Goal: Task Accomplishment & Management: Manage account settings

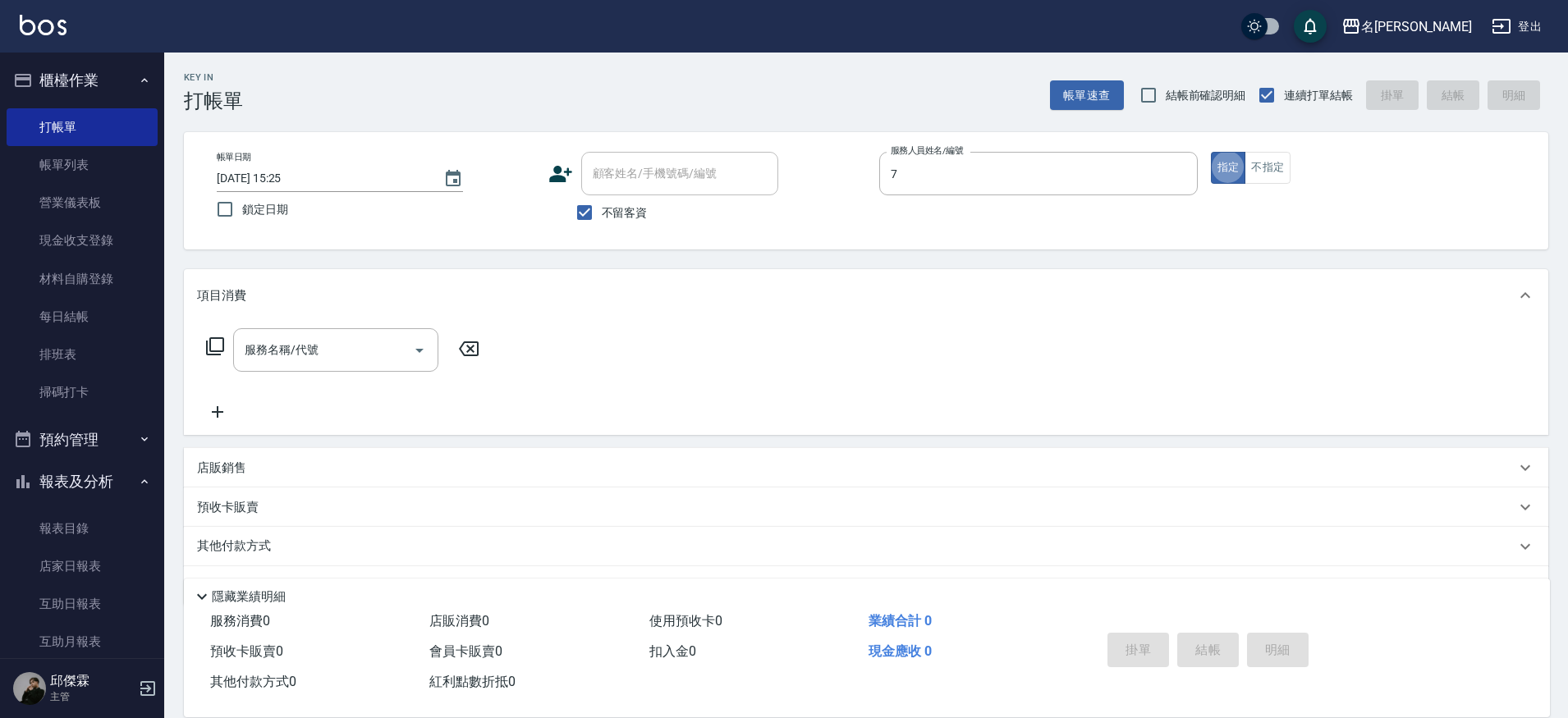
type input "JIENI-7"
type button "true"
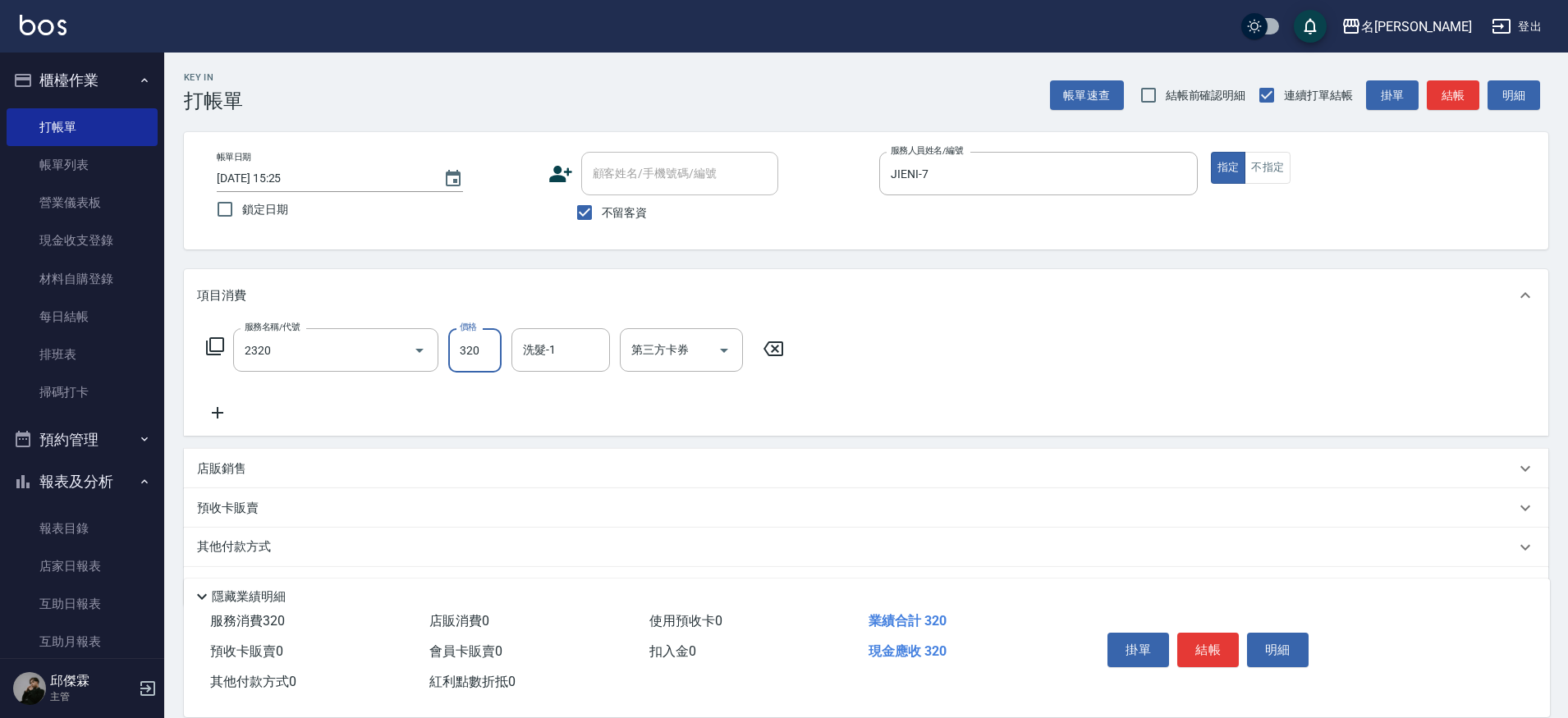
type input "洗剪320(2320)"
type input "[PERSON_NAME]-30"
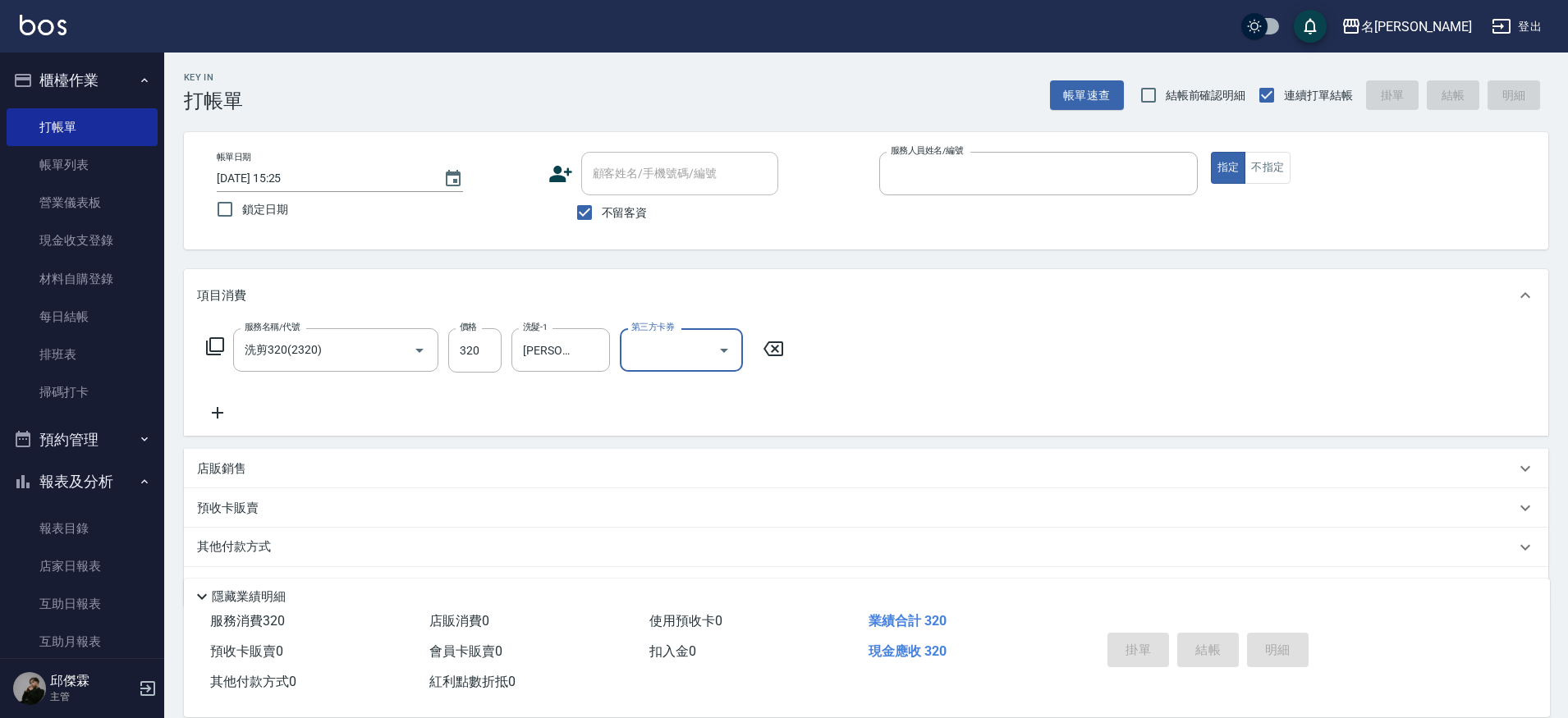
click at [1211, 152] on button "指定" at bounding box center [1229, 168] width 35 height 32
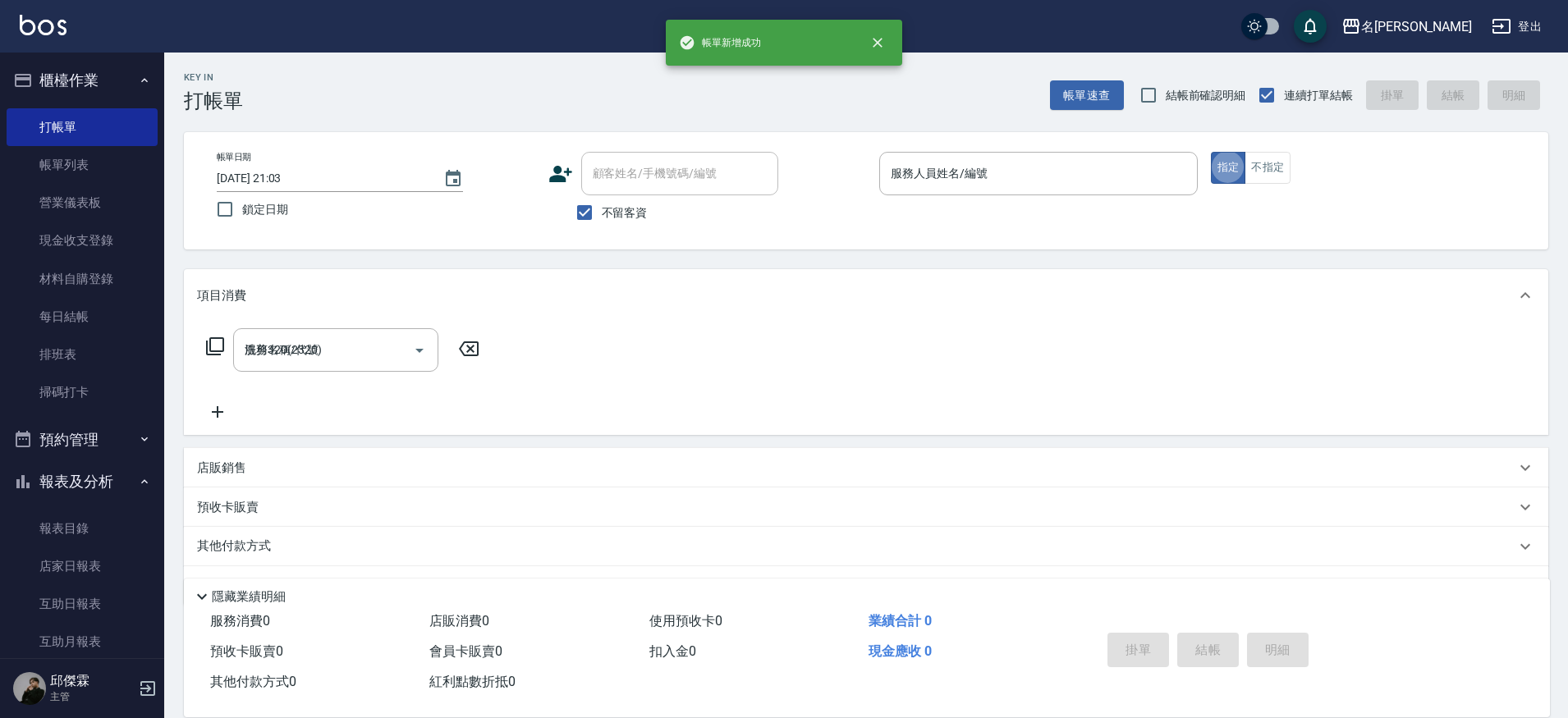
type input "[DATE] 21:03"
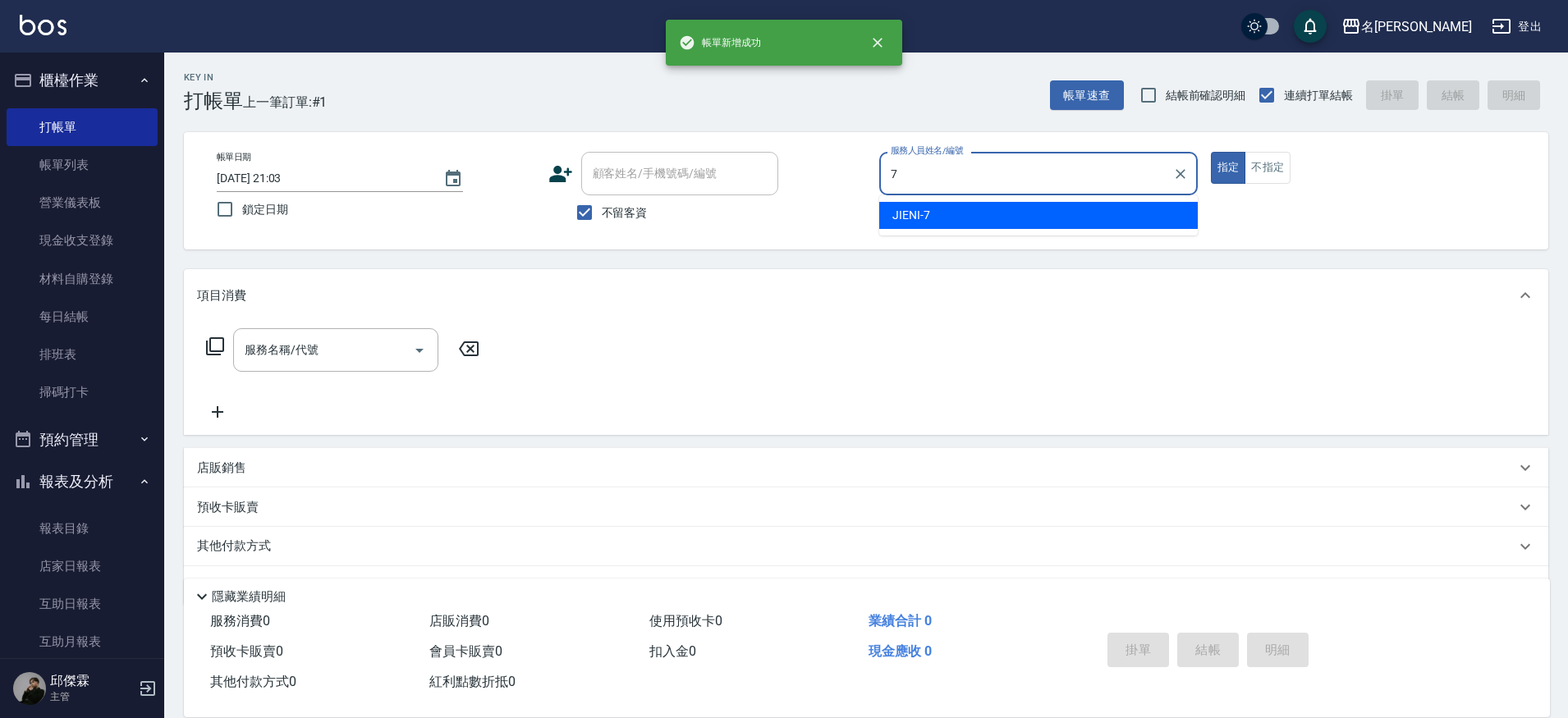
type input "JIENI-7"
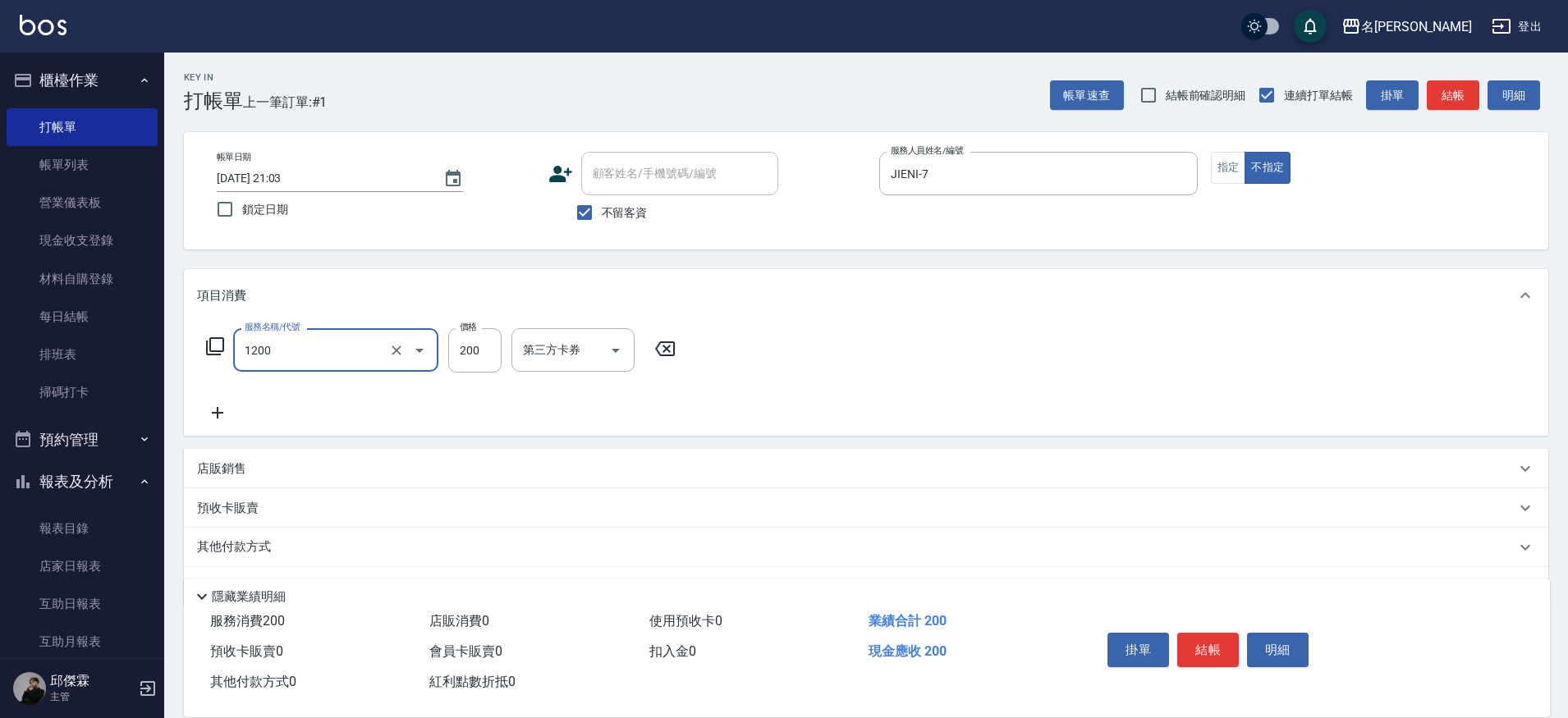
type input "一般洗+精油(1200)"
type input "250"
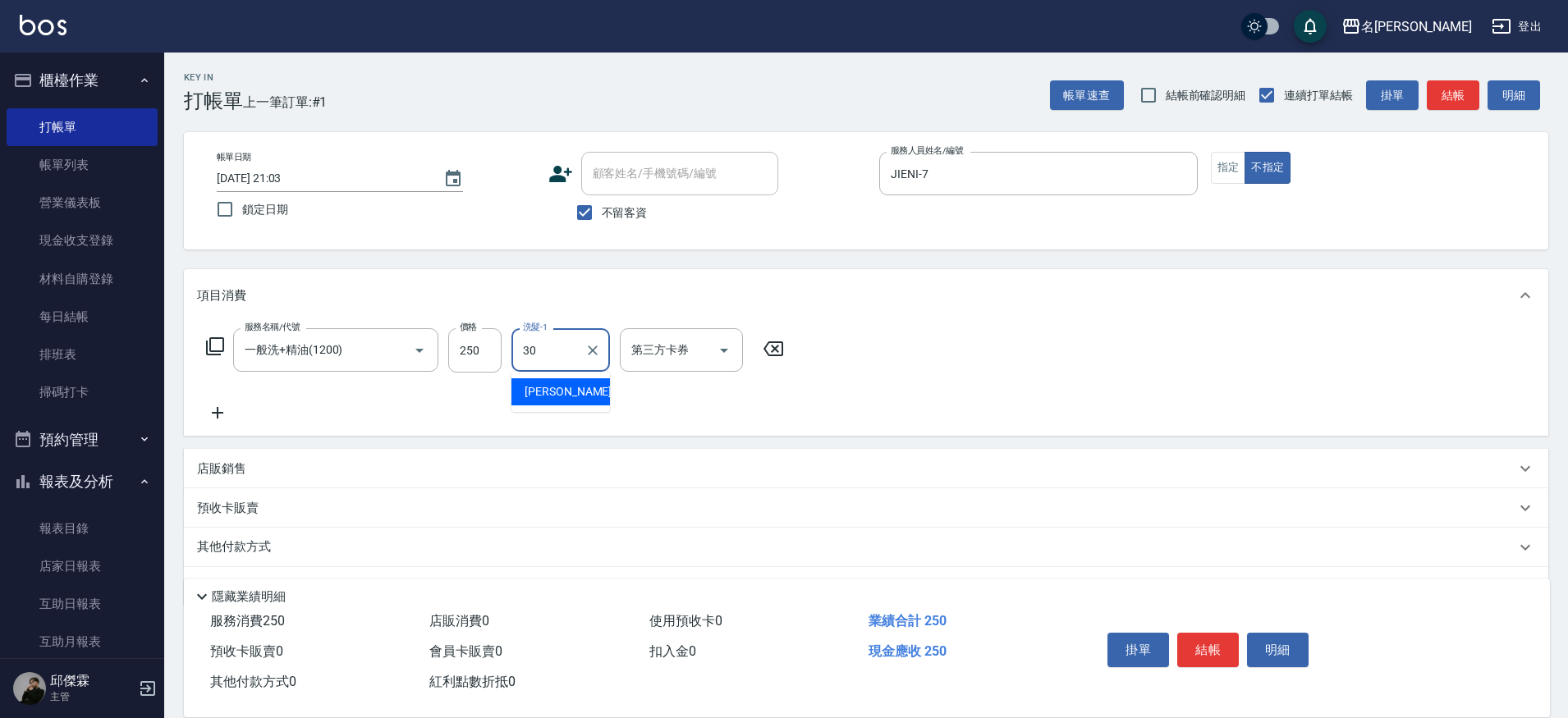
type input "[PERSON_NAME]-30"
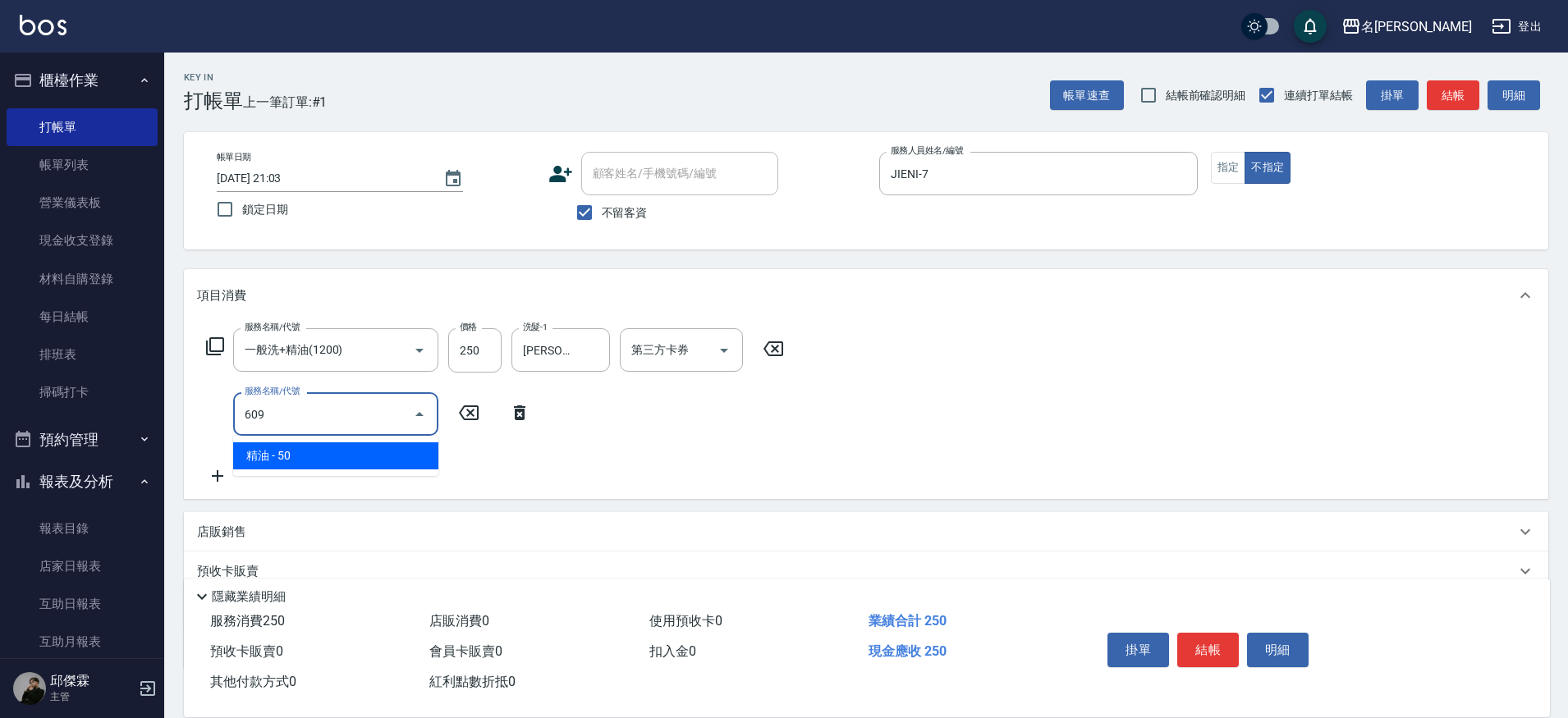
type input "精油(609)"
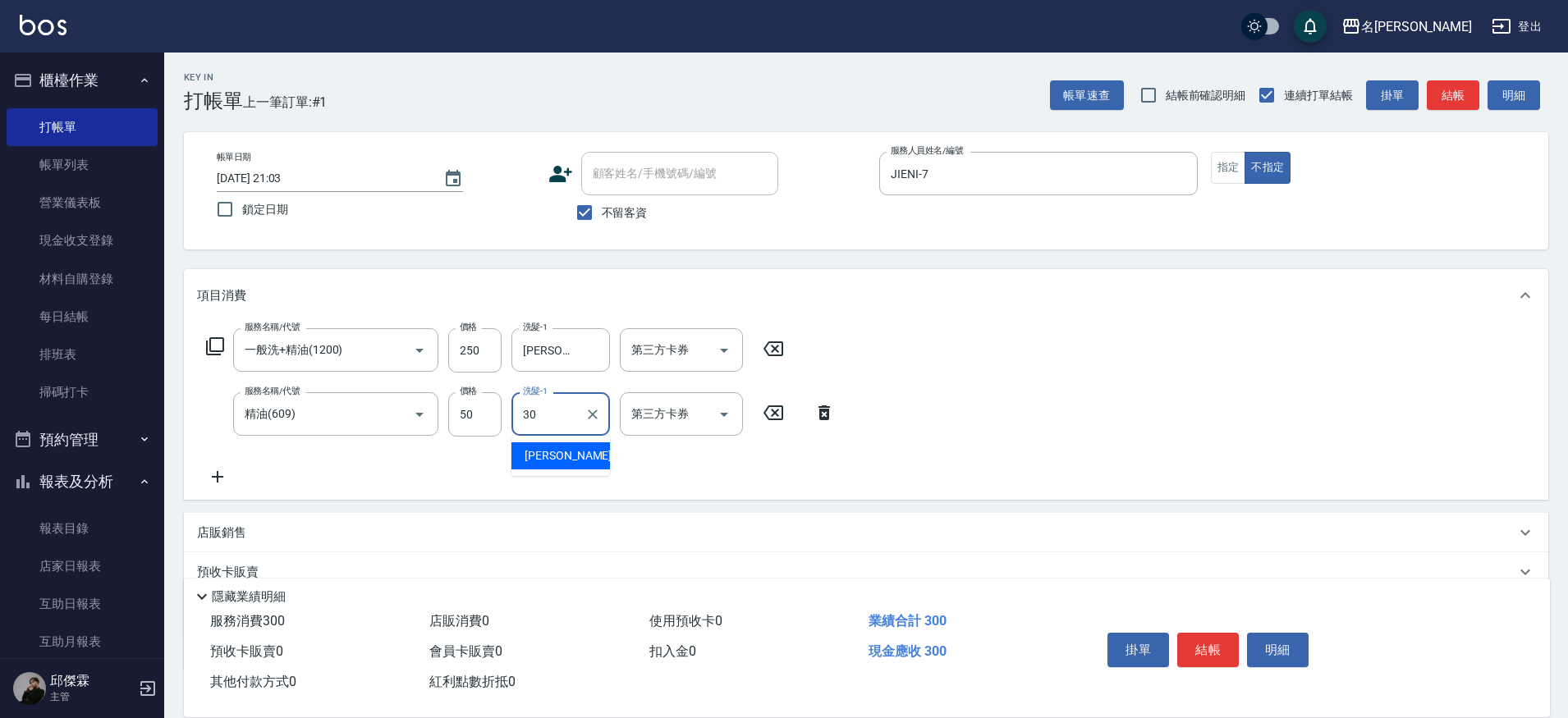
type input "[PERSON_NAME]-30"
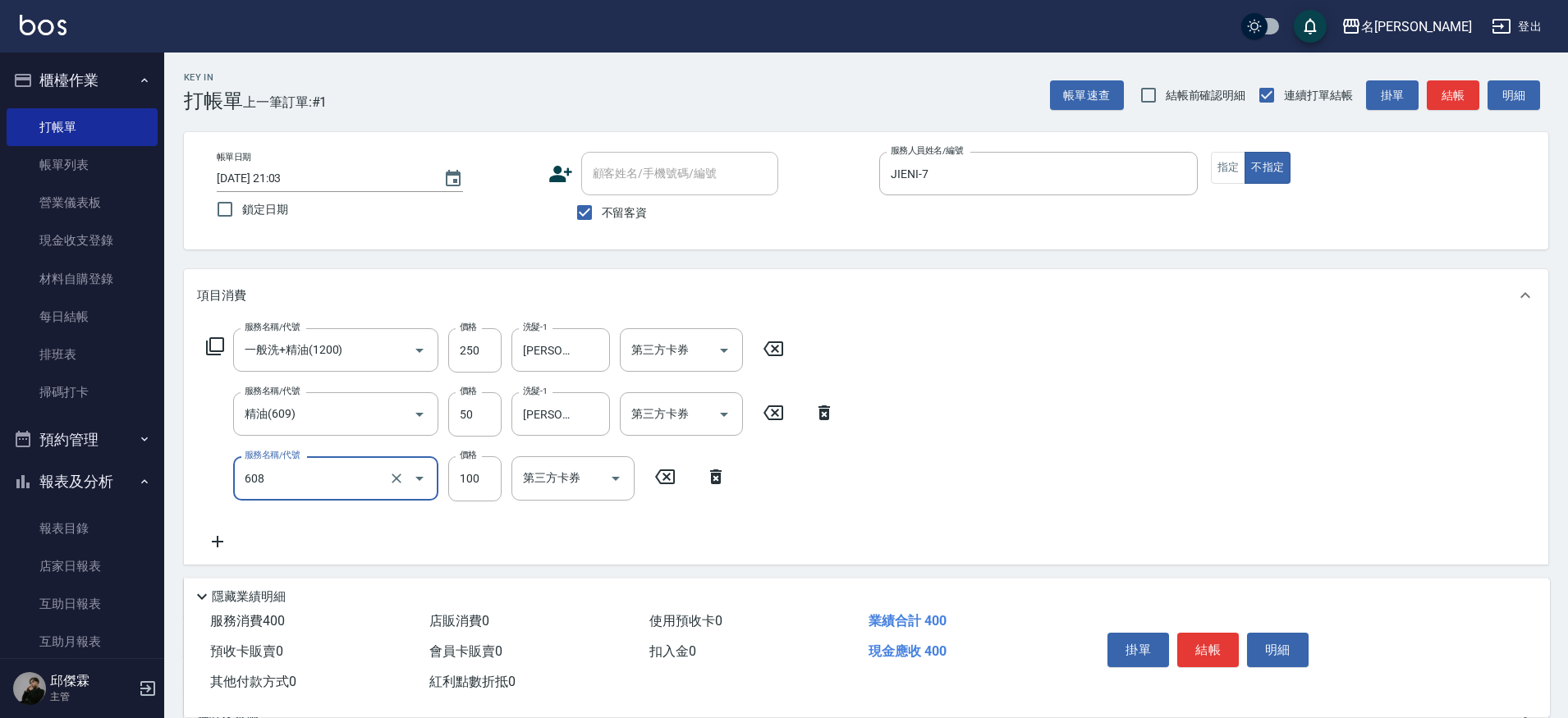
type input "精油(長)(608)"
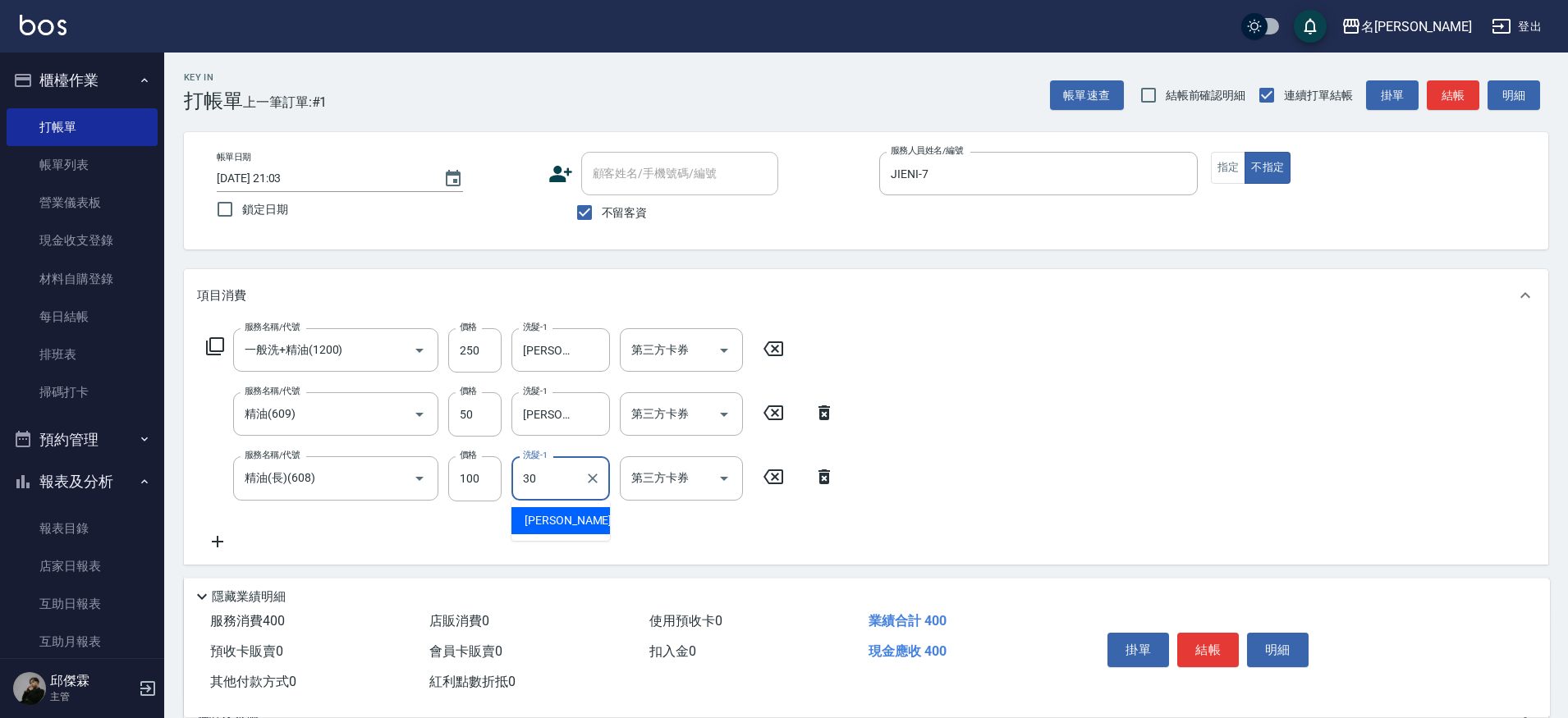
type input "[PERSON_NAME]-30"
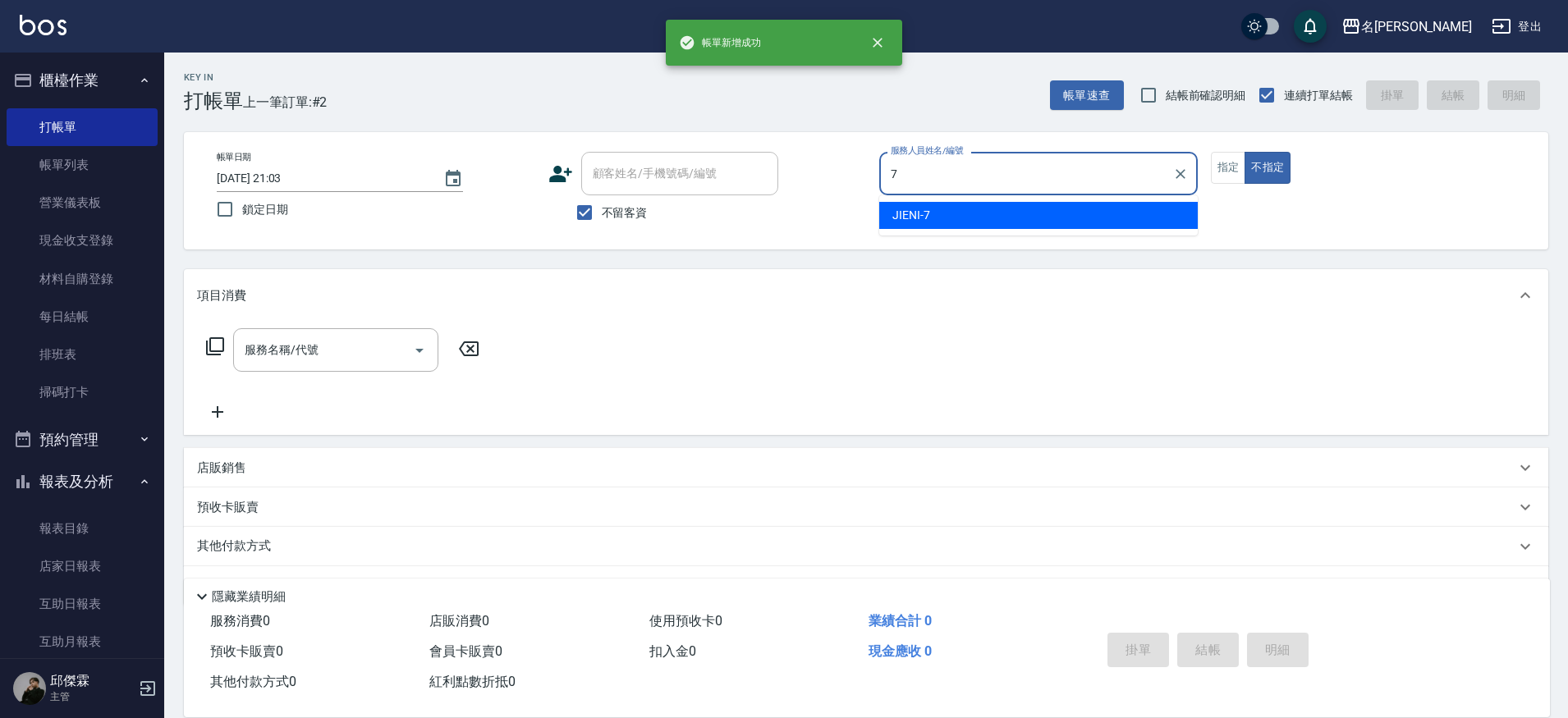
type input "JIENI-7"
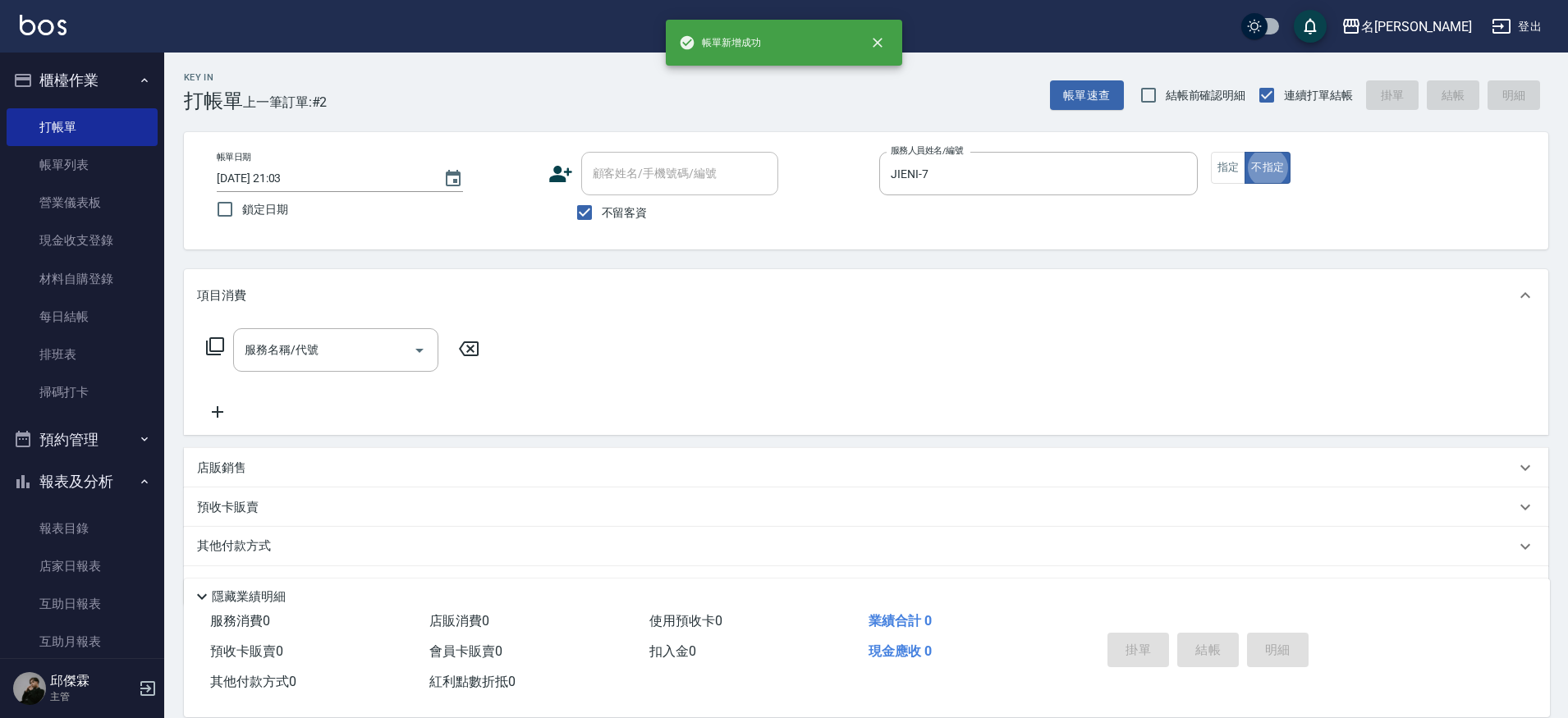
type button "false"
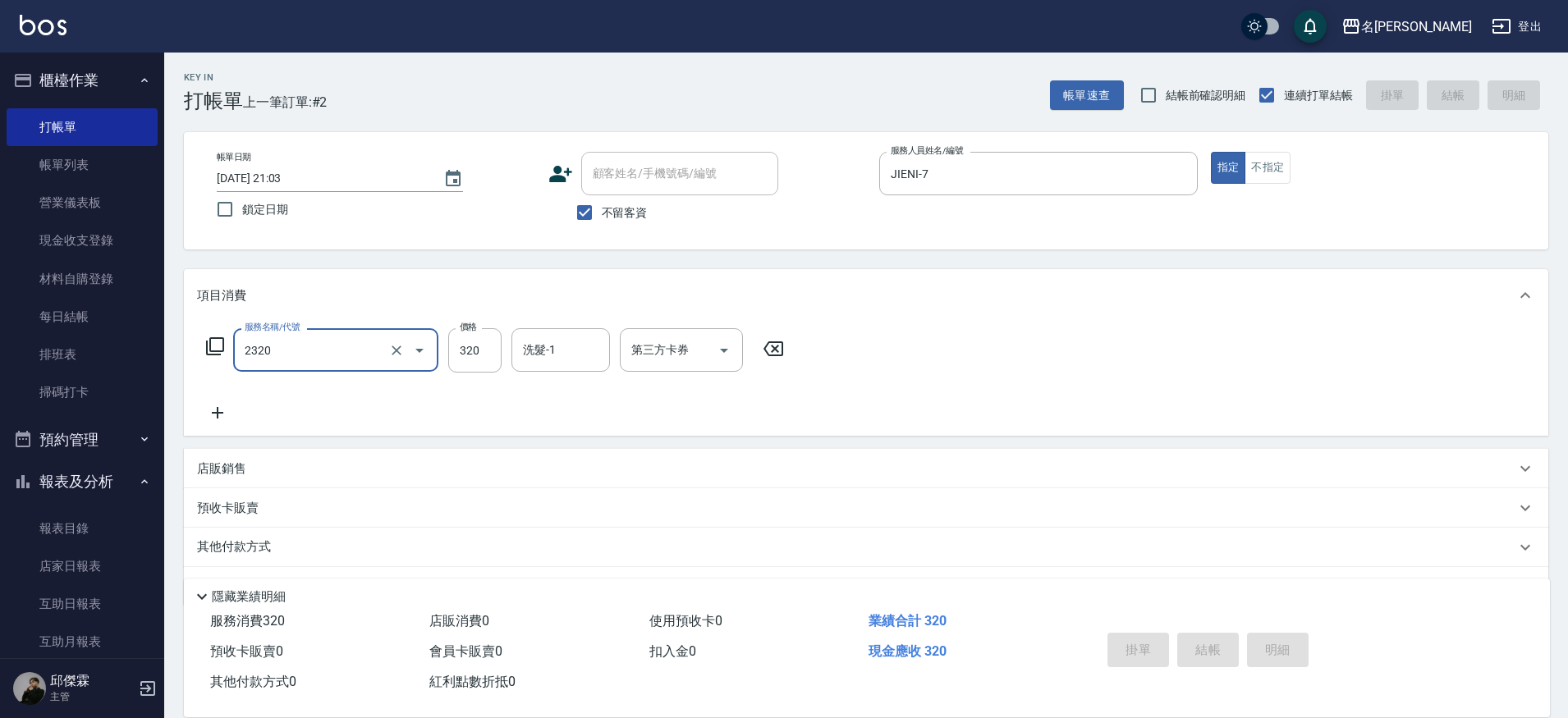
type input "2320"
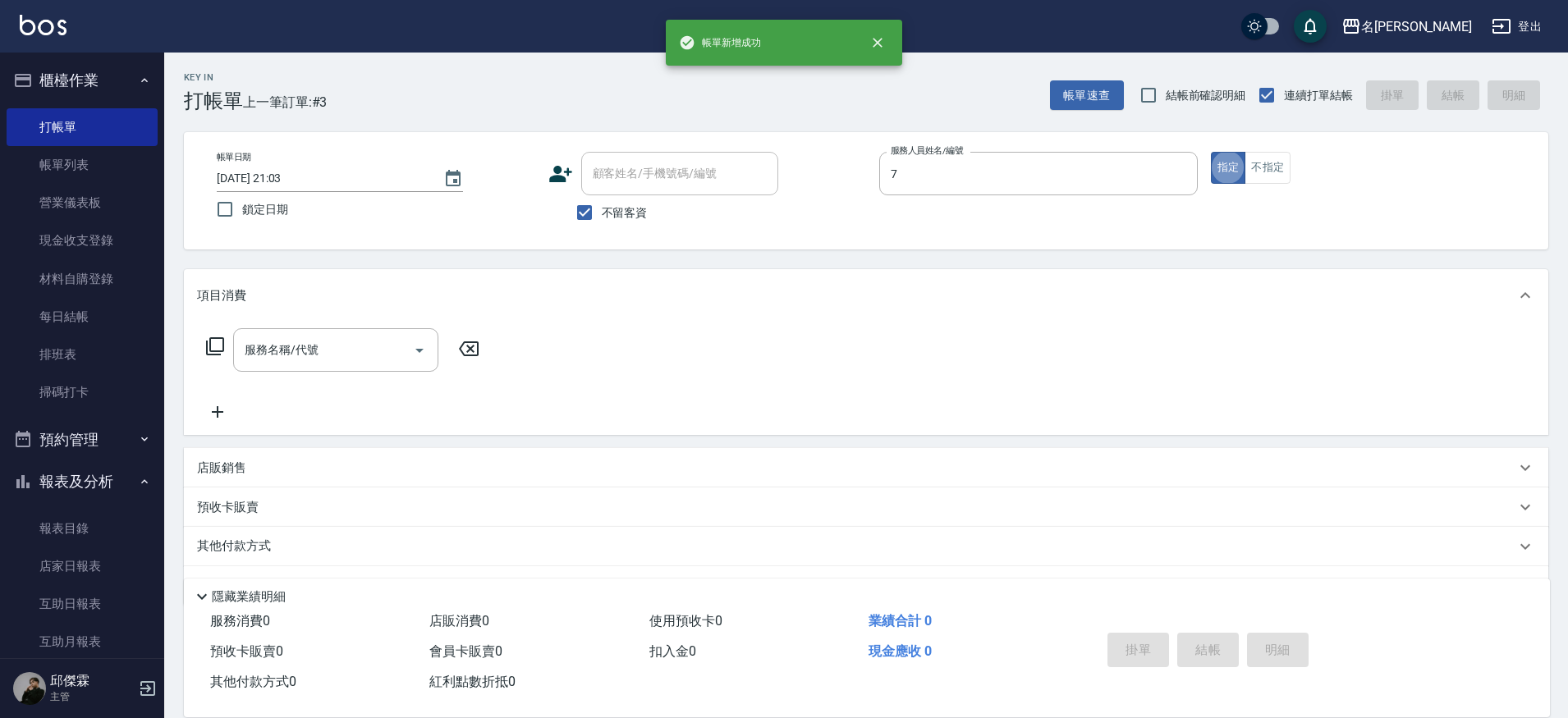
type input "JIENI-7"
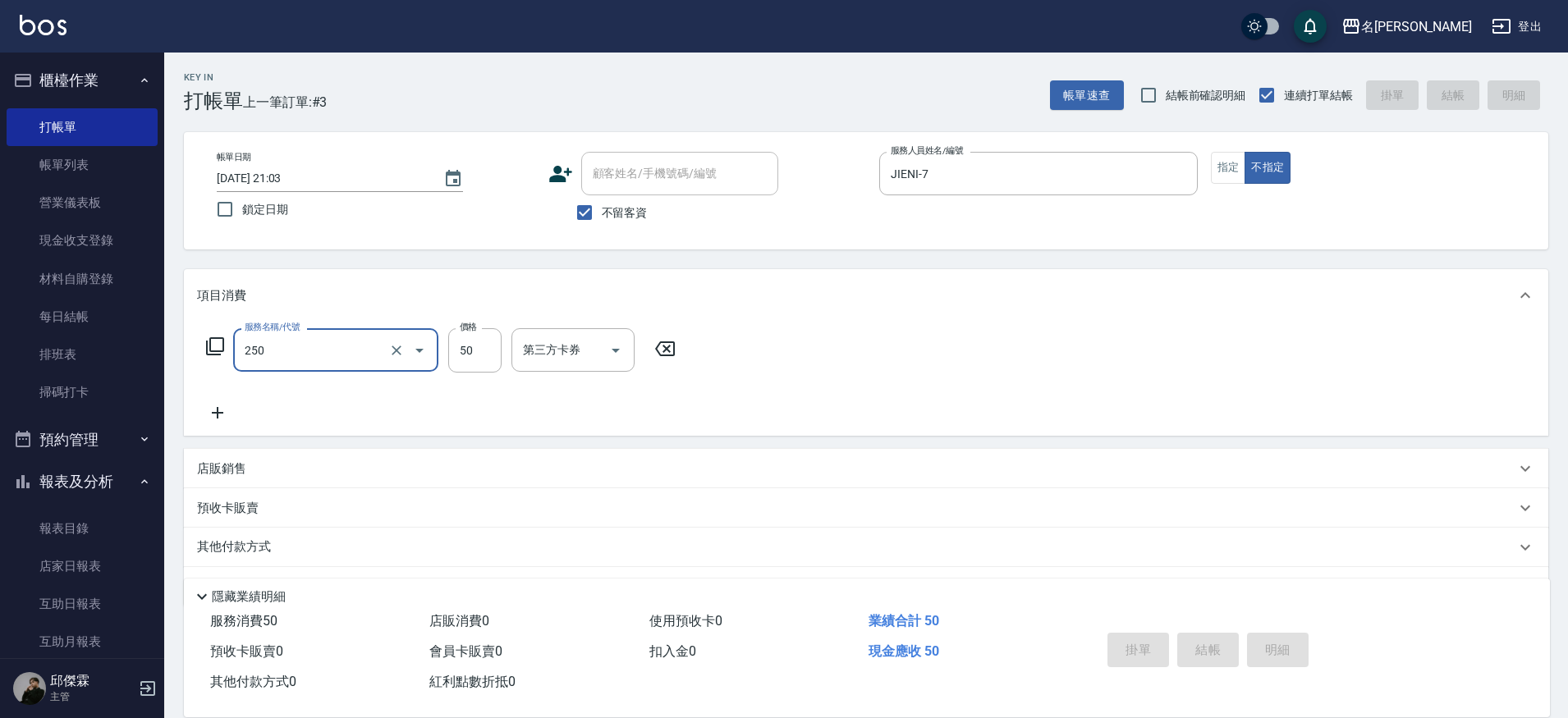
type input "250"
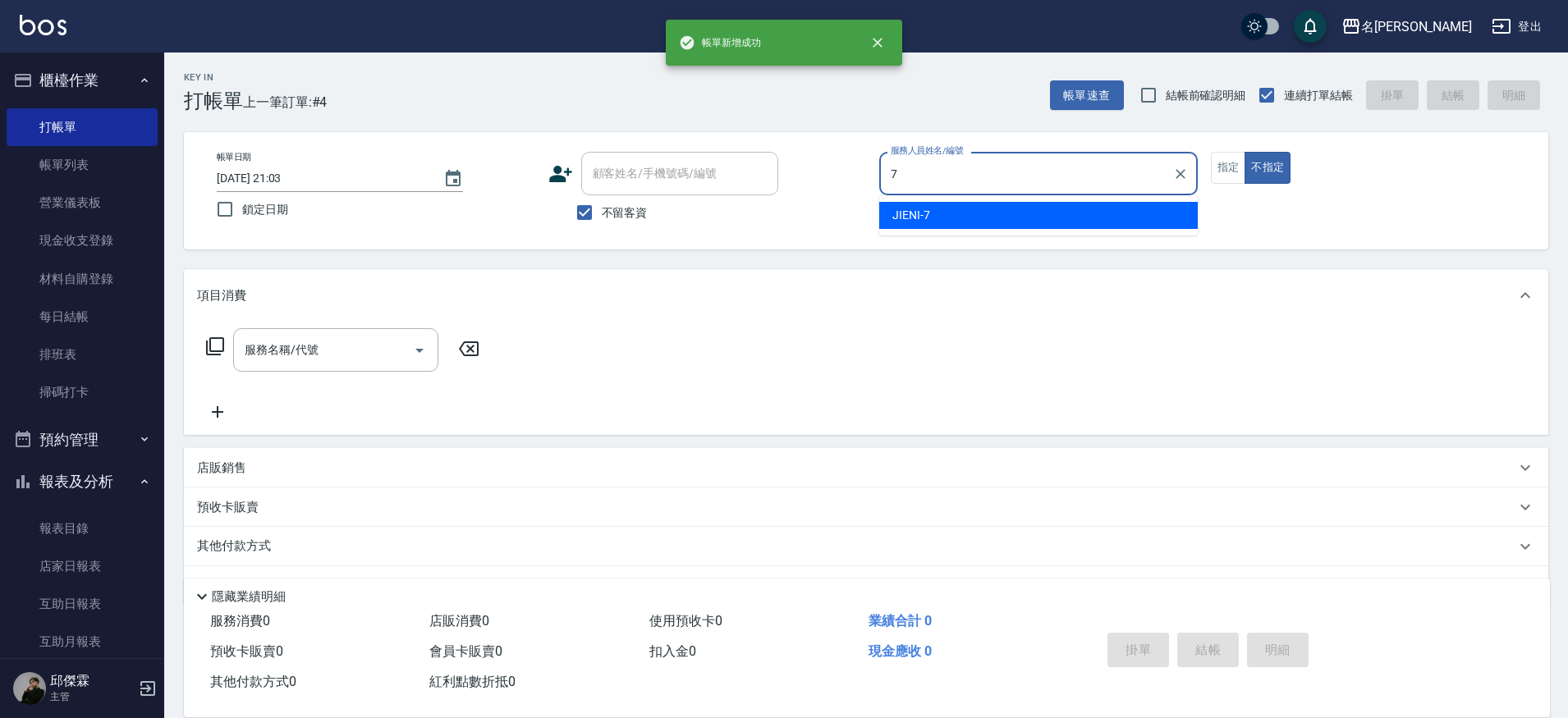
type input "JIENI-7"
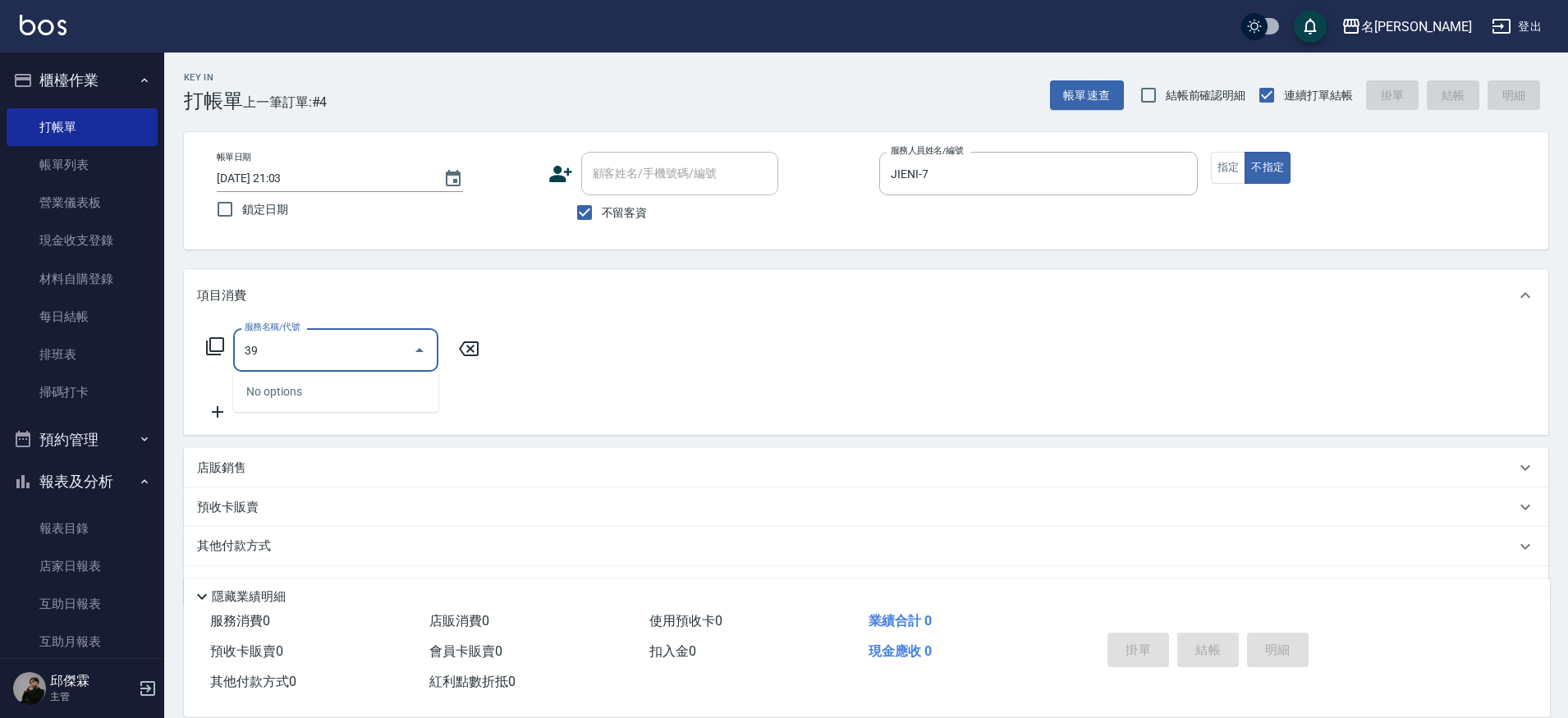
type input "3"
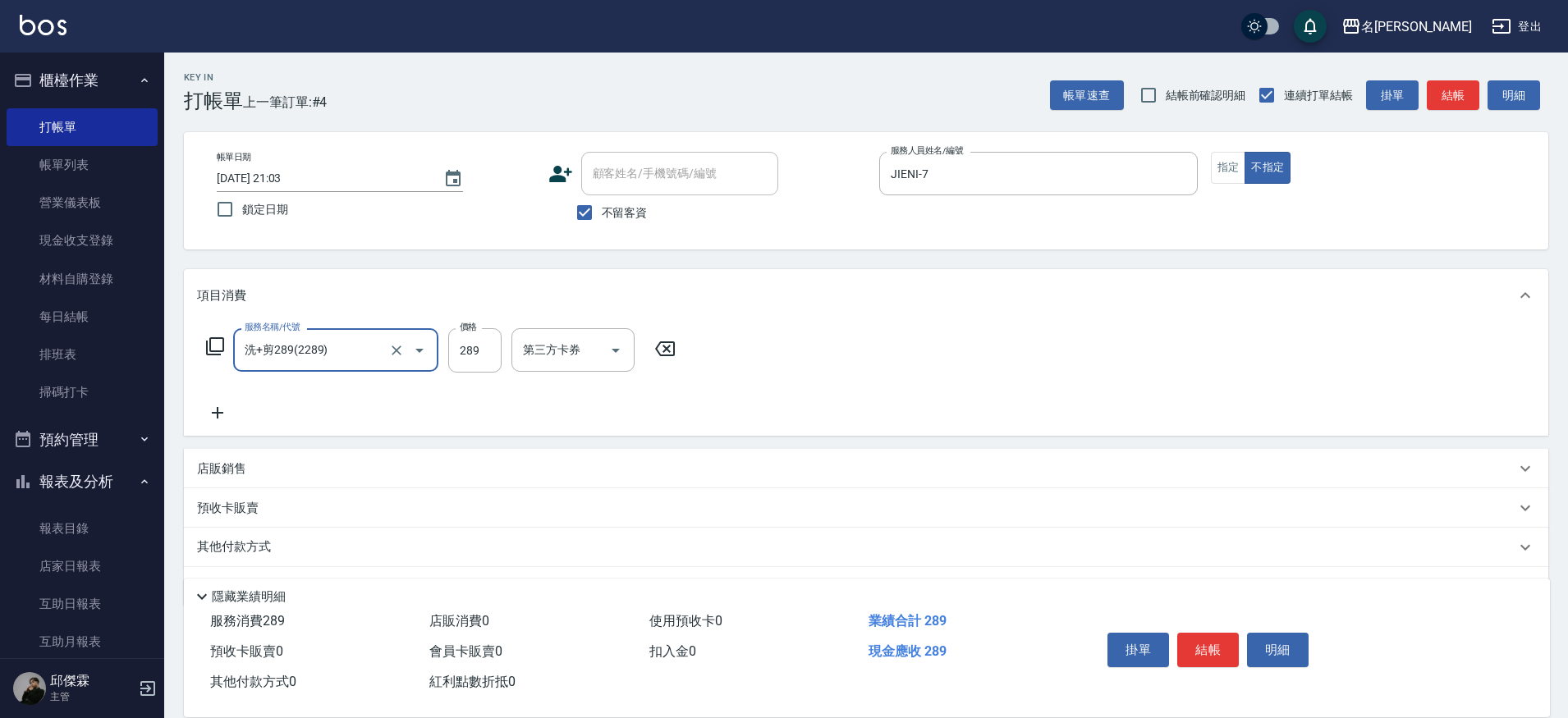
type input "洗+剪289(2289)"
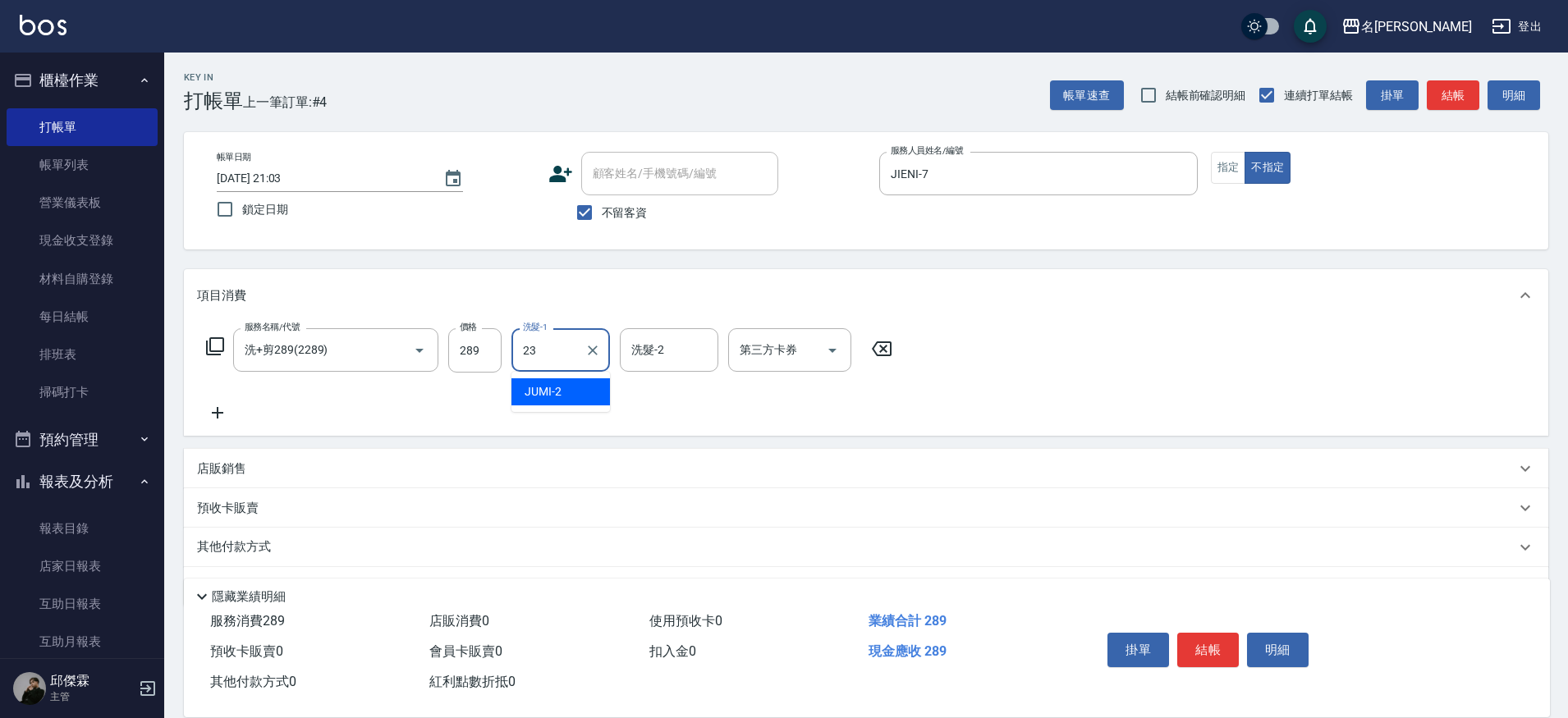
type input "Nini-23"
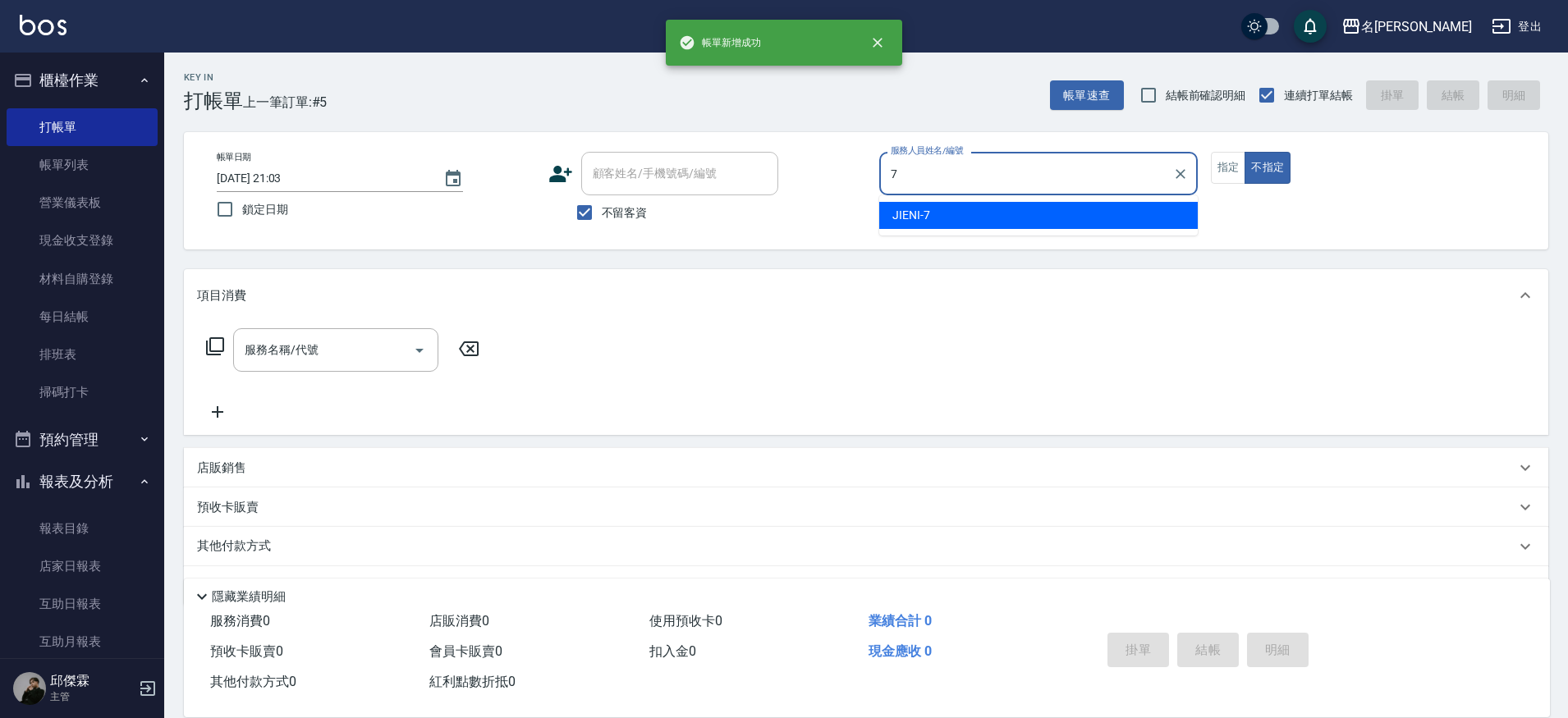
type input "JIENI-7"
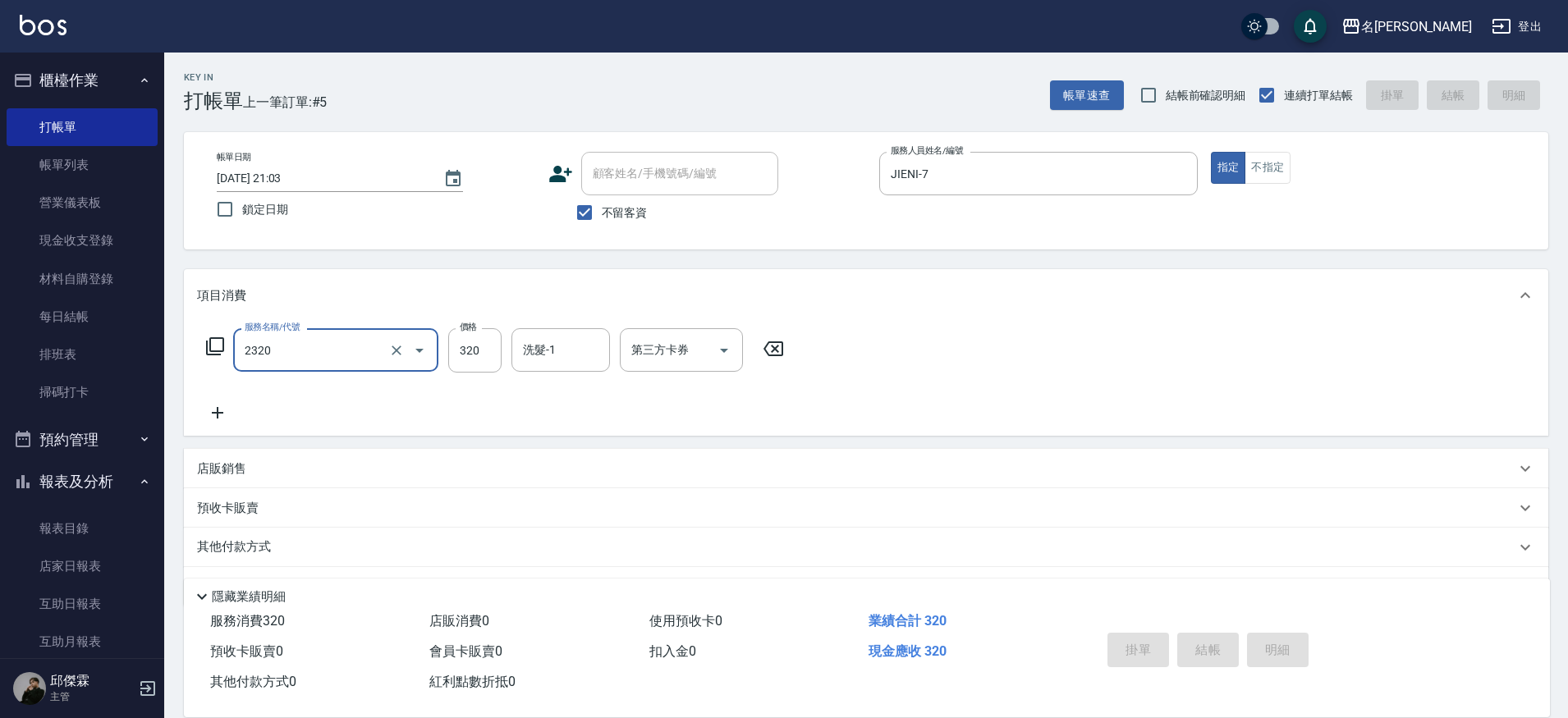
type input "2320"
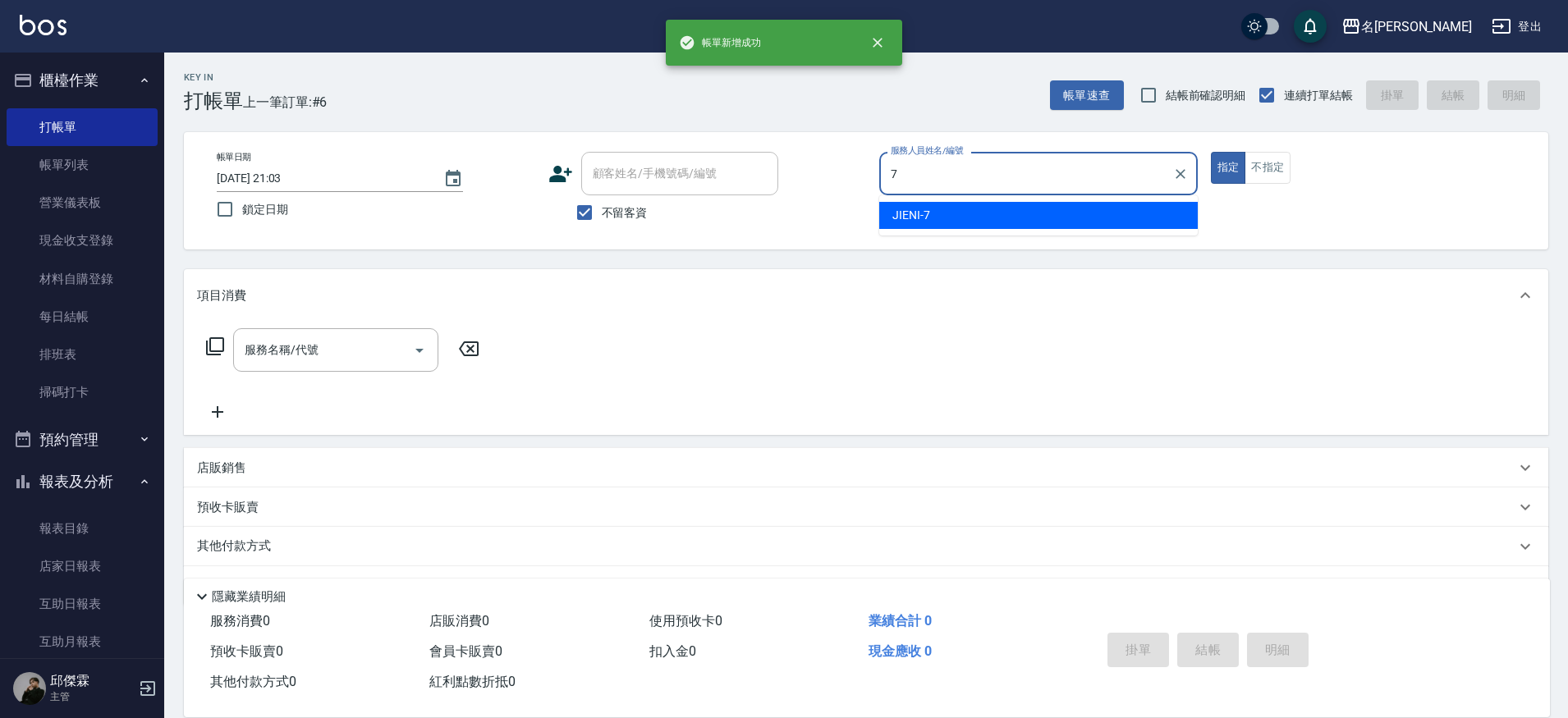
type input "JIENI-7"
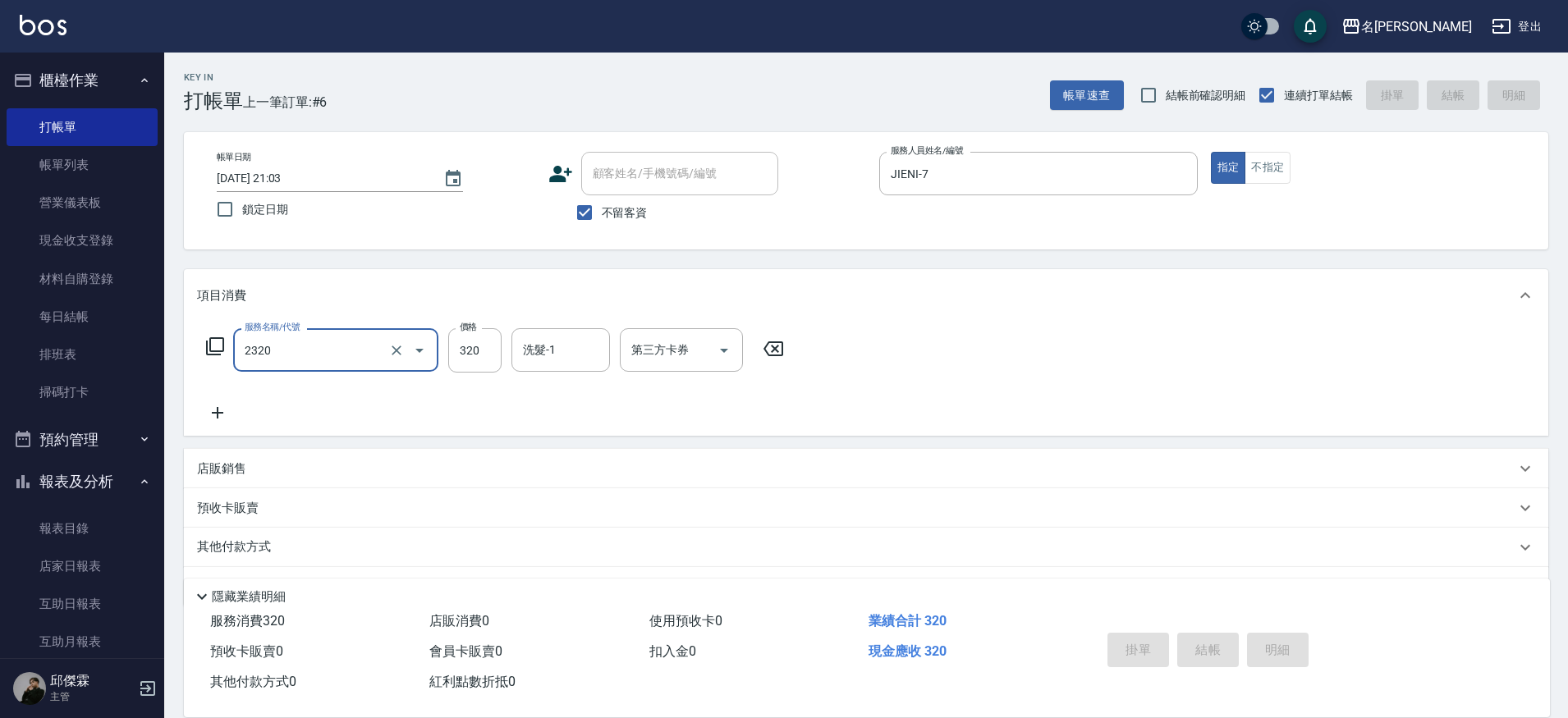
type input "2320"
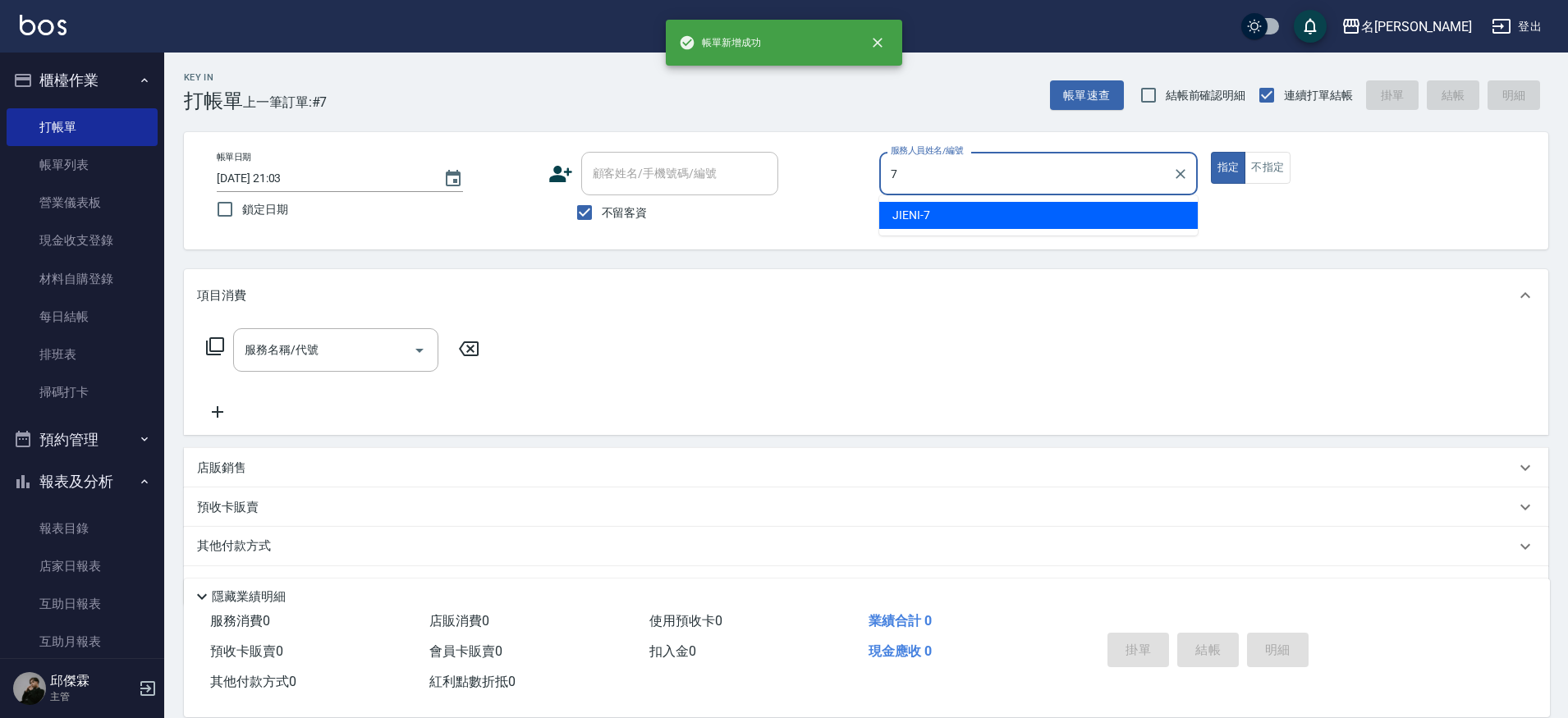
type input "JIENI-7"
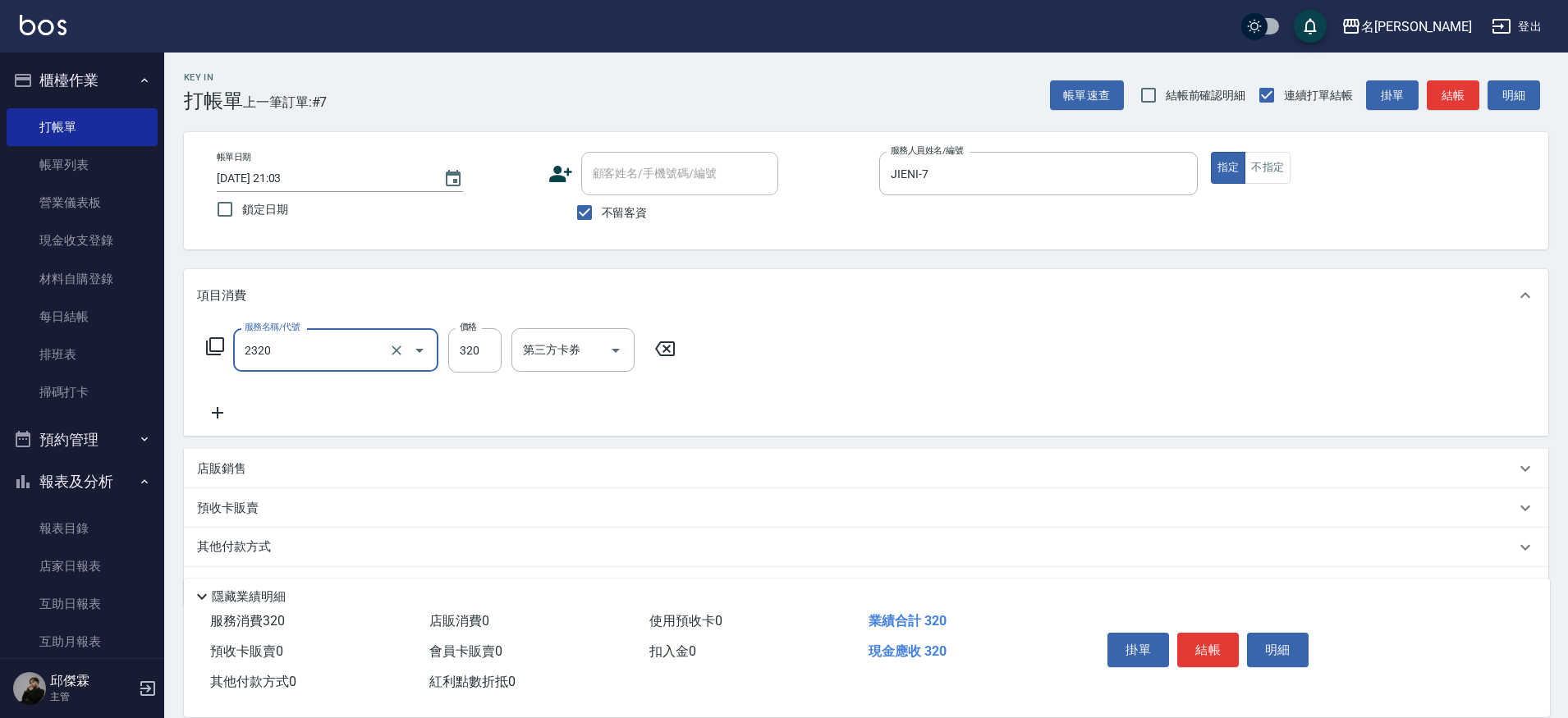
type input "洗剪320(2320)"
type input "320"
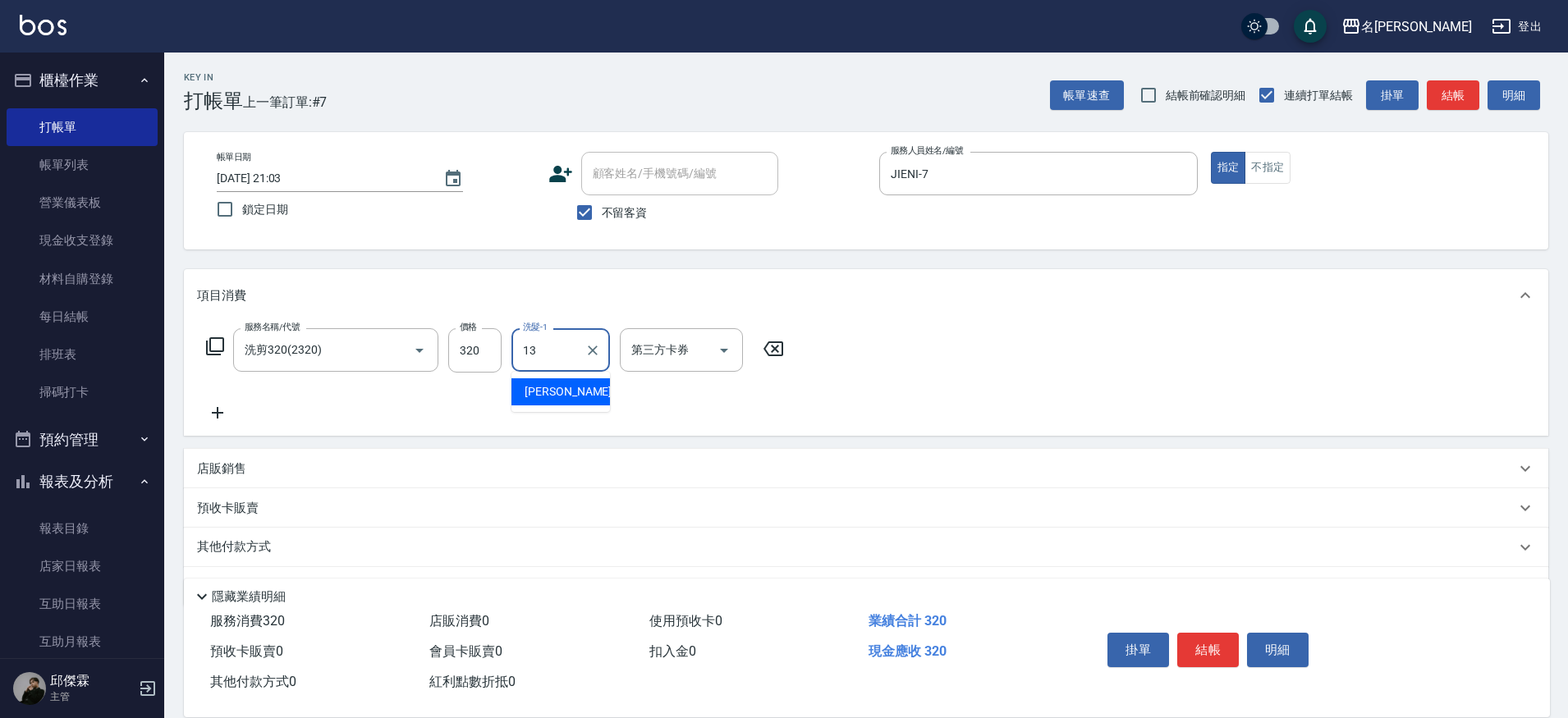
type input "[PERSON_NAME]-13"
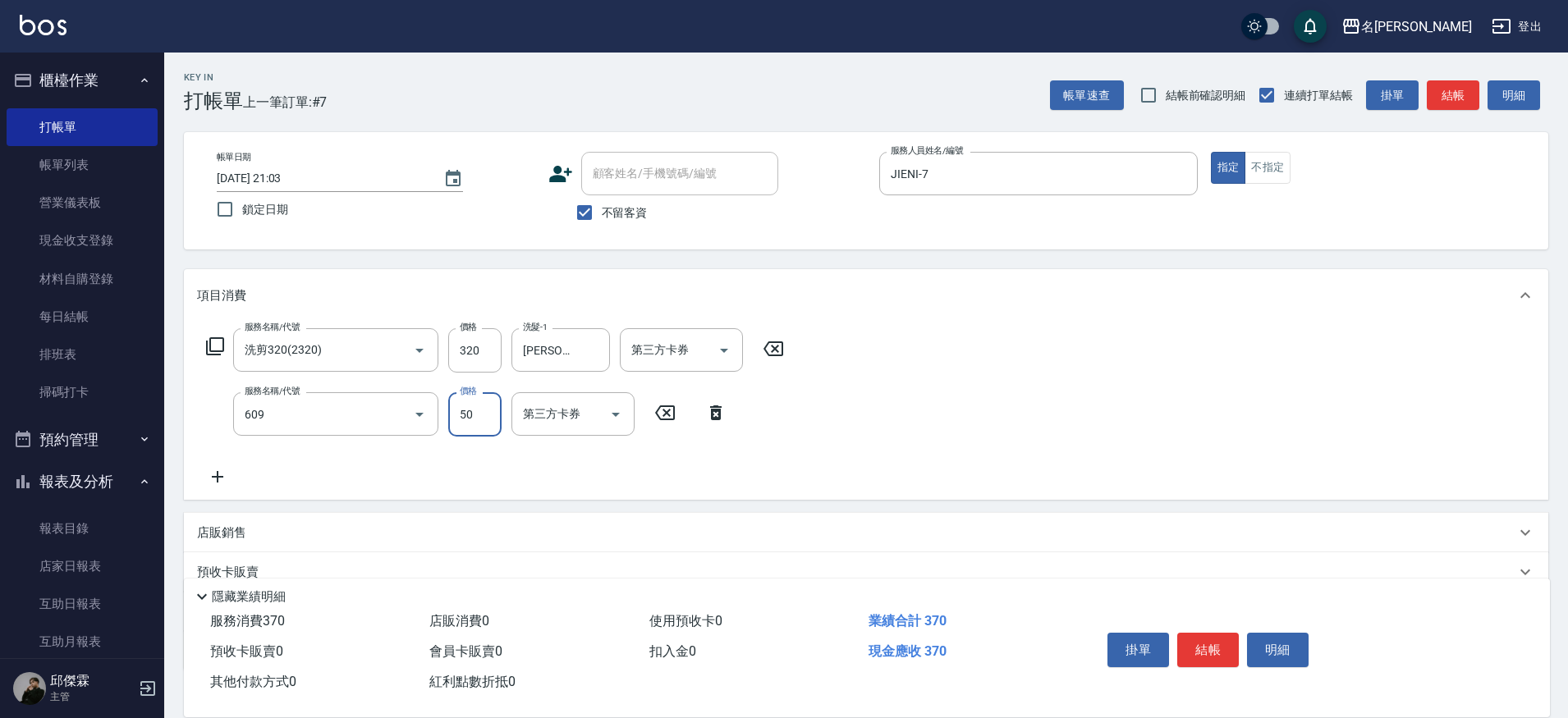
type input "精油(609)"
type input "[PERSON_NAME]-13"
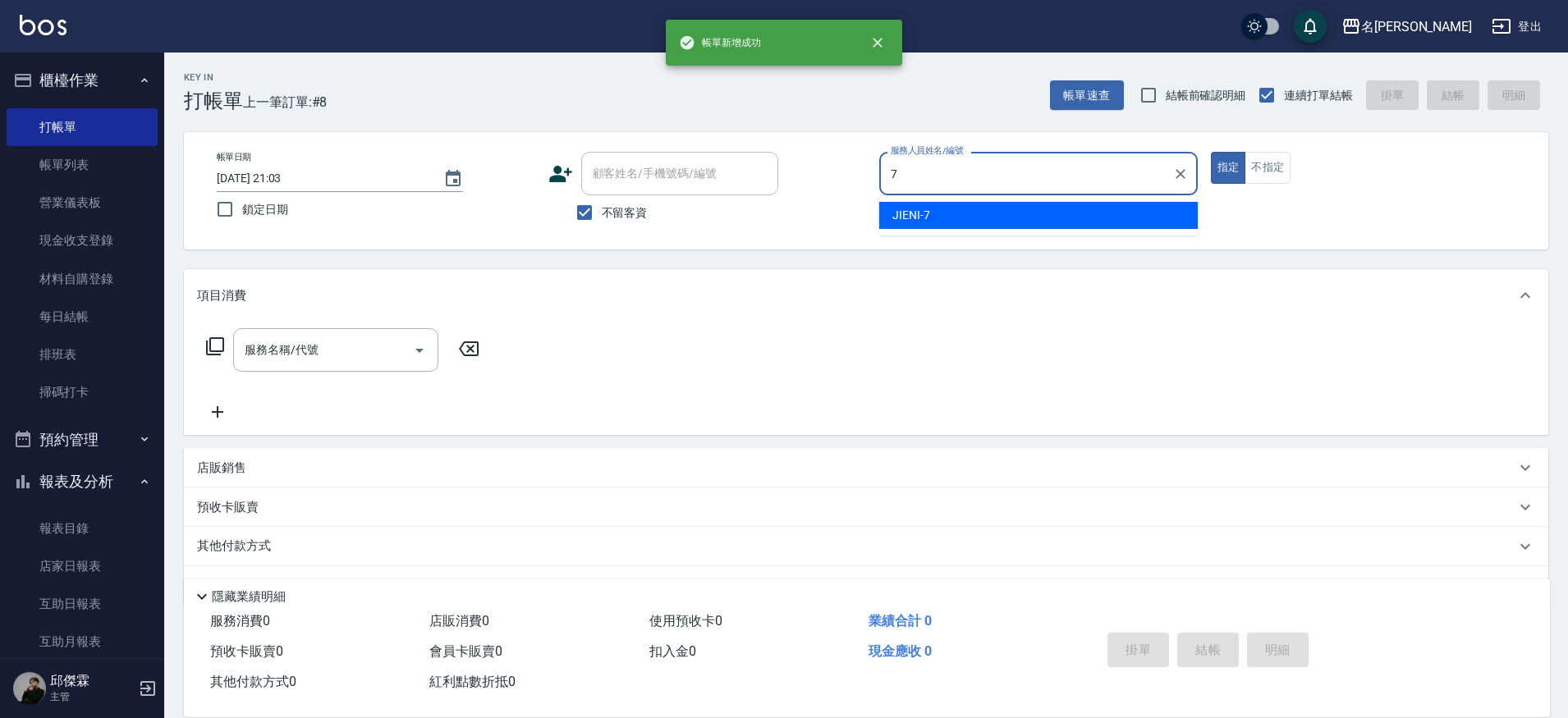
type input "JIENI-7"
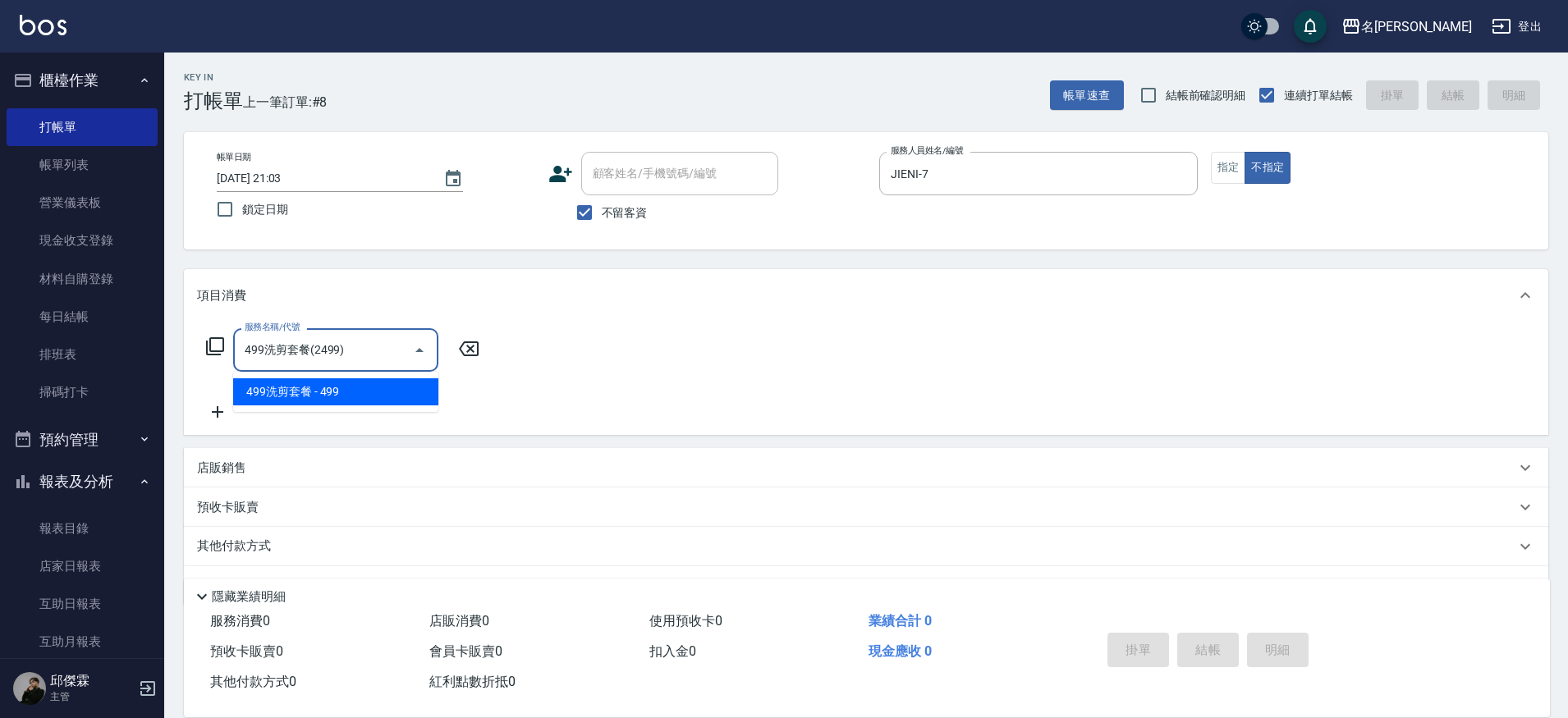
type input "499洗剪套餐(2499)"
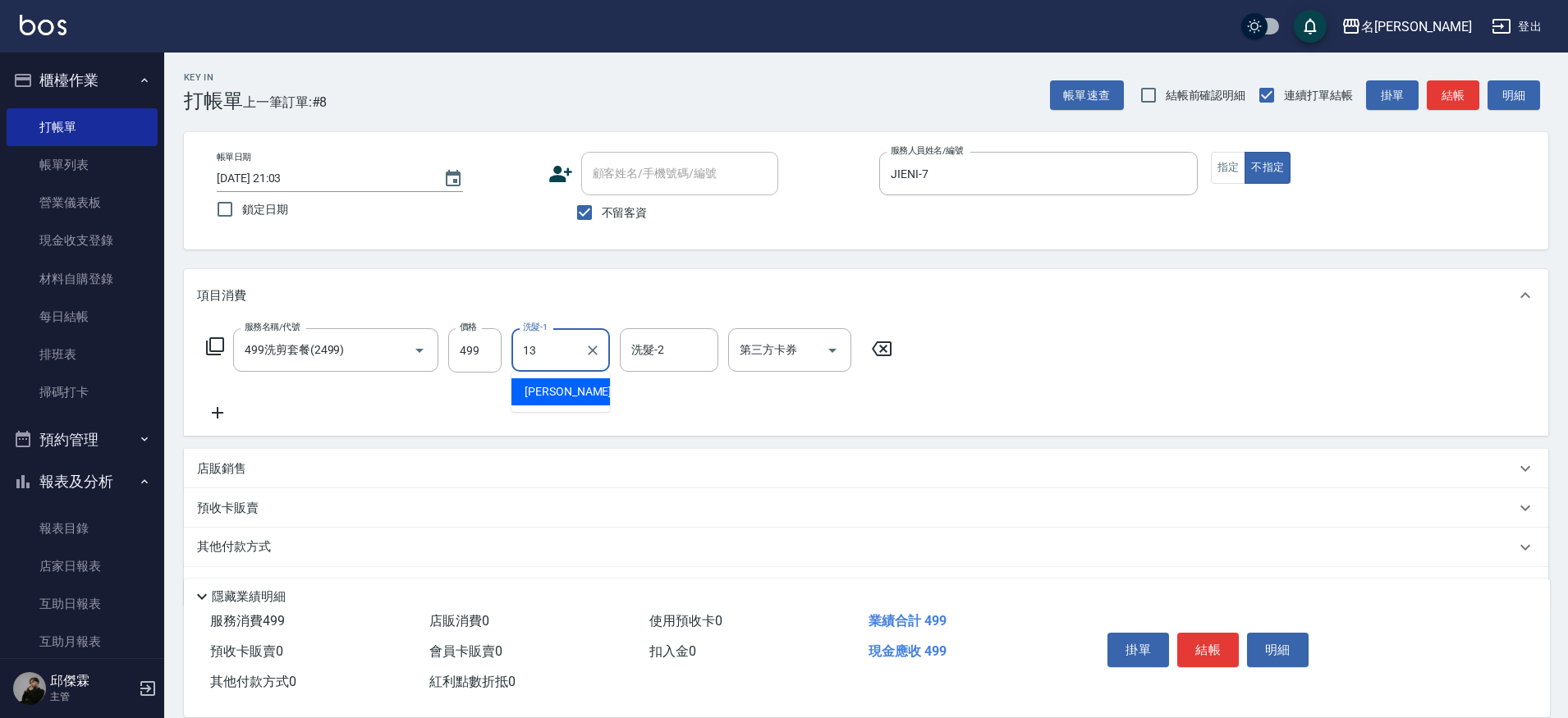
type input "[PERSON_NAME]-13"
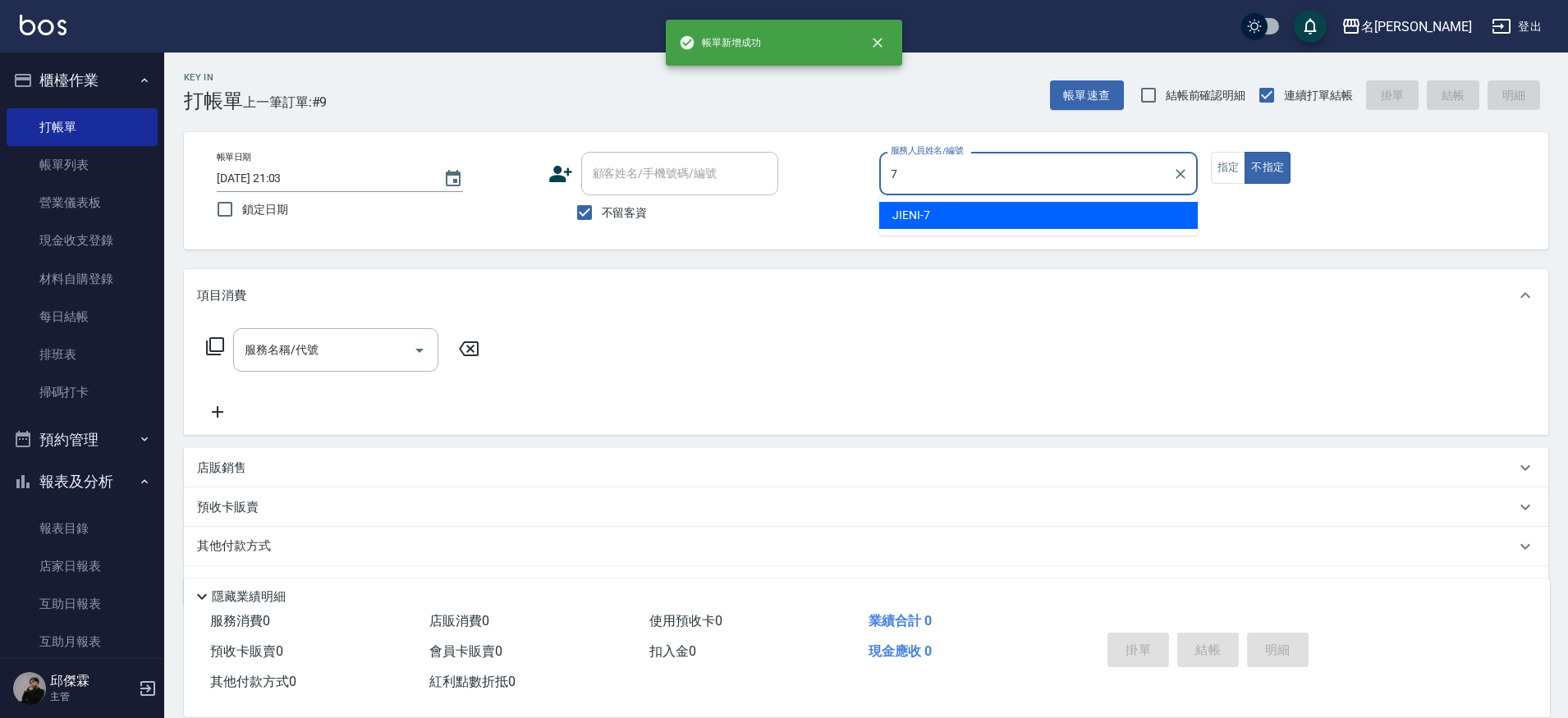
type input "JIENI-7"
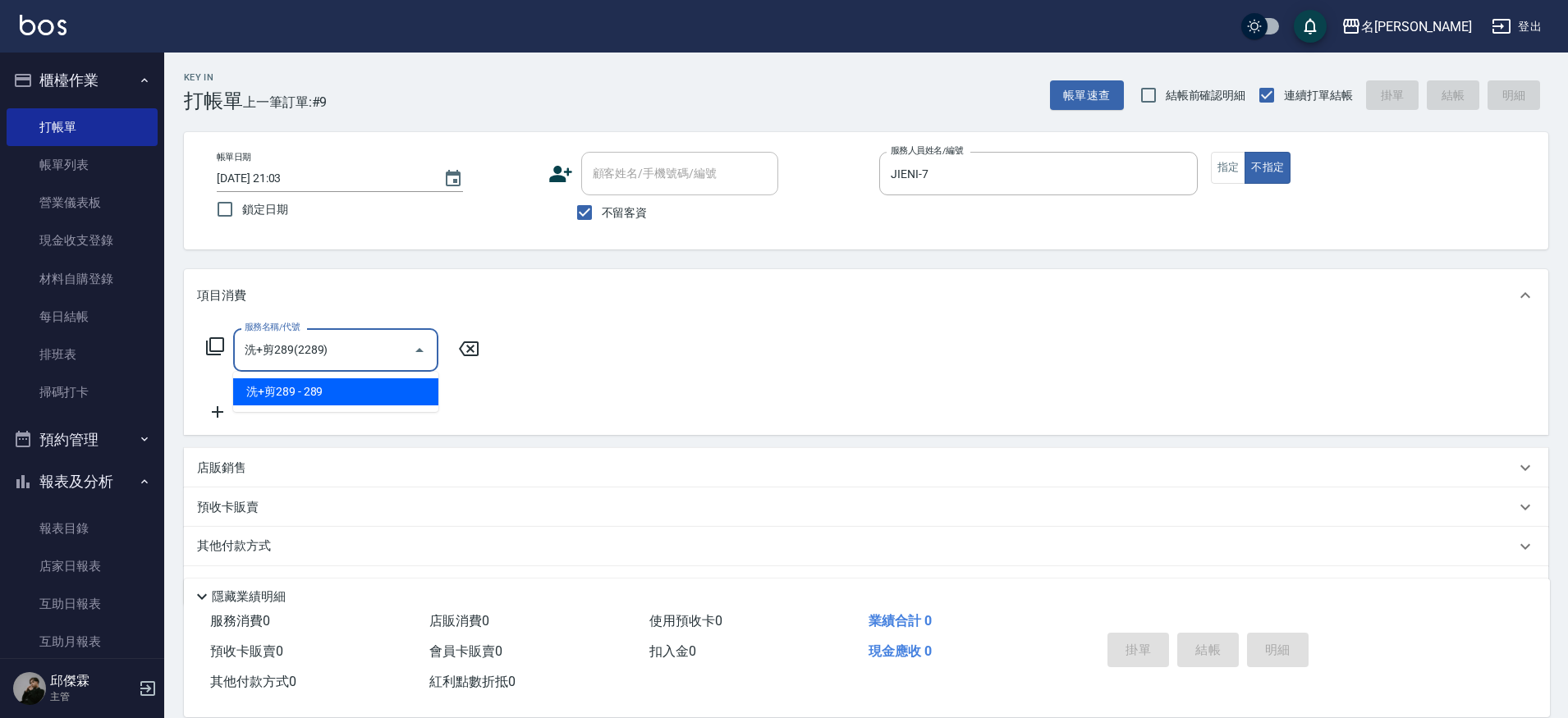
type input "洗+剪289(2289)"
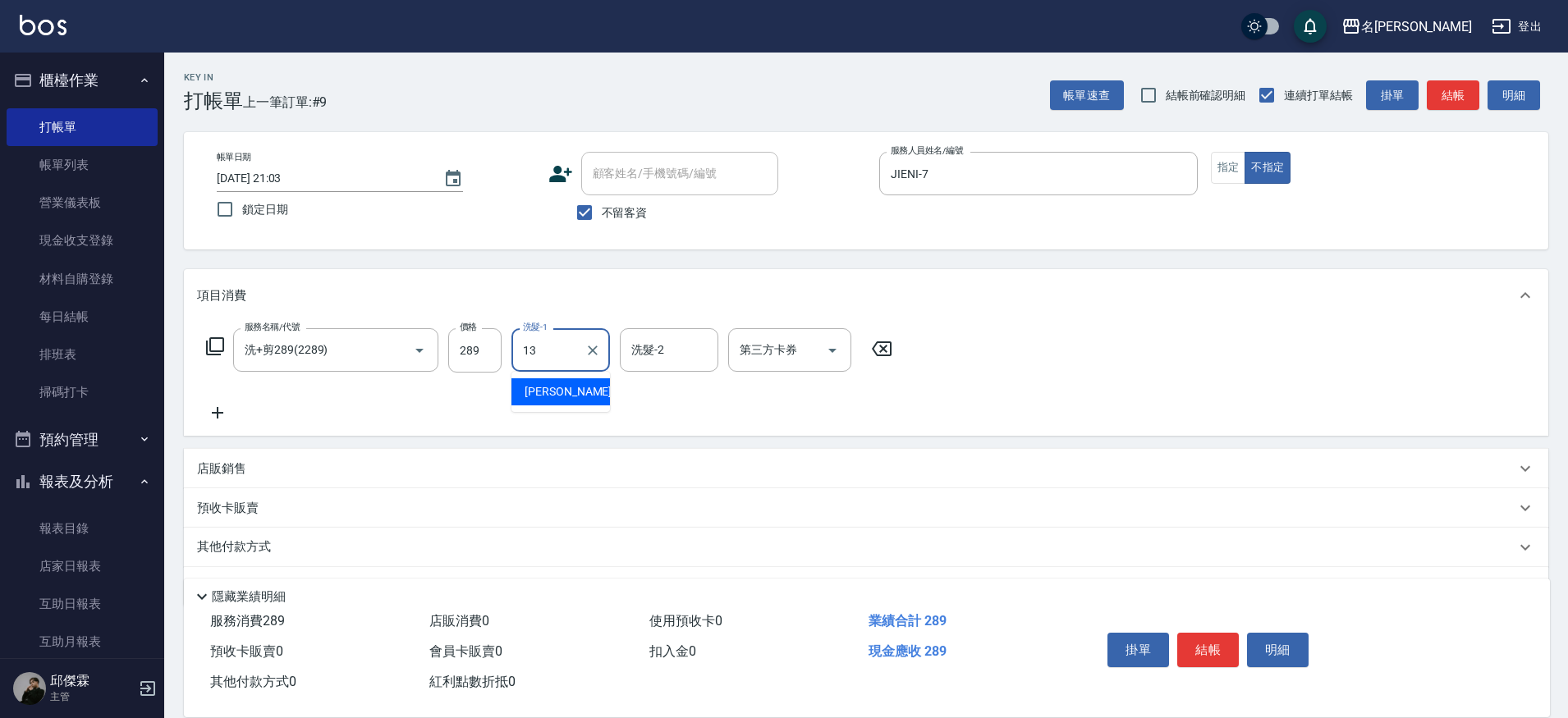
type input "[PERSON_NAME]-13"
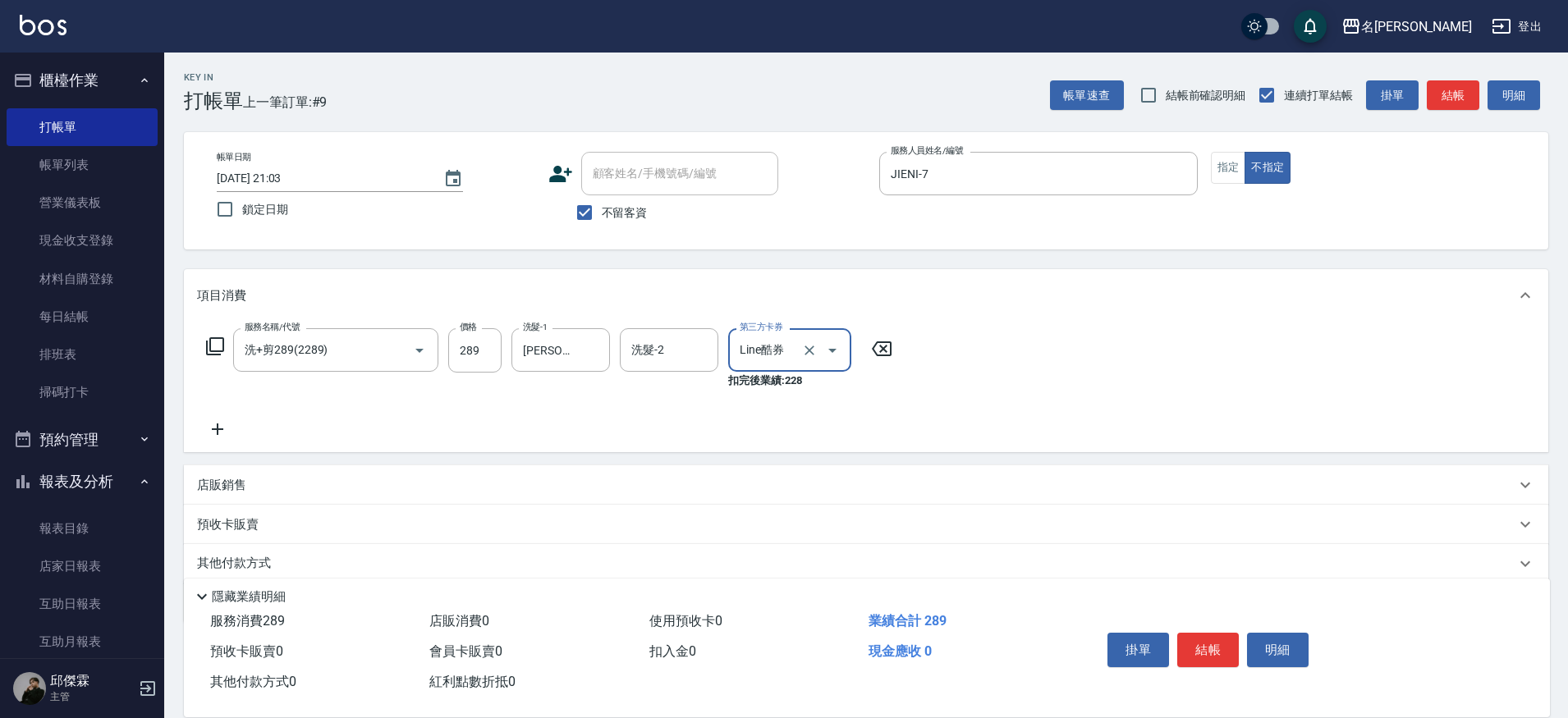
type input "Line酷券"
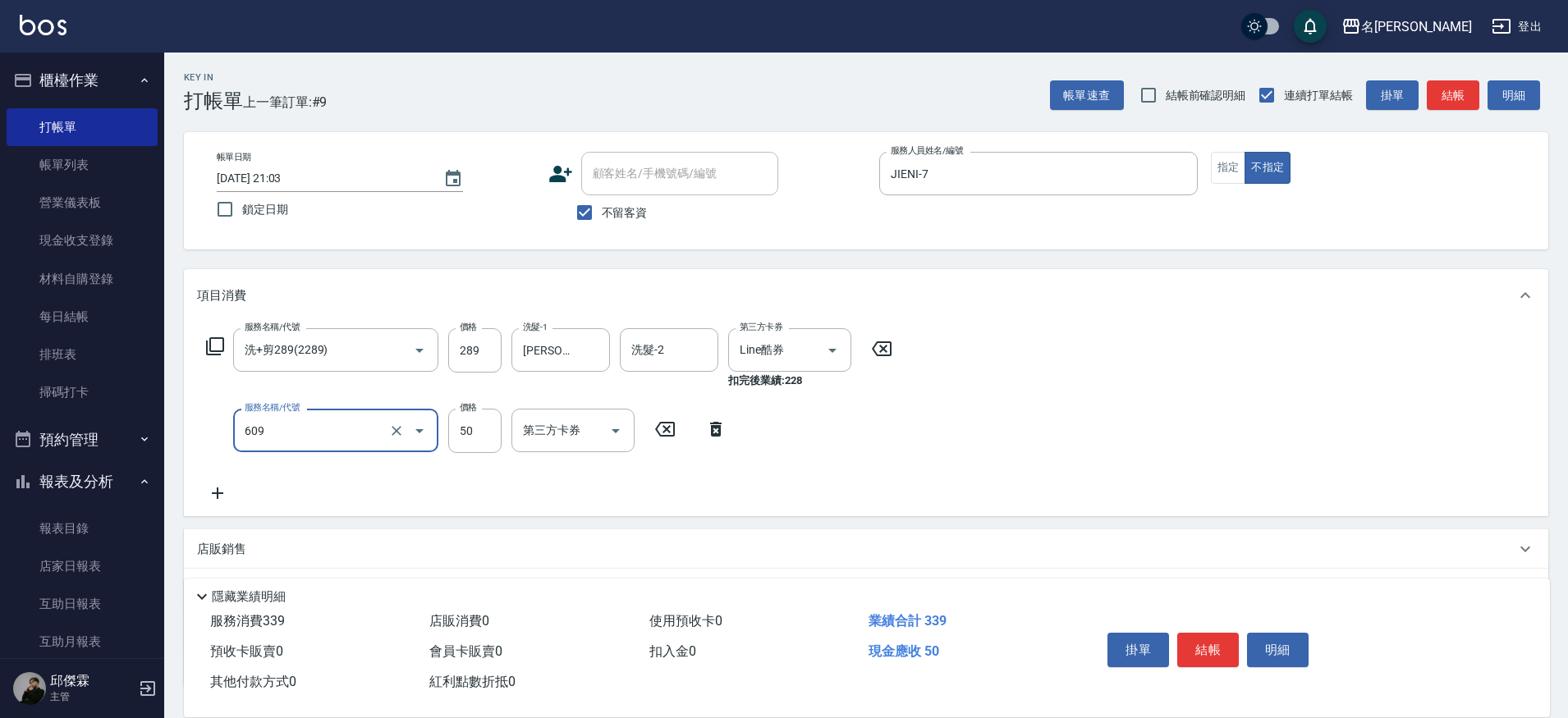
type input "精油(609)"
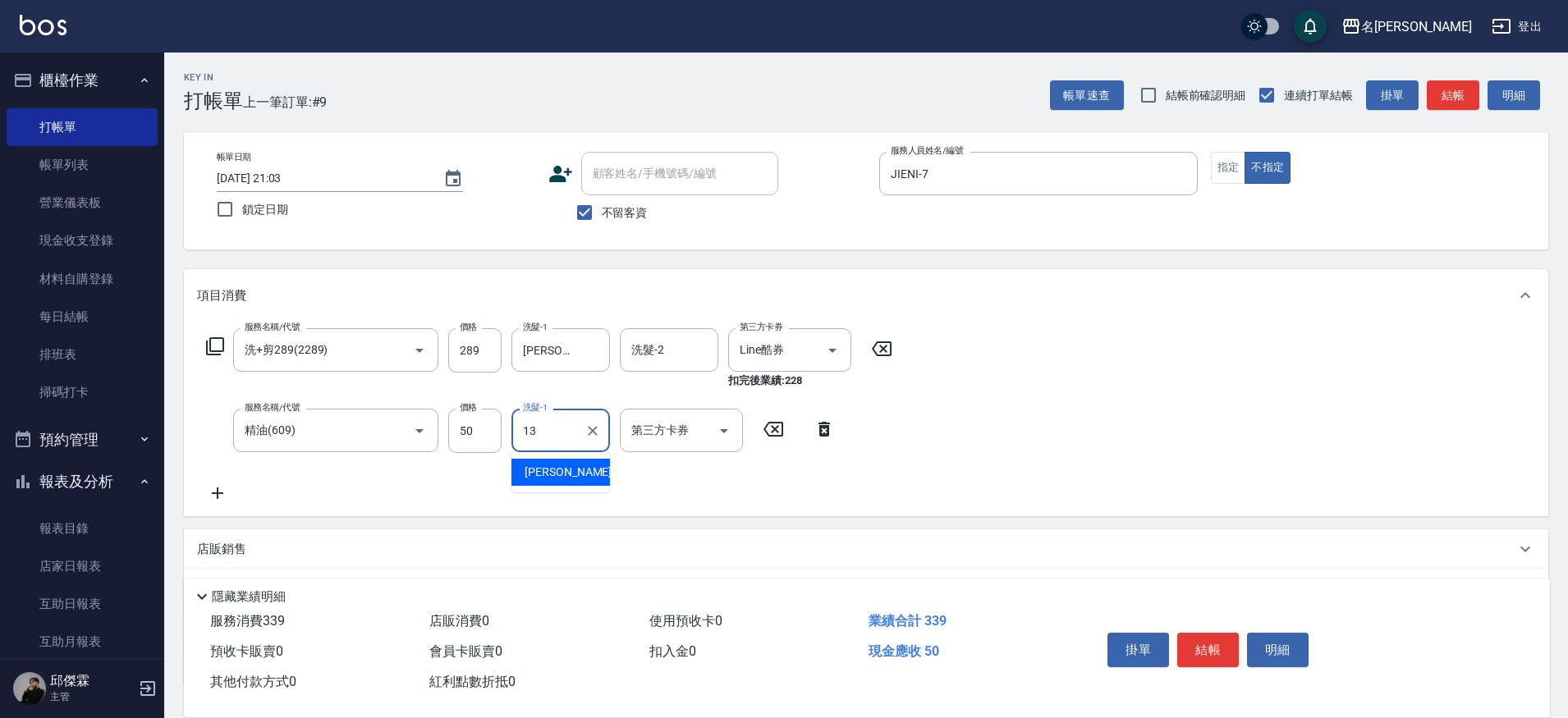
type input "[PERSON_NAME]-13"
click at [811, 351] on icon "Clear" at bounding box center [810, 350] width 10 height 10
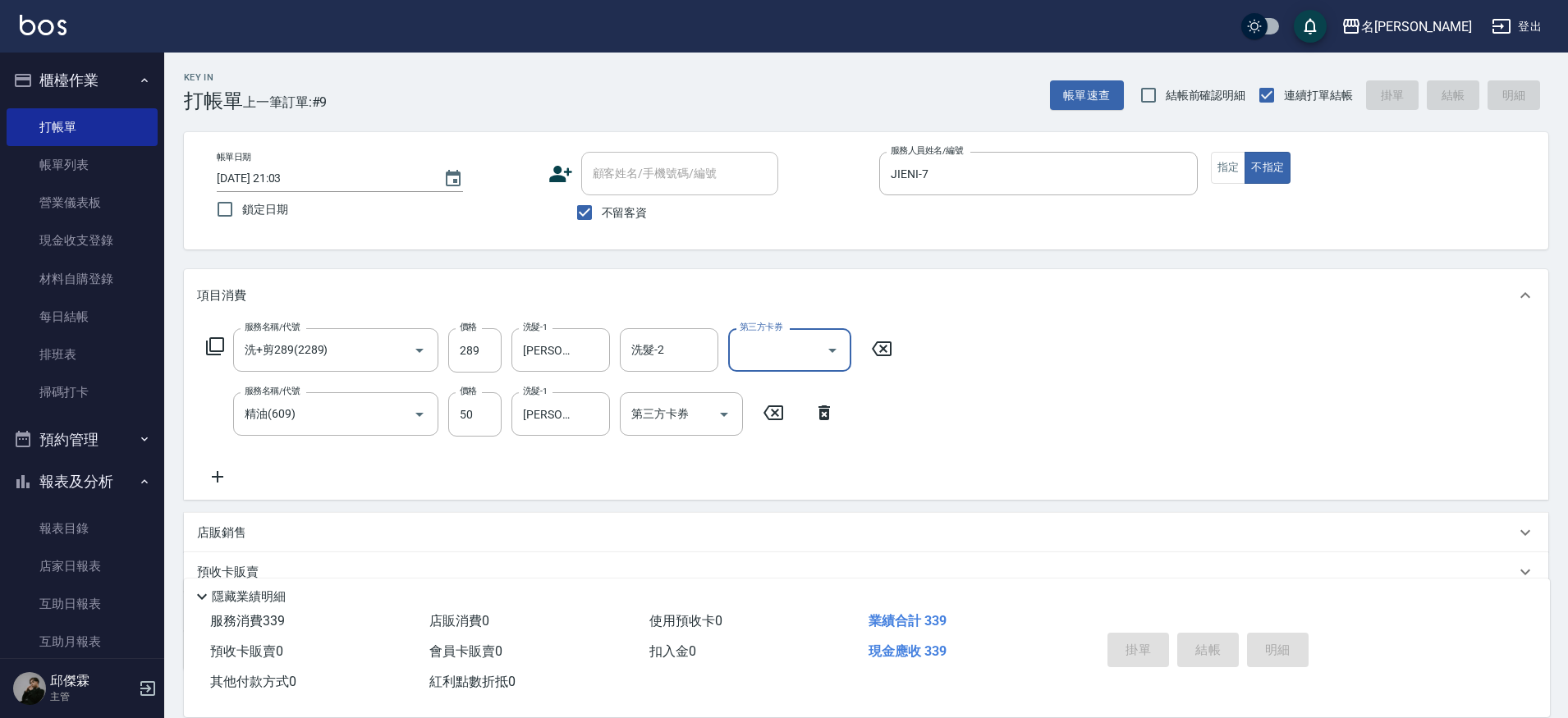
type input "[DATE] 21:04"
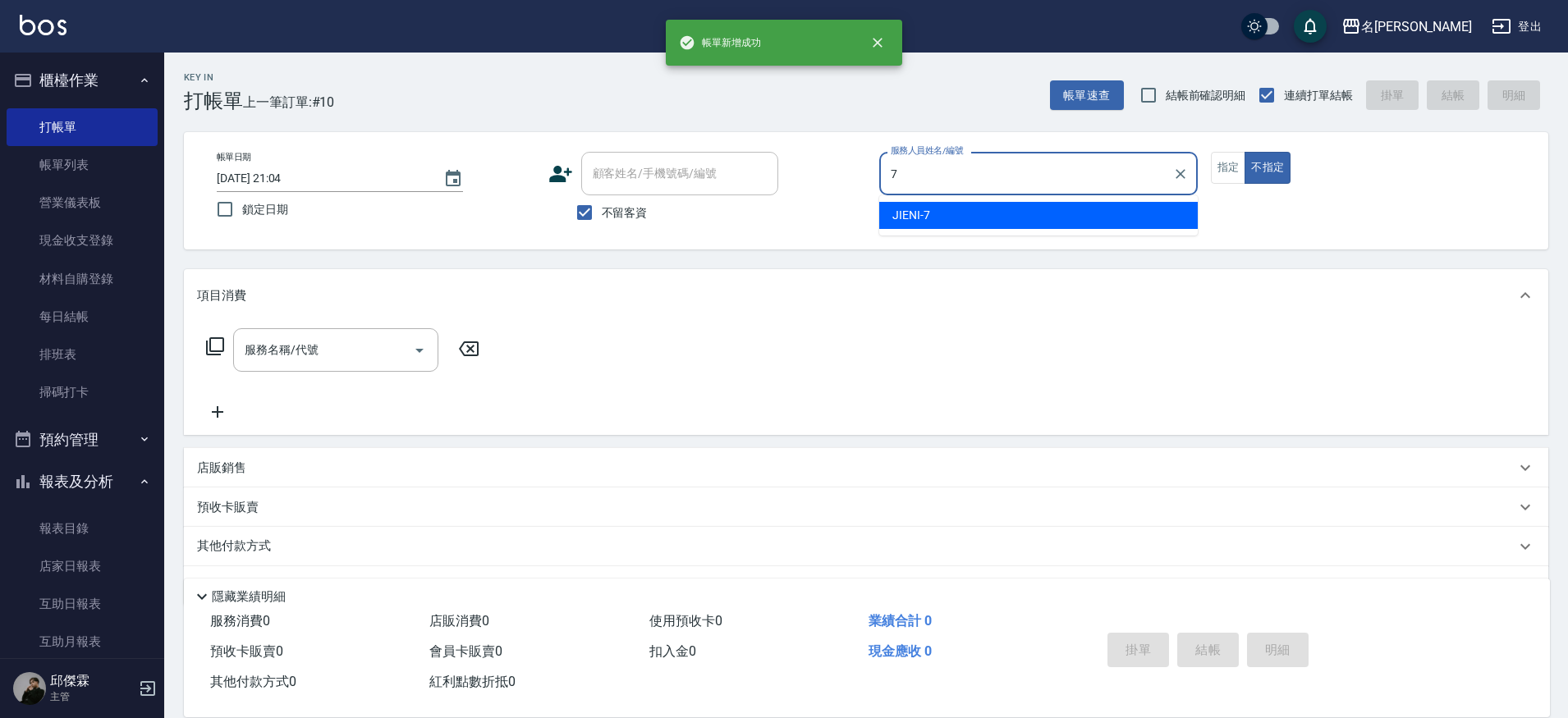
type input "JIENI-7"
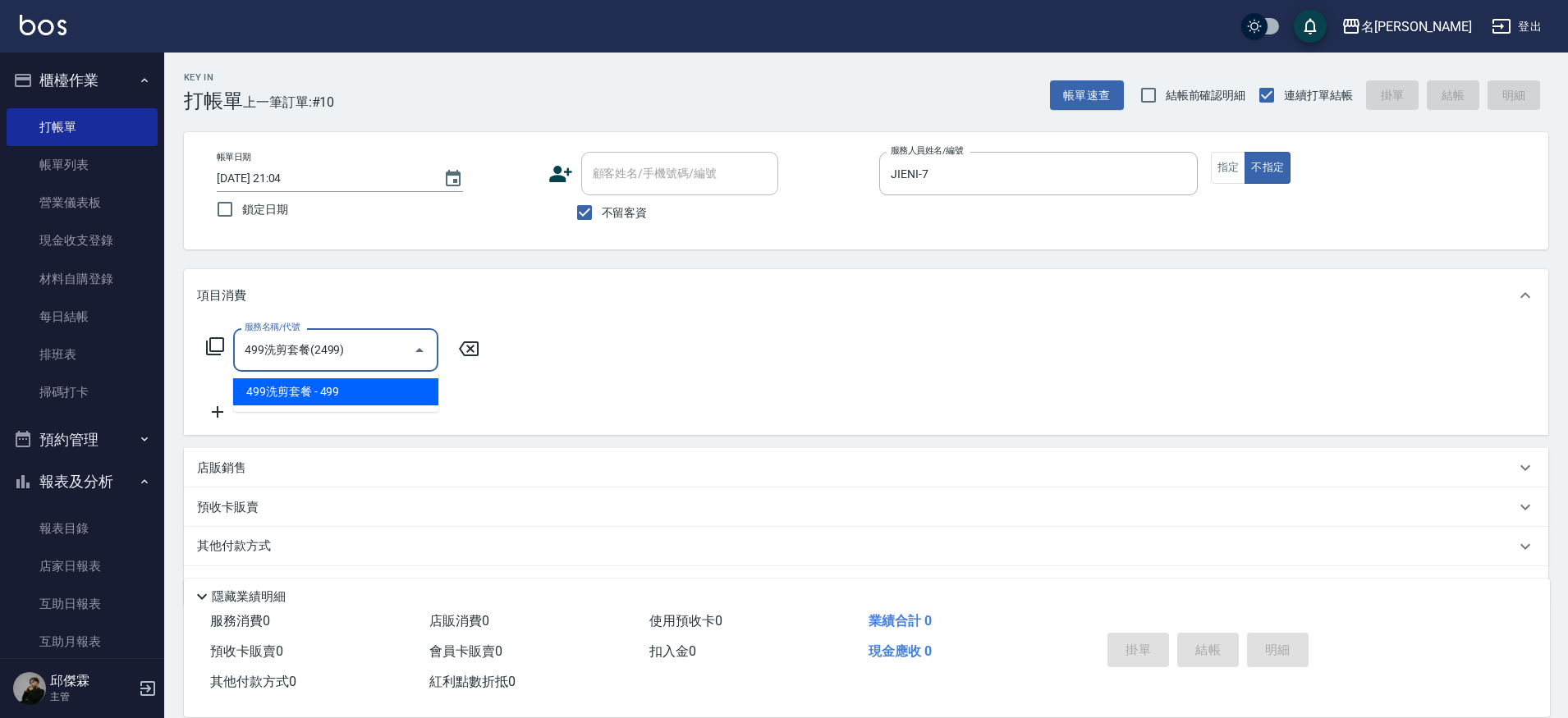
type input "499洗剪套餐(2499)"
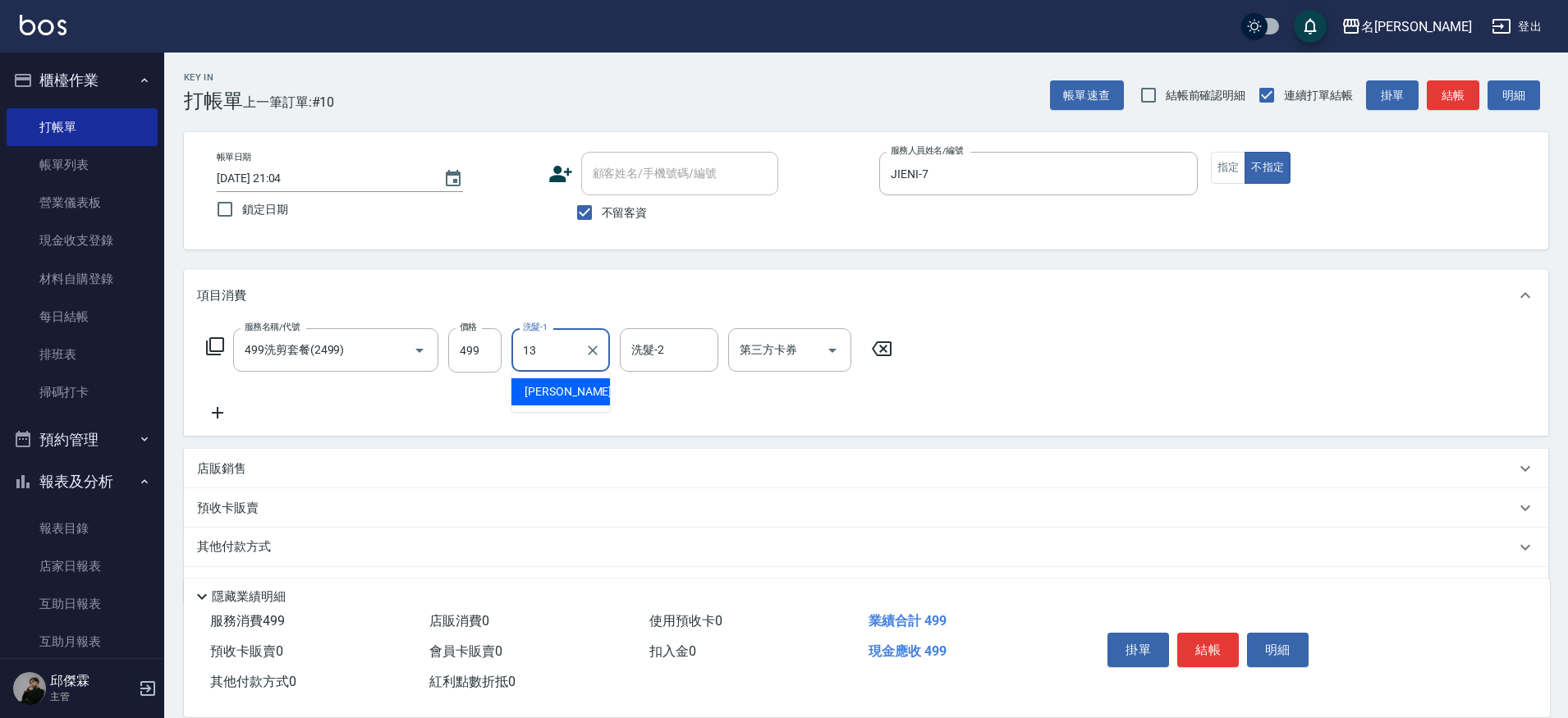
type input "[PERSON_NAME]-13"
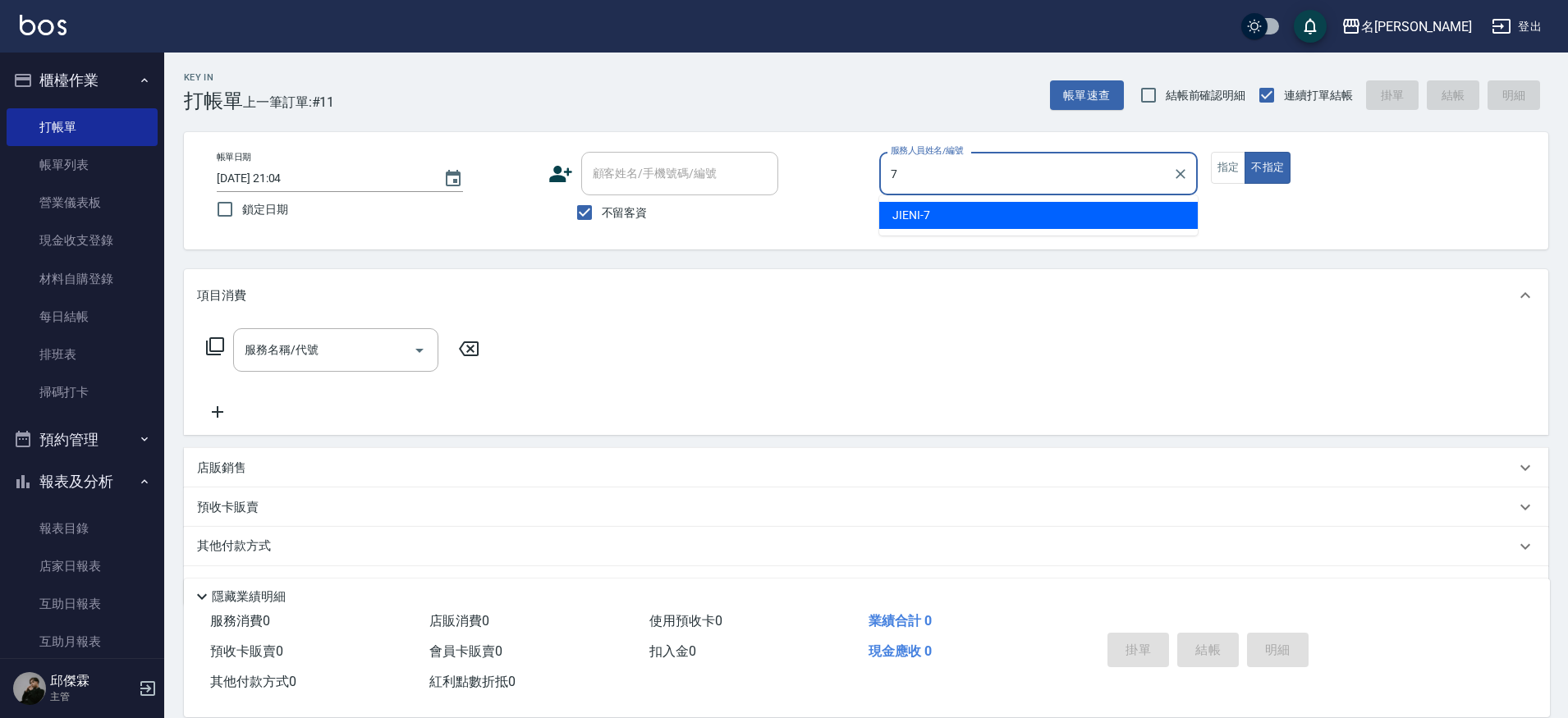
type input "JIENI-7"
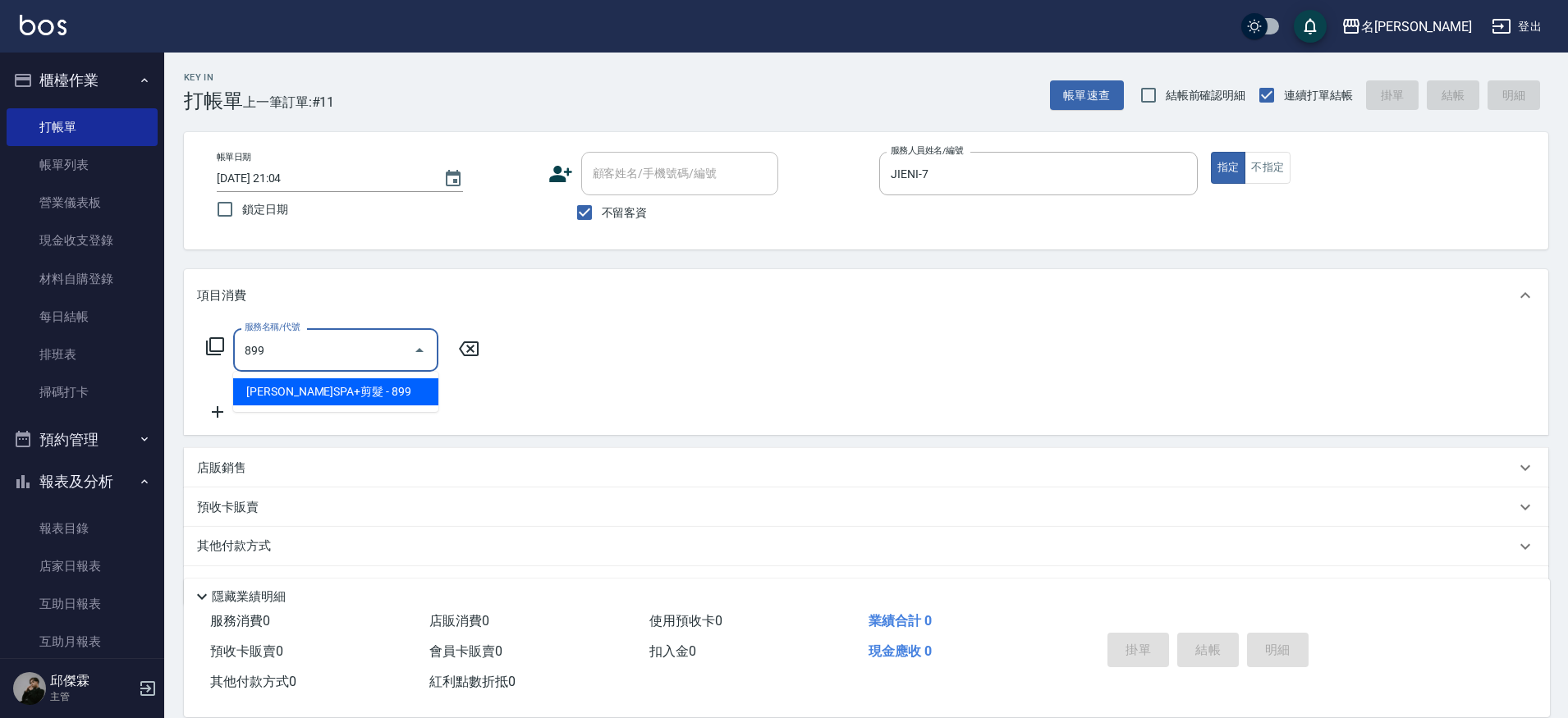
type input "[PERSON_NAME]SPA+剪髮(899)"
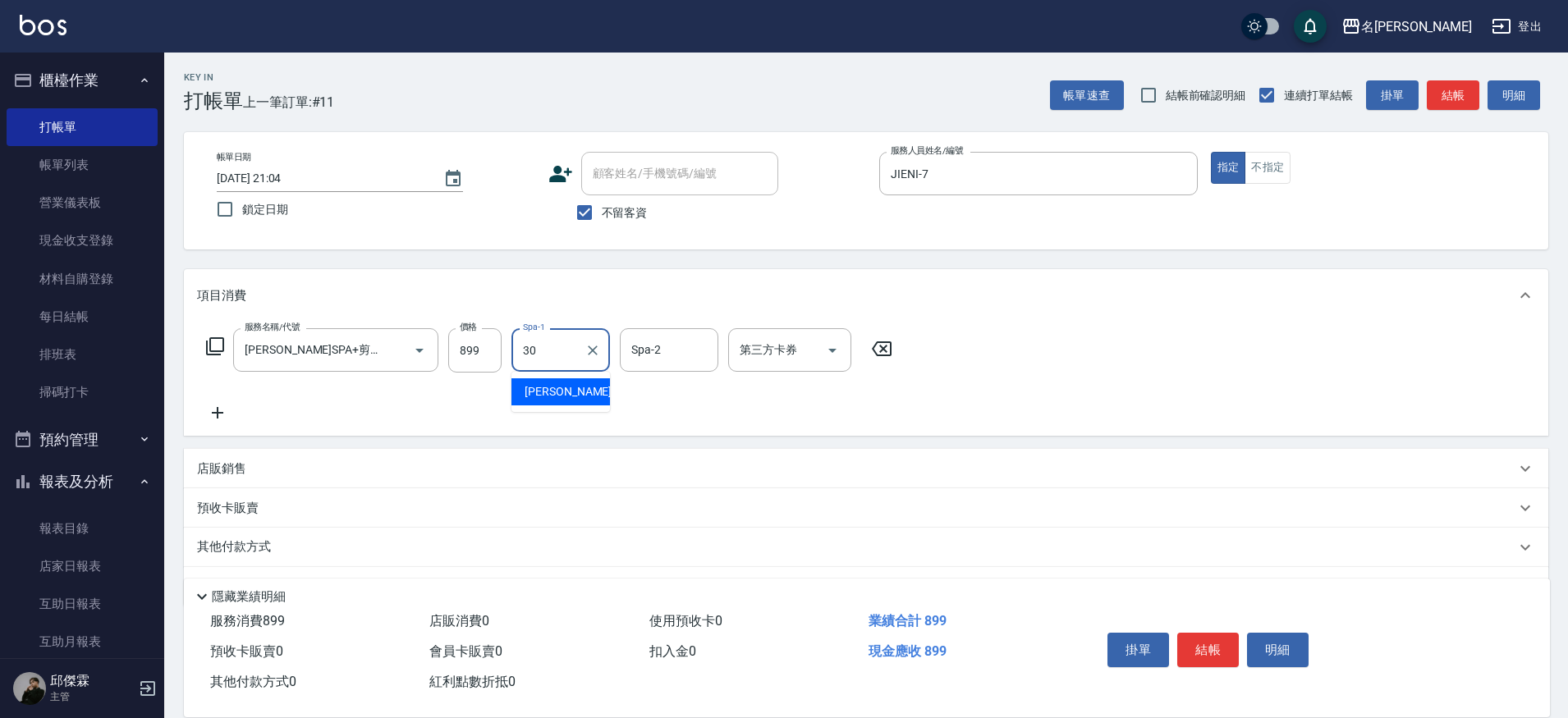
type input "[PERSON_NAME]-30"
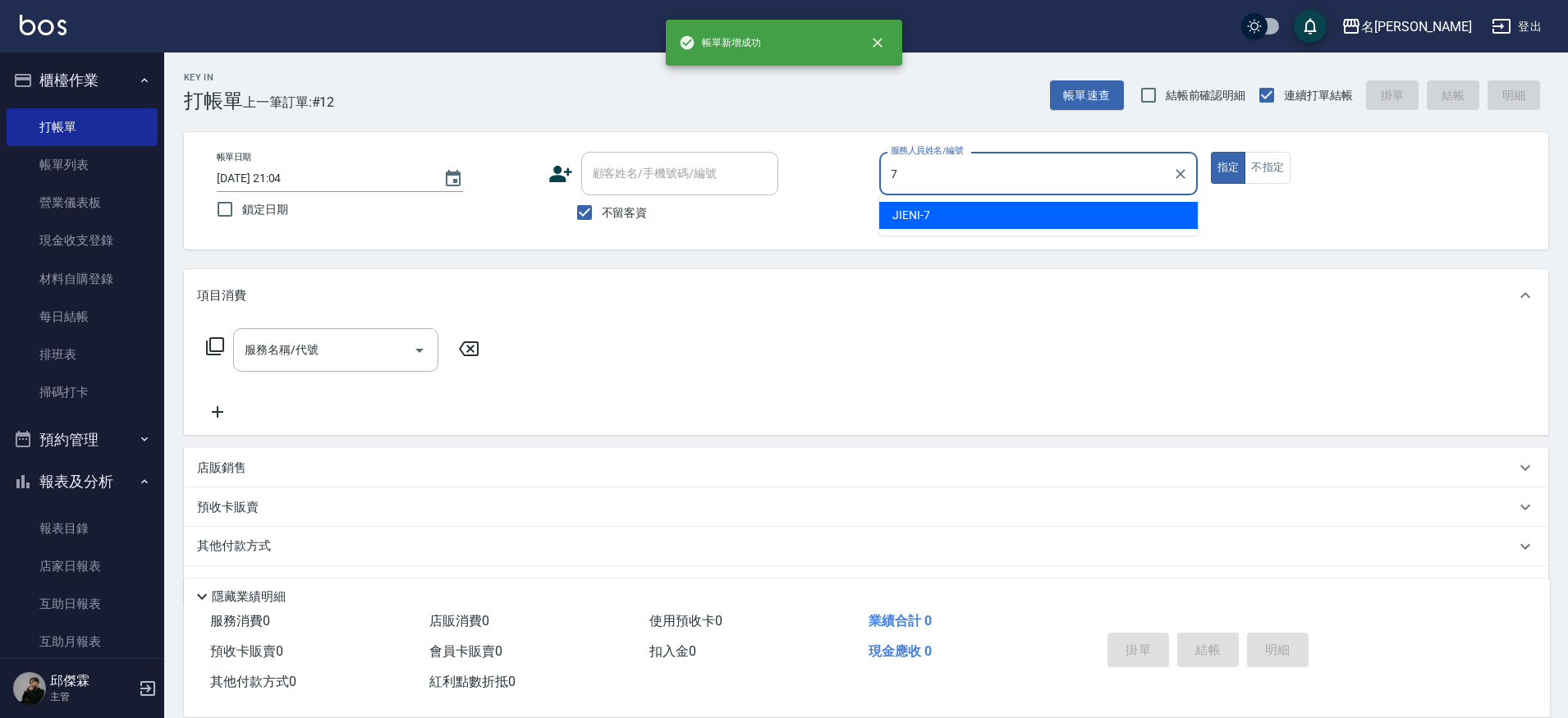
type input "JIENI-7"
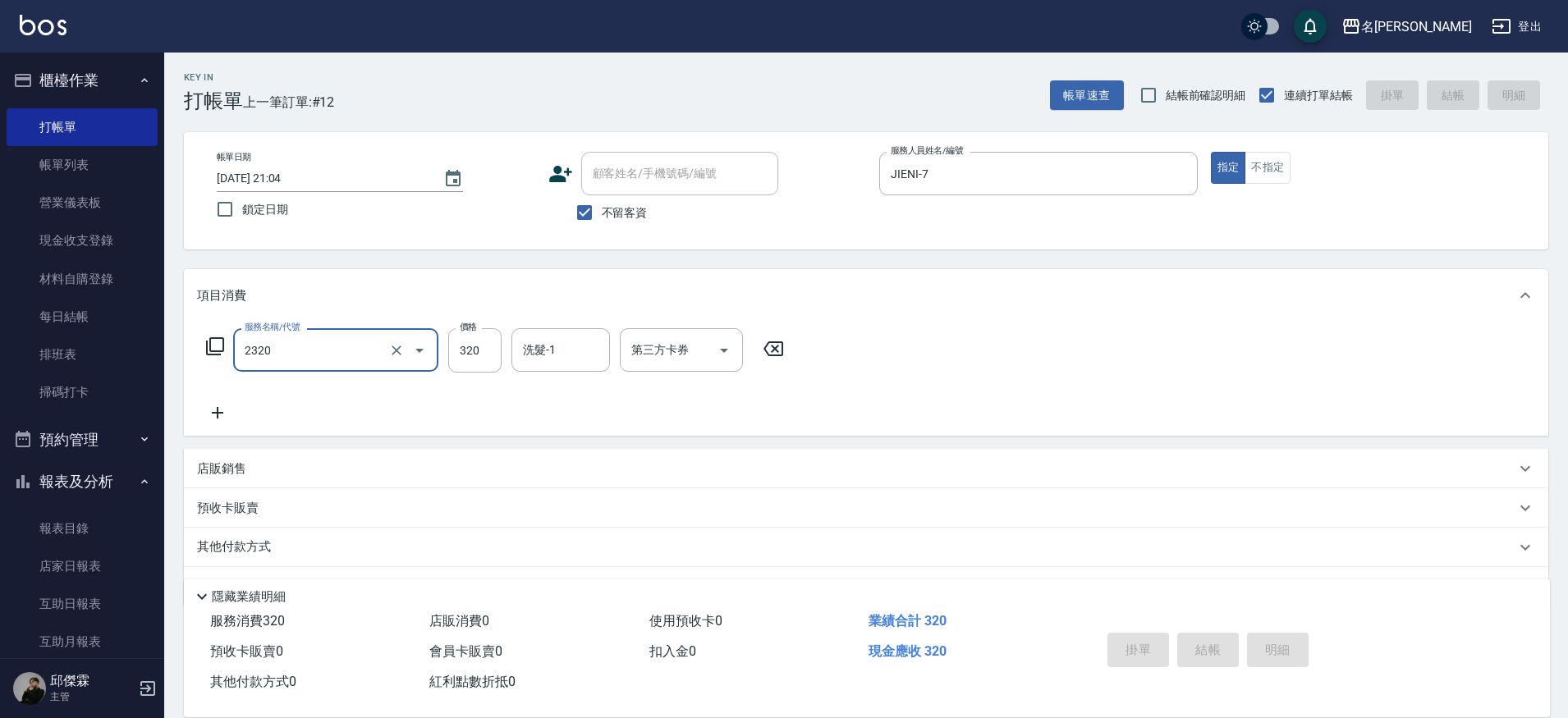
type input "2320"
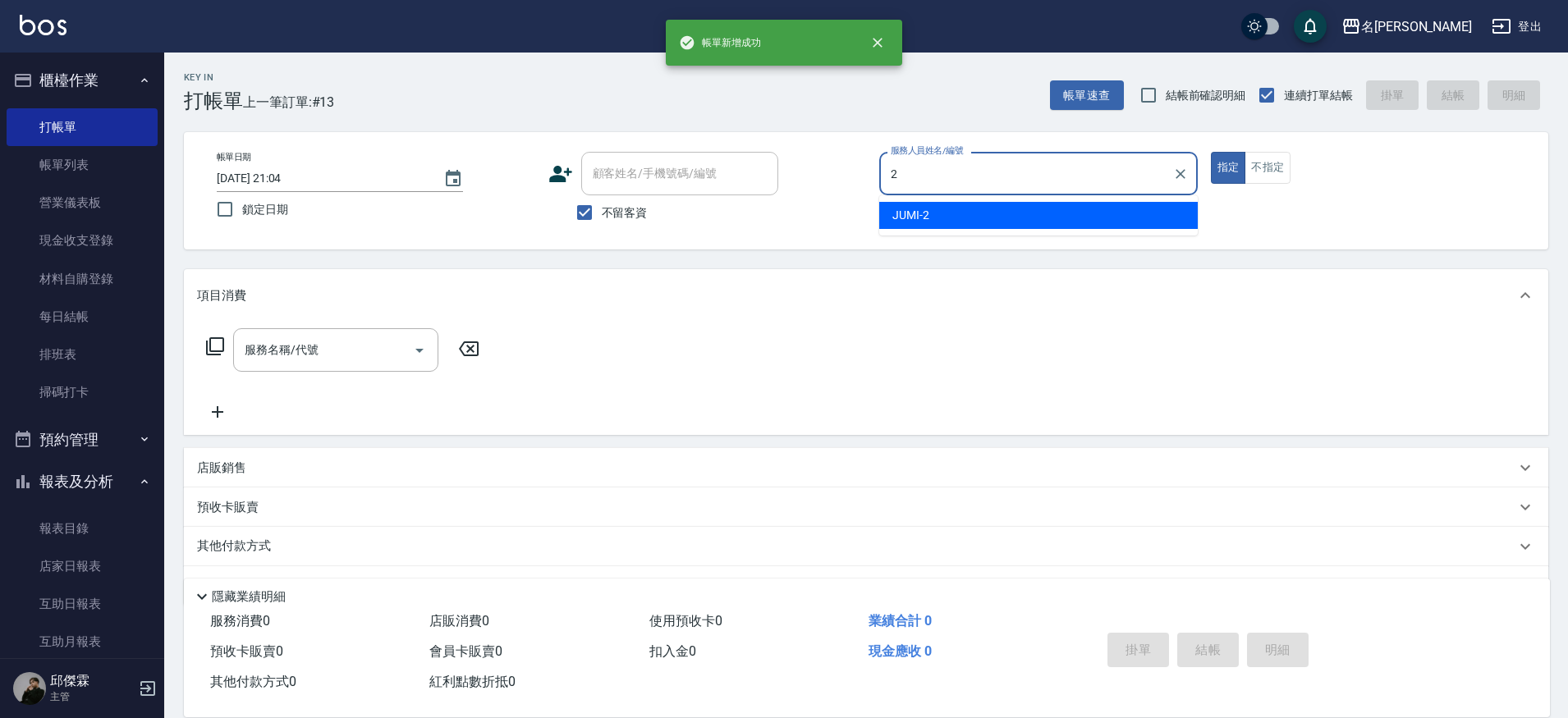
type input "JUMI-2"
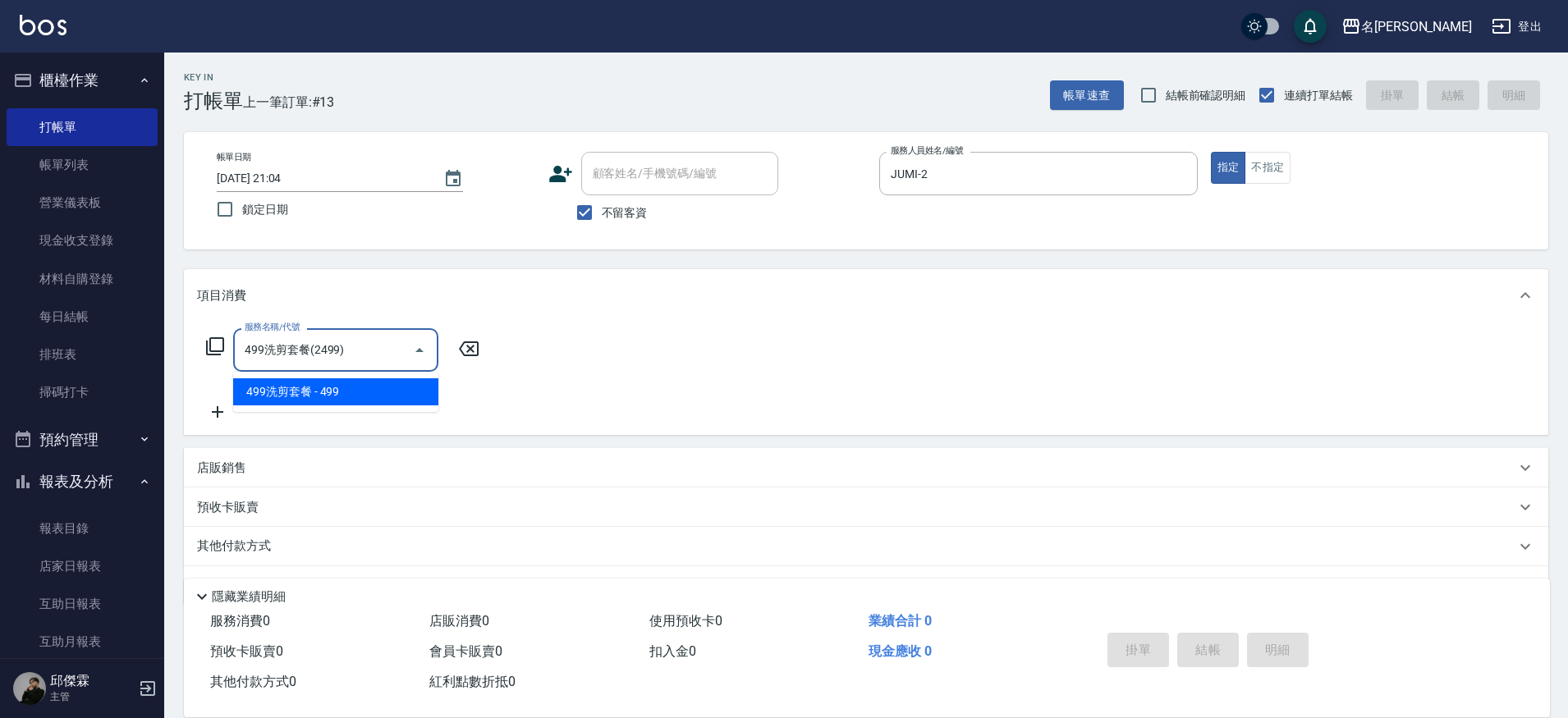
type input "499洗剪套餐(2499)"
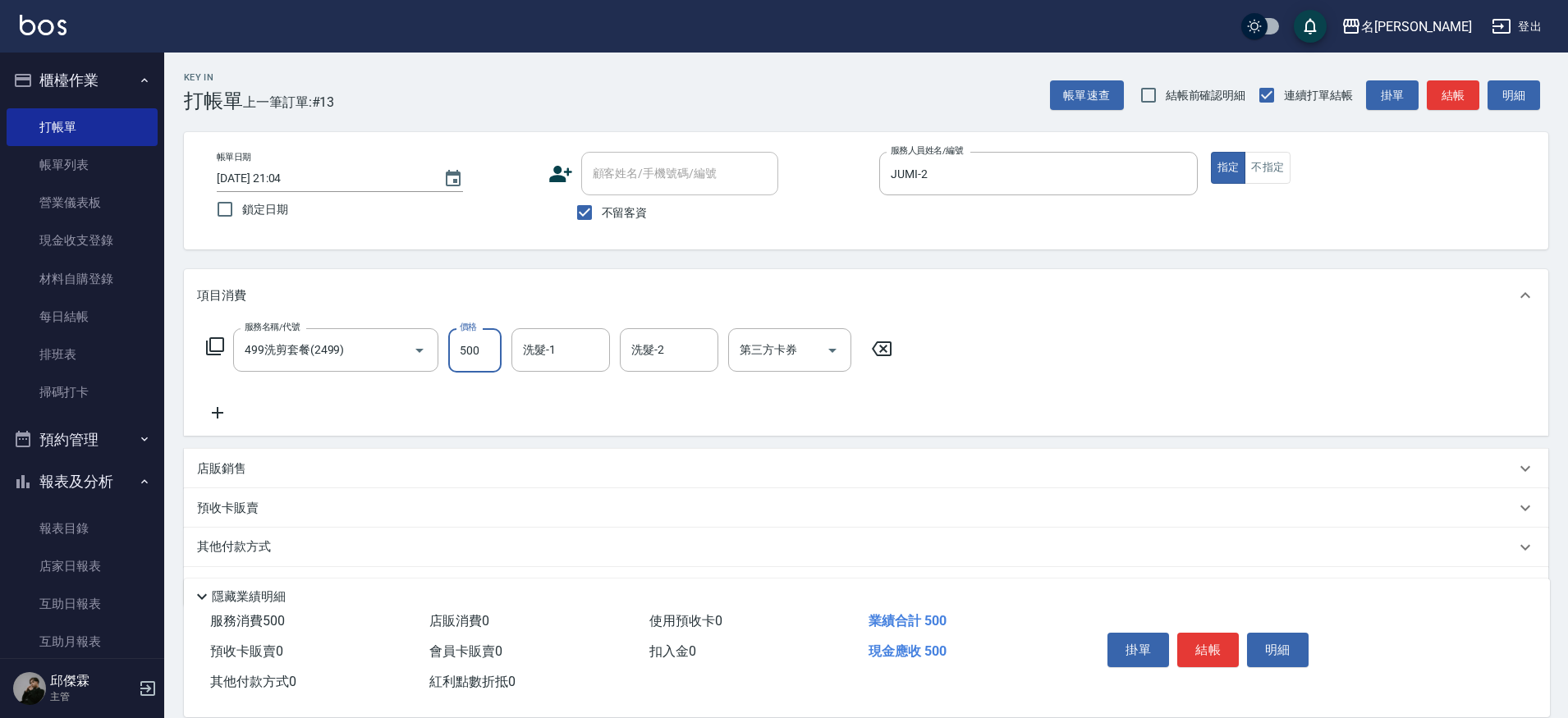
type input "500"
type input "Nini-23"
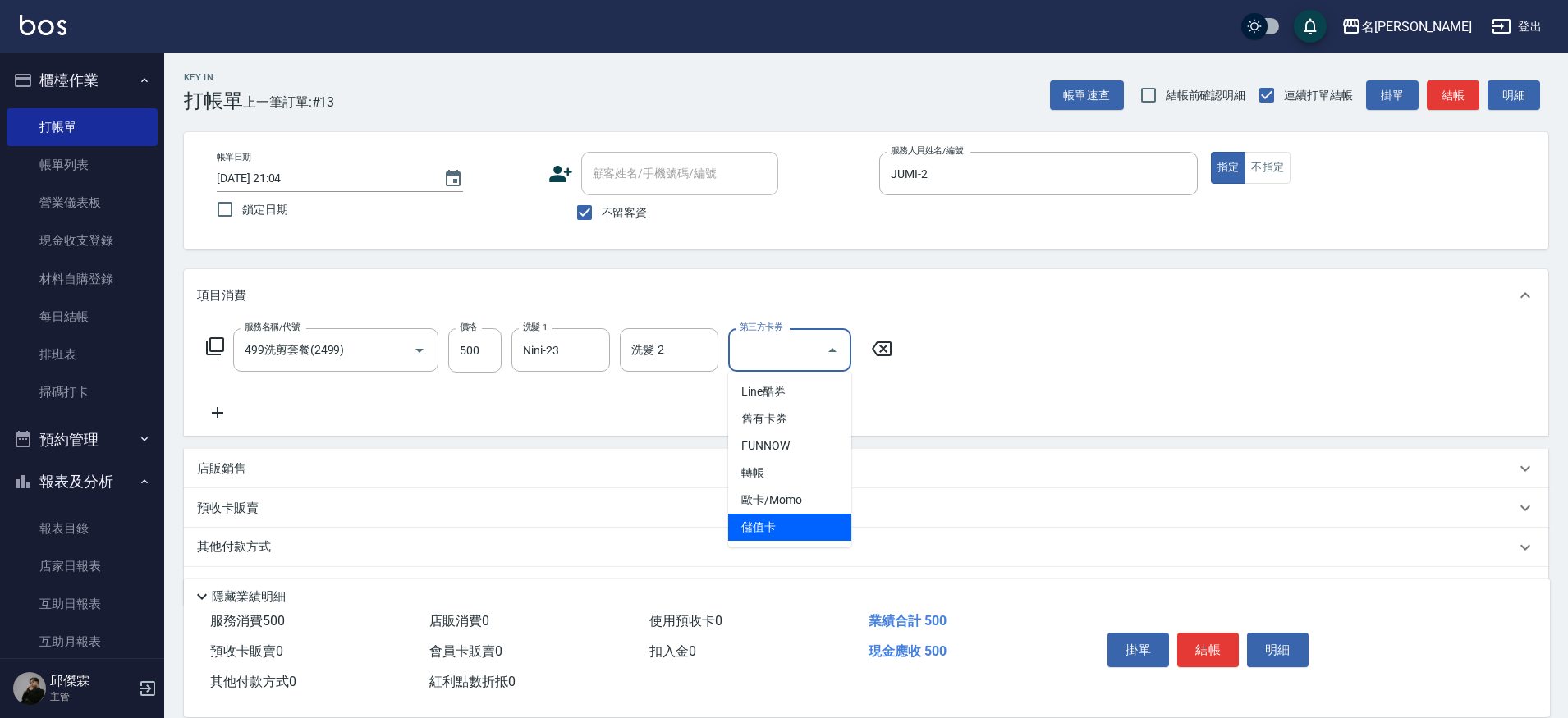
type input "儲值卡"
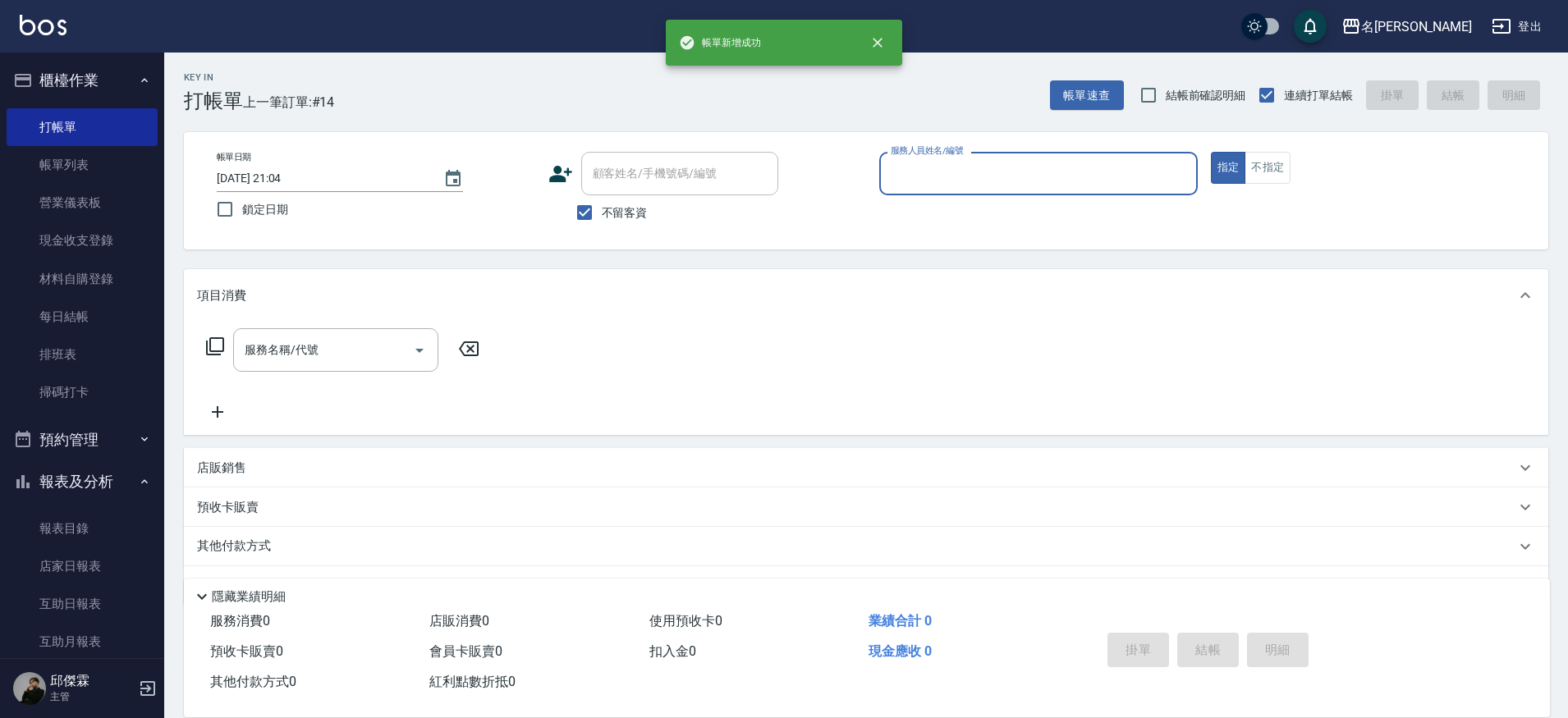
type input "7"
type input "JUMI-2"
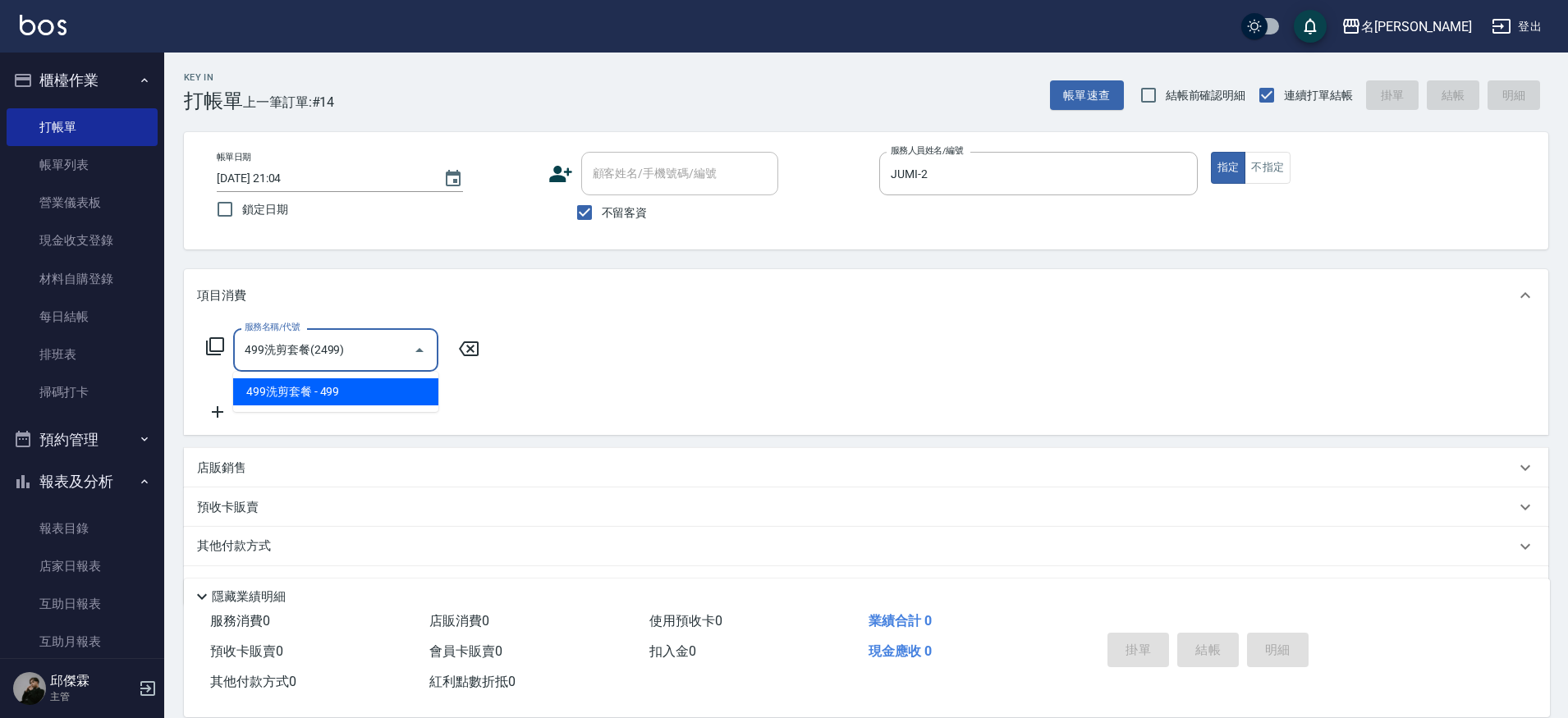
type input "499洗剪套餐(2499)"
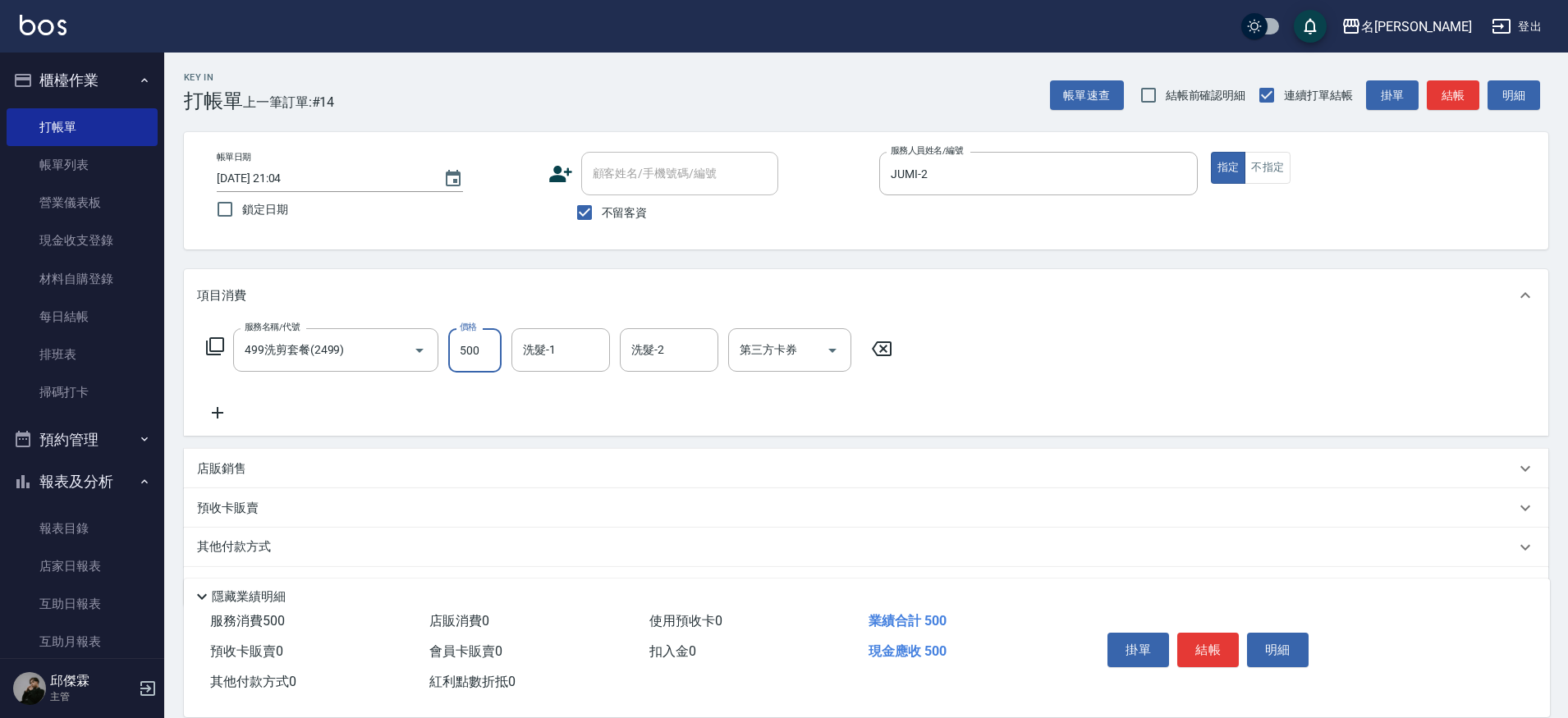
type input "500"
type input "[PERSON_NAME]-30"
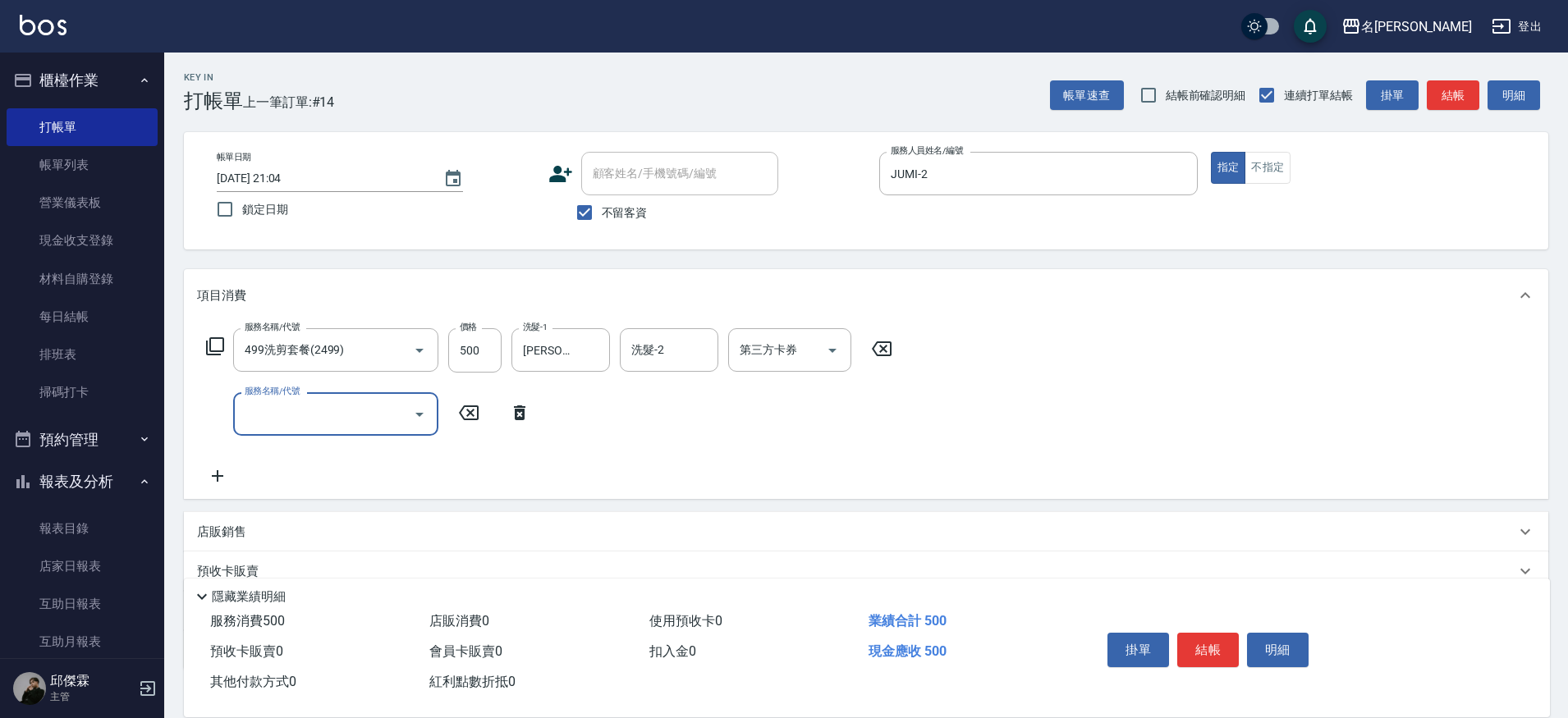
click at [807, 373] on div "服務名稱/代號 499洗剪套餐(2499) 服務名稱/代號 價格 500 價格 洗髮-1 曉雅-30 洗髮-1 洗髮-2 洗髮-2 第三方卡券 第三方卡券 服…" at bounding box center [549, 407] width 705 height 157
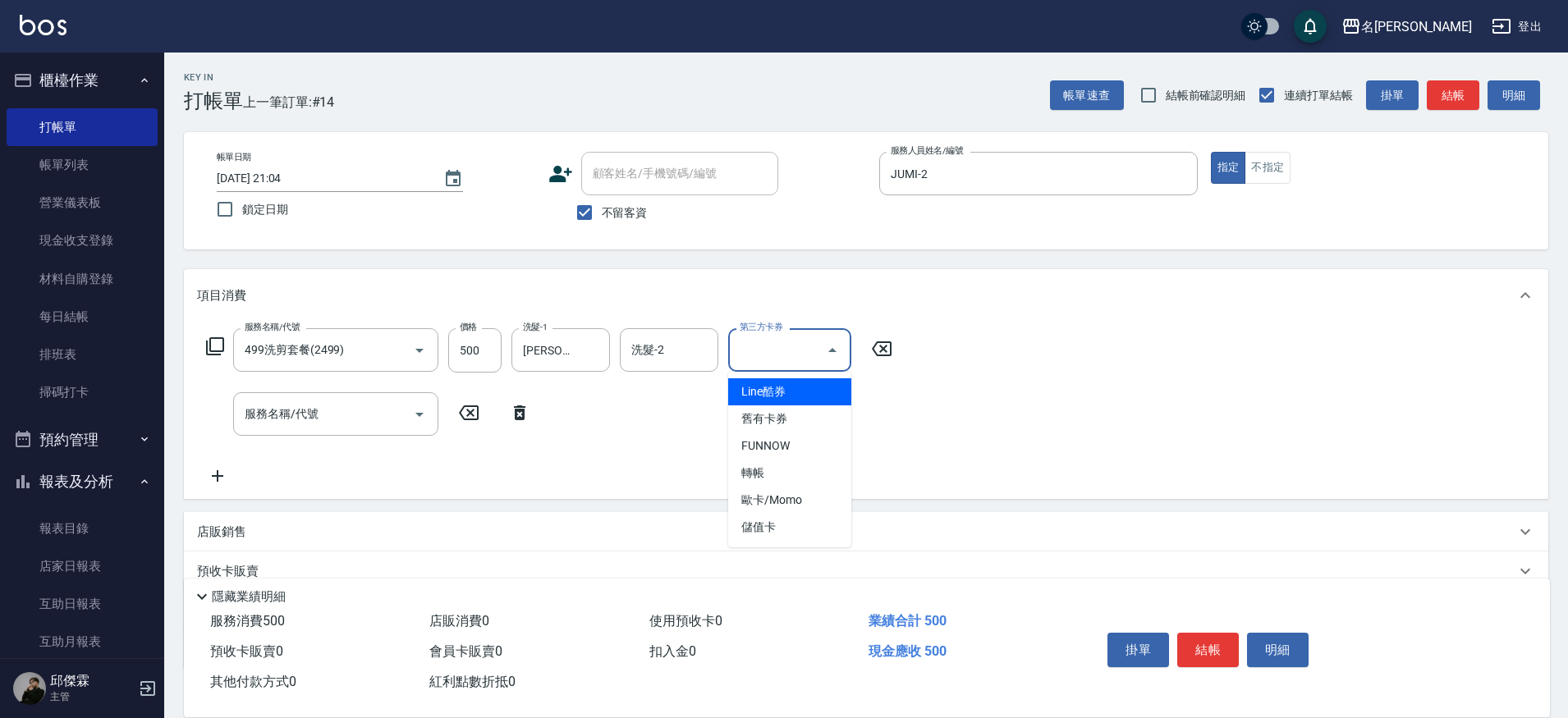
click at [805, 362] on input "第三方卡券" at bounding box center [777, 350] width 84 height 29
click at [795, 536] on span "儲值卡" at bounding box center [790, 527] width 123 height 27
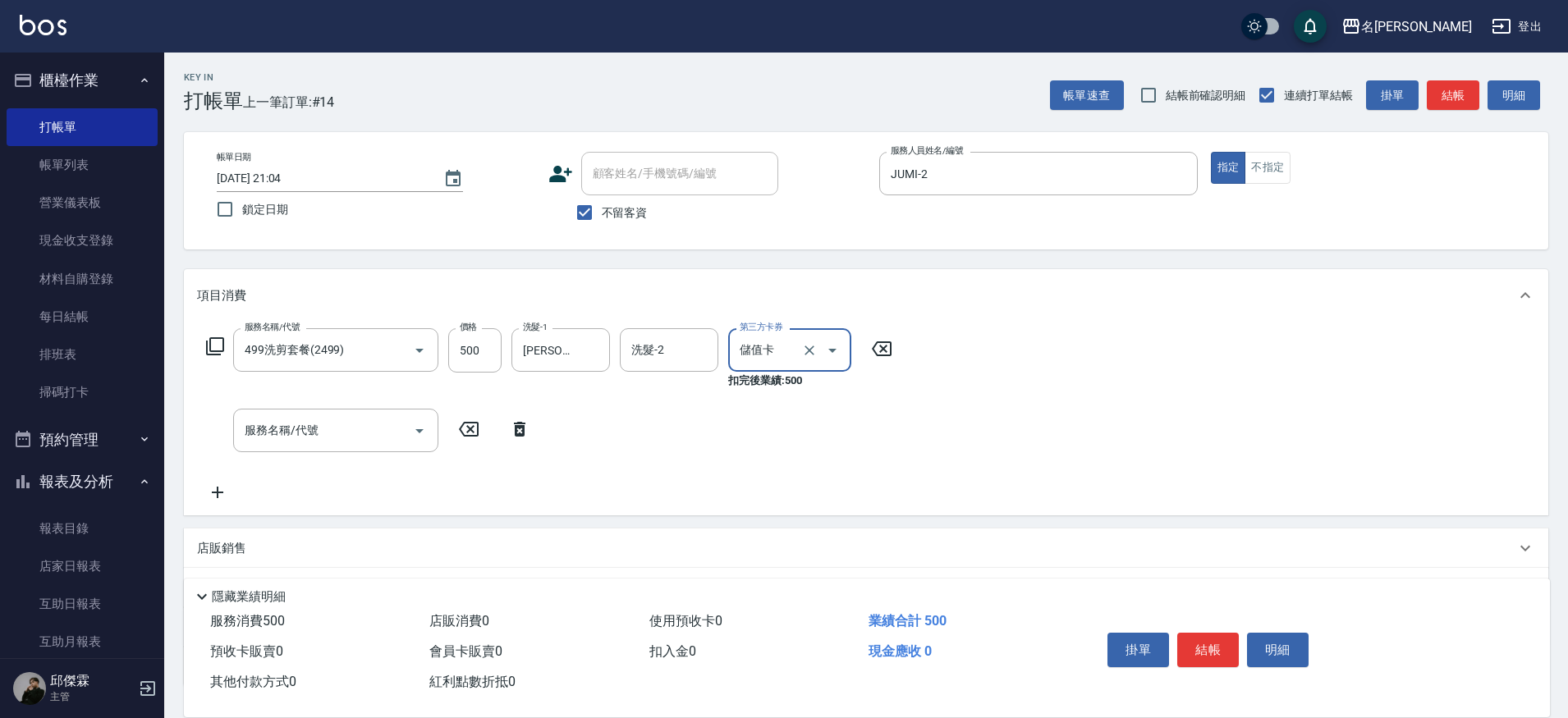
type input "儲值卡"
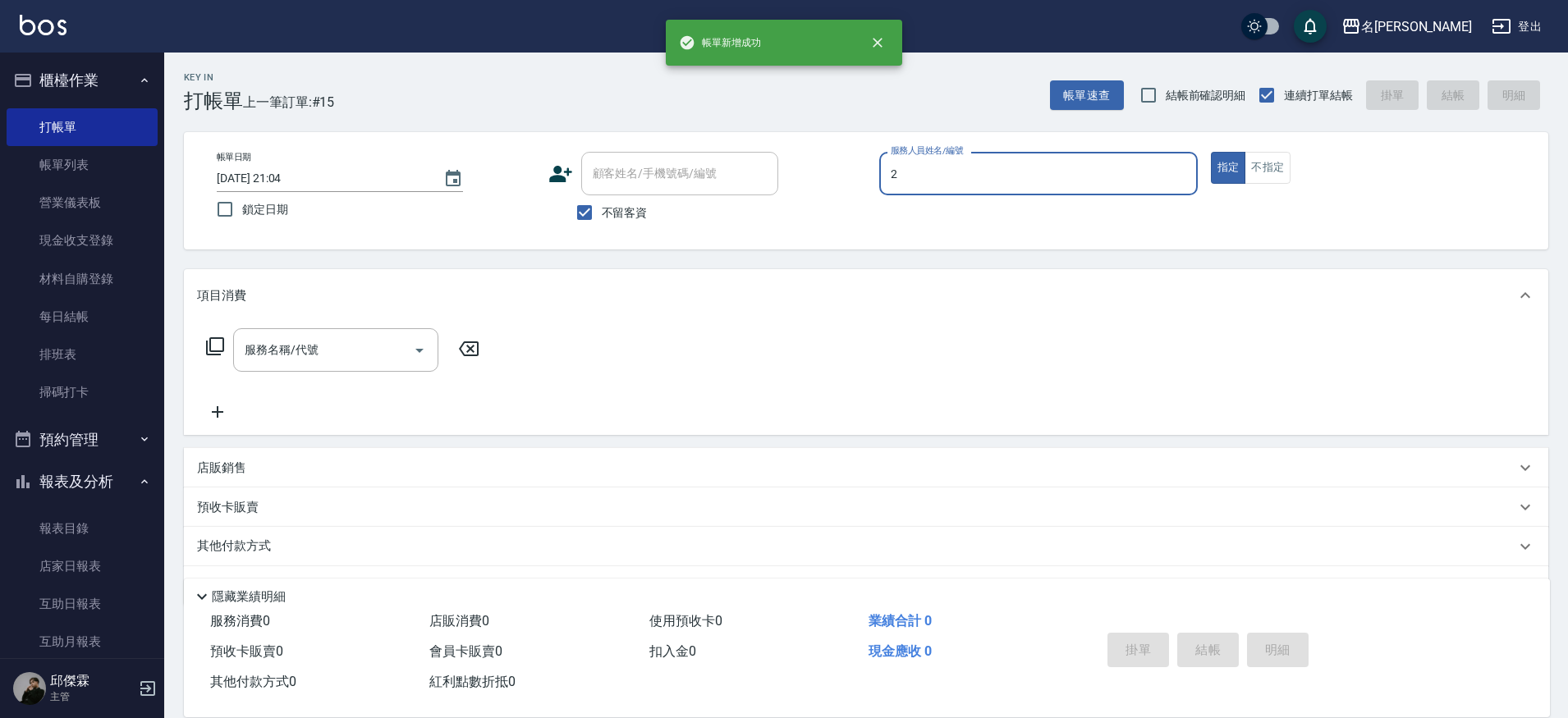
type input "JUMI-2"
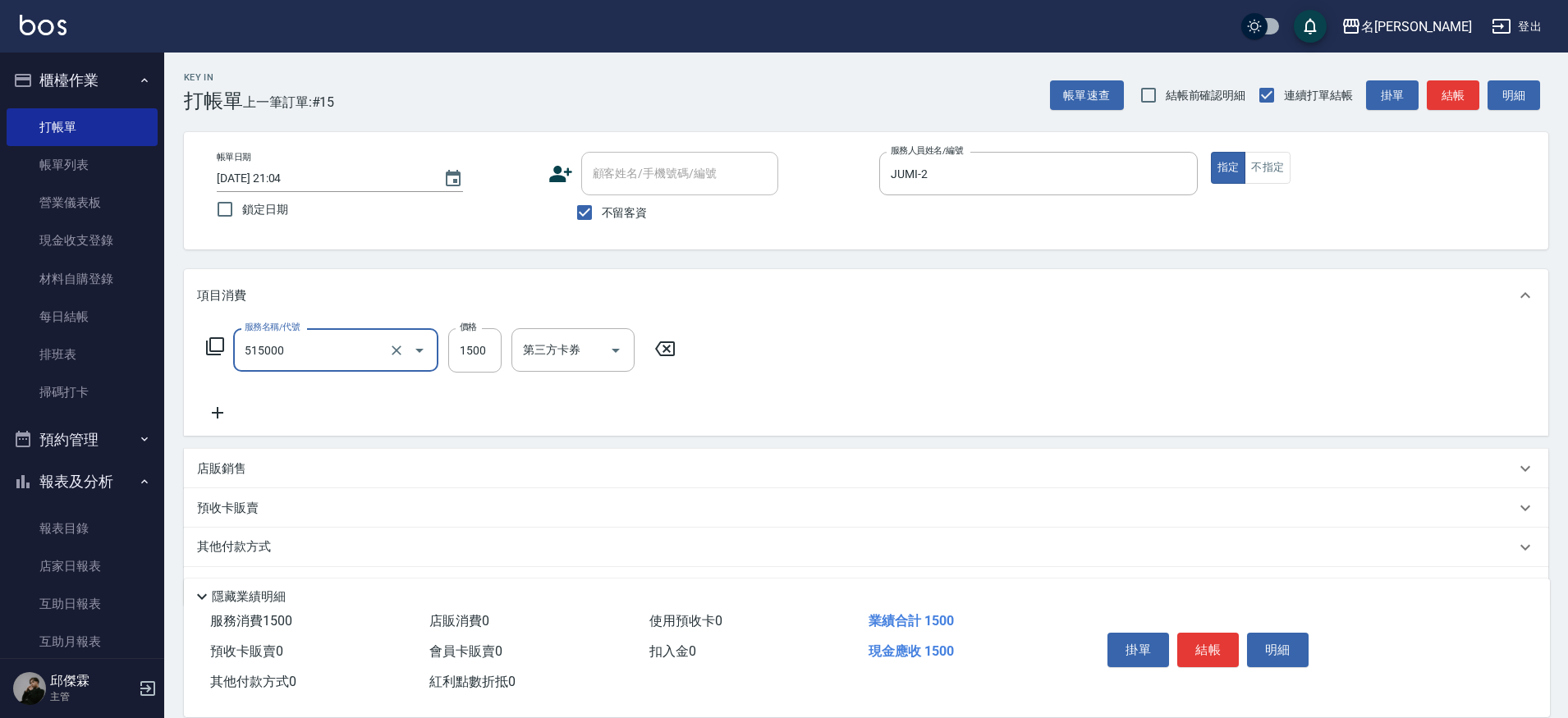
type input "極光結構護髮(515000)"
type input "1200"
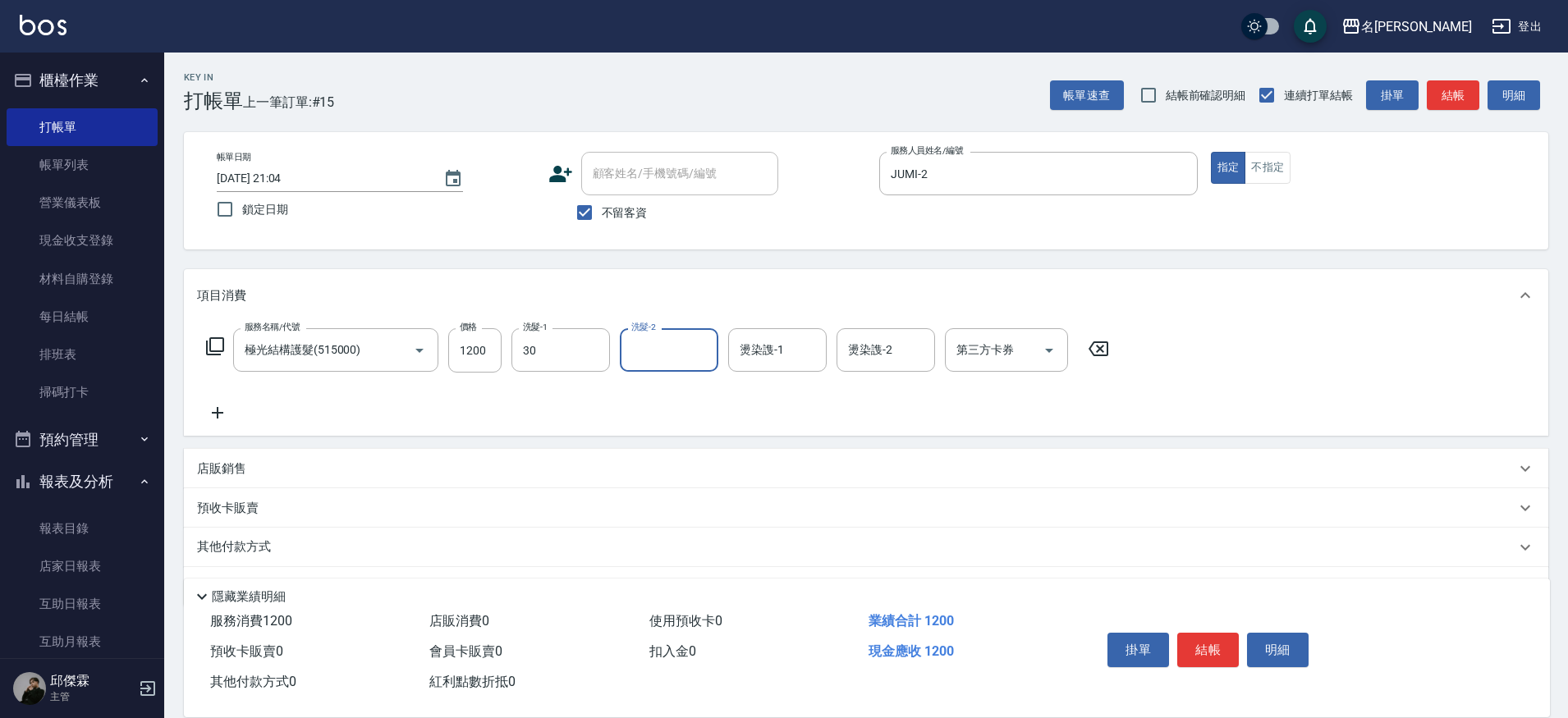
type input "[PERSON_NAME]-30"
type input "JUMI-2"
type input "[PERSON_NAME]-30"
drag, startPoint x: 596, startPoint y: 351, endPoint x: 558, endPoint y: 353, distance: 38.1
click at [596, 351] on icon "Clear" at bounding box center [592, 350] width 16 height 16
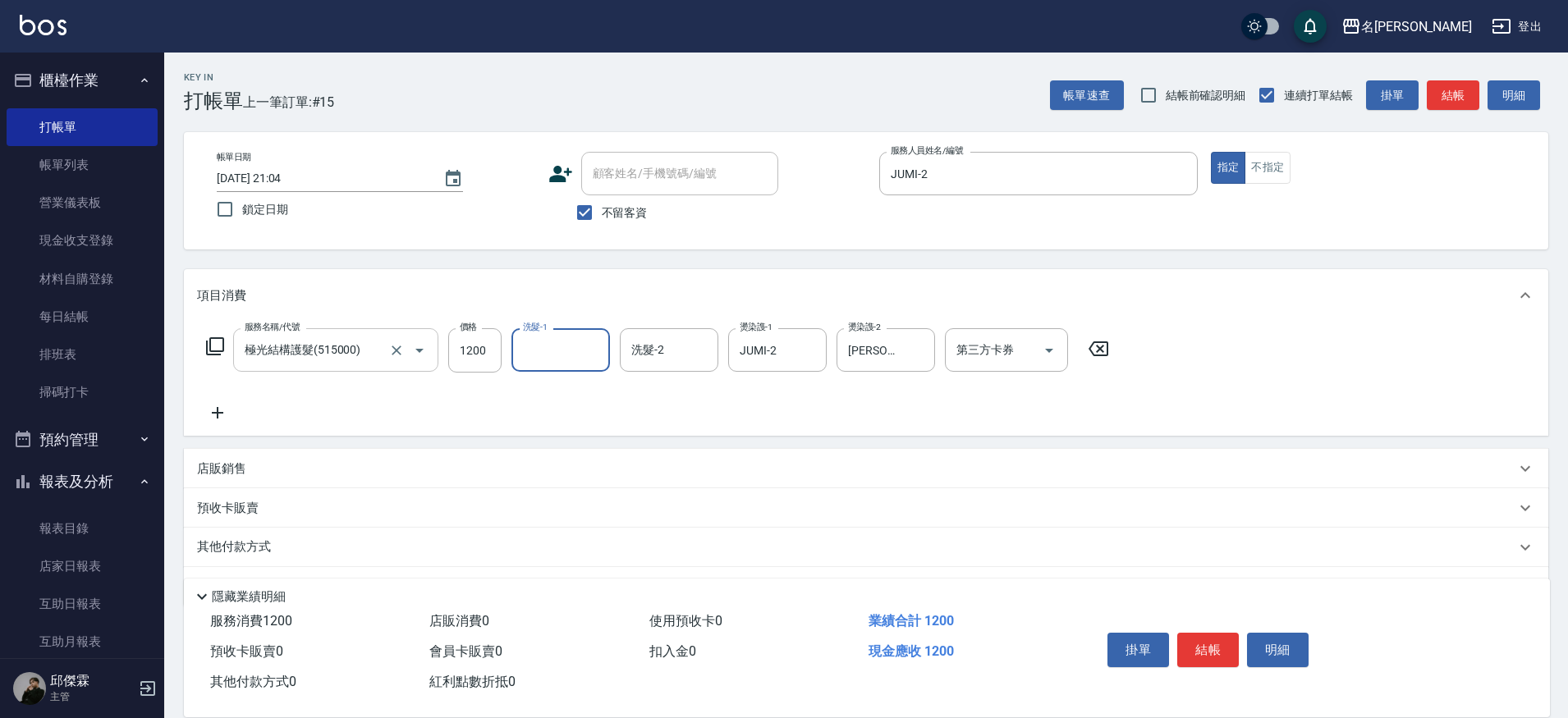
click at [366, 350] on input "極光結構護髮(515000)" at bounding box center [312, 350] width 144 height 29
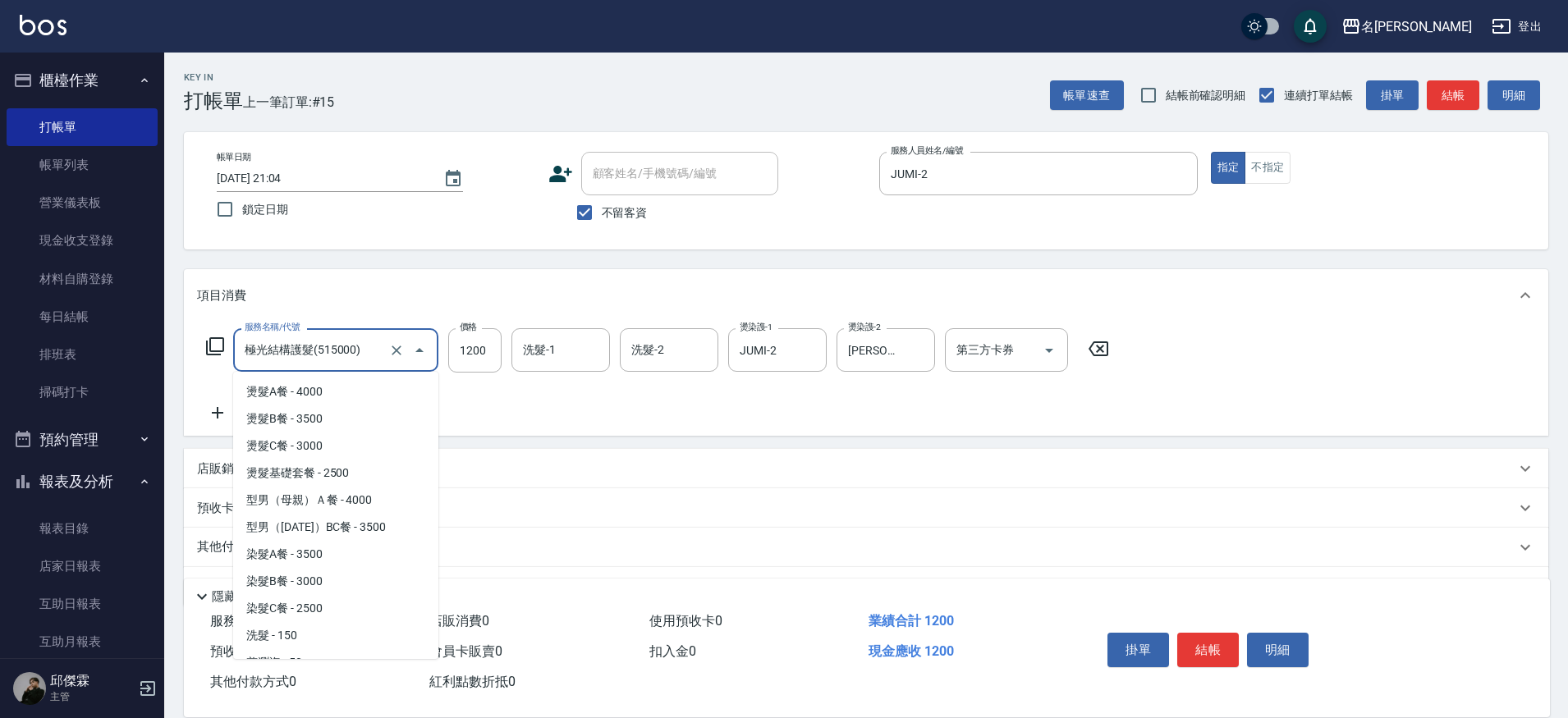
scroll to position [2164, 0]
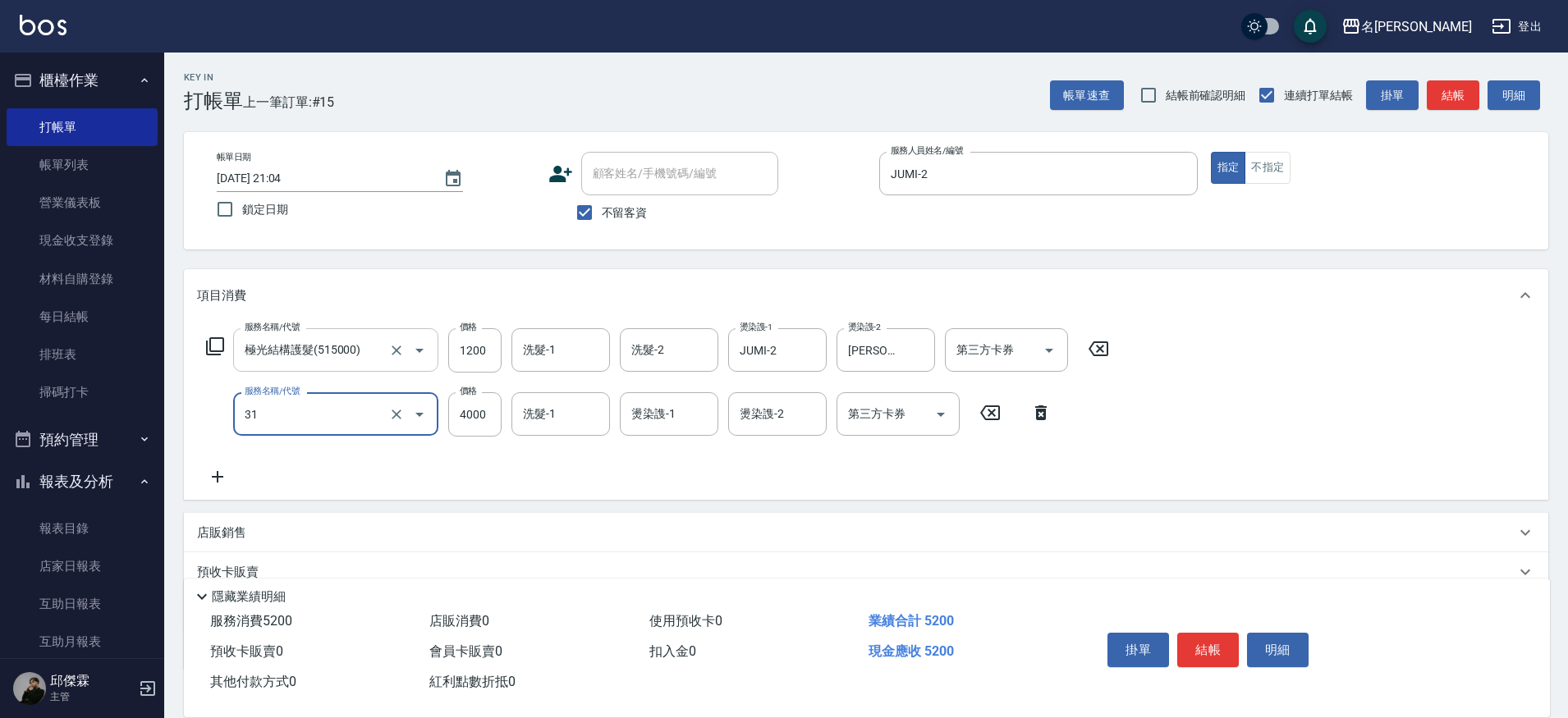
type input "燙髮A餐(31)"
type input "4500"
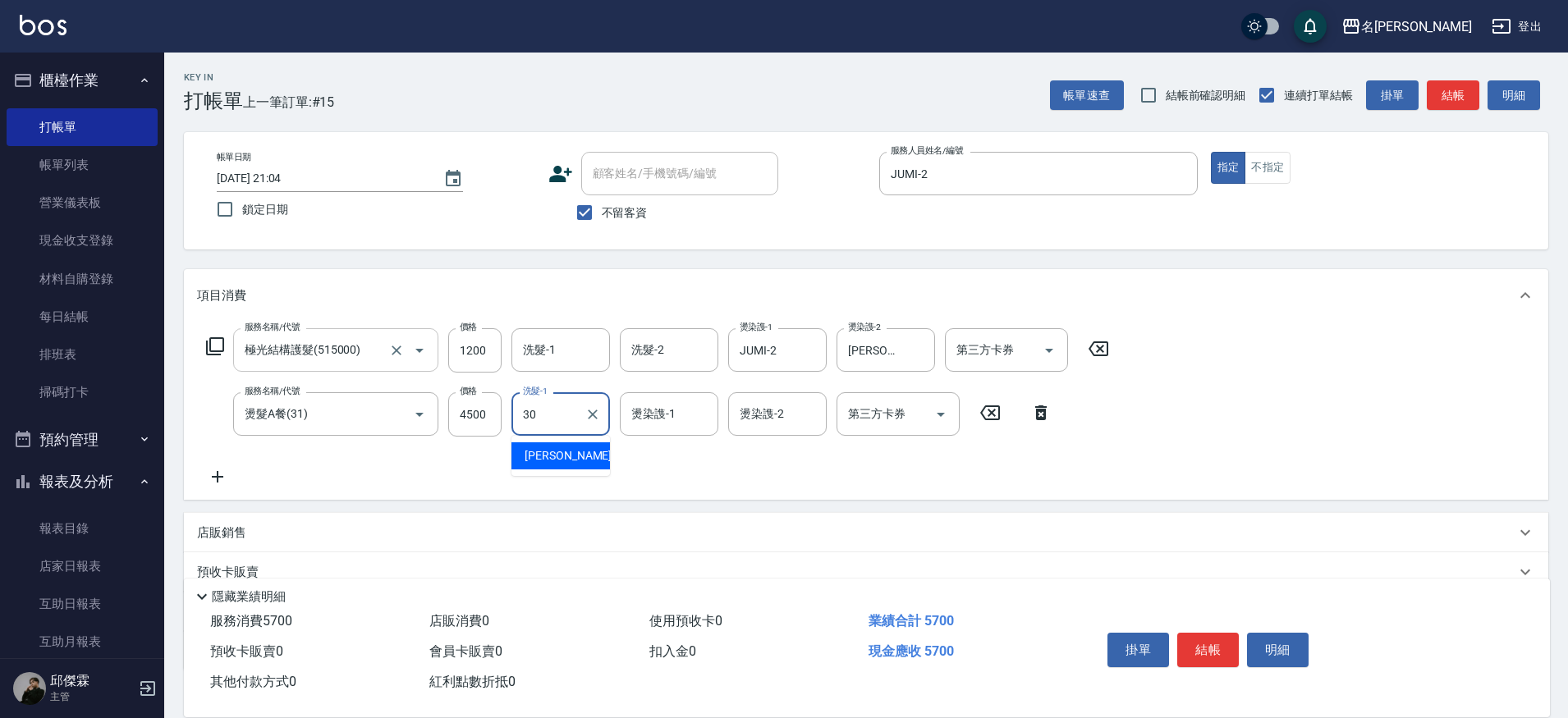
type input "[PERSON_NAME]-30"
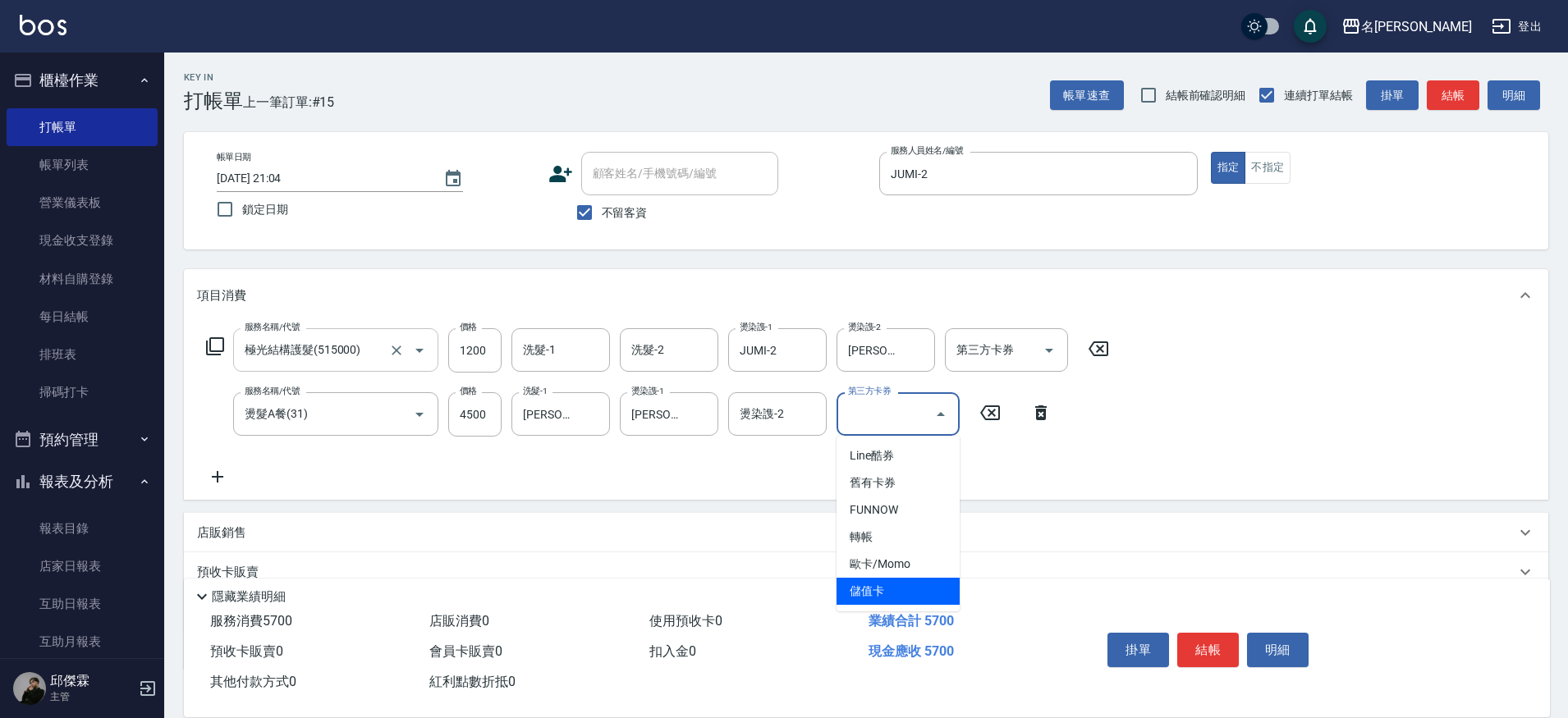
type input "儲值卡"
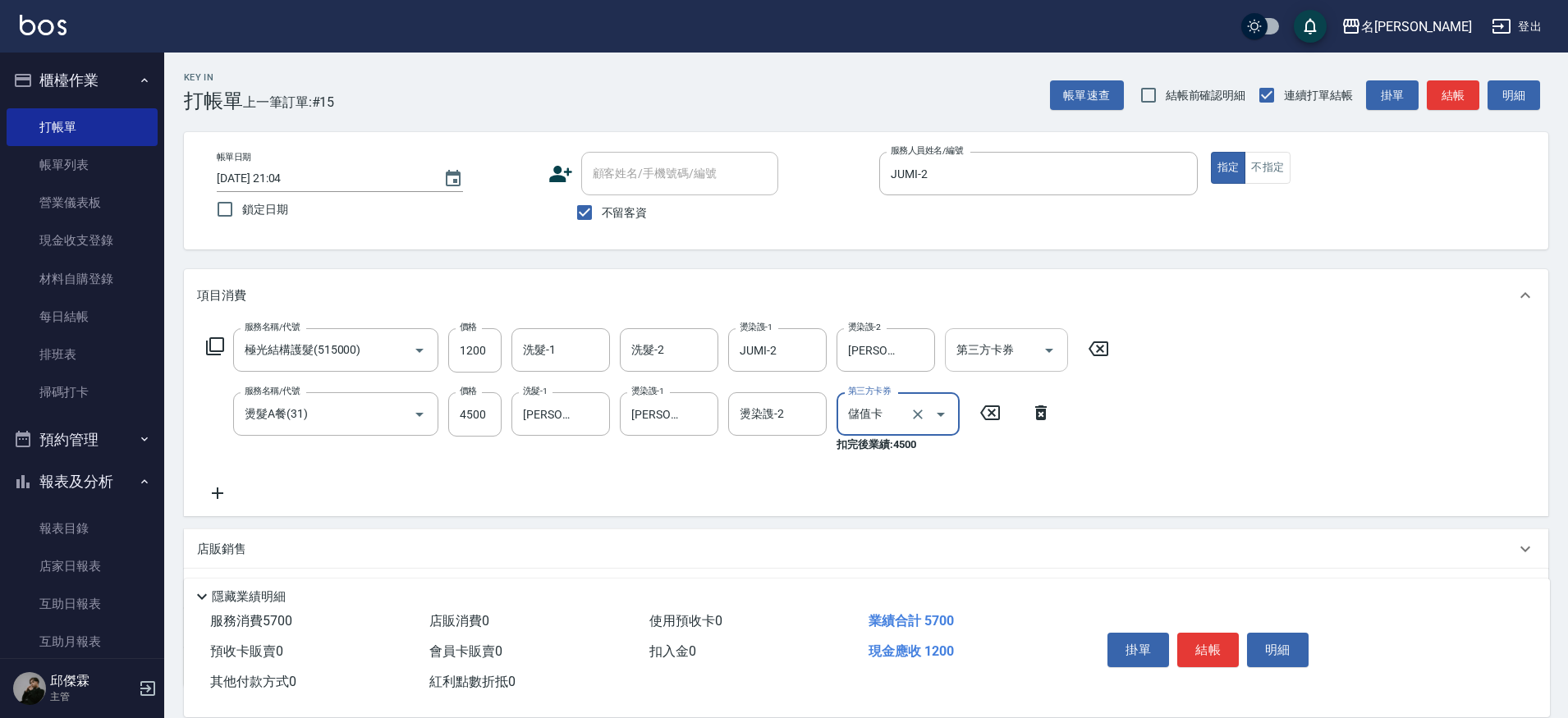
click at [995, 330] on div "第三方卡券" at bounding box center [1006, 350] width 123 height 44
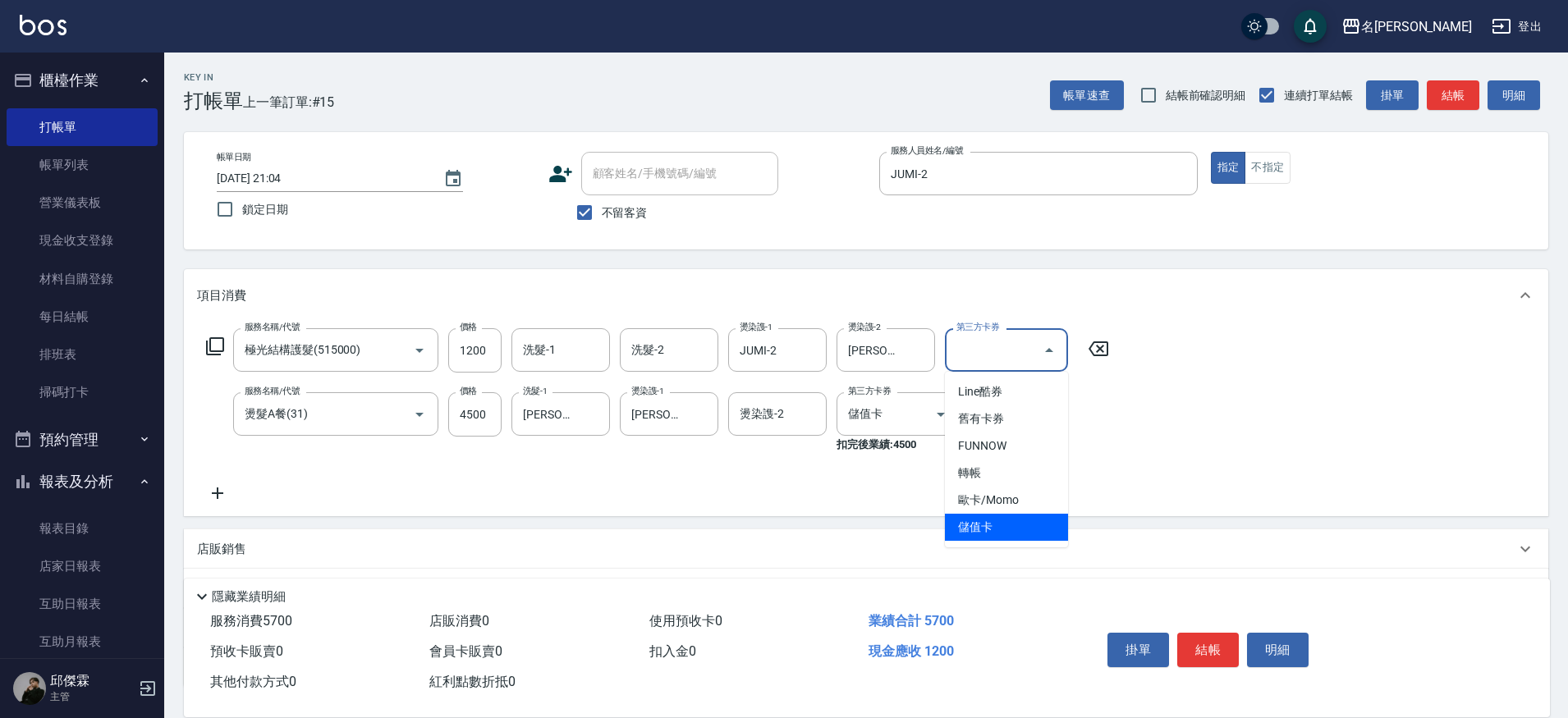
click at [994, 515] on span "儲值卡" at bounding box center [1006, 527] width 123 height 27
type input "儲值卡"
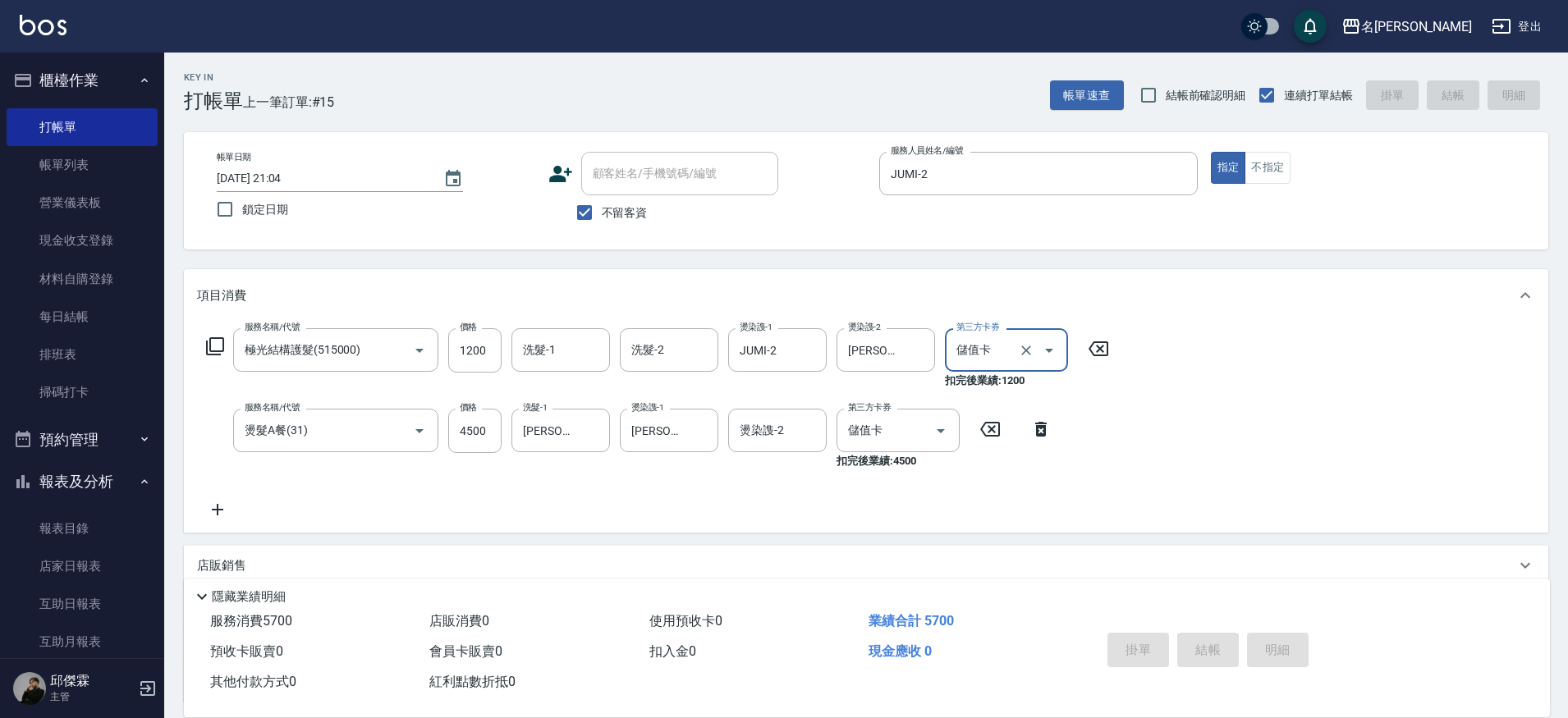
type input "[DATE] 21:05"
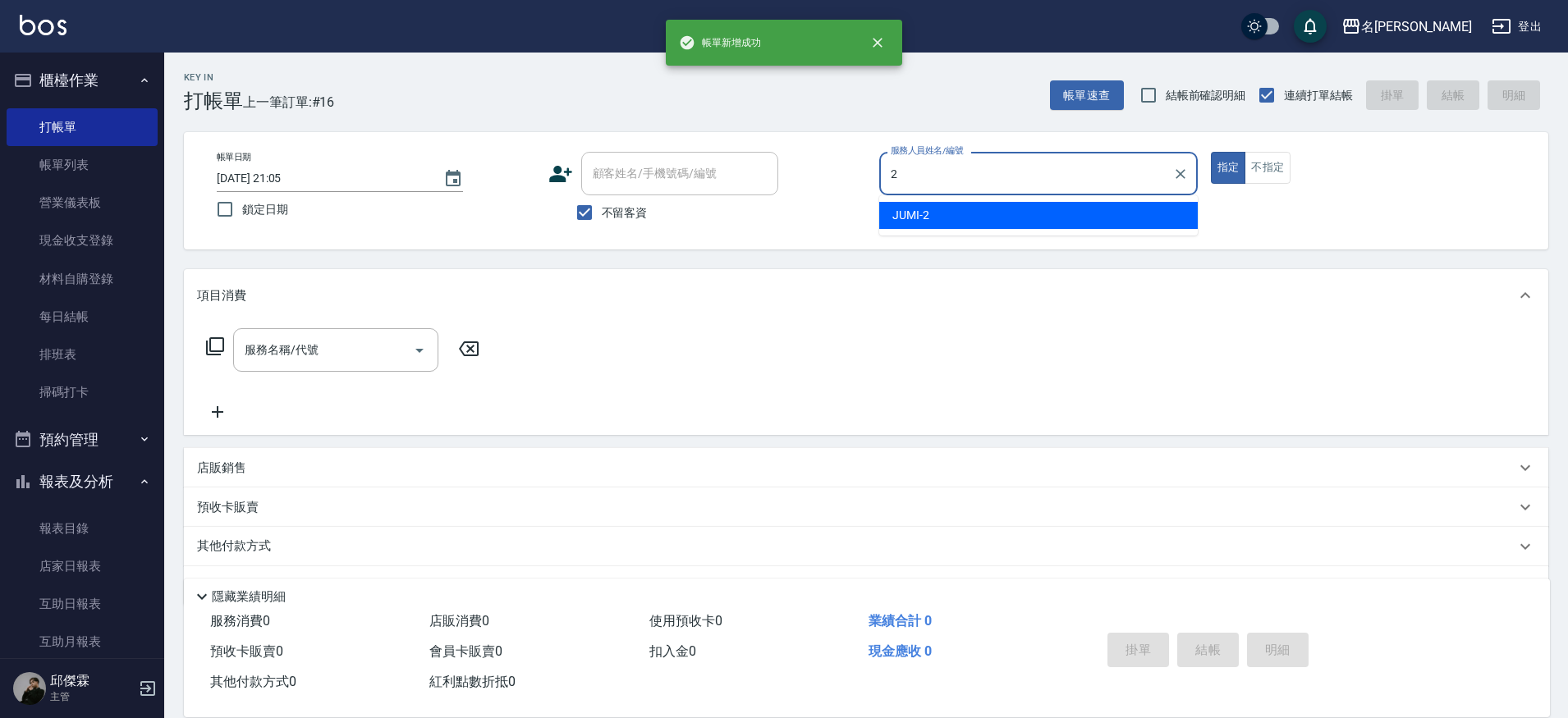
type input "JUMI-2"
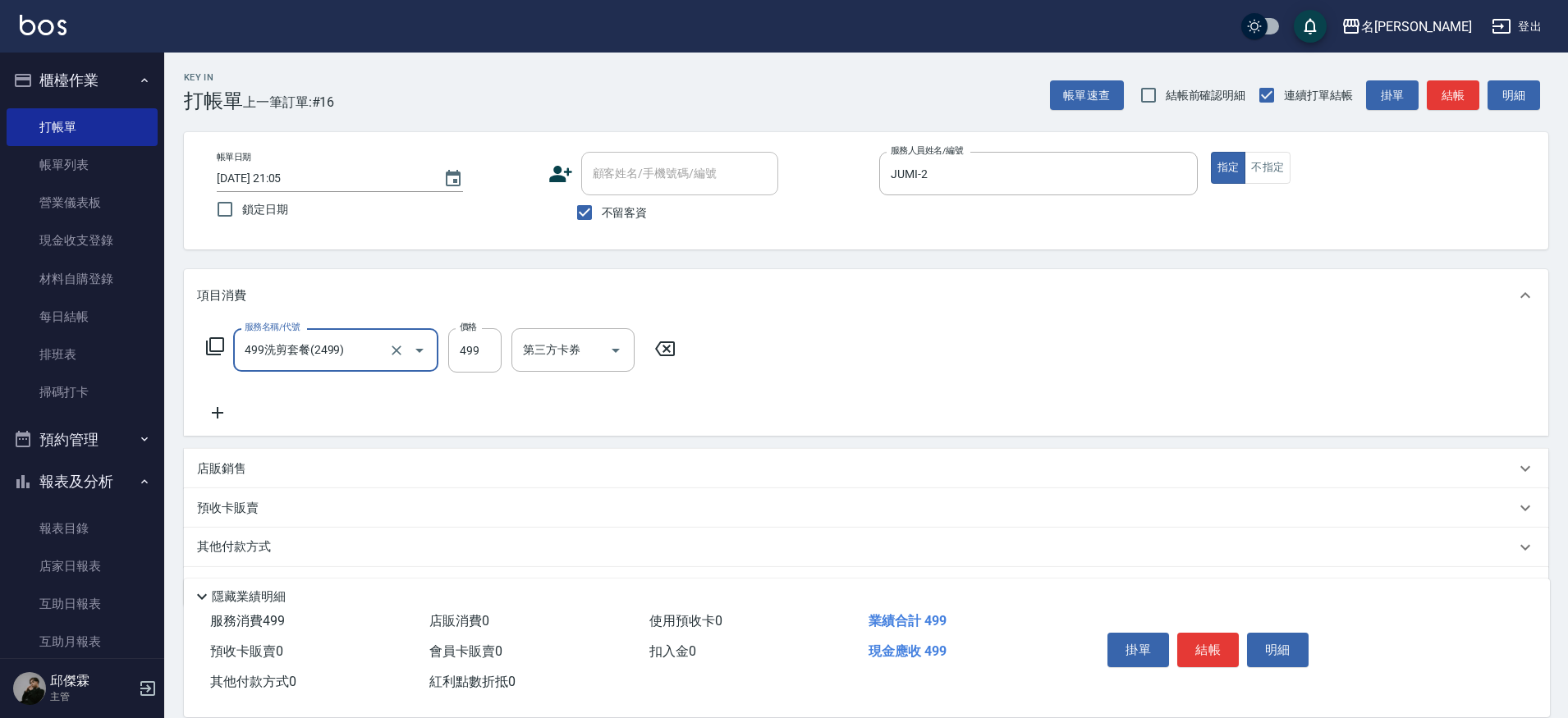
type input "499洗剪套餐(2499)"
type input "500"
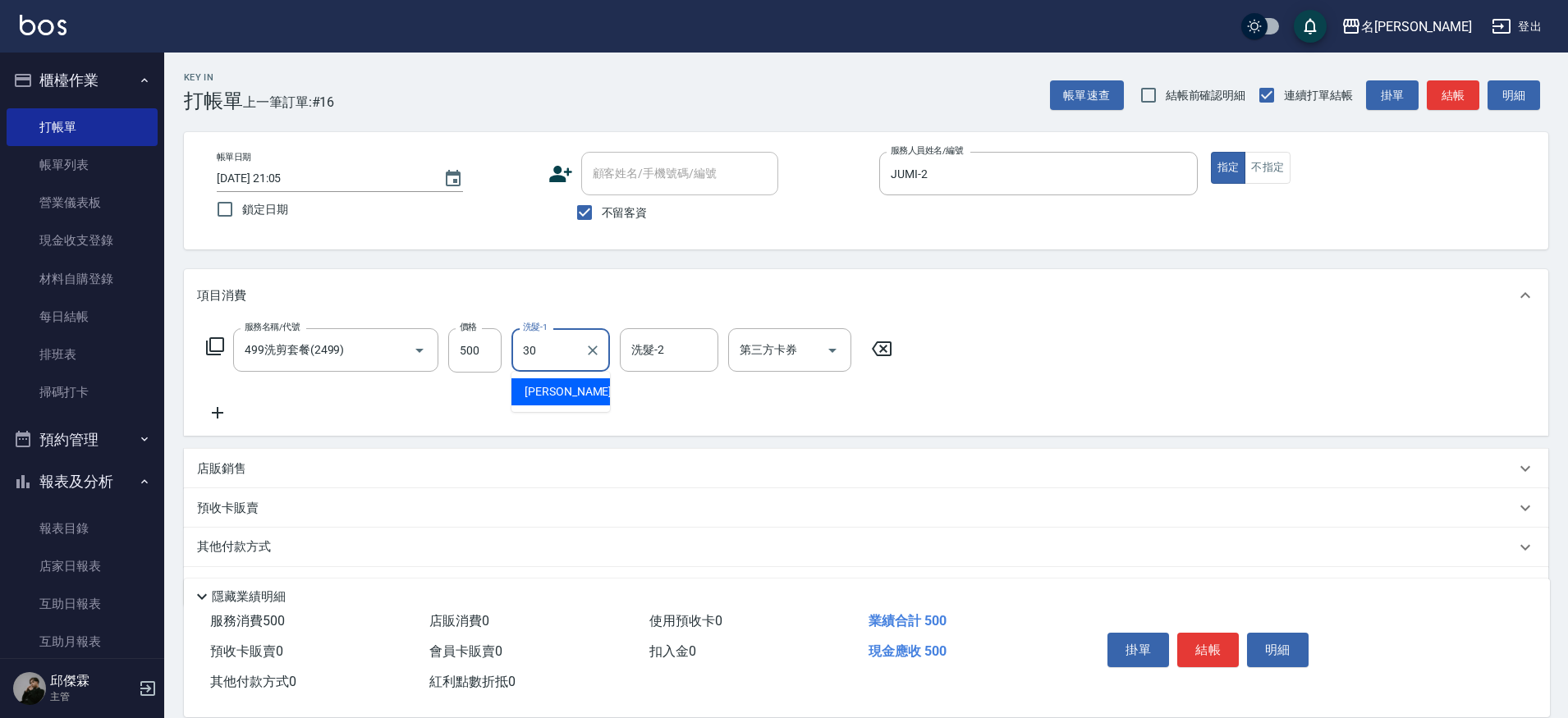
type input "[PERSON_NAME]-30"
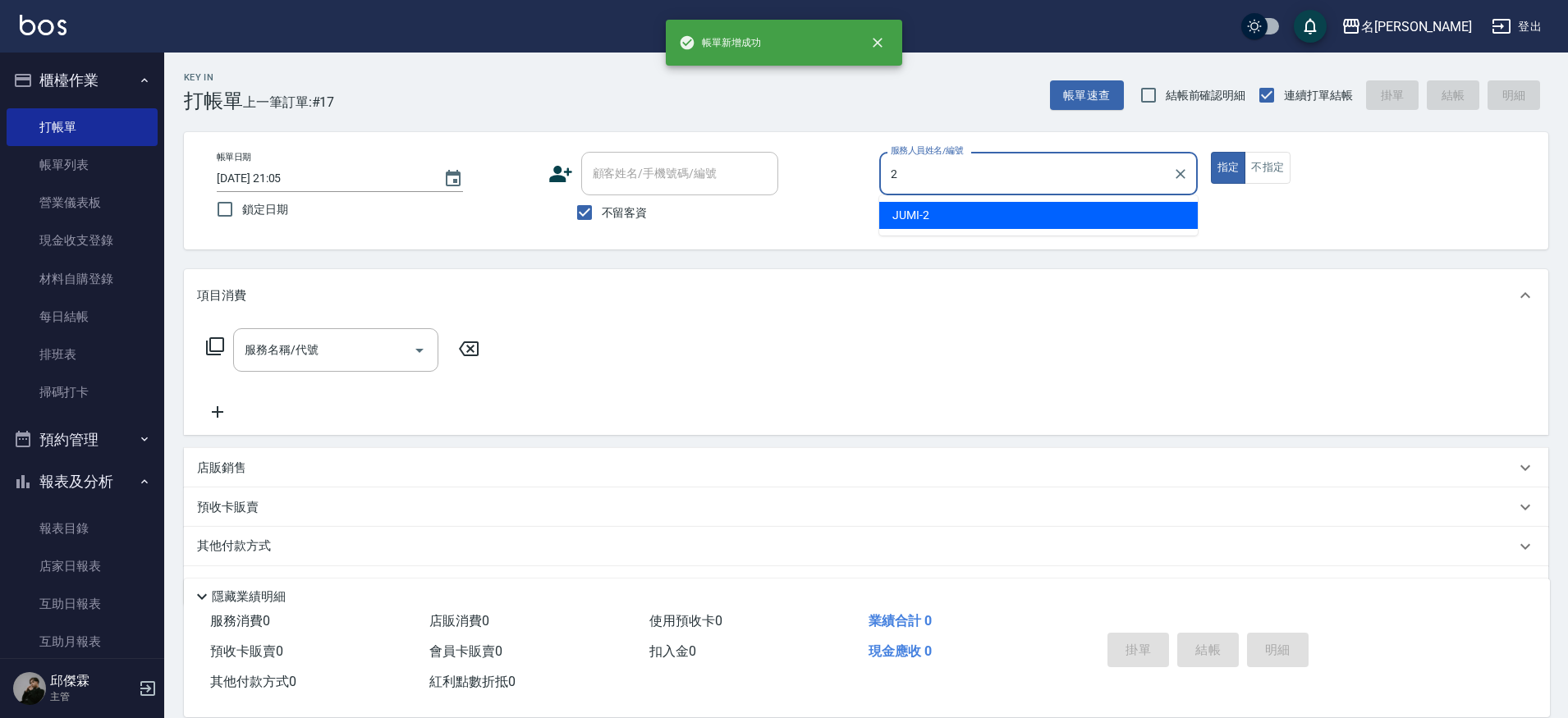
type input "JUMI-2"
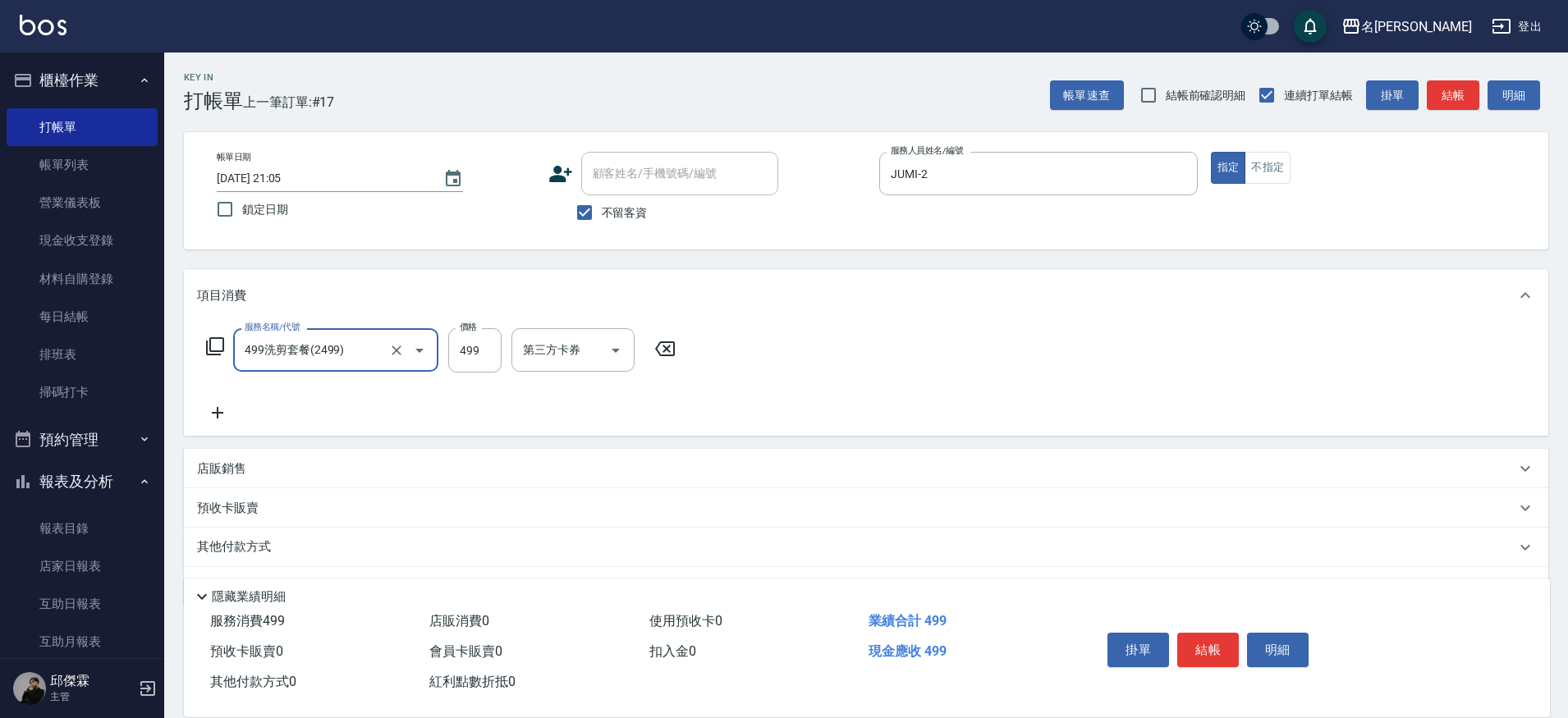
type input "499洗剪套餐(2499)"
type input "500"
type input "[PERSON_NAME]-30"
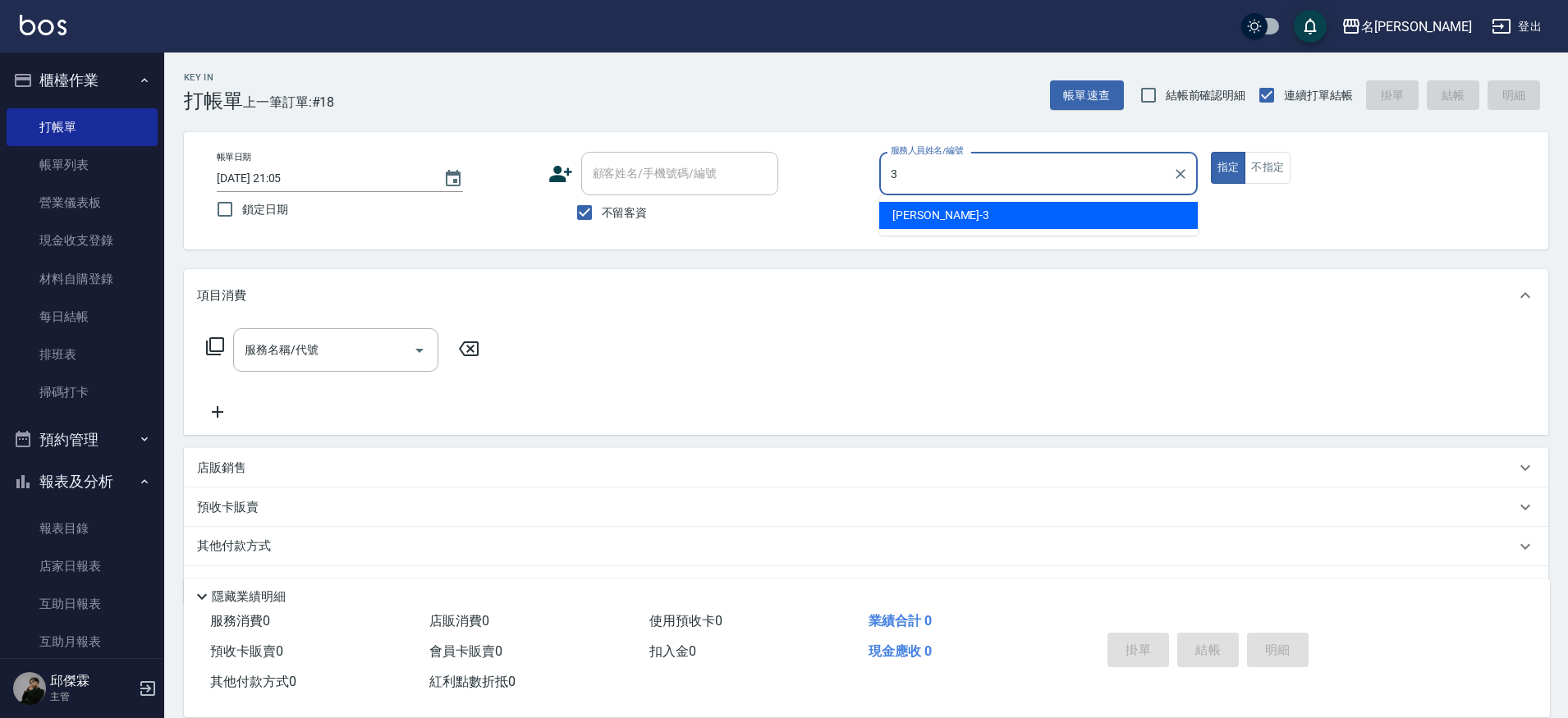
type input "Mina-3"
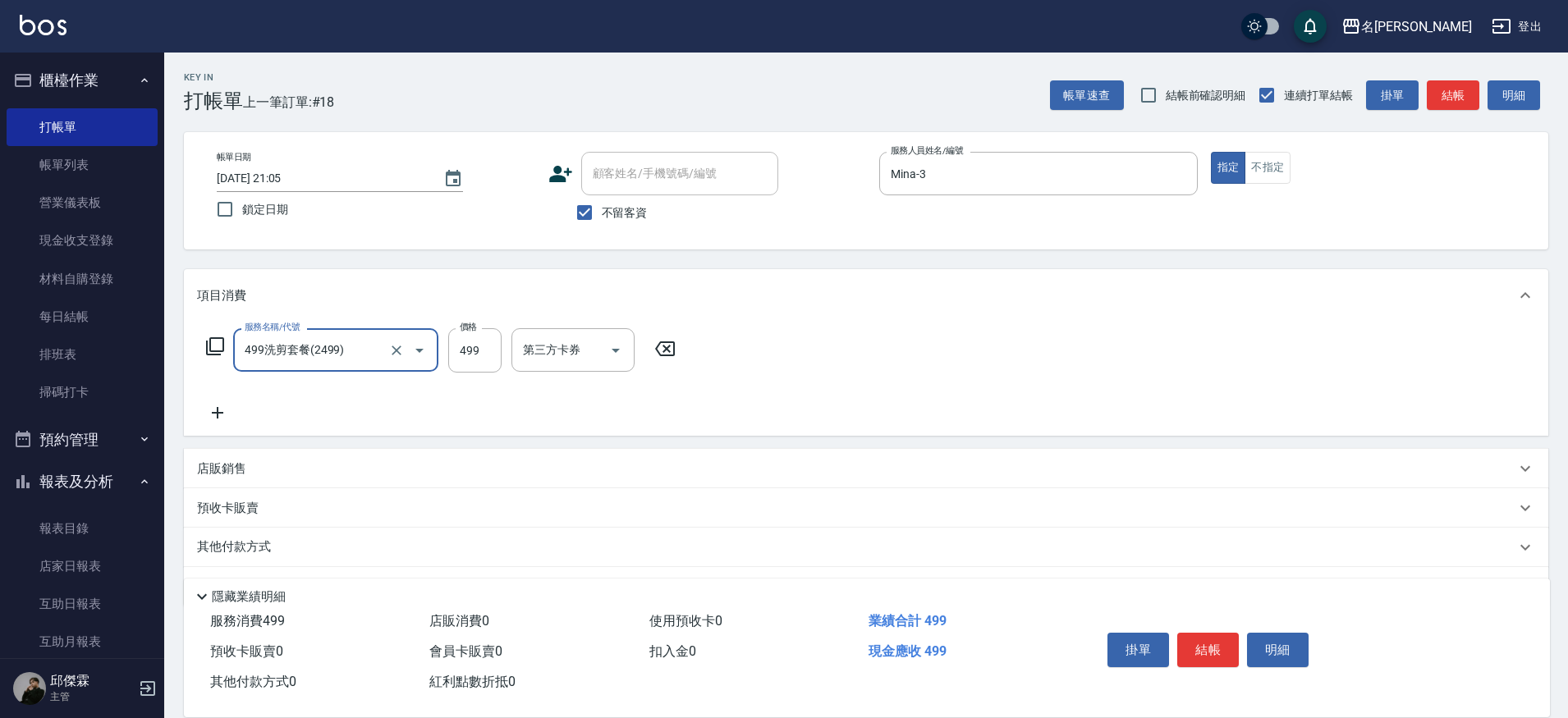
type input "499洗剪套餐(2499)"
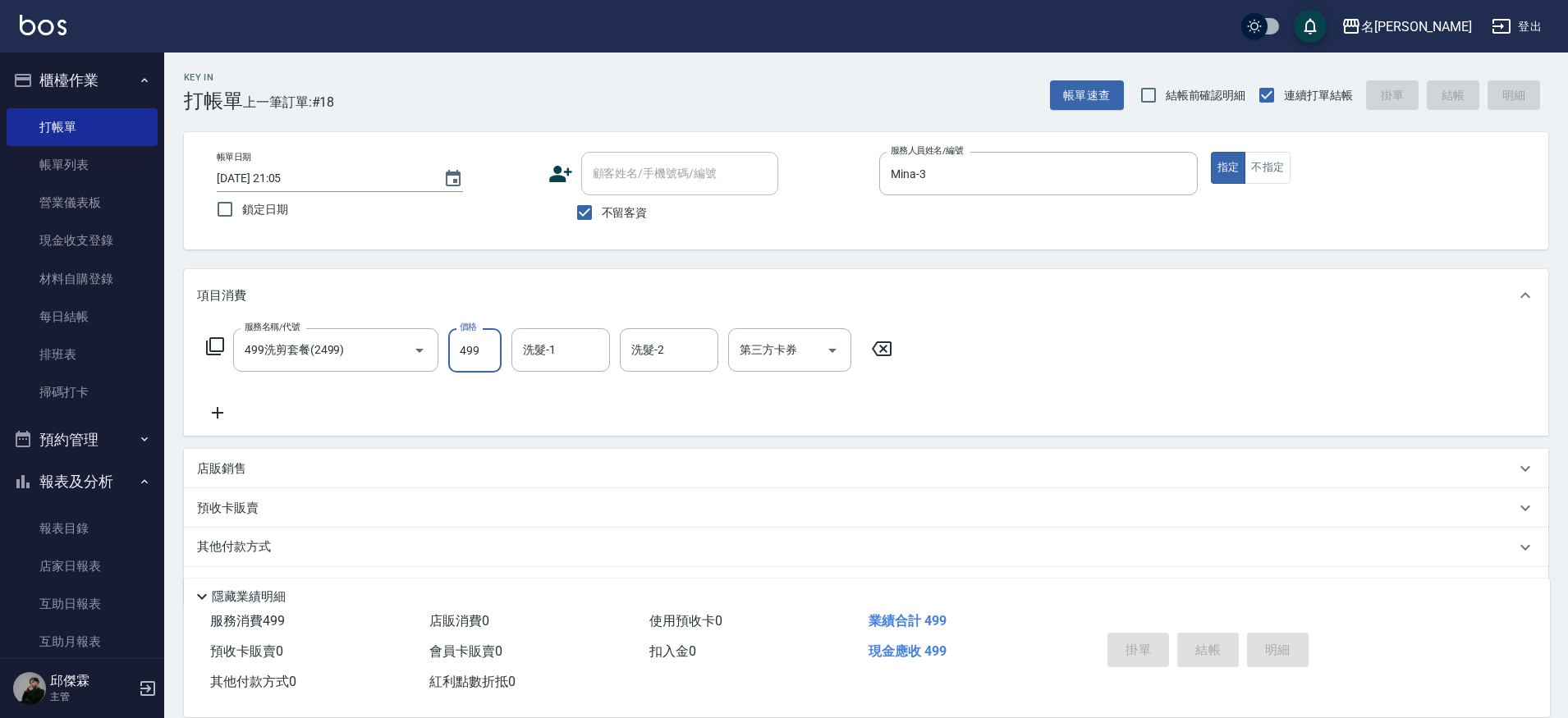
type input "[DATE] 21:06"
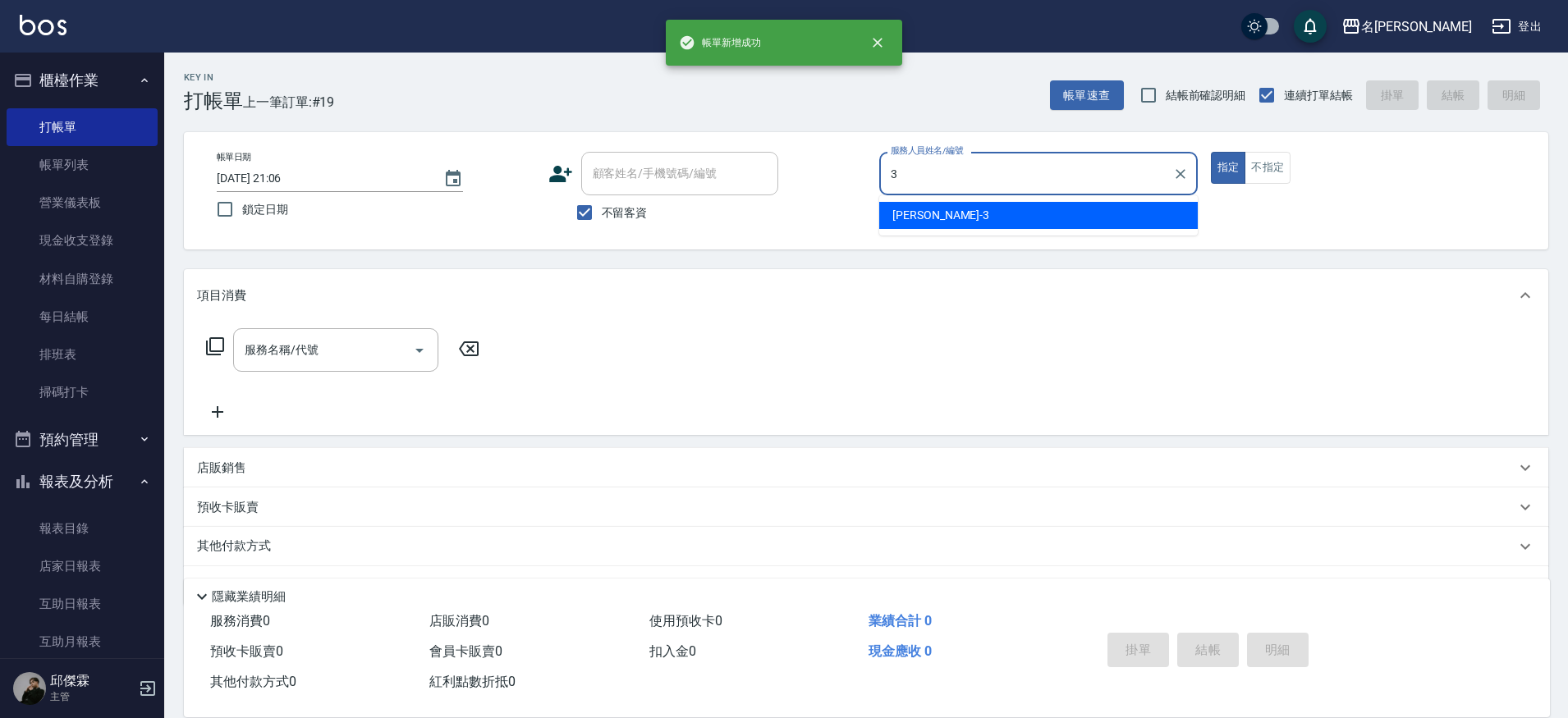
type input "Mina-3"
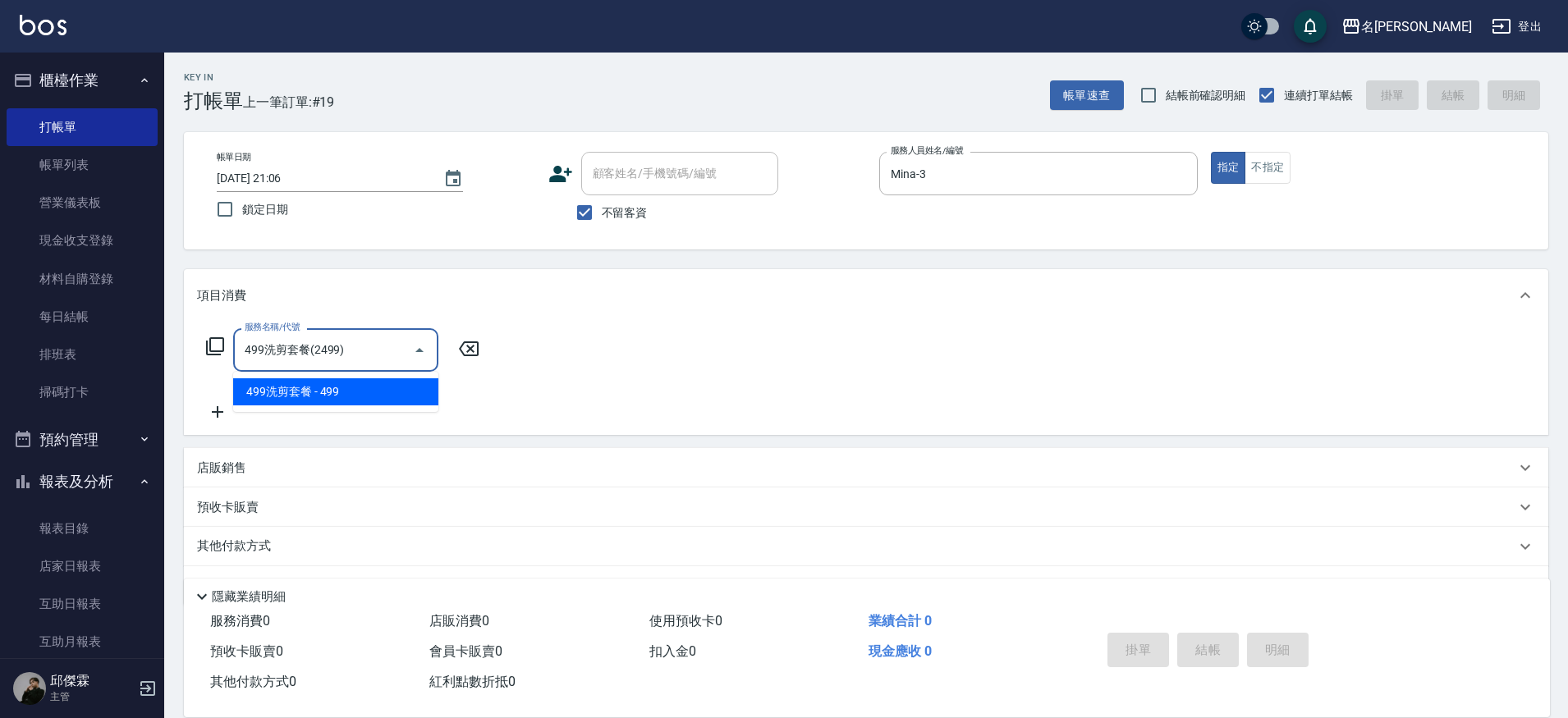
type input "499洗剪套餐(2499)"
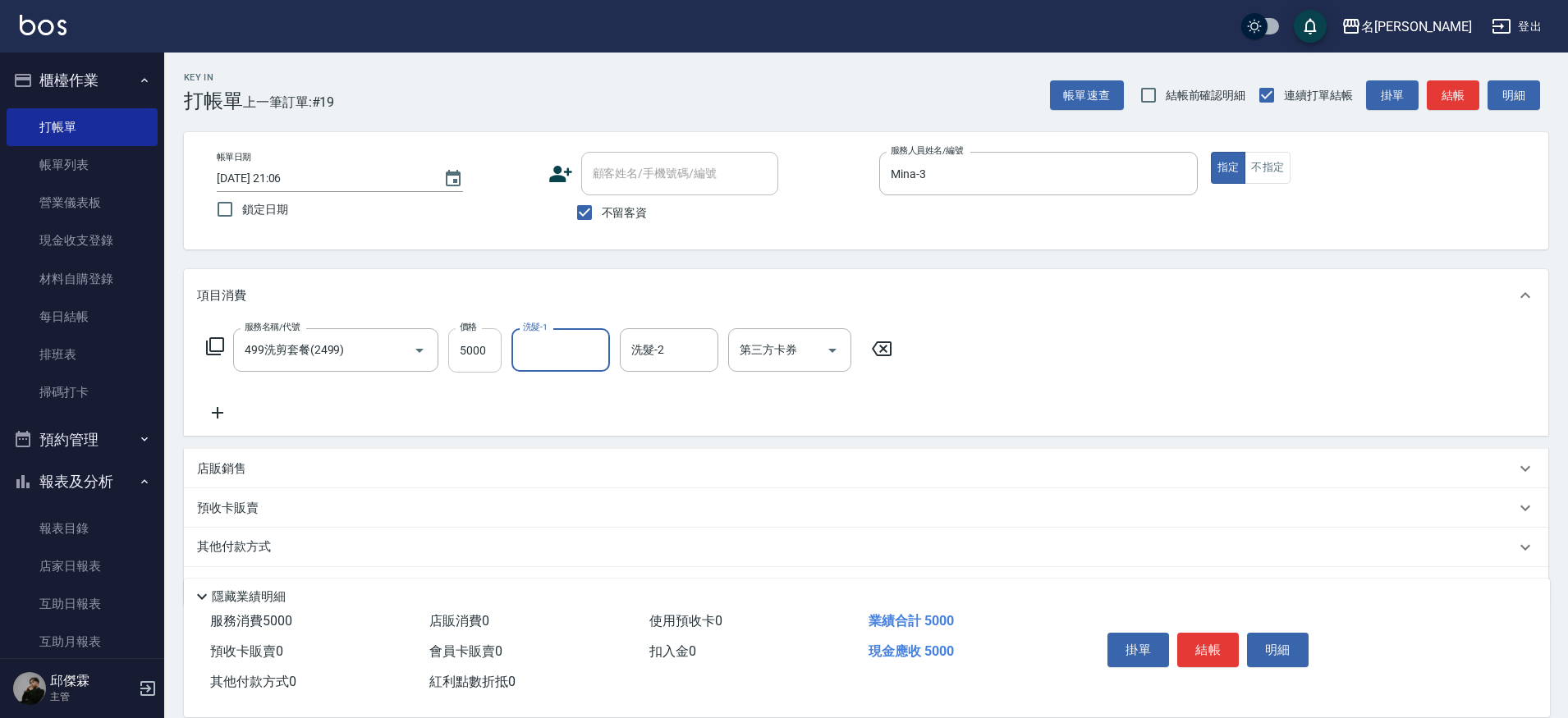
click at [466, 348] on input "5000" at bounding box center [475, 350] width 53 height 44
click at [492, 350] on input "5000" at bounding box center [475, 350] width 53 height 44
type input "500"
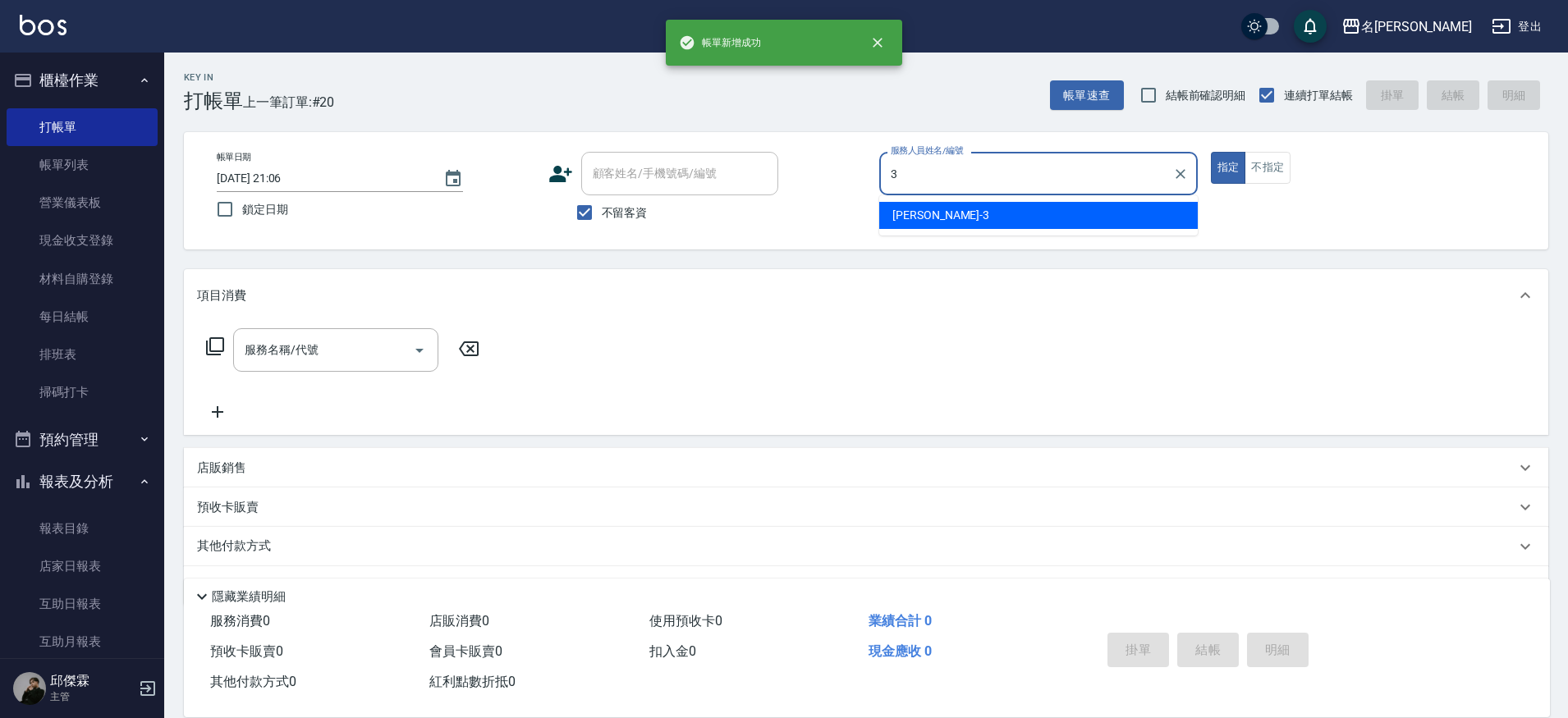
type input "Mina-3"
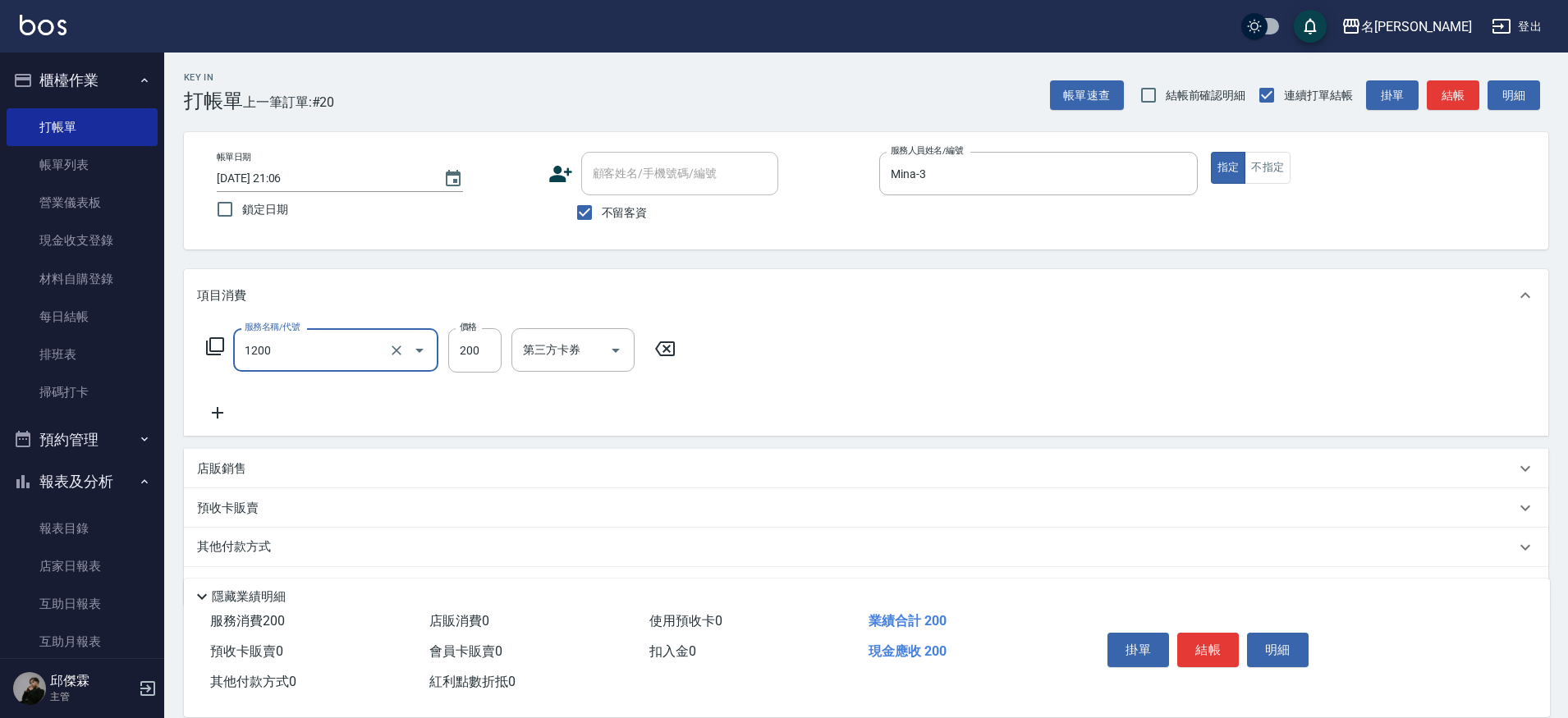
type input "1200"
type input "2"
type input "一般洗+精油(1200)"
type input "250"
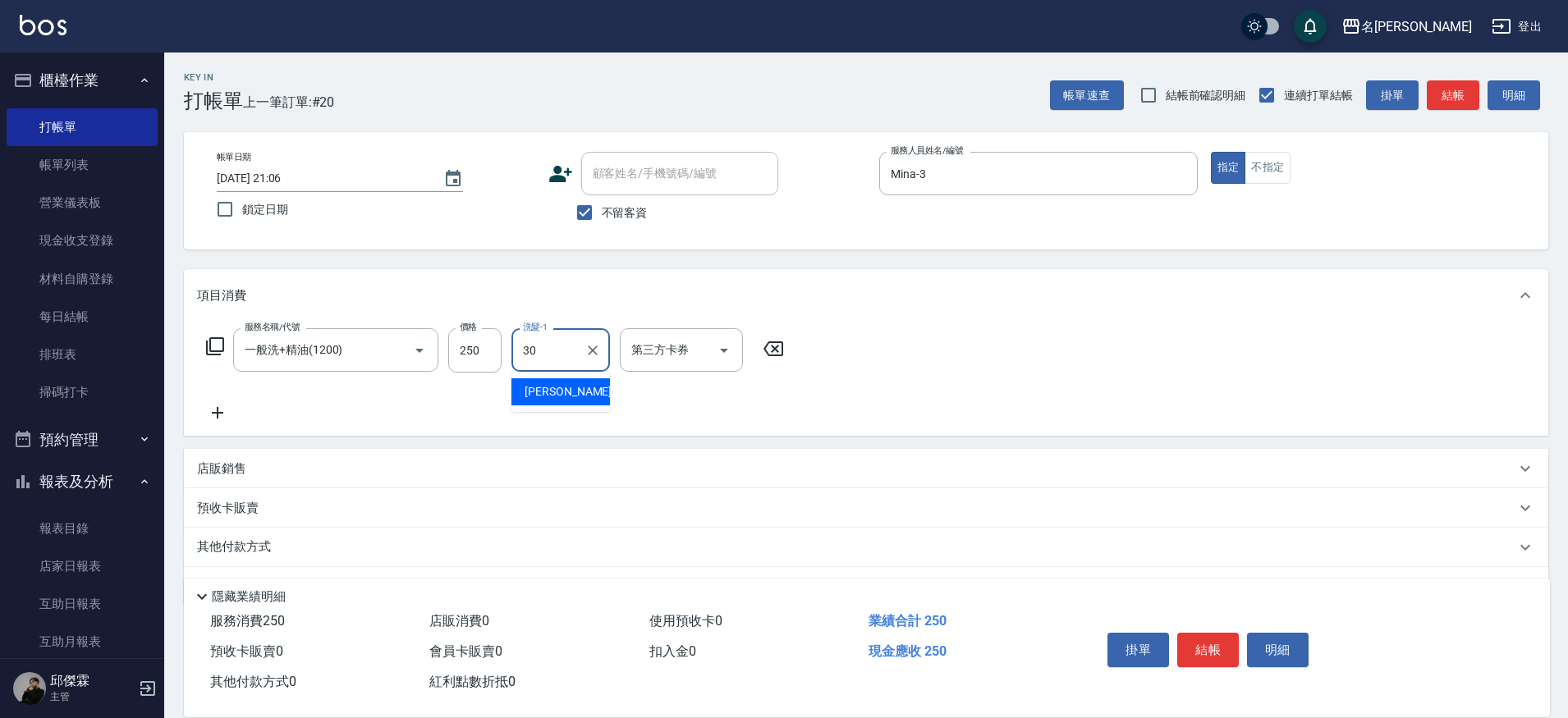
type input "[PERSON_NAME]-30"
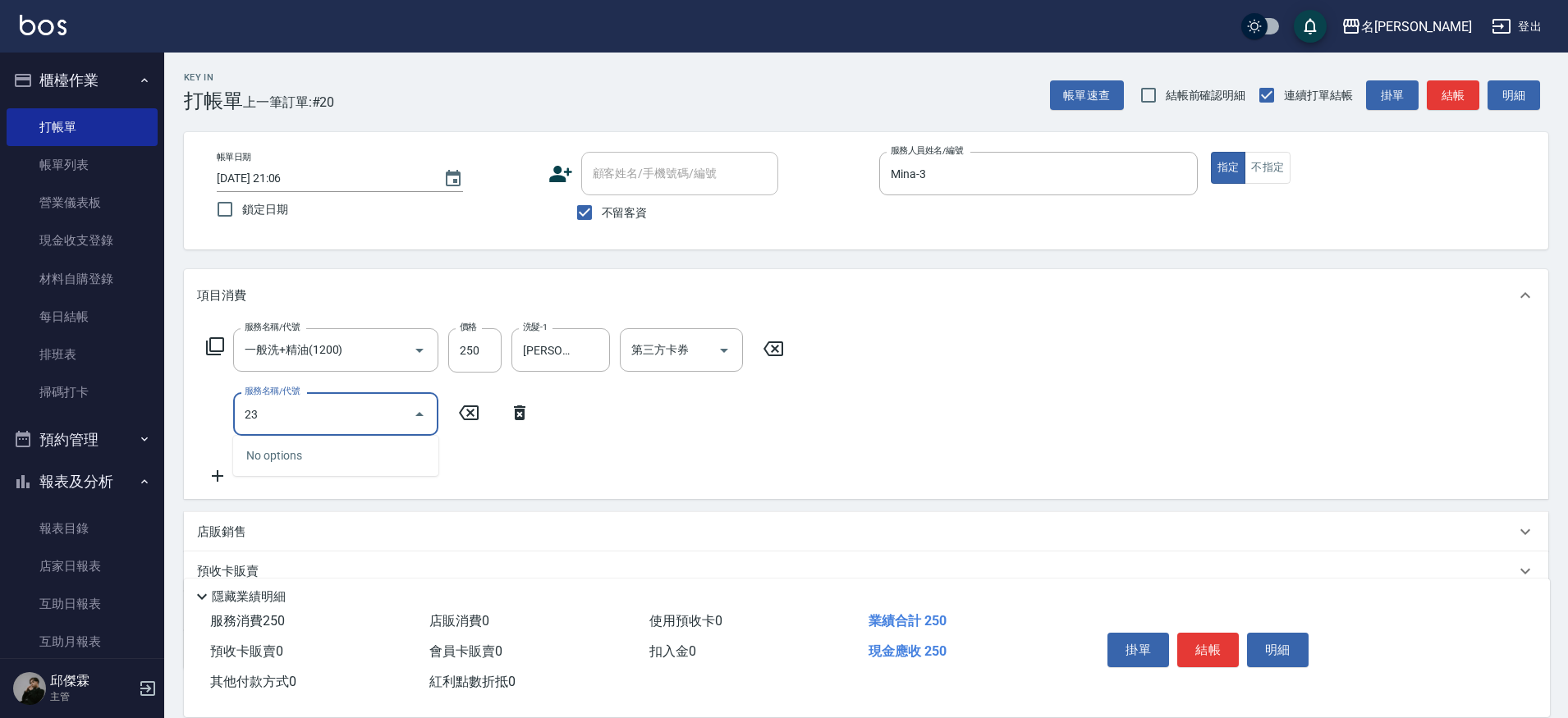
type input "2"
type input "精油(609)"
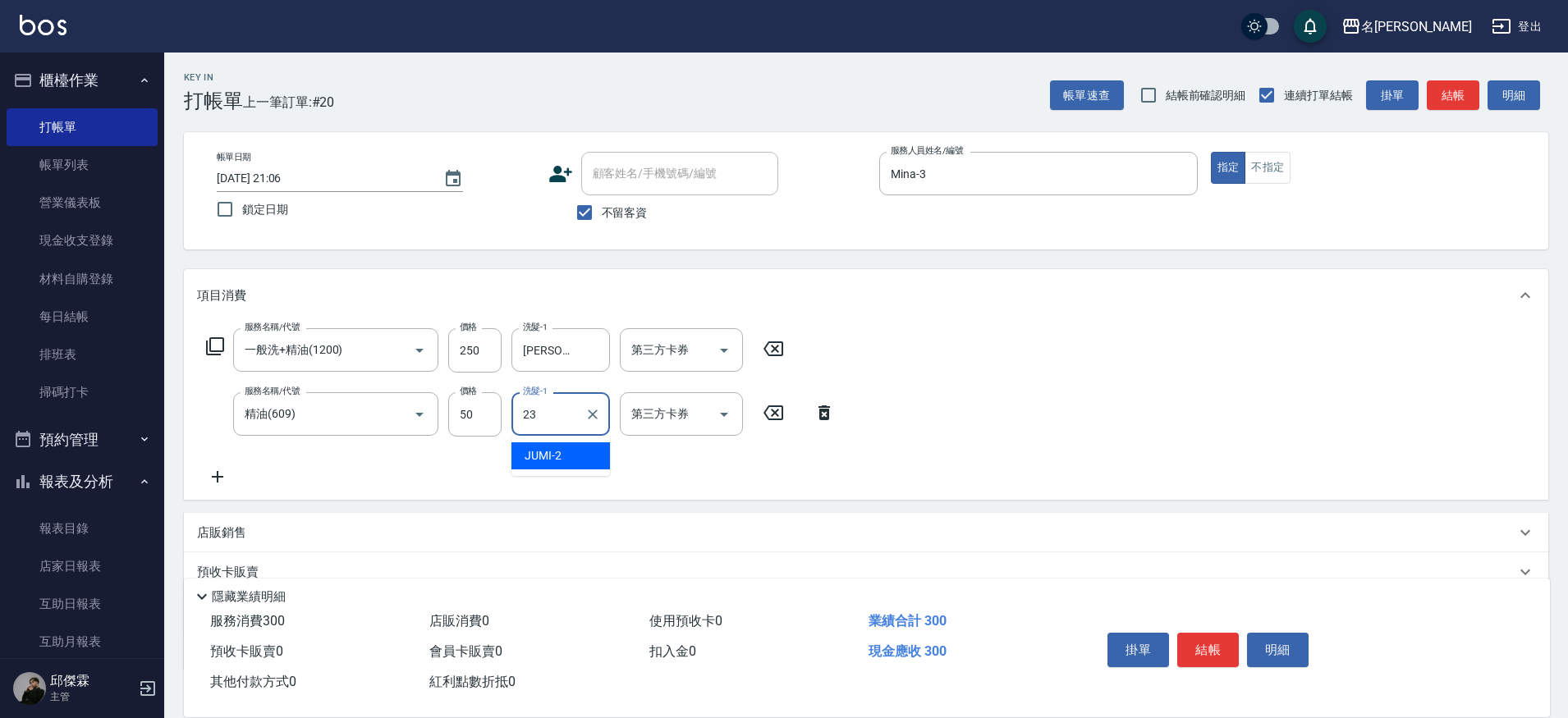
type input "Nini-23"
click at [589, 356] on icon "Clear" at bounding box center [592, 350] width 16 height 16
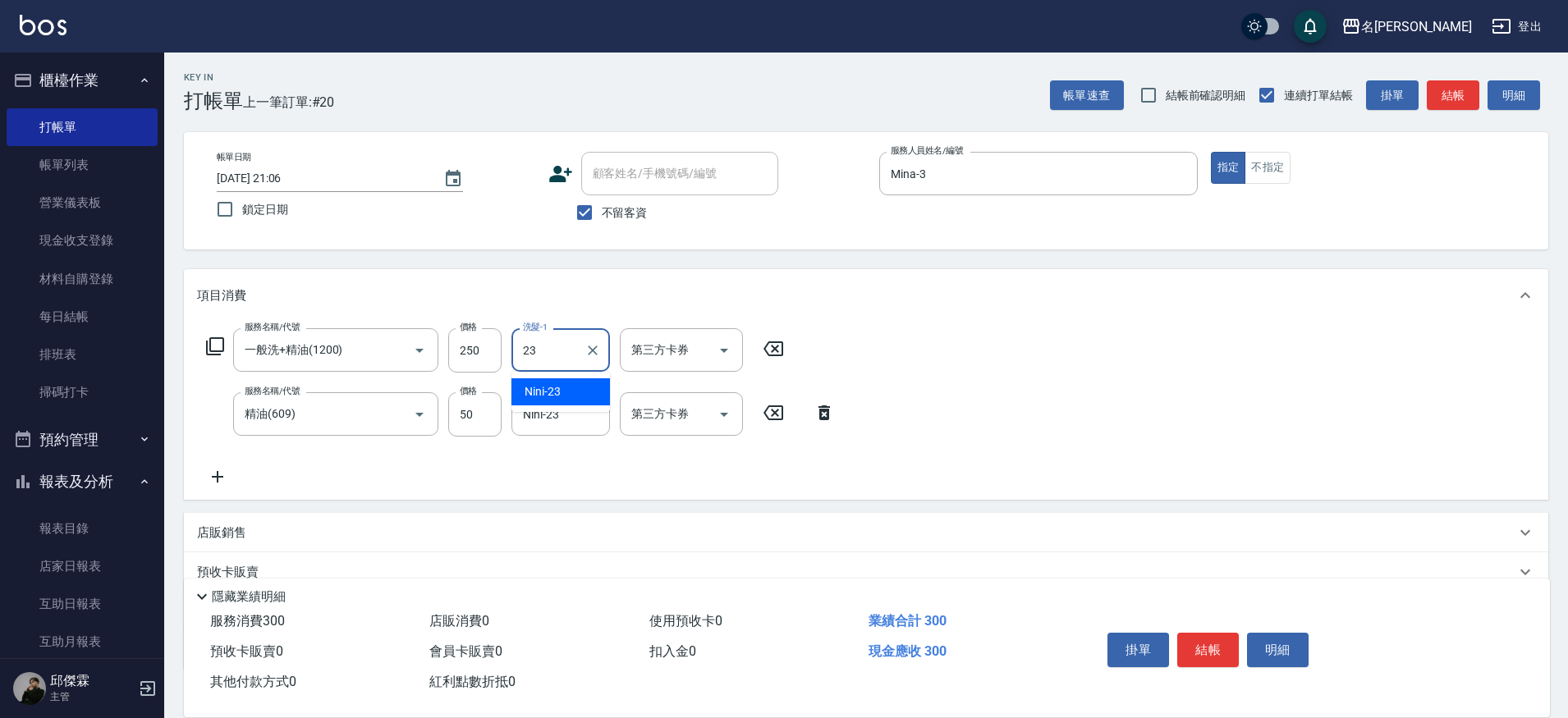
type input "Nini-23"
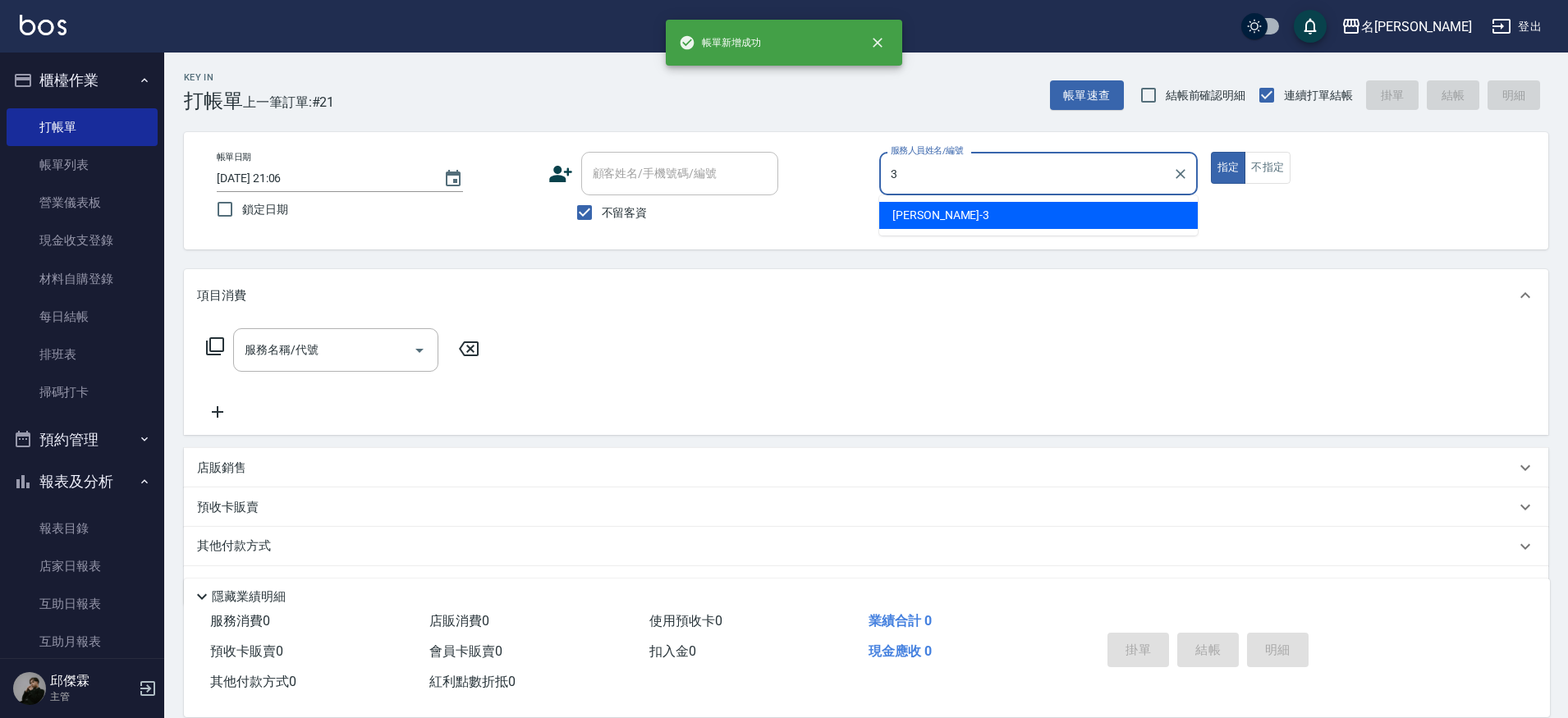
type input "Mina-3"
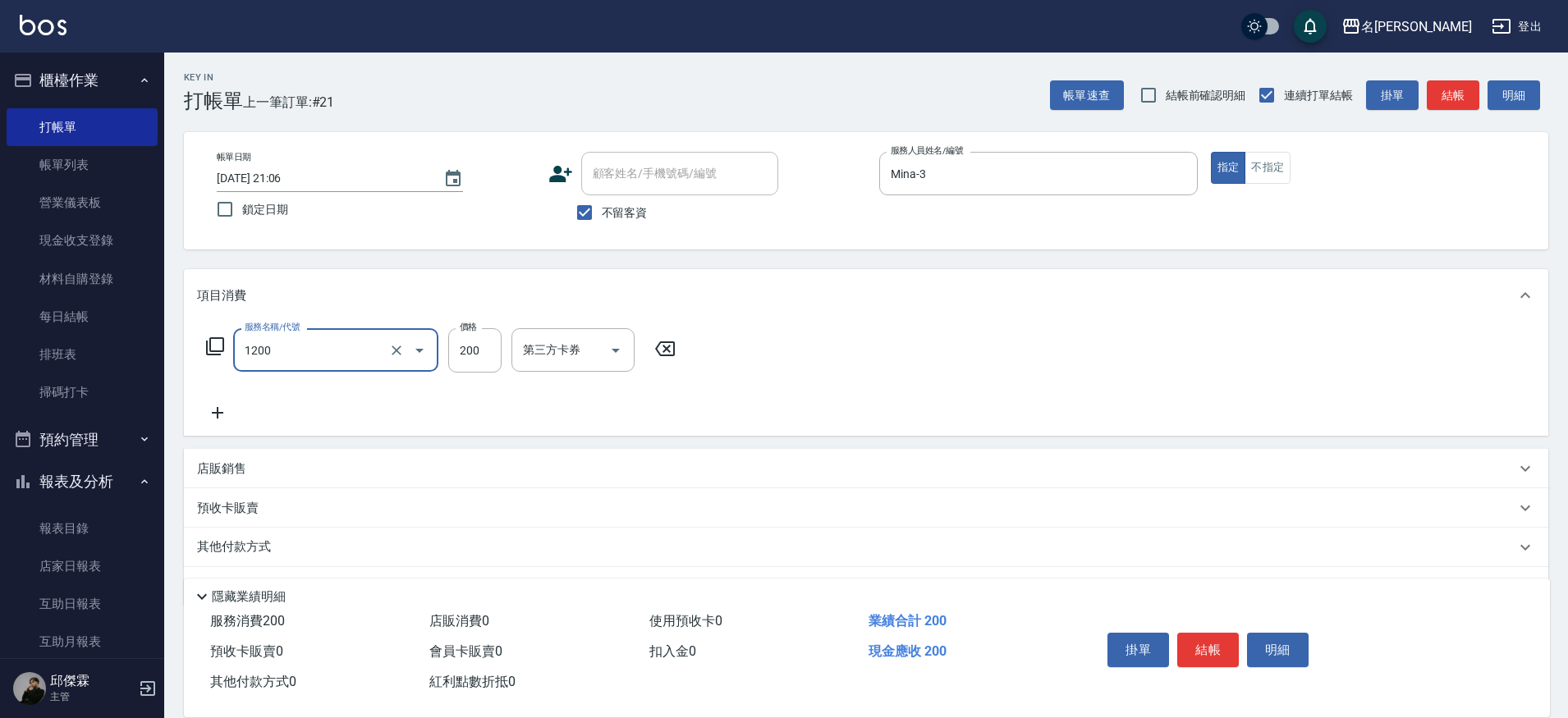
type input "一般洗+精油(1200)"
type input "250"
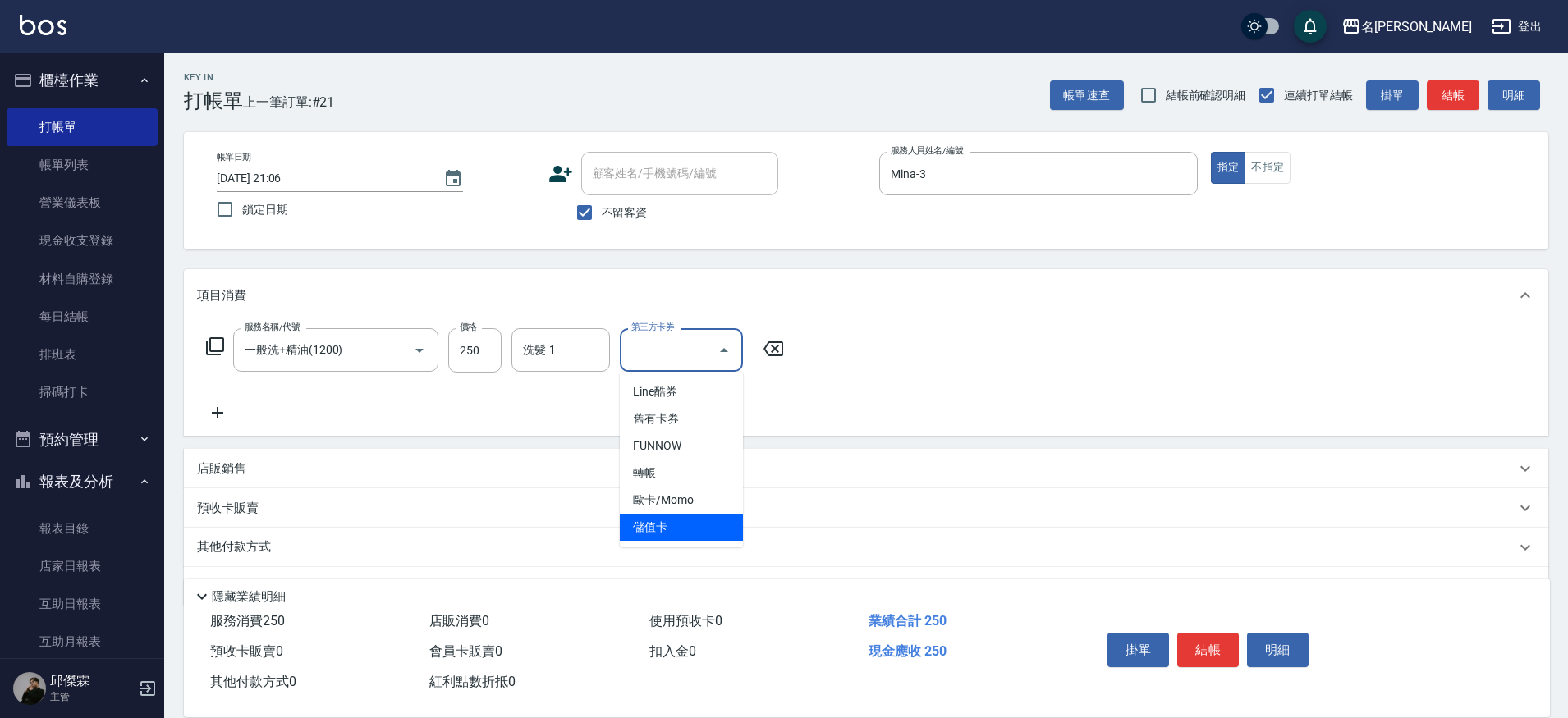
type input "儲值卡"
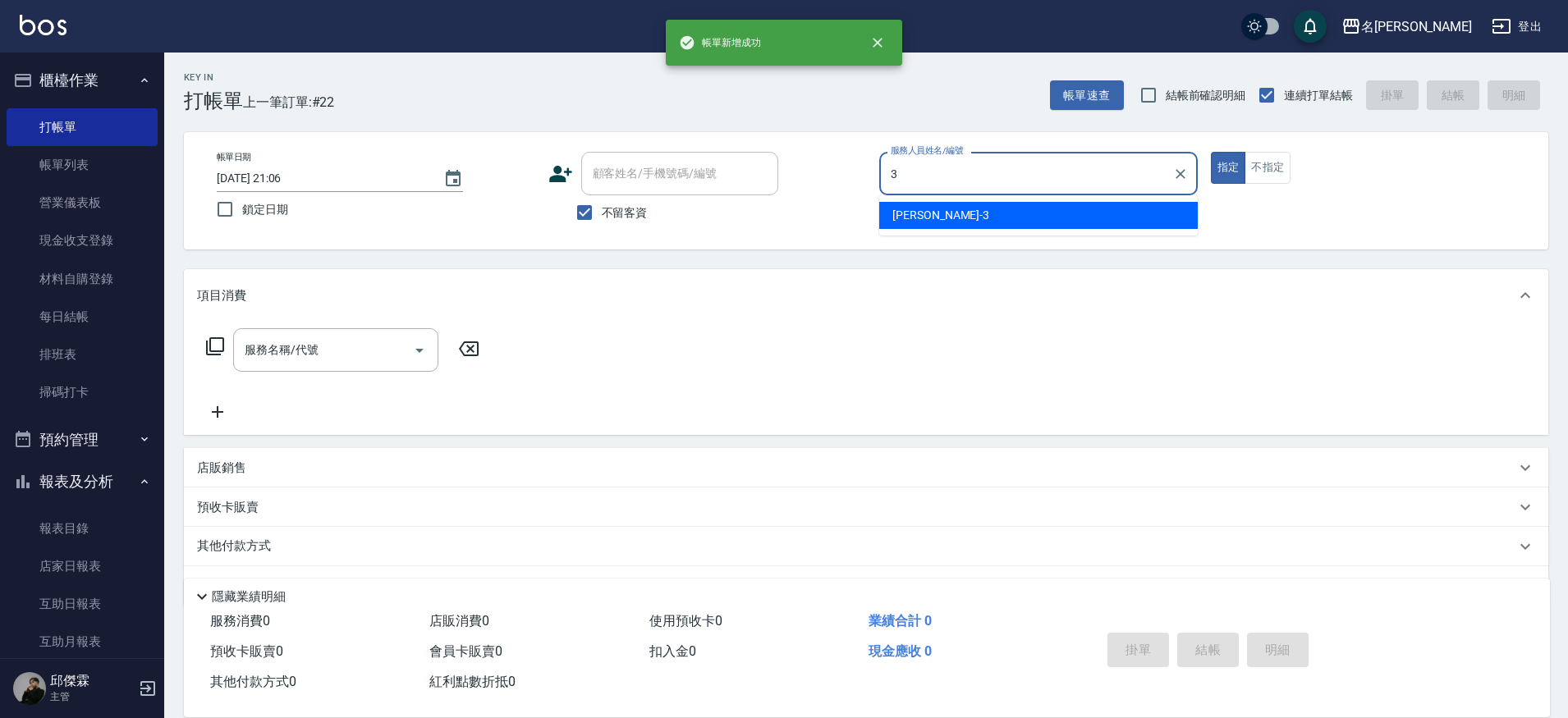
type input "Mina-3"
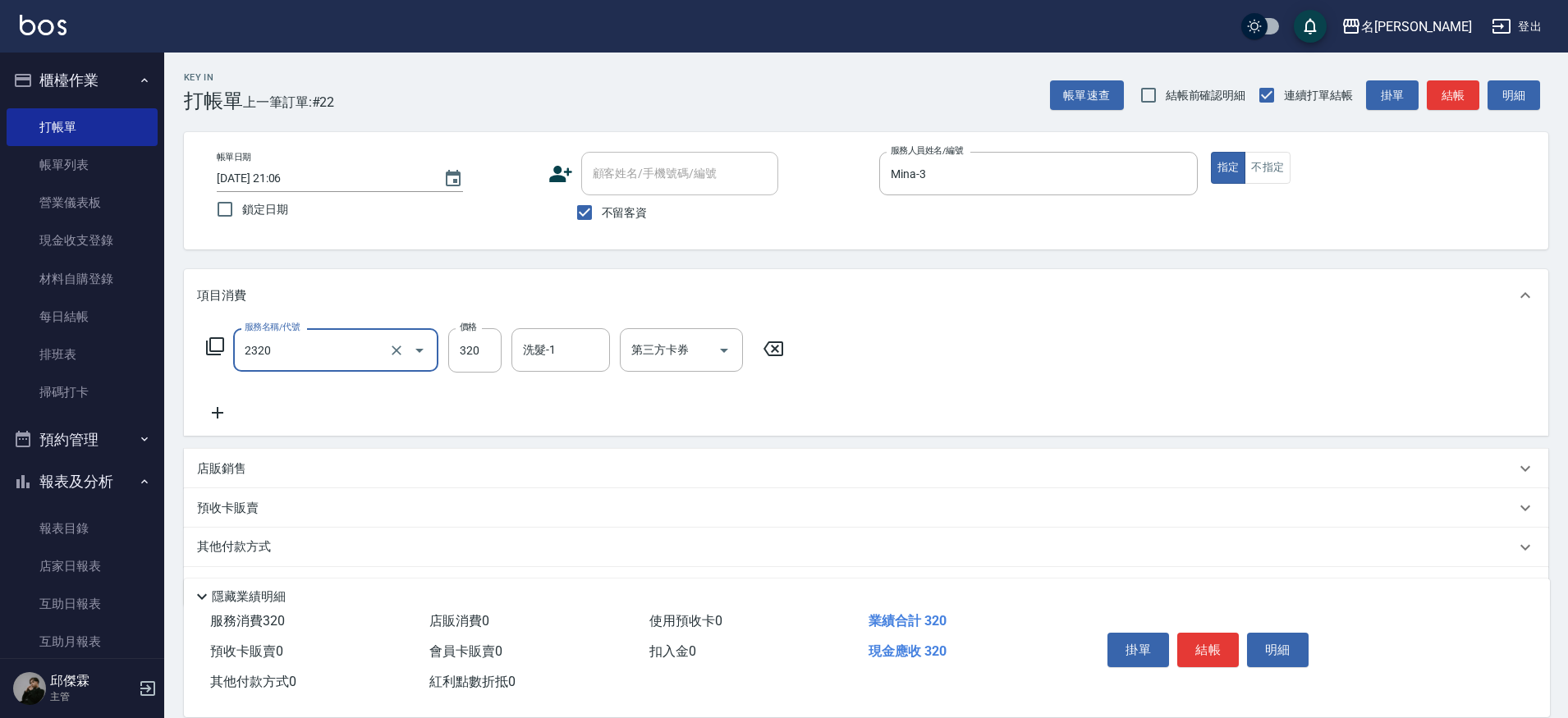
type input "洗剪320(2320)"
type input "Nini-23"
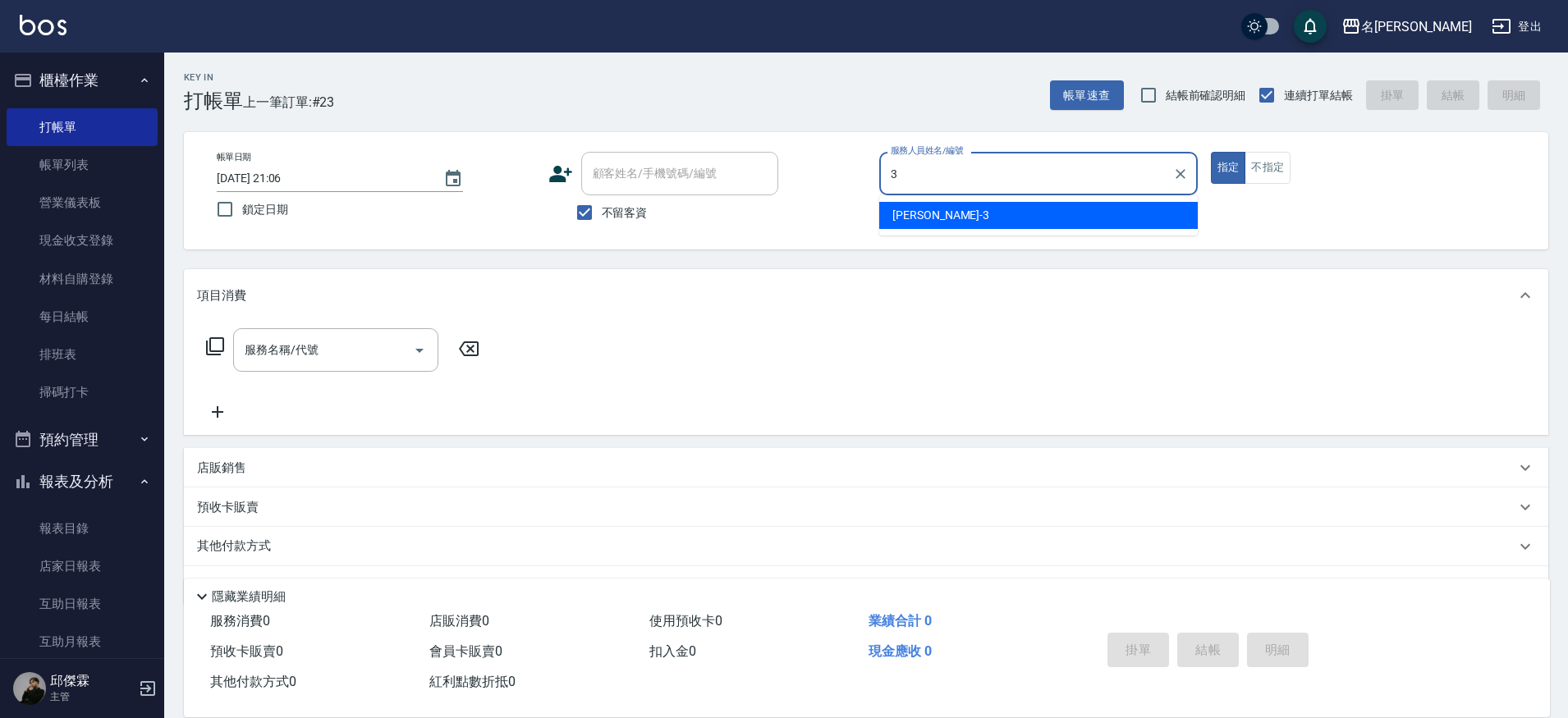
type input "Mina-3"
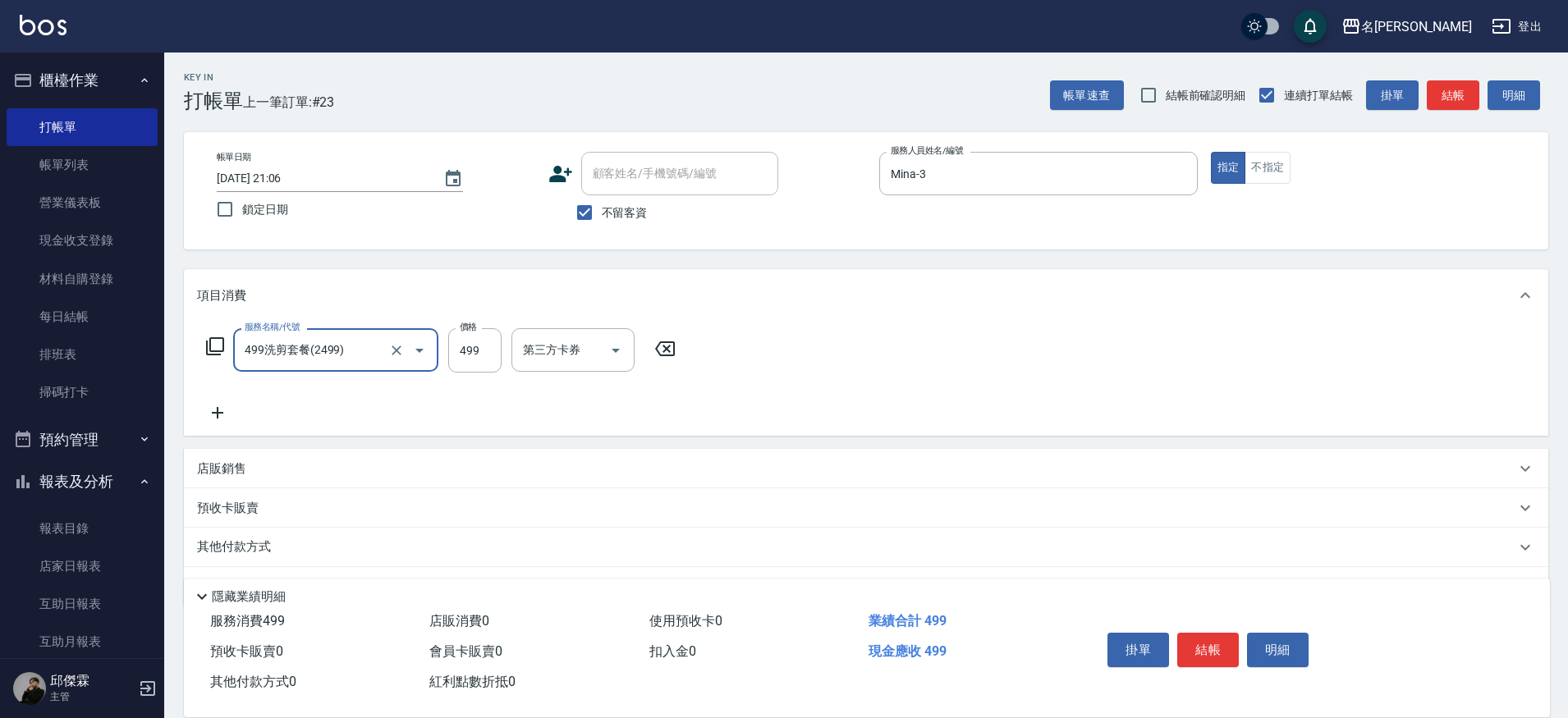
type input "499洗剪套餐(2499)"
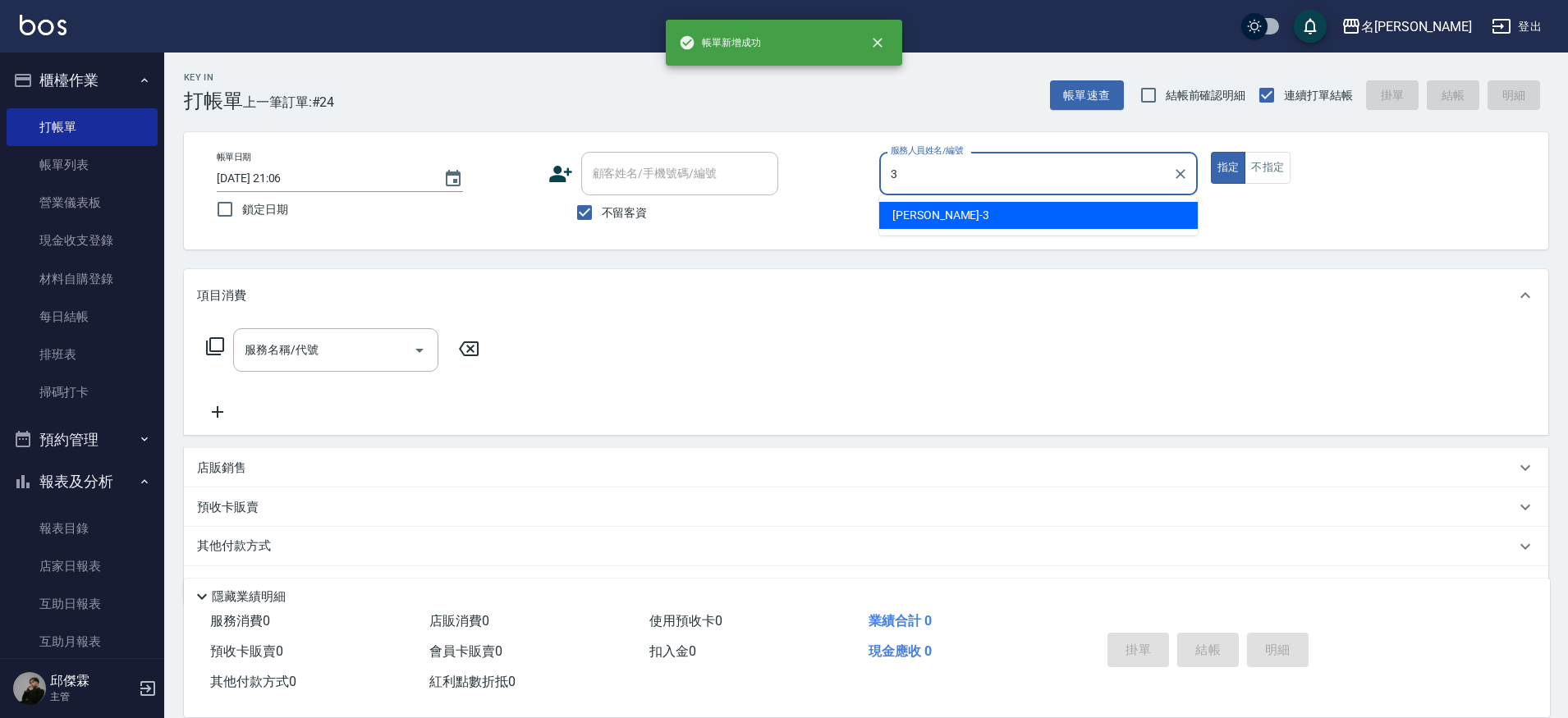
type input "Mina-3"
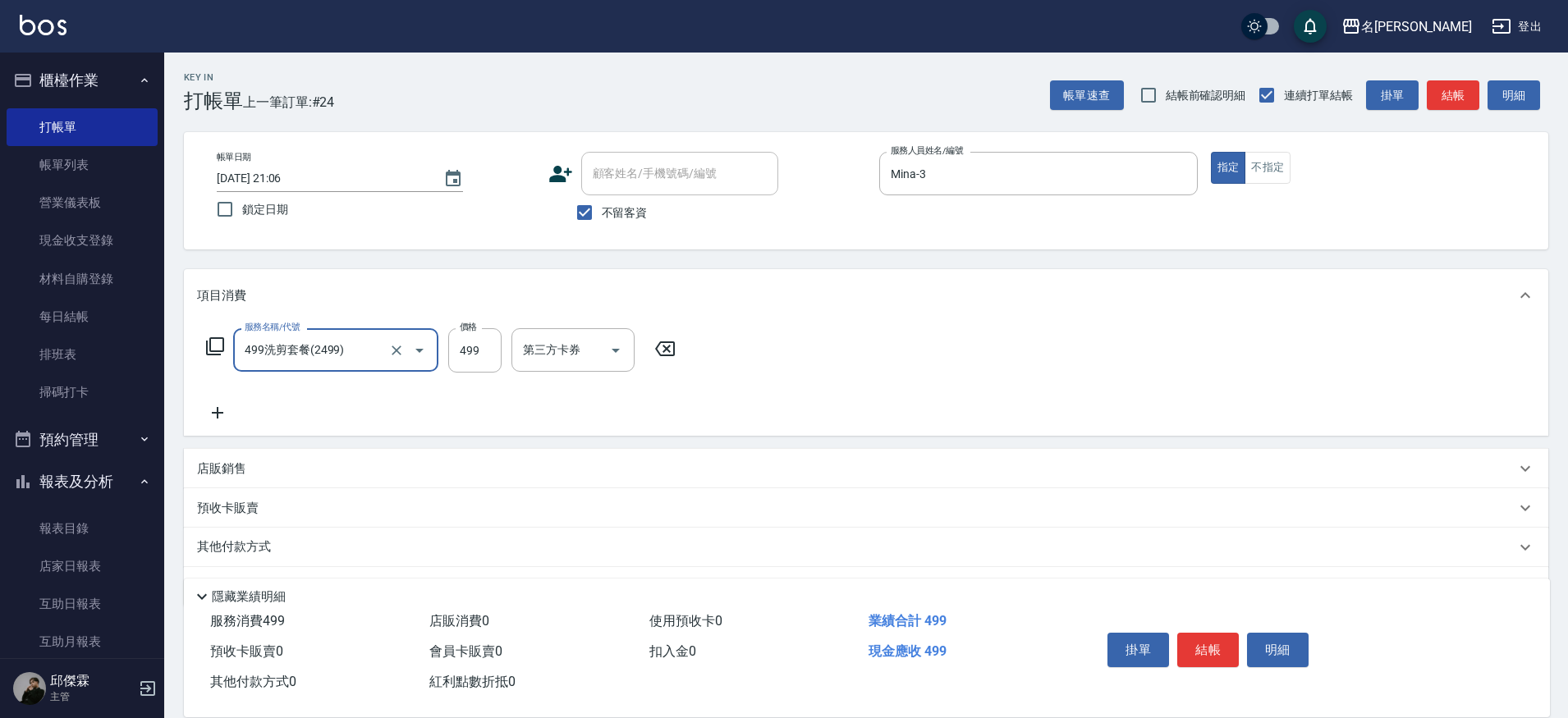
type input "499洗剪套餐(2499)"
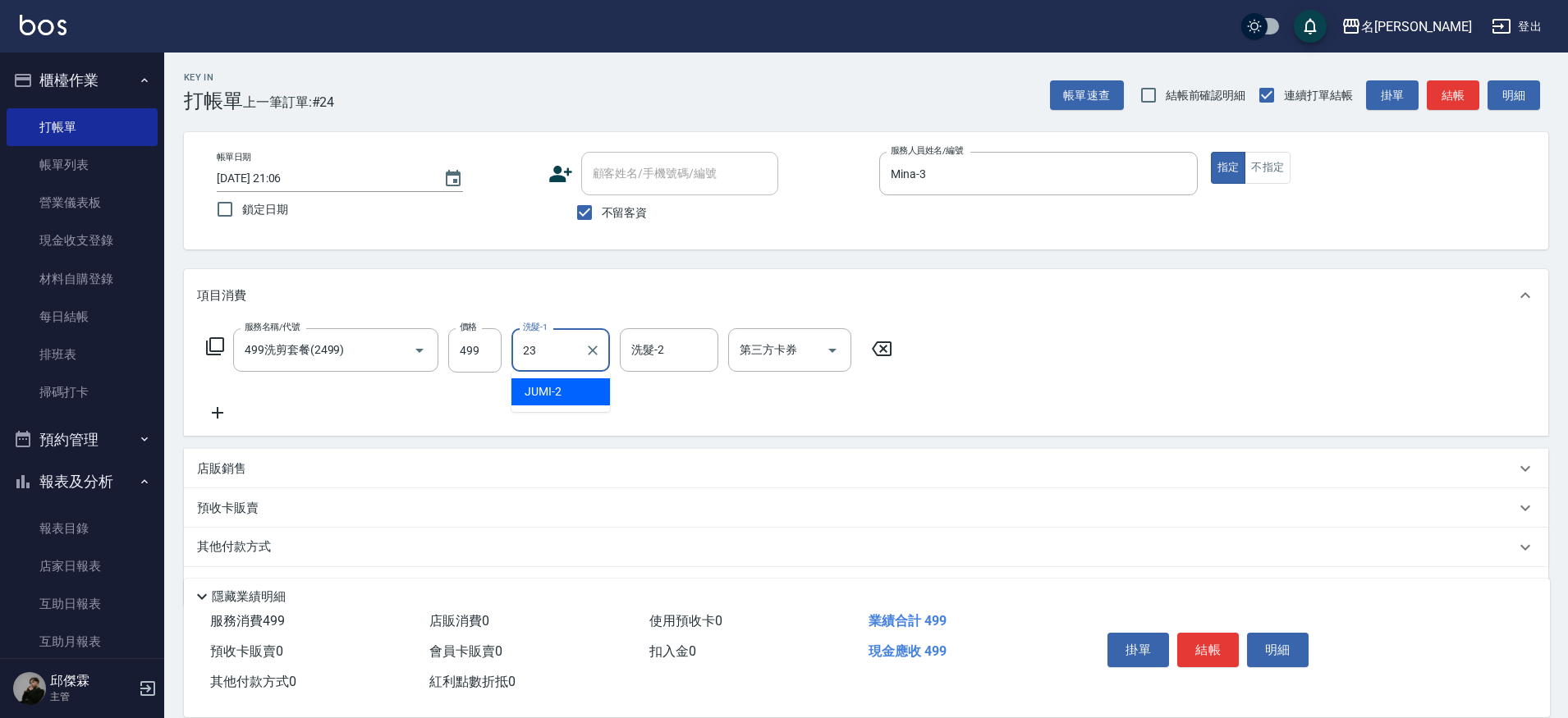
type input "Nini-23"
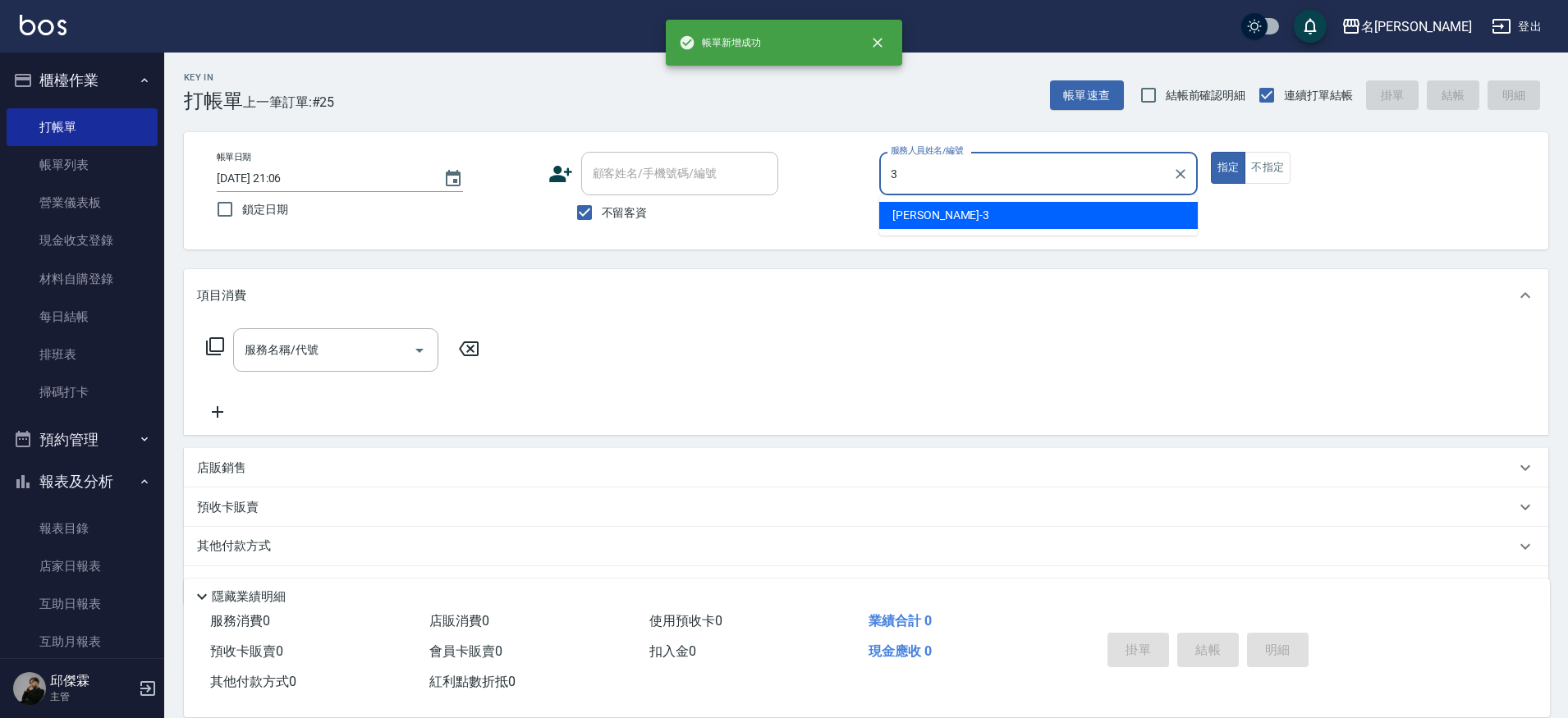
type input "Mina-3"
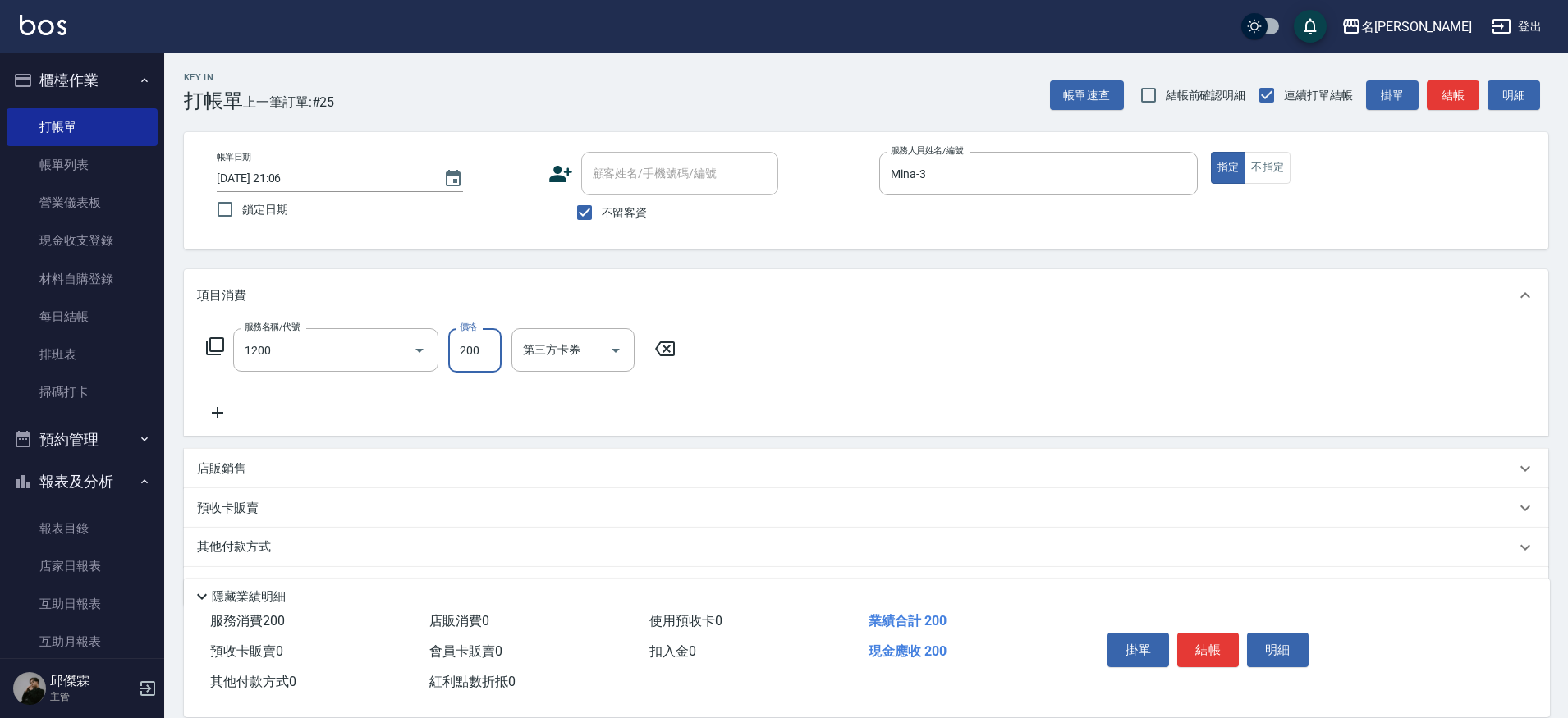
type input "一般洗+精油(1200)"
type input "250"
type input "Nini-23"
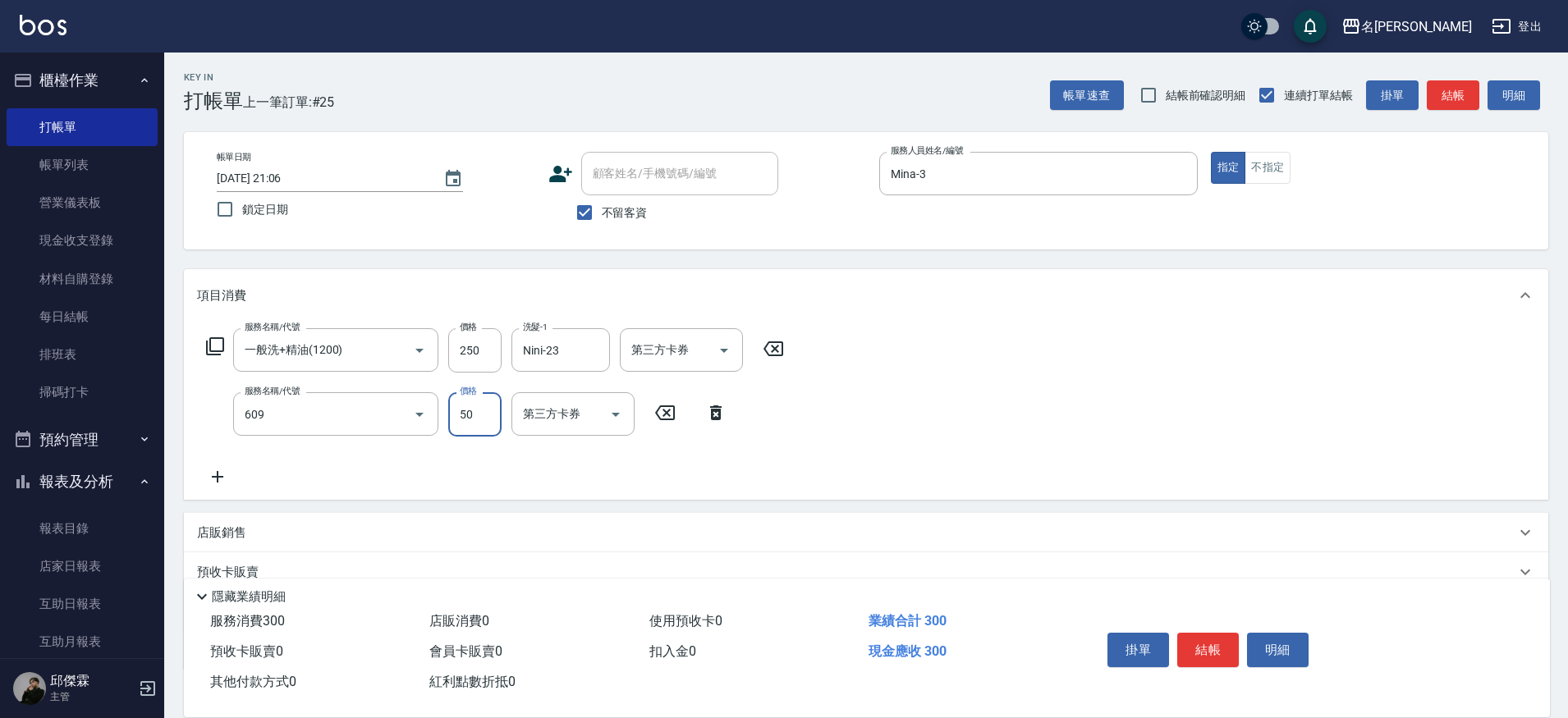
type input "精油(609)"
type input "Nini-23"
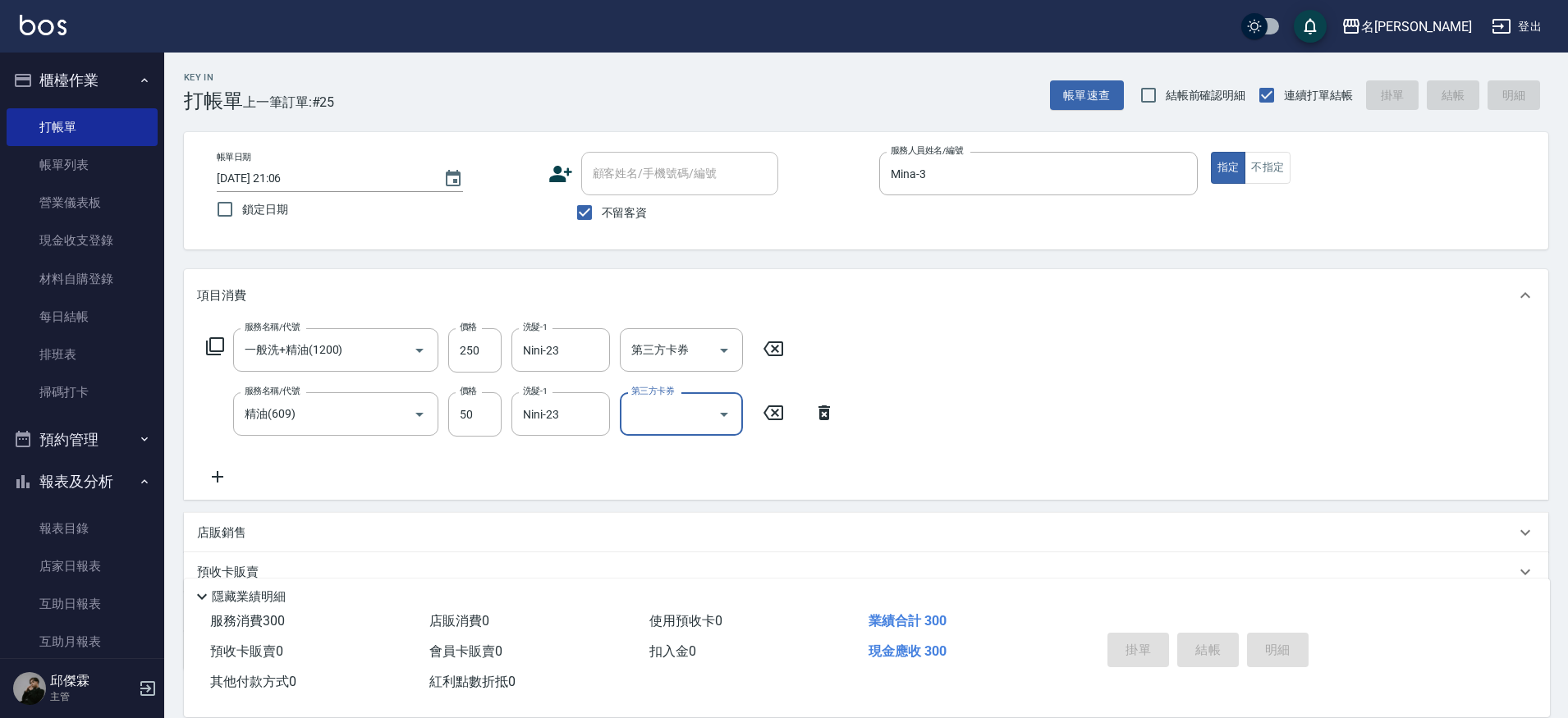
type input "[DATE] 21:07"
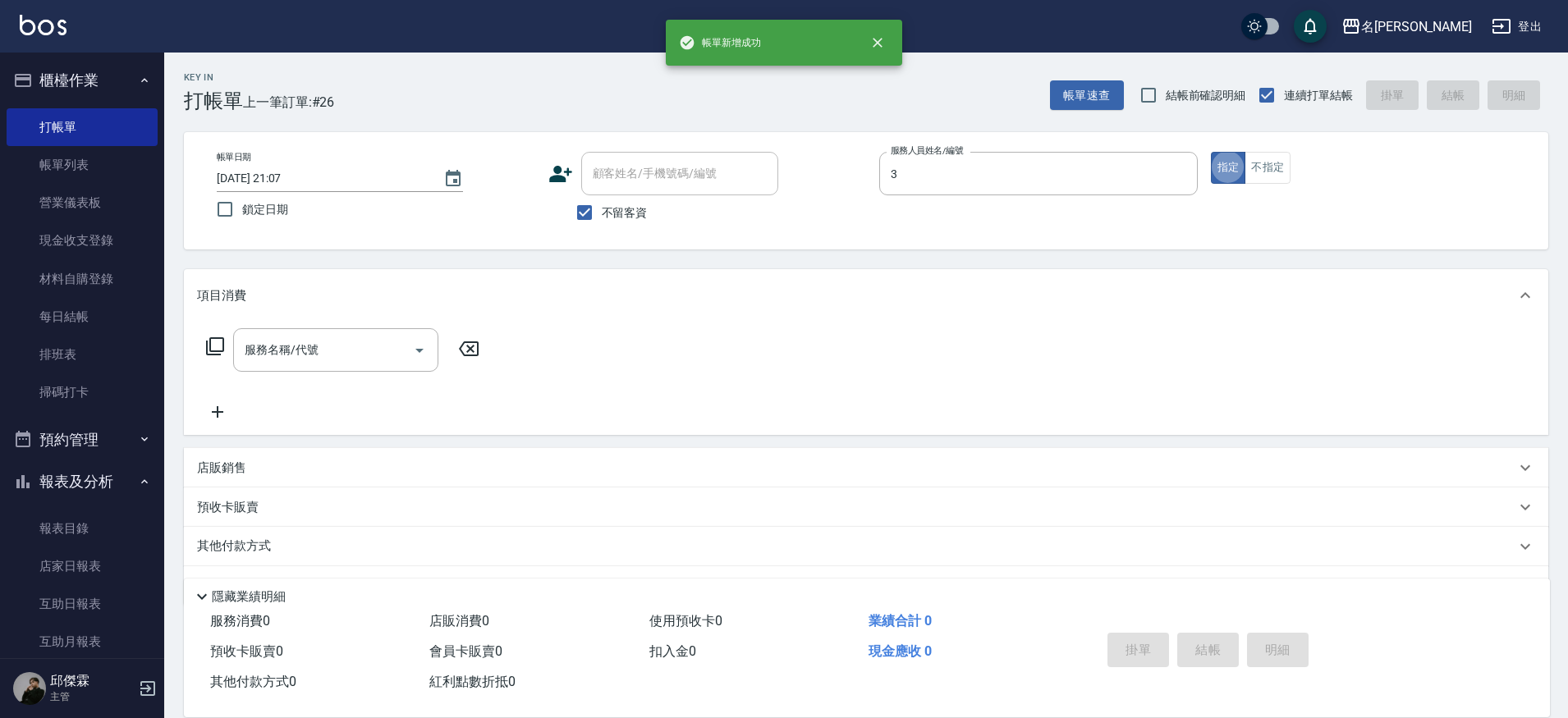
type input "Mina-3"
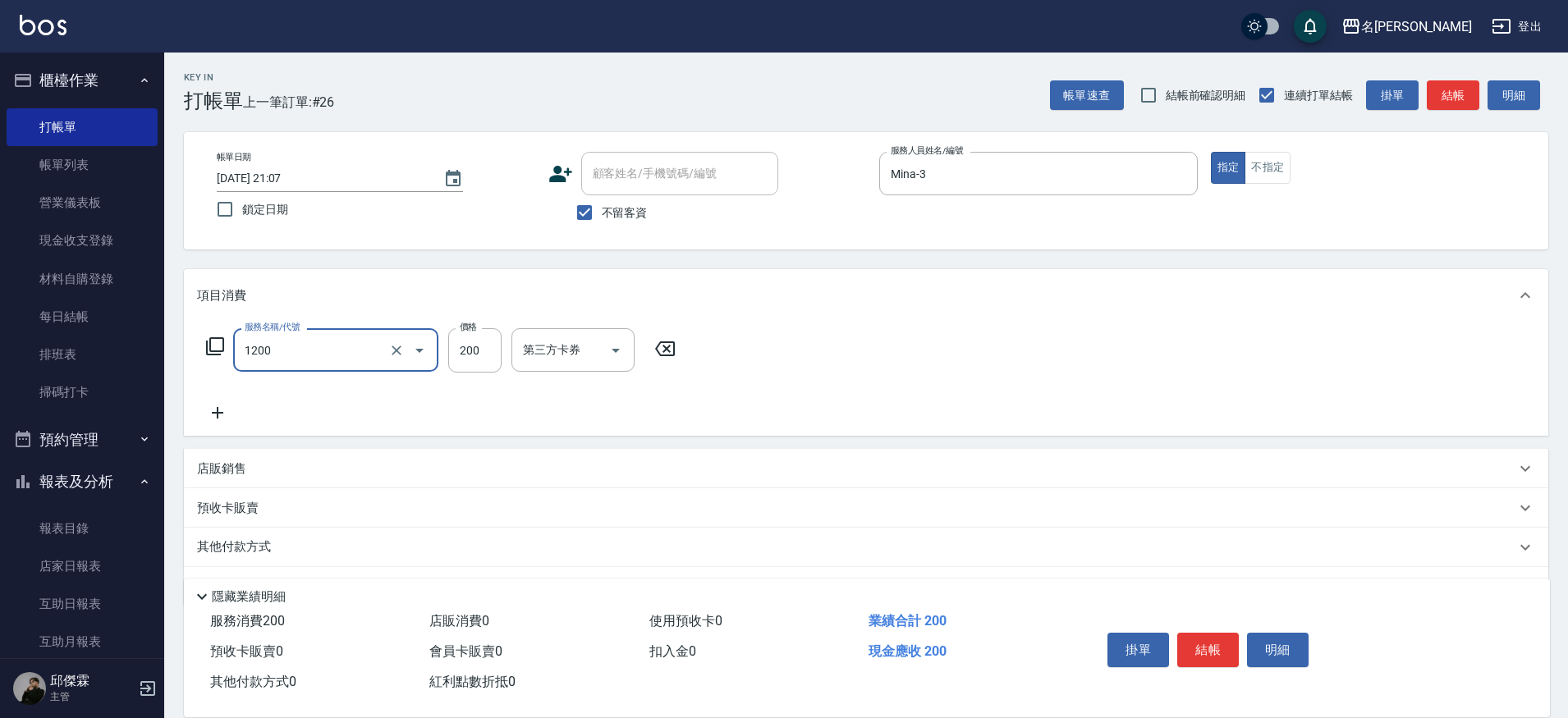
type input "一般洗+精油(1200)"
type input "250"
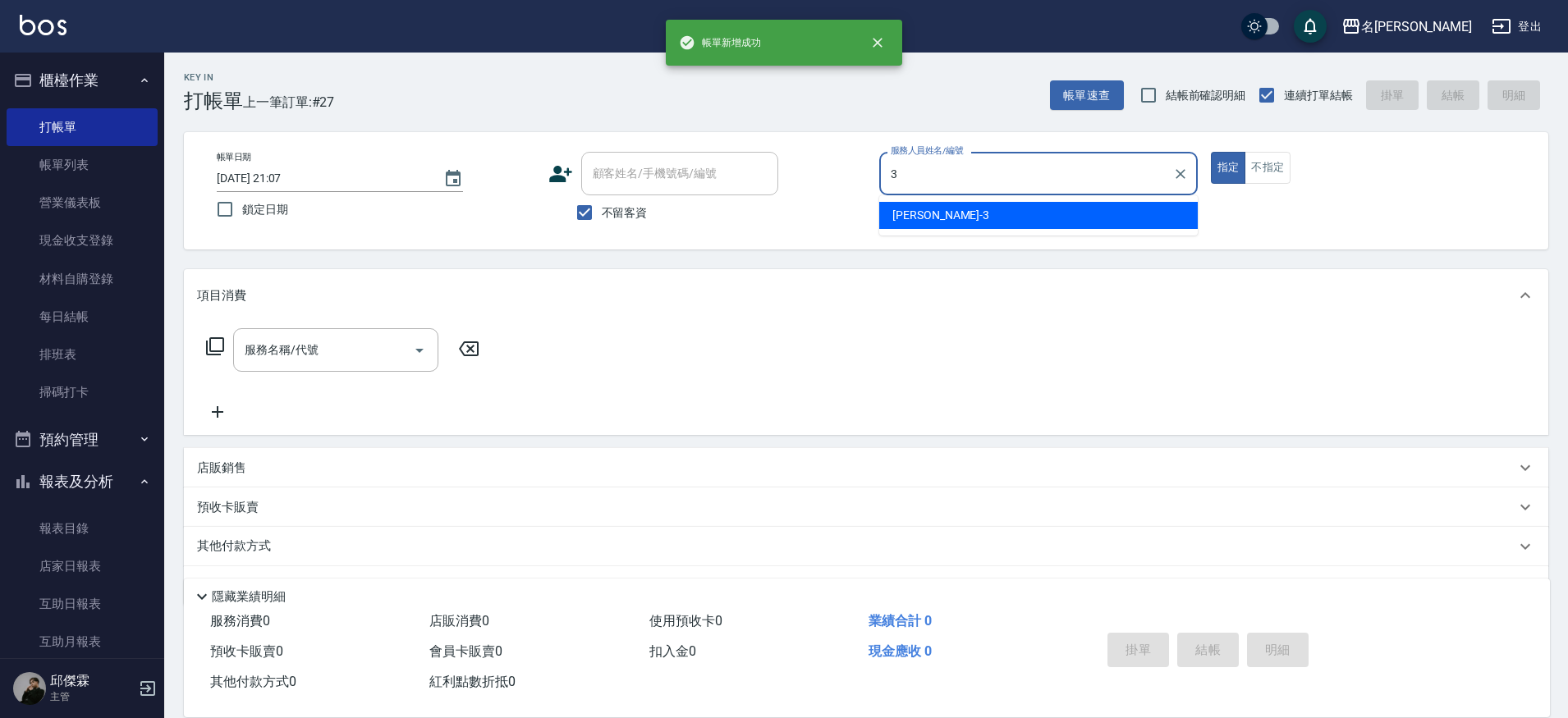
type input "Mina-3"
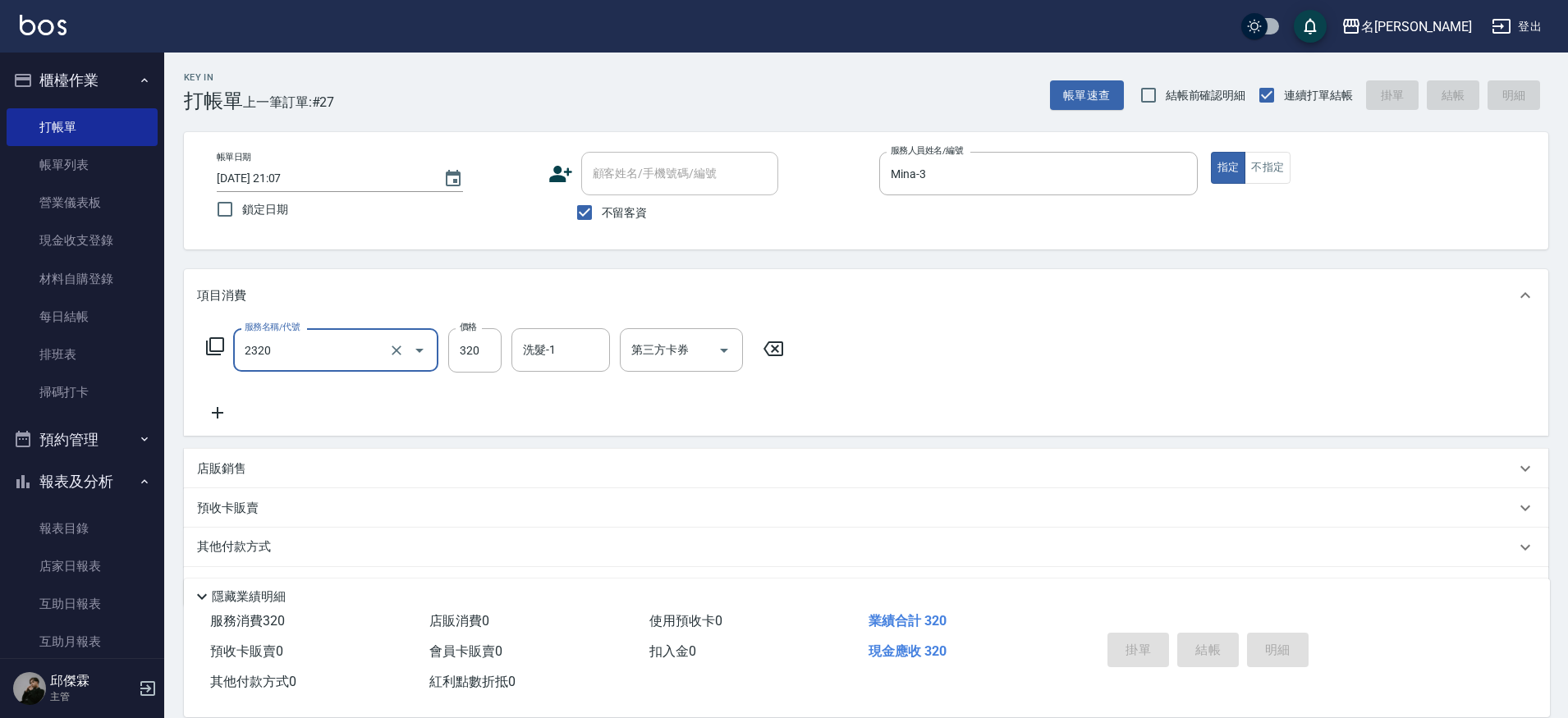
type input "2320"
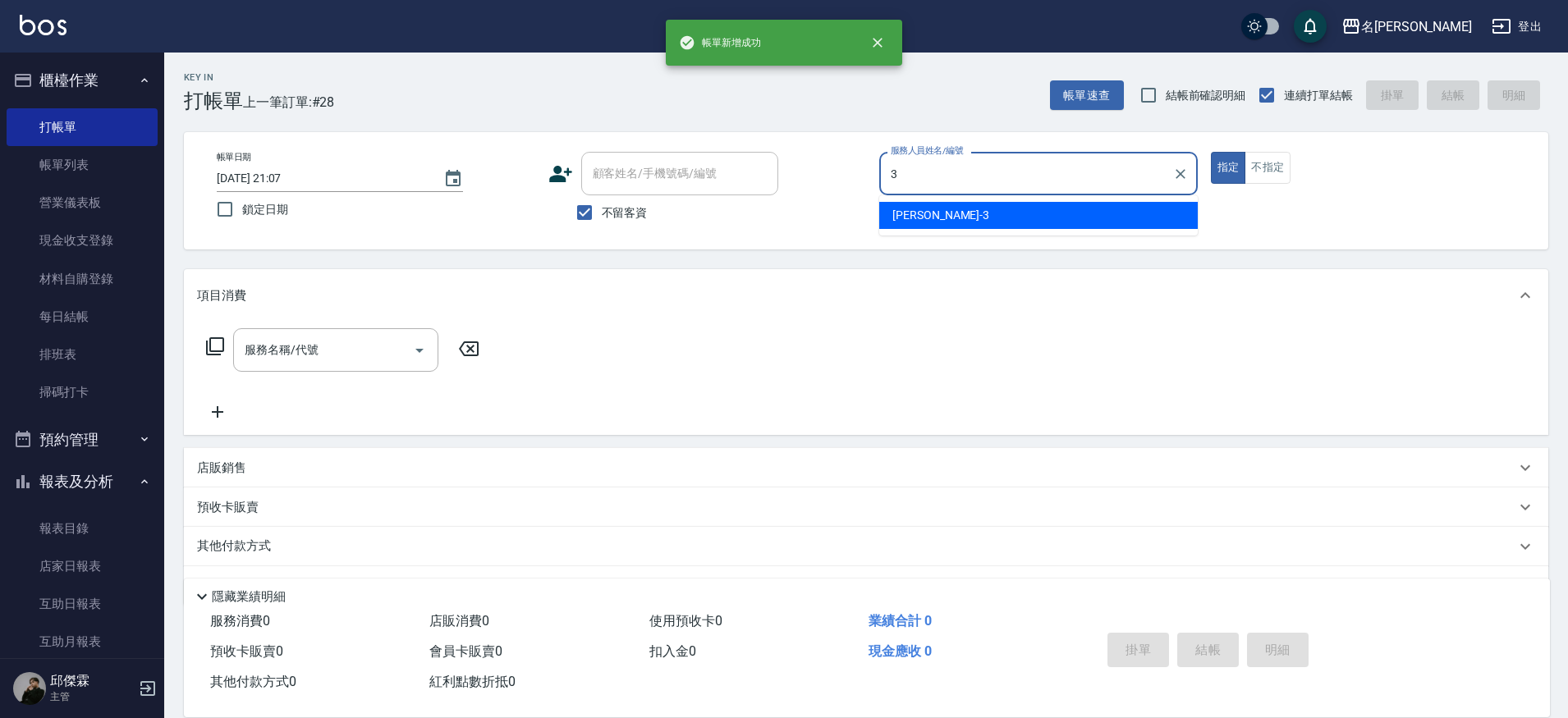
type input "Mina-3"
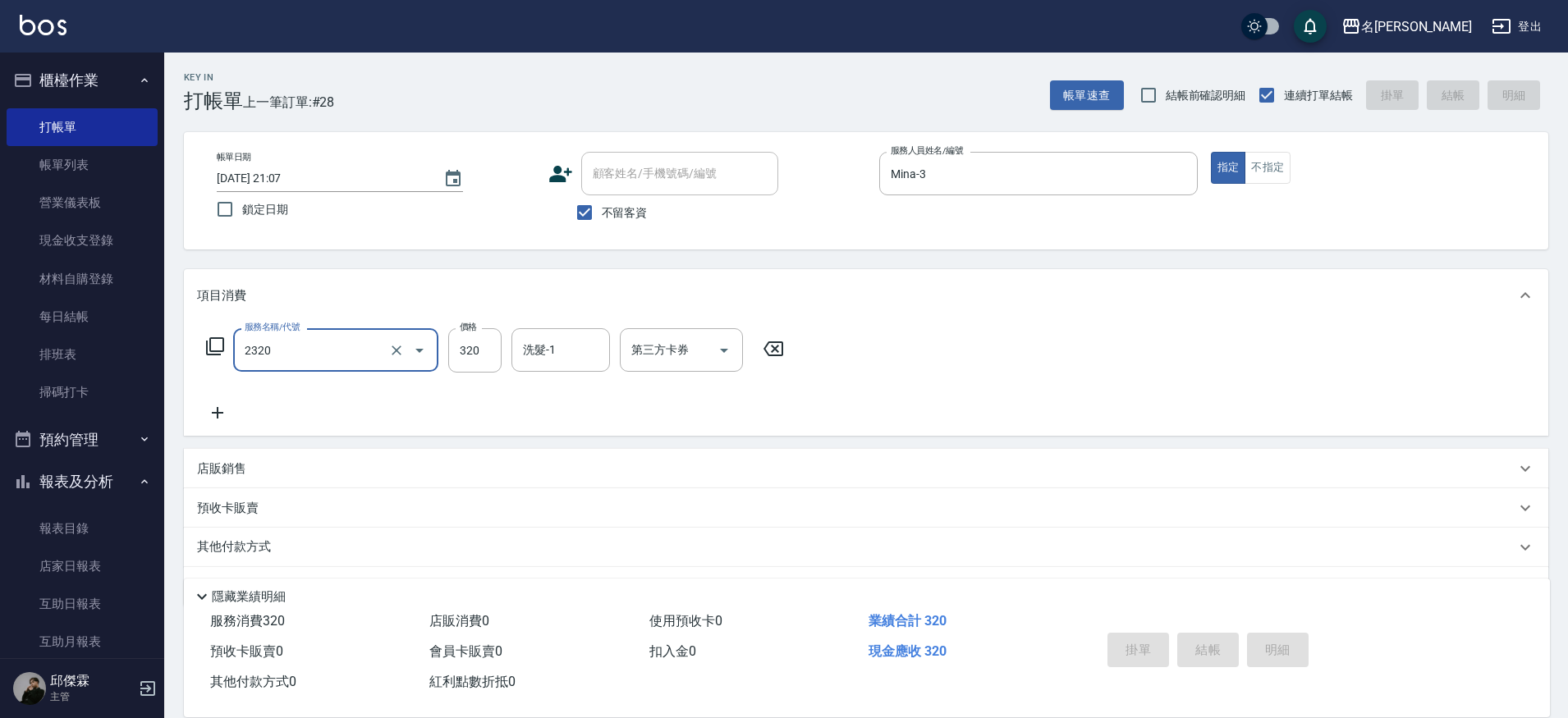
type input "2320"
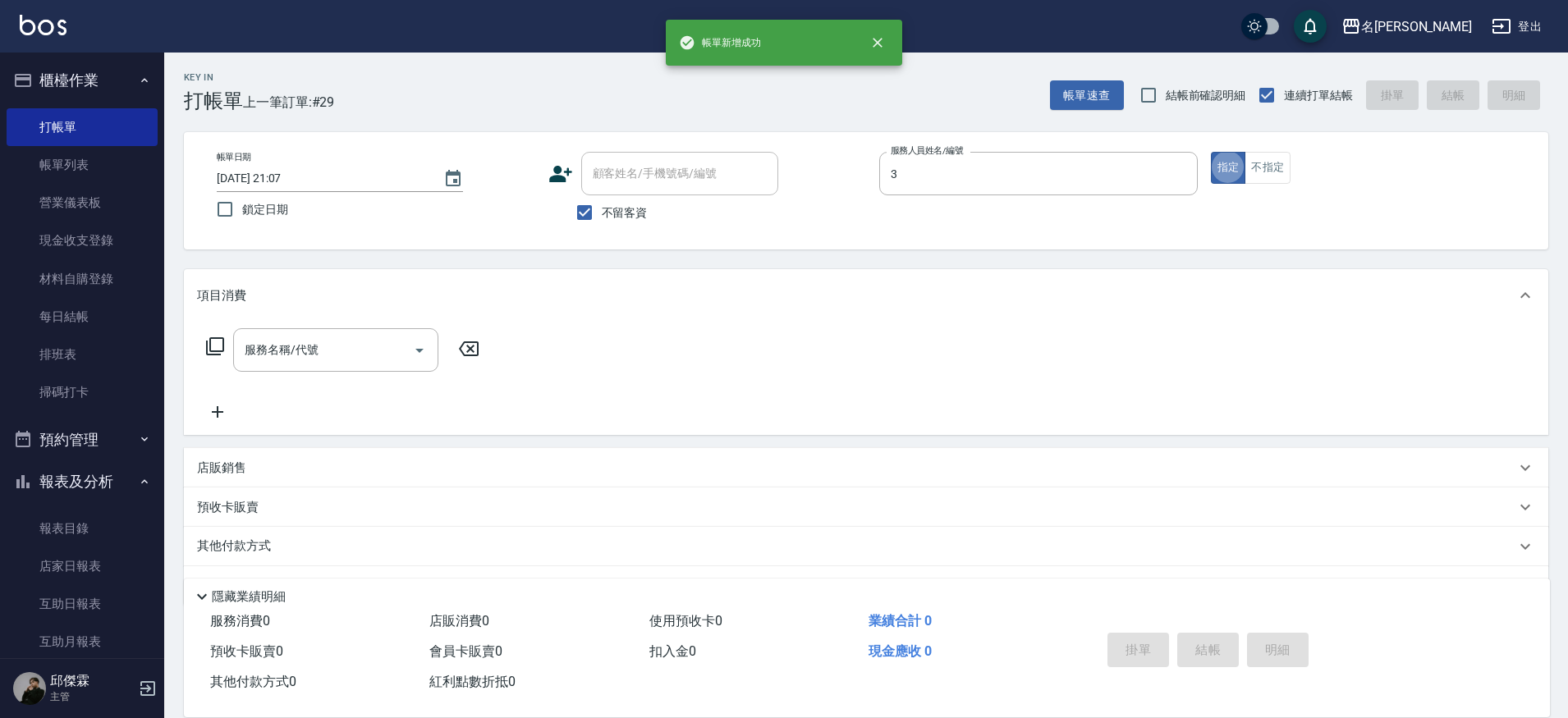
type input "Mina-3"
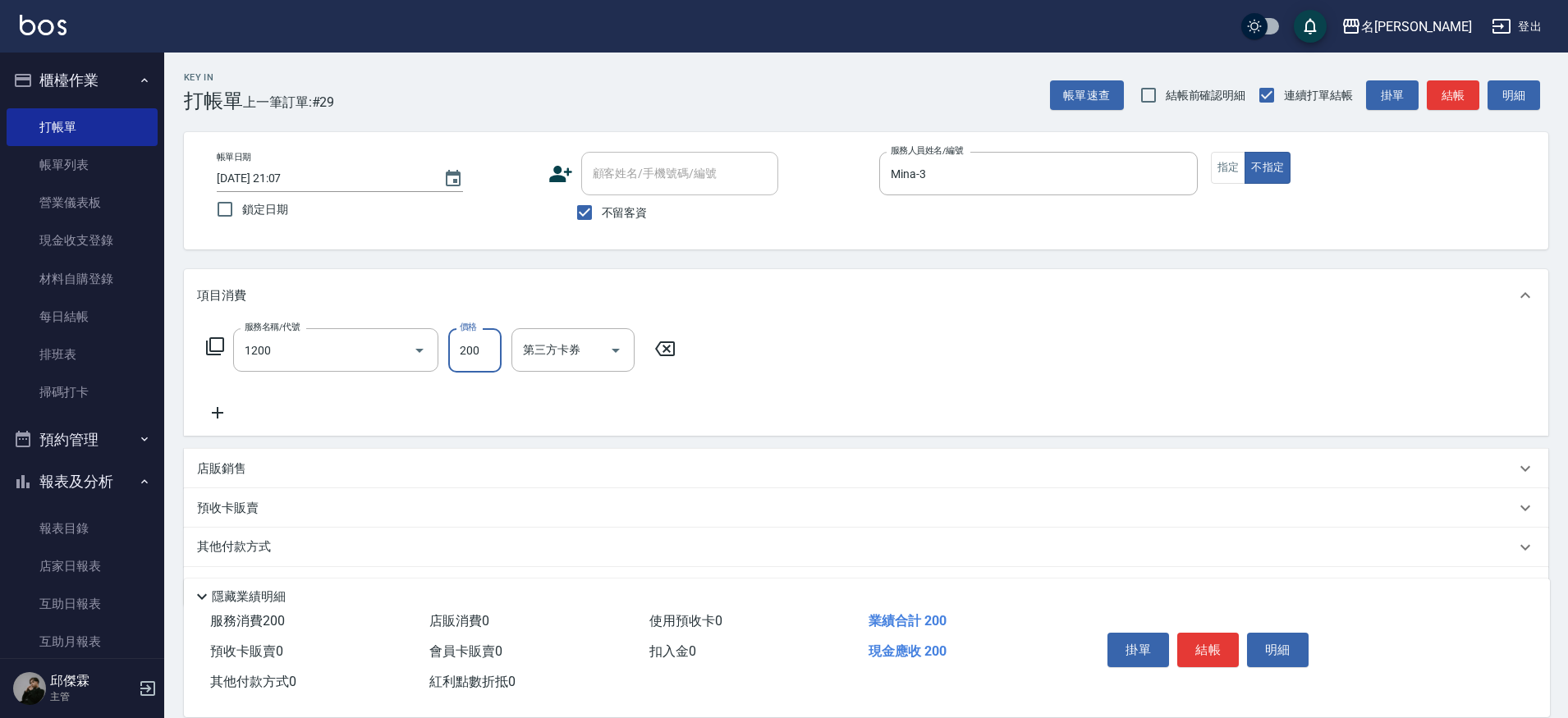
type input "一般洗+精油(1200)"
type input "300"
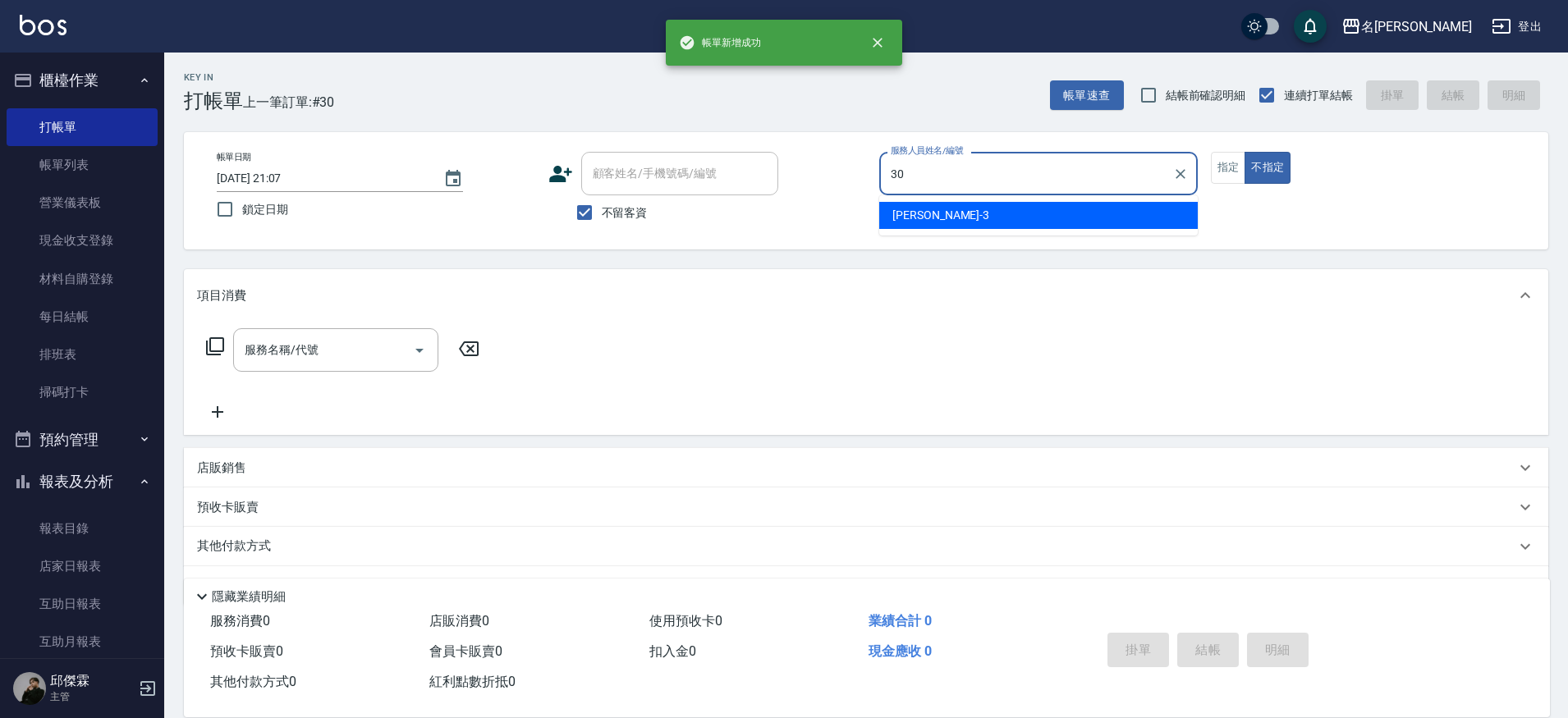
type input "[PERSON_NAME]-30"
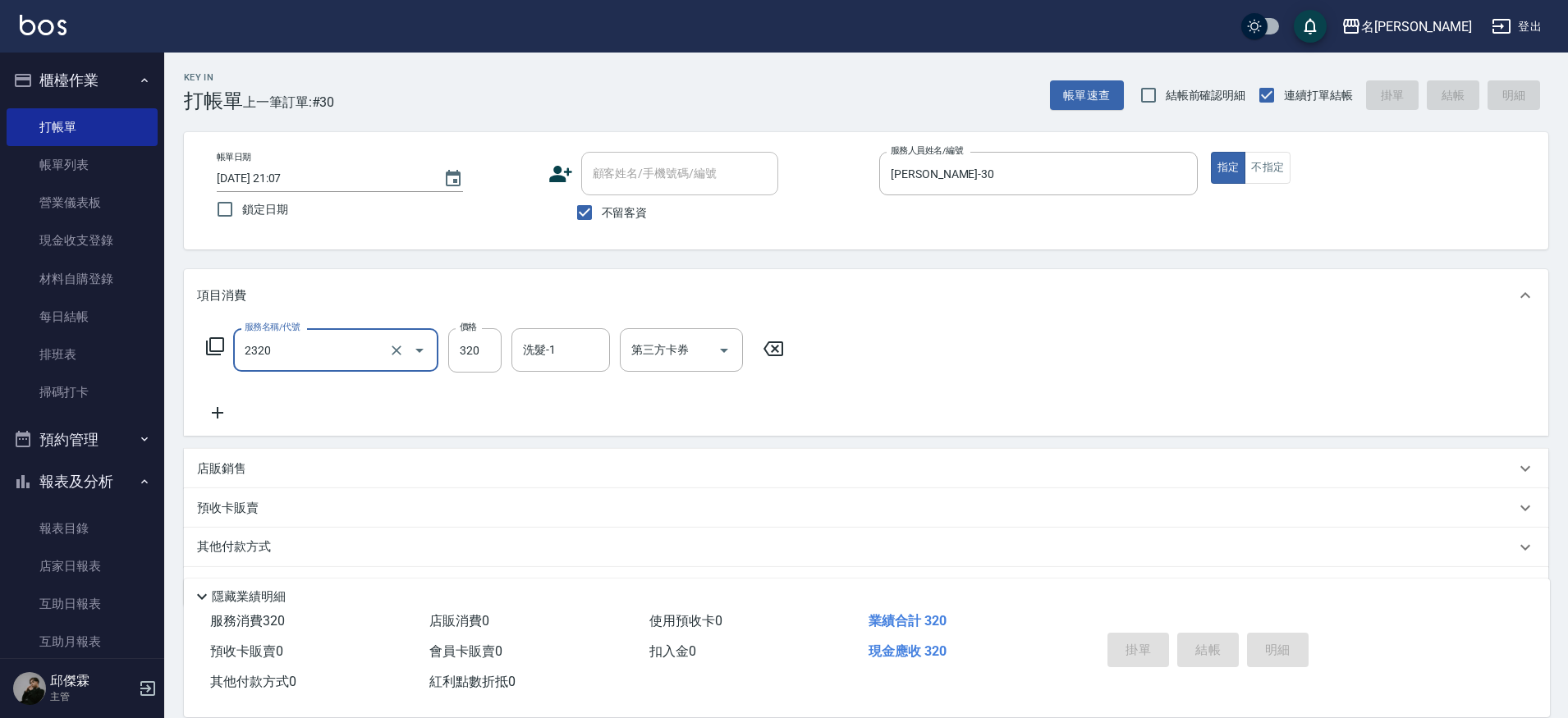
type input "2320"
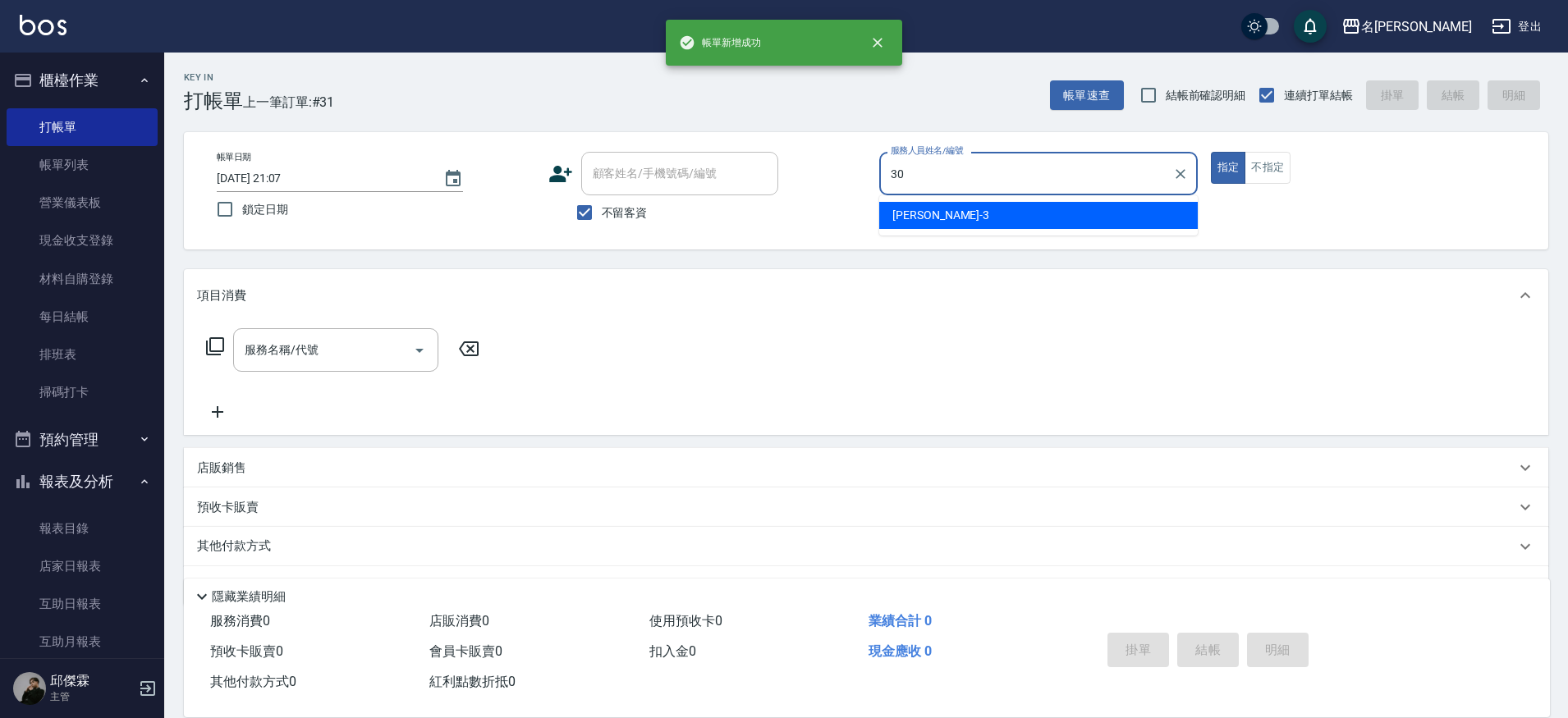
type input "[PERSON_NAME]-30"
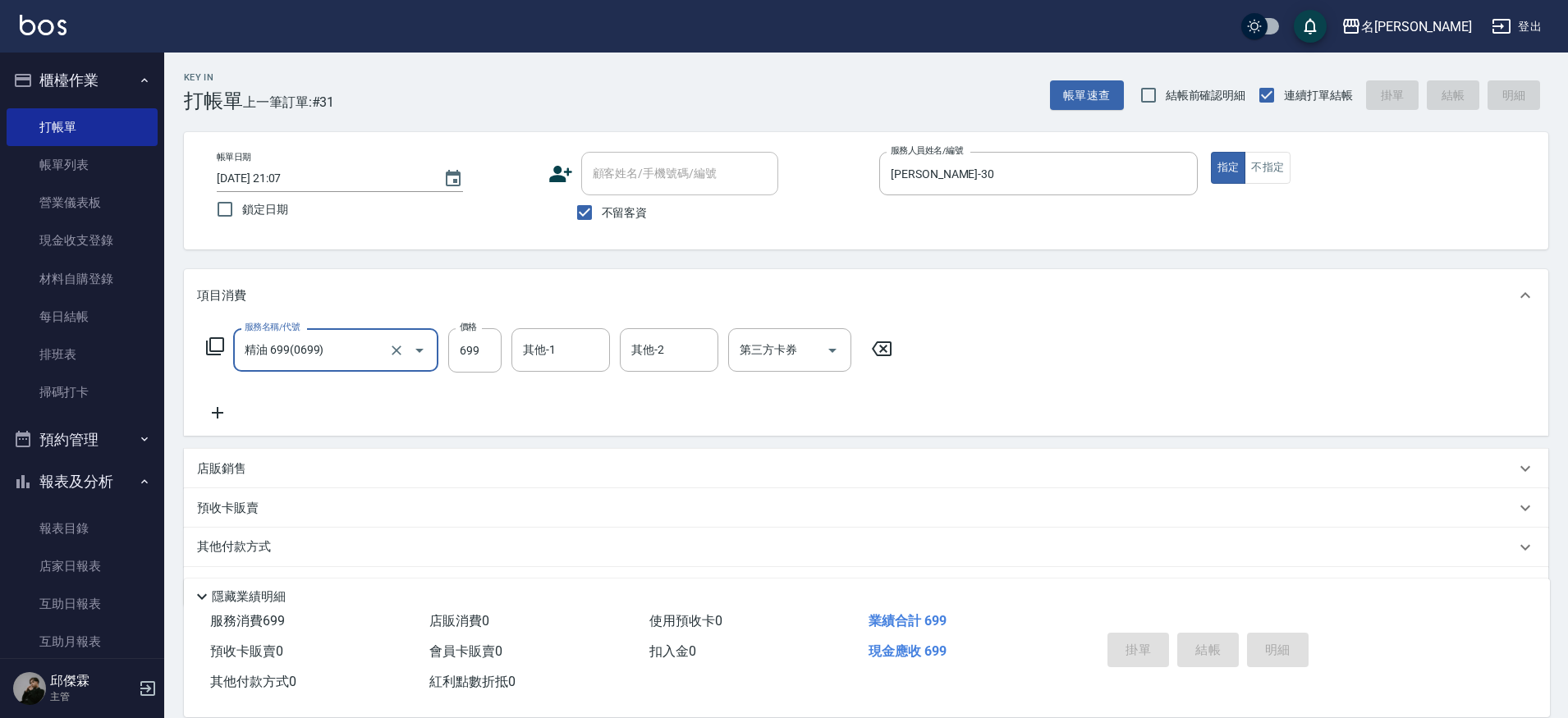
type input "精油 699(0699)"
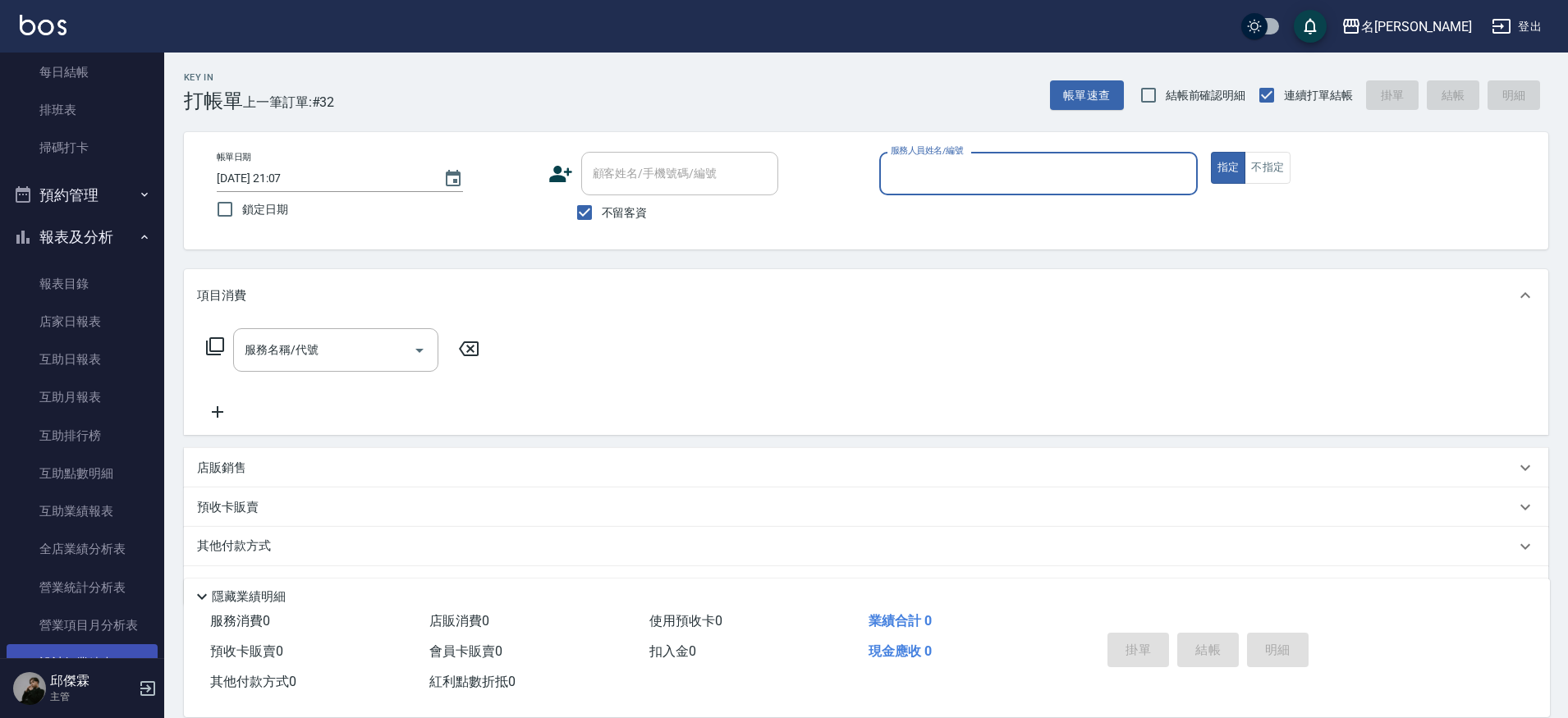
scroll to position [328, 0]
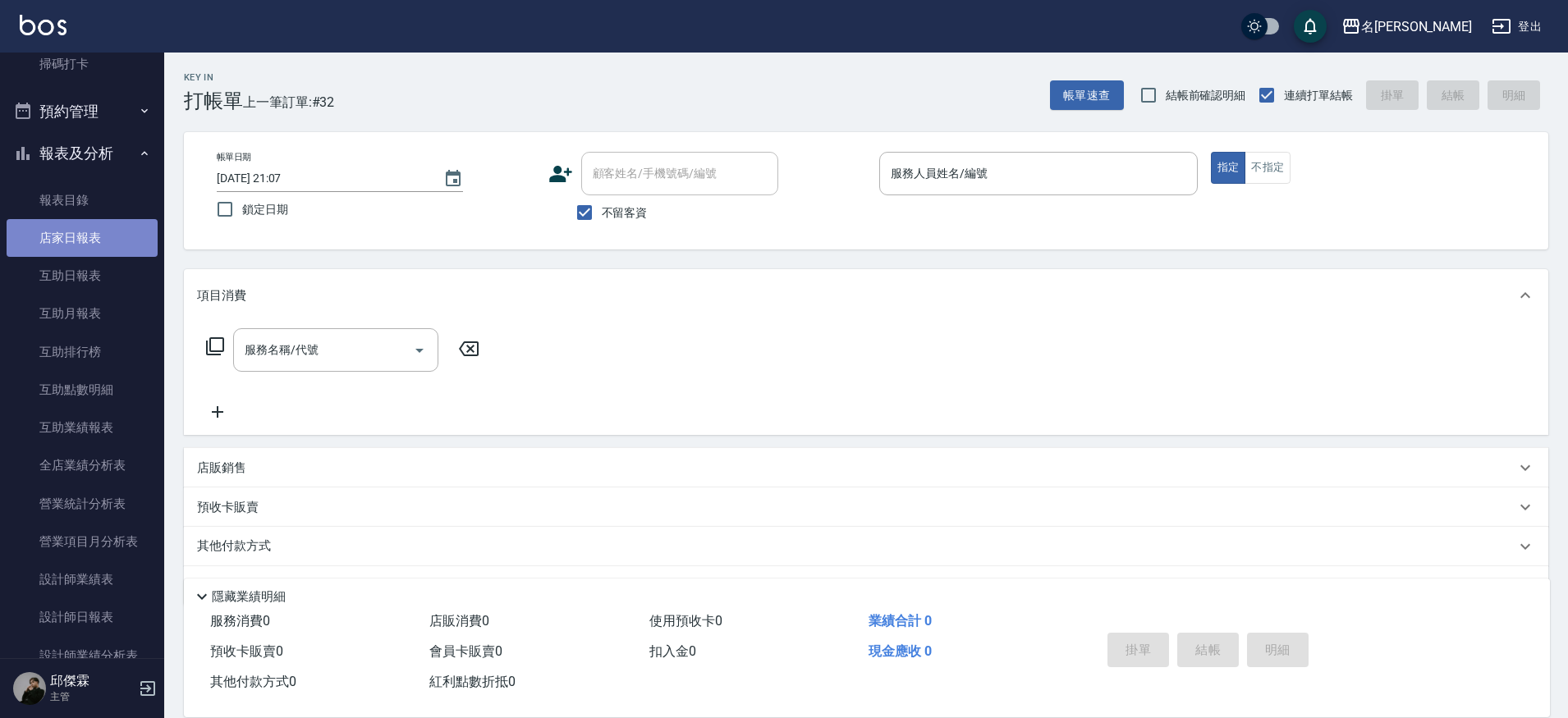
click at [85, 219] on link "店家日報表" at bounding box center [82, 238] width 151 height 38
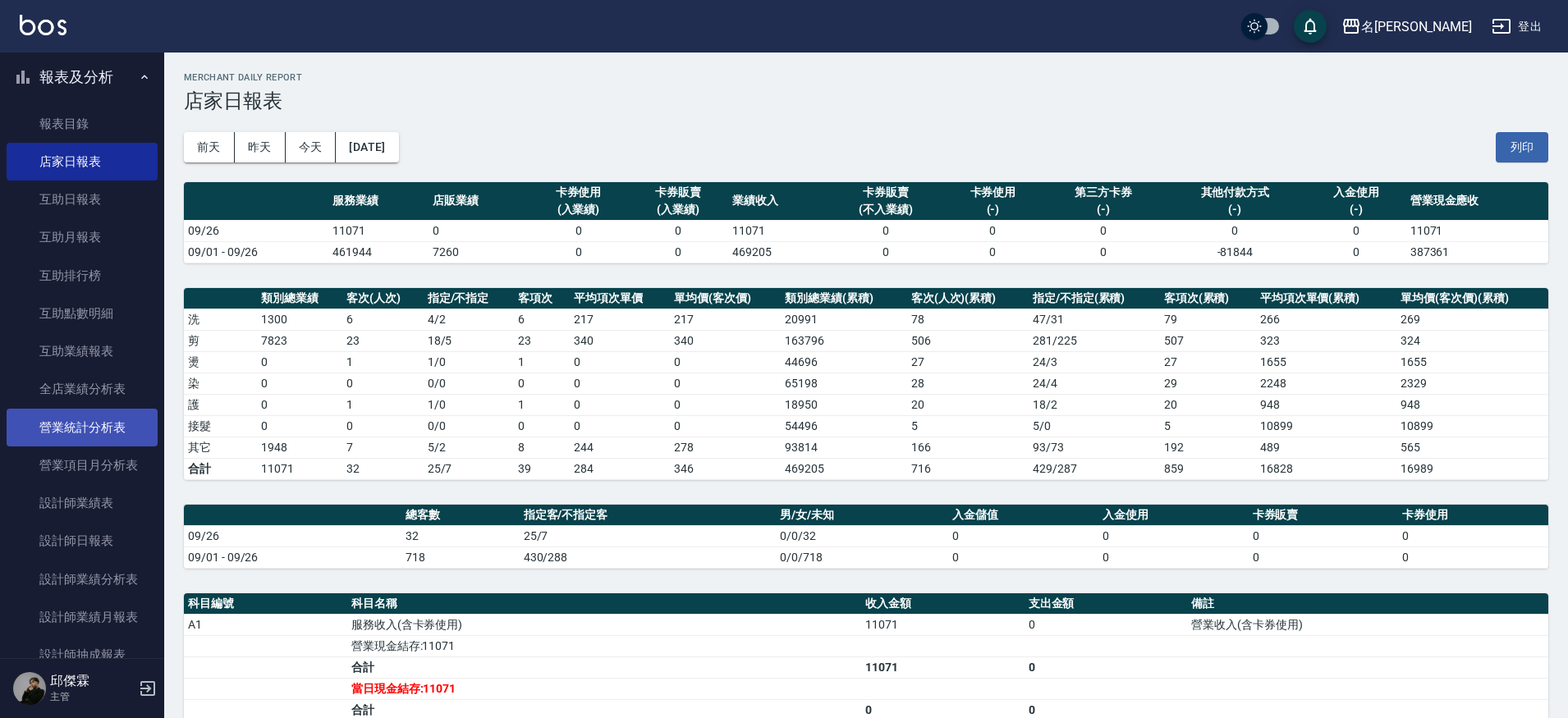
scroll to position [429, 0]
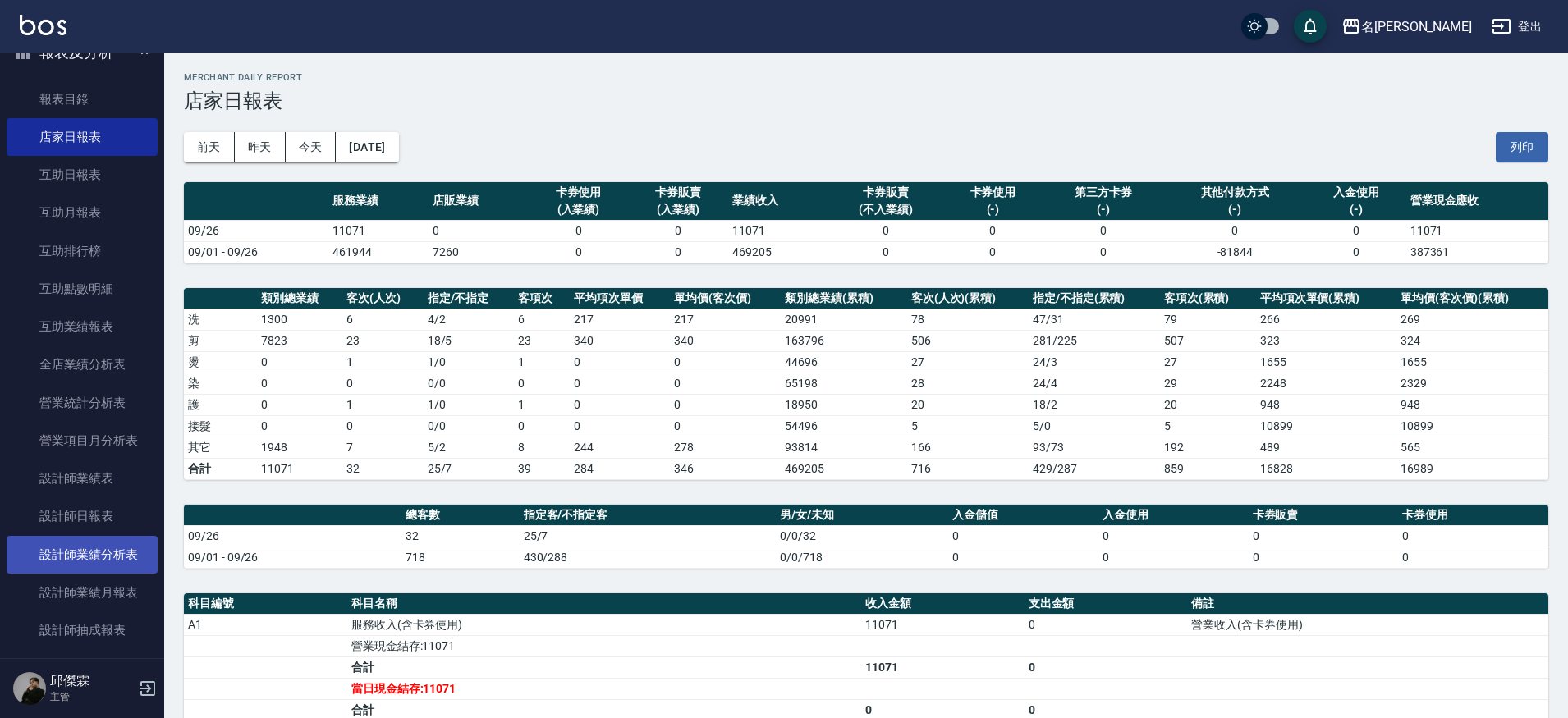
click at [83, 536] on link "設計師業績分析表" at bounding box center [82, 555] width 151 height 38
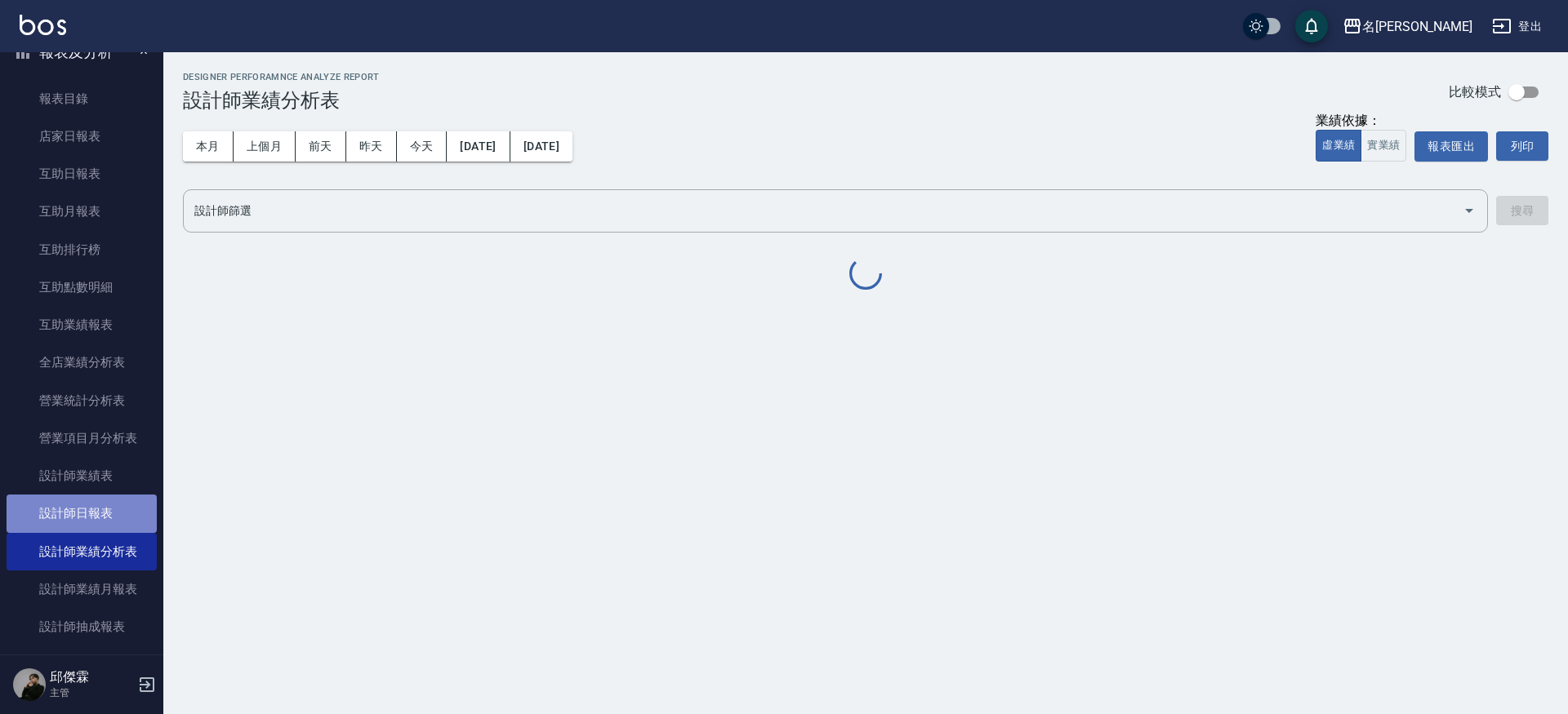
click at [82, 503] on link "設計師日報表" at bounding box center [82, 513] width 151 height 37
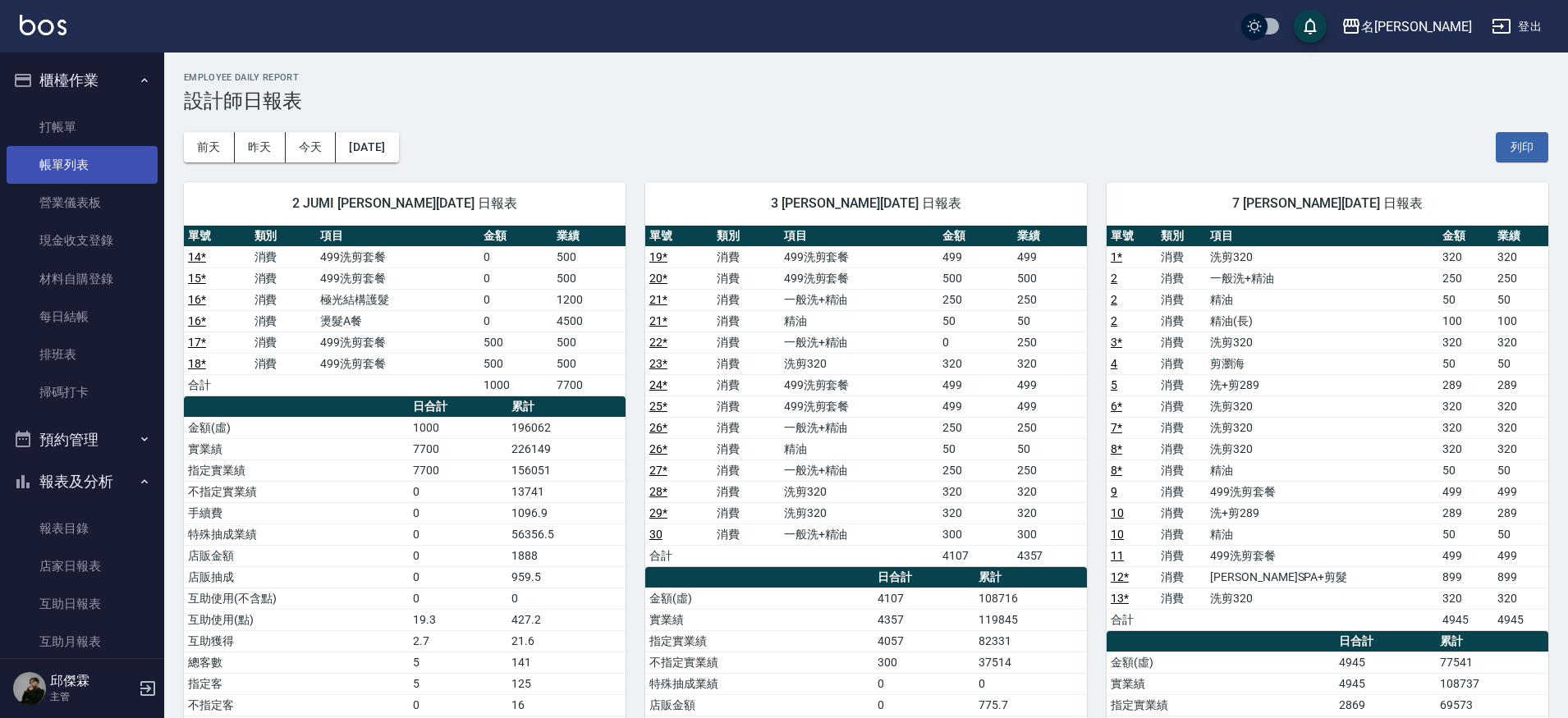
click at [62, 176] on link "帳單列表" at bounding box center [82, 165] width 151 height 38
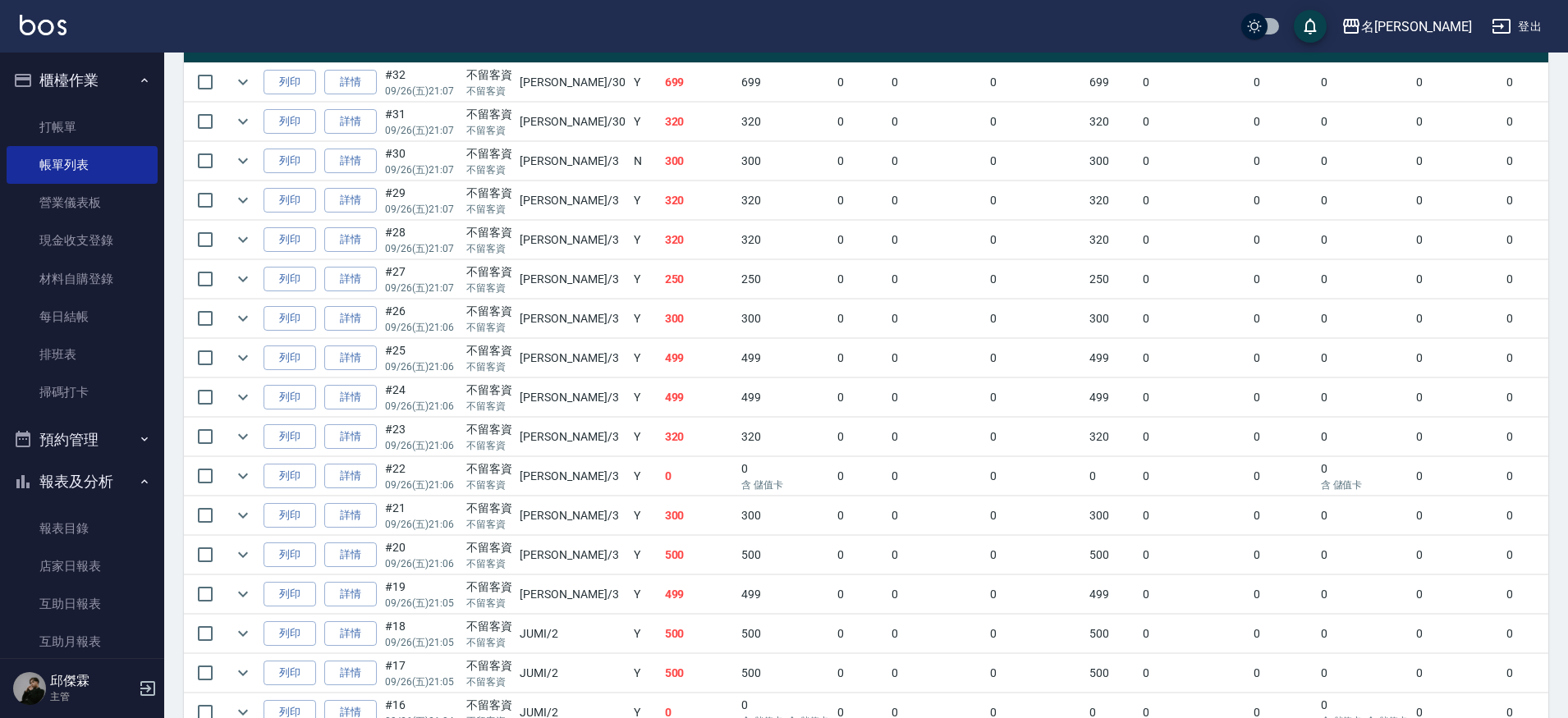
scroll to position [435, 0]
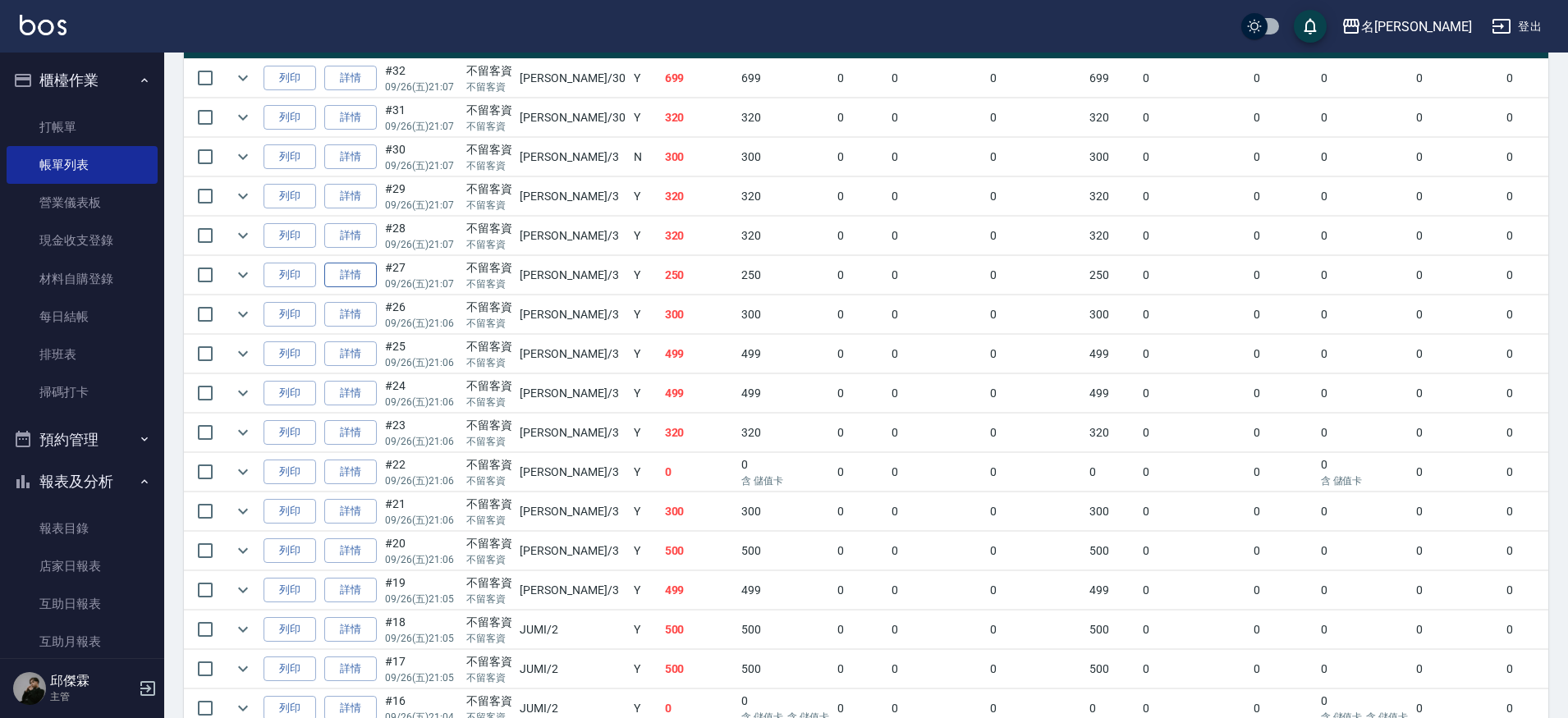
click at [368, 277] on link "詳情" at bounding box center [350, 275] width 52 height 26
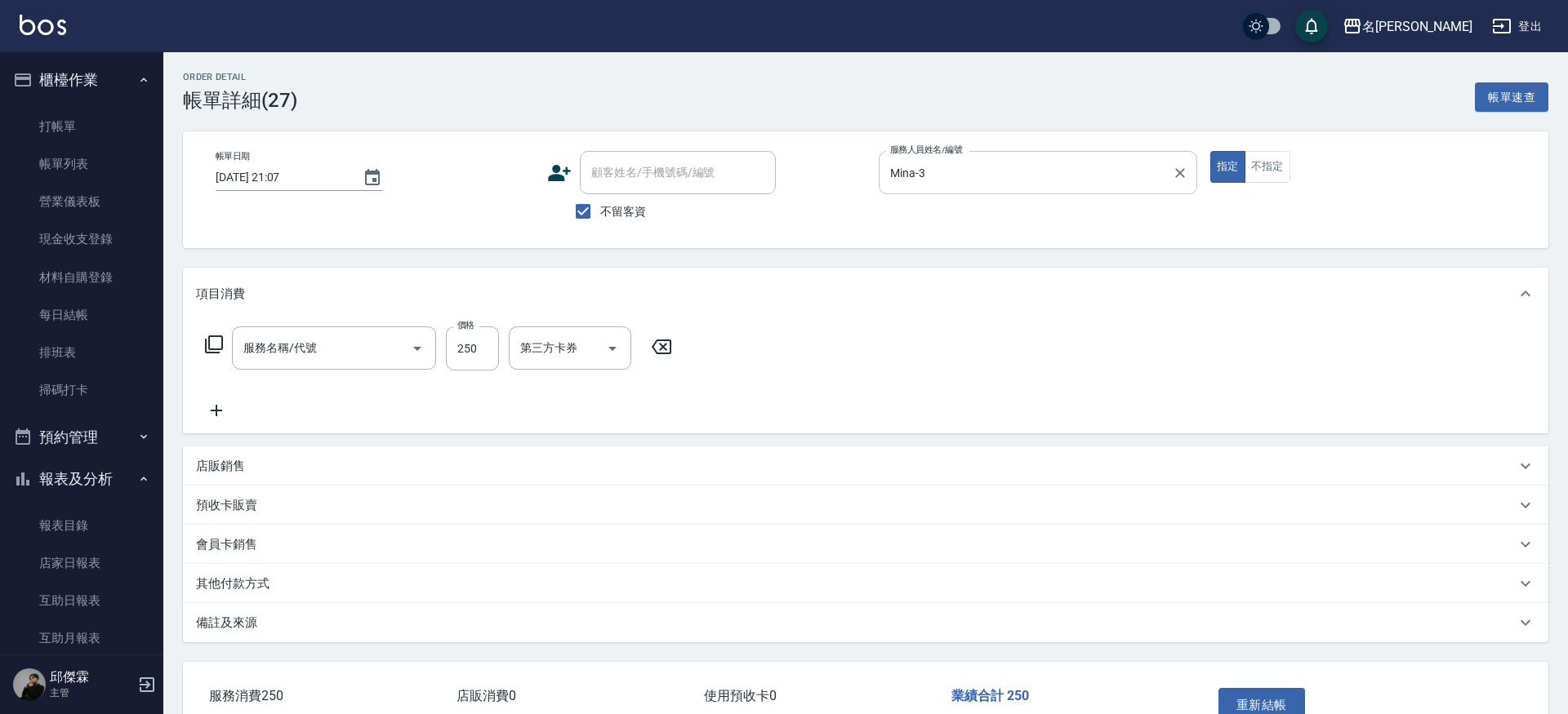
type input "[DATE] 21:07"
checkbox input "true"
type input "Mina-3"
drag, startPoint x: 707, startPoint y: 359, endPoint x: 710, endPoint y: 366, distance: 7.6
click at [707, 359] on div at bounding box center [719, 348] width 25 height 43
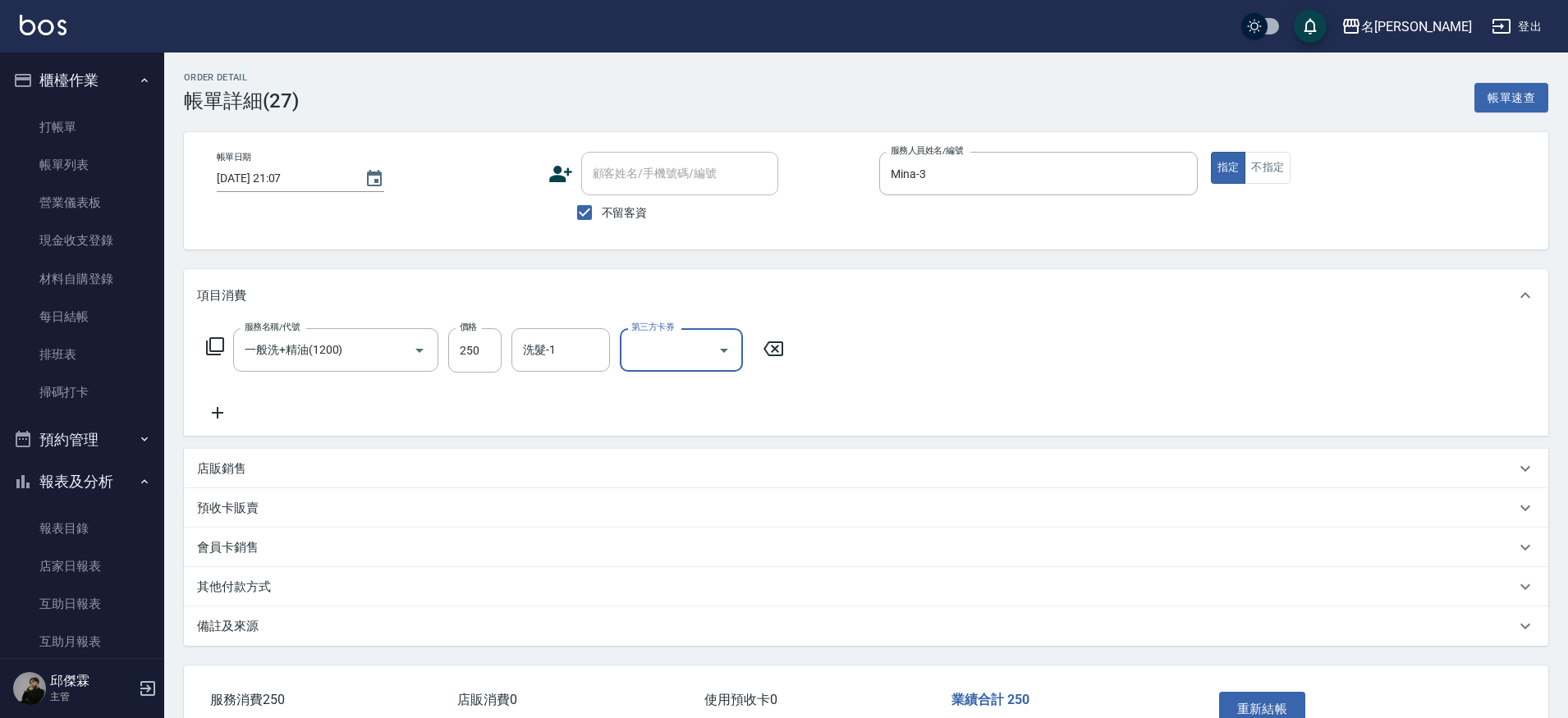
click at [736, 342] on div "第三方卡券" at bounding box center [681, 350] width 123 height 44
drag, startPoint x: 681, startPoint y: 521, endPoint x: 695, endPoint y: 521, distance: 14.0
click at [681, 521] on span "儲值卡" at bounding box center [681, 527] width 123 height 27
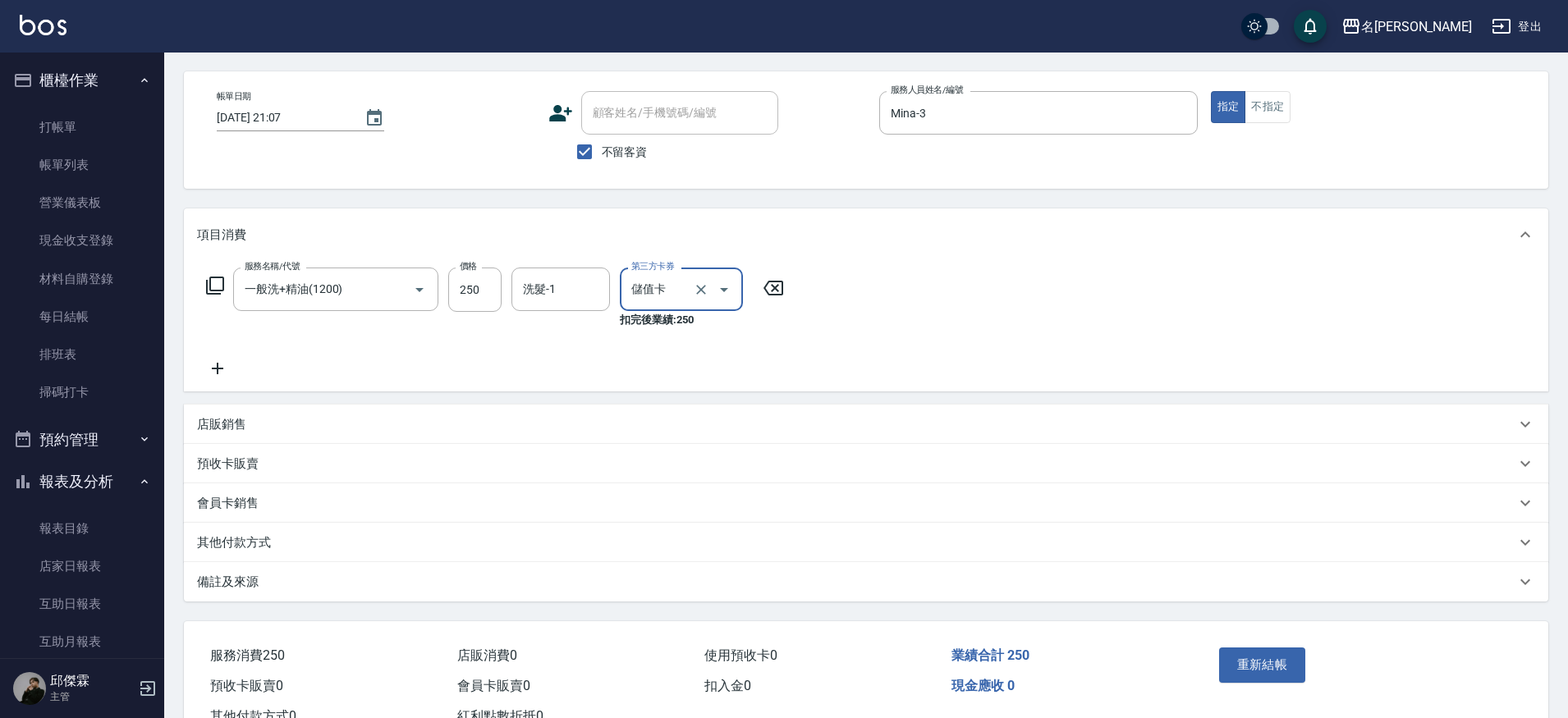
scroll to position [65, 0]
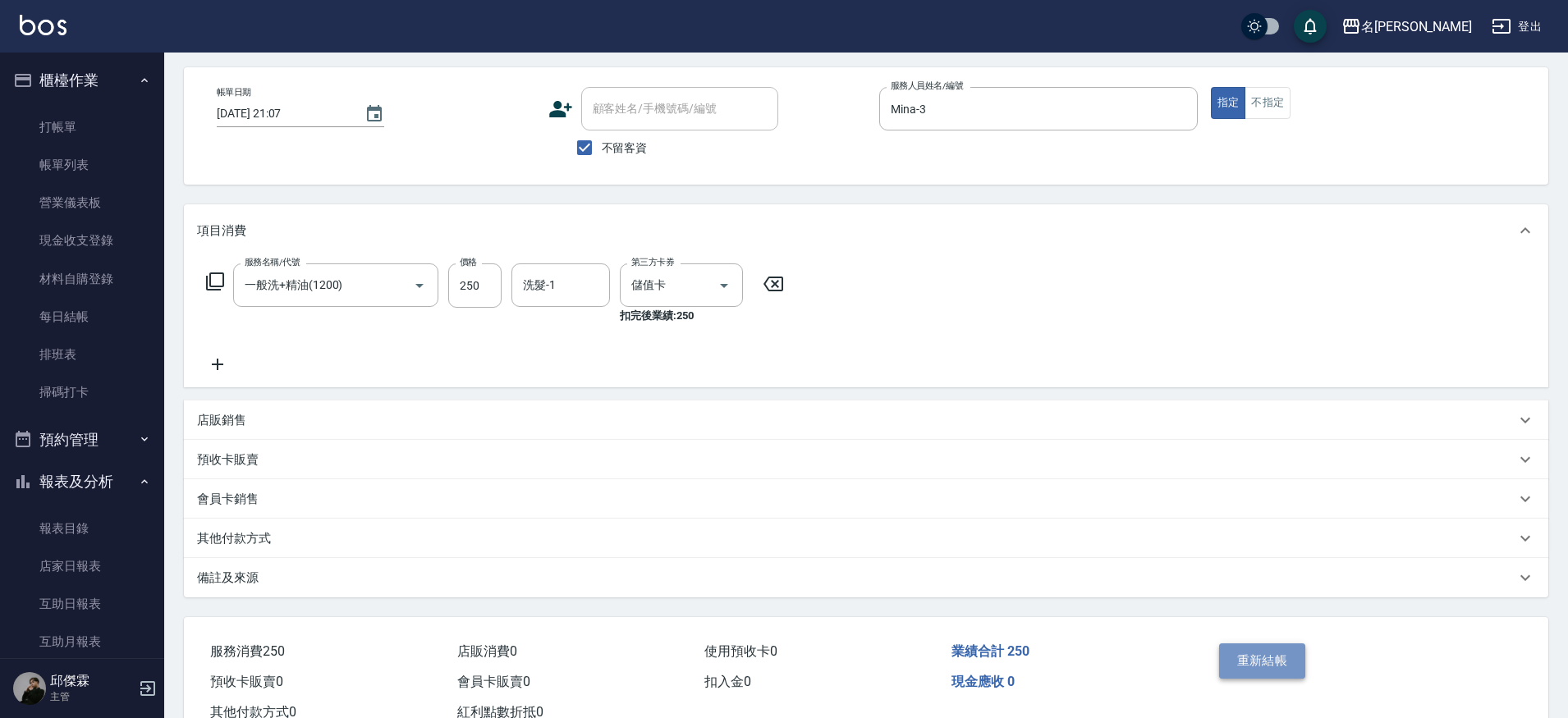
click at [1276, 646] on button "重新結帳" at bounding box center [1263, 661] width 87 height 34
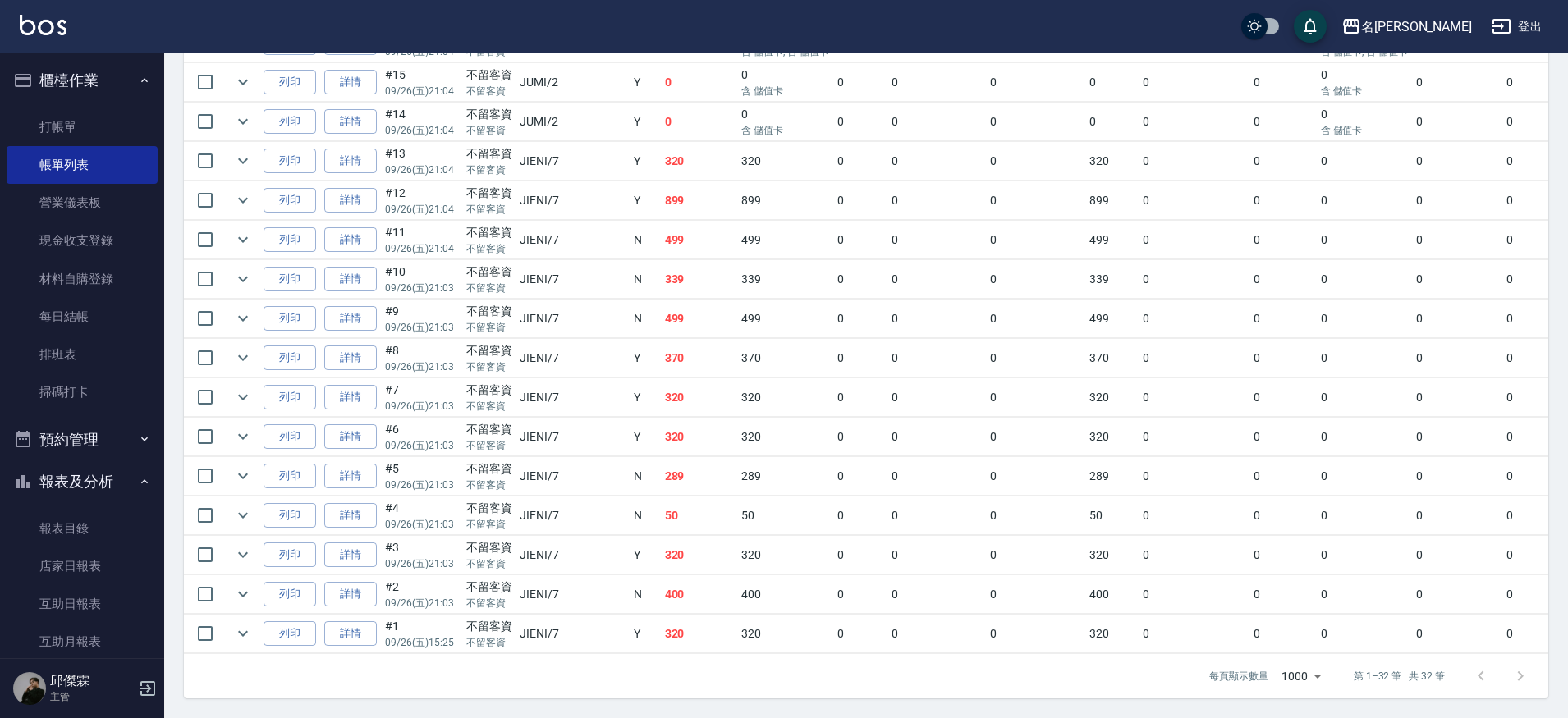
scroll to position [1112, 0]
click at [339, 503] on link "詳情" at bounding box center [350, 516] width 52 height 26
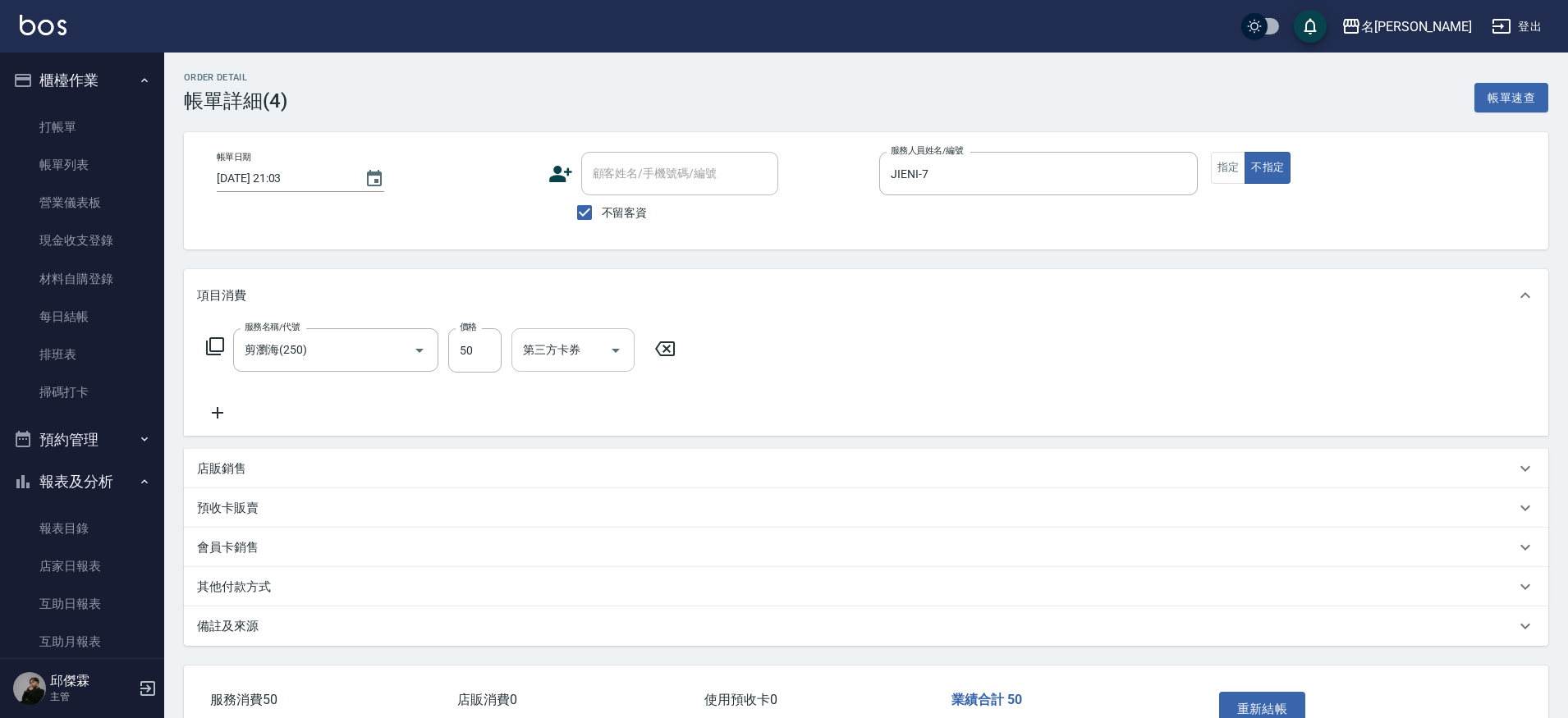
click at [616, 360] on button "Open" at bounding box center [616, 350] width 27 height 26
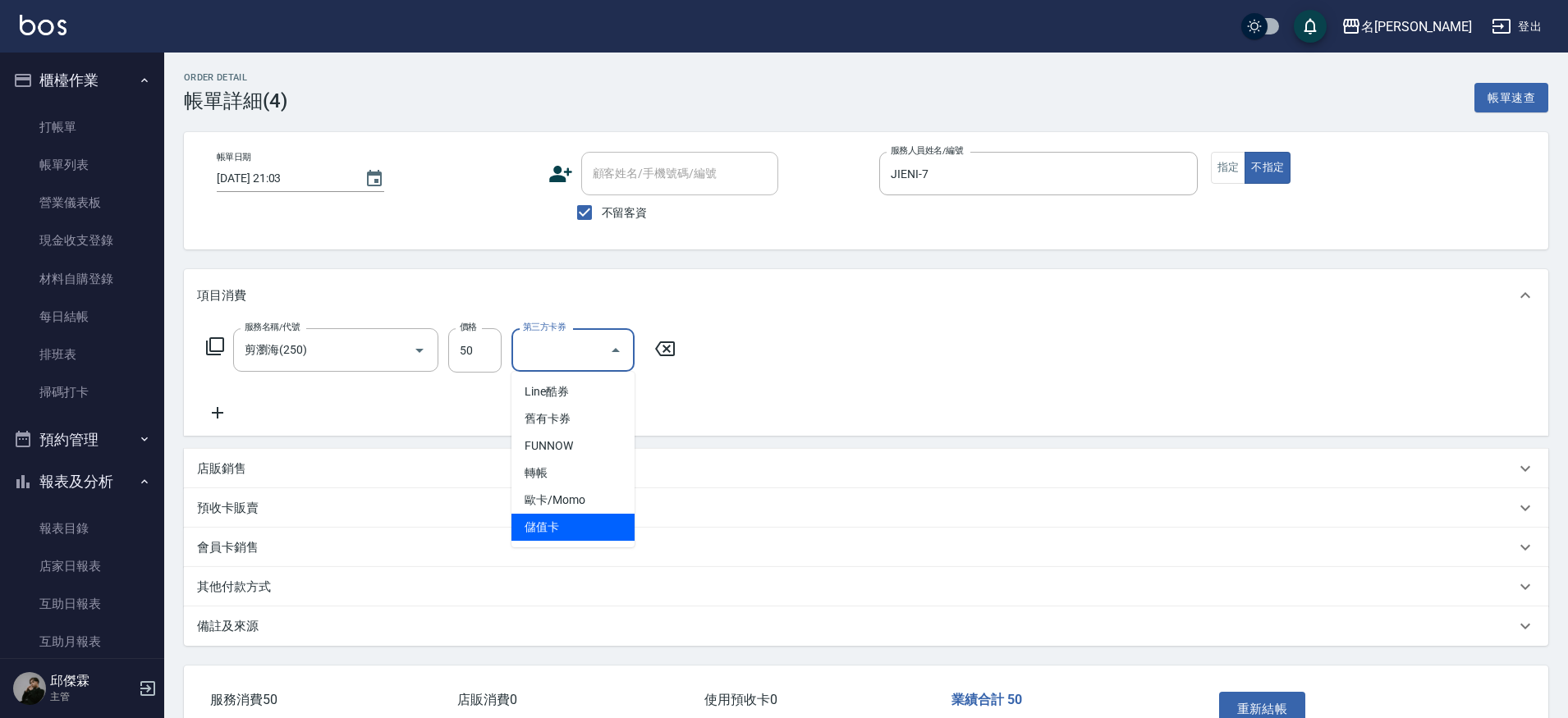
drag, startPoint x: 592, startPoint y: 529, endPoint x: 963, endPoint y: 611, distance: 380.0
click at [594, 528] on span "儲值卡" at bounding box center [573, 527] width 123 height 27
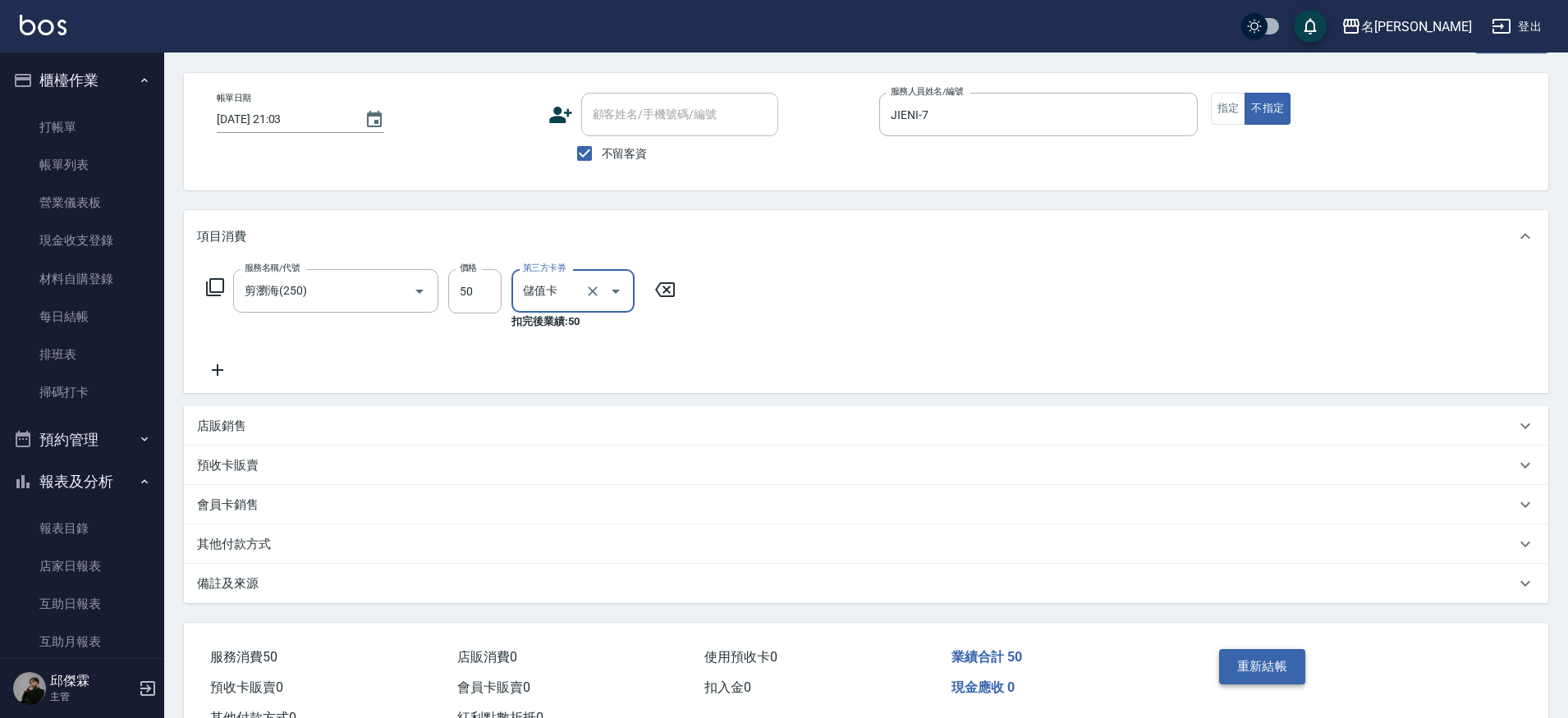
scroll to position [61, 0]
click at [1253, 666] on button "重新結帳" at bounding box center [1263, 665] width 87 height 34
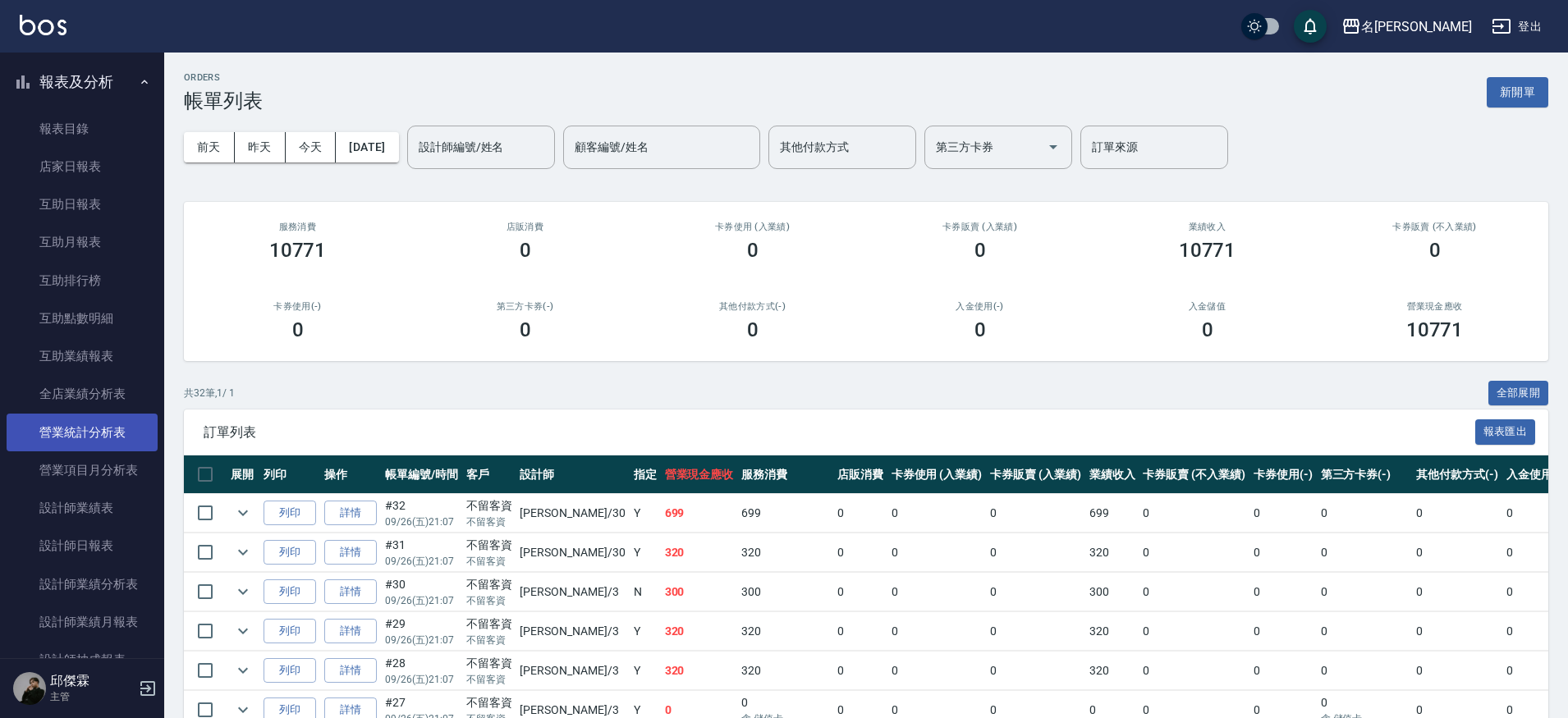
scroll to position [406, 0]
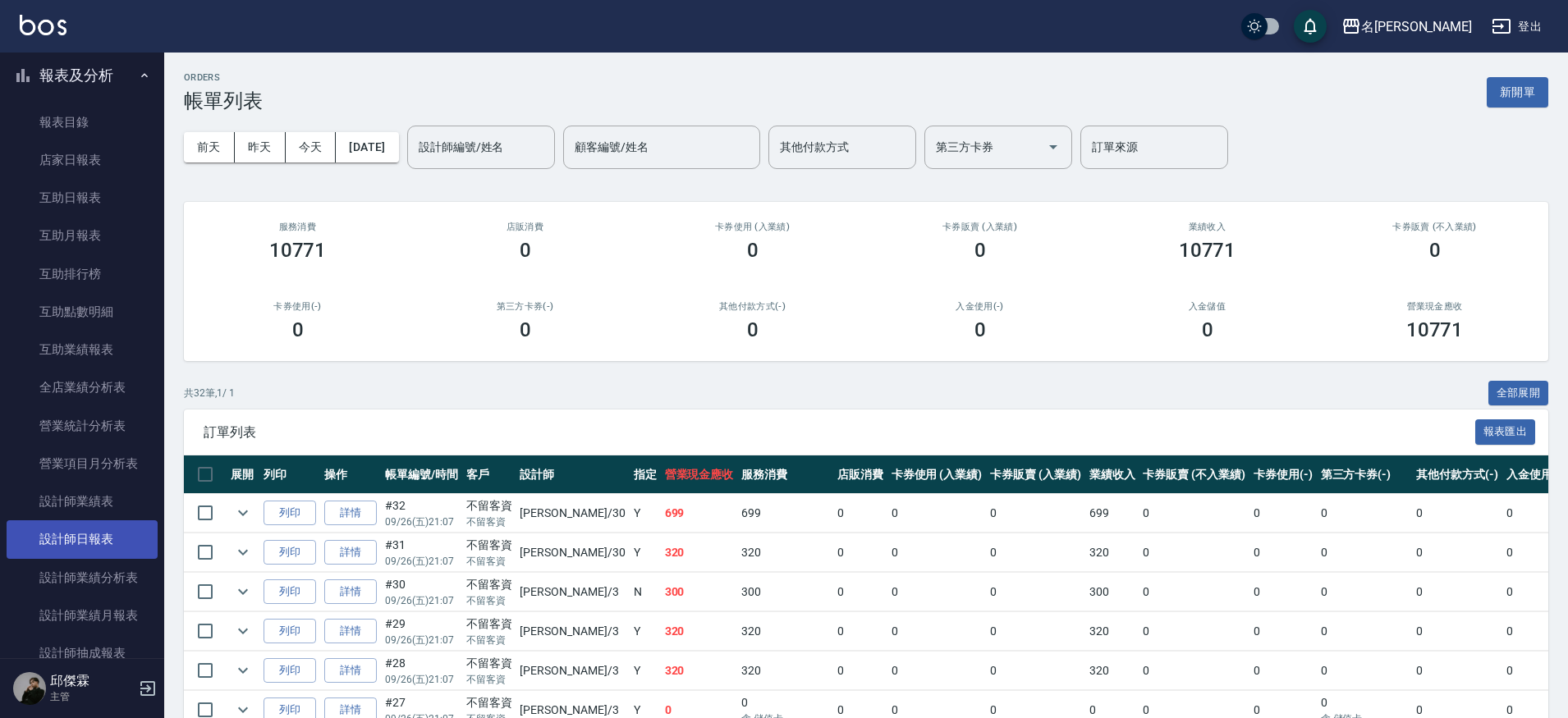
click at [101, 531] on link "設計師日報表" at bounding box center [82, 539] width 151 height 38
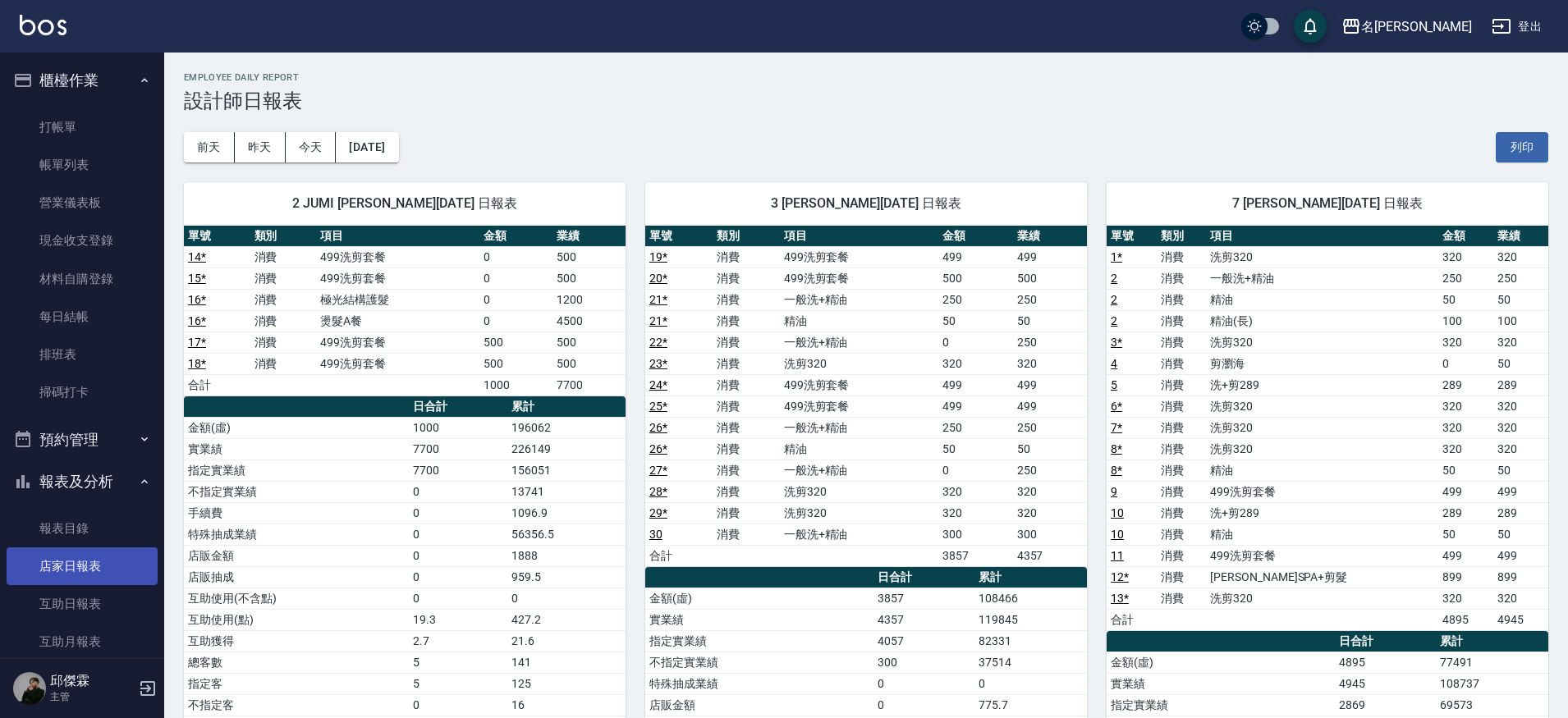
click at [51, 161] on link "帳單列表" at bounding box center [82, 165] width 151 height 38
click at [97, 563] on link "店家日報表" at bounding box center [82, 567] width 151 height 38
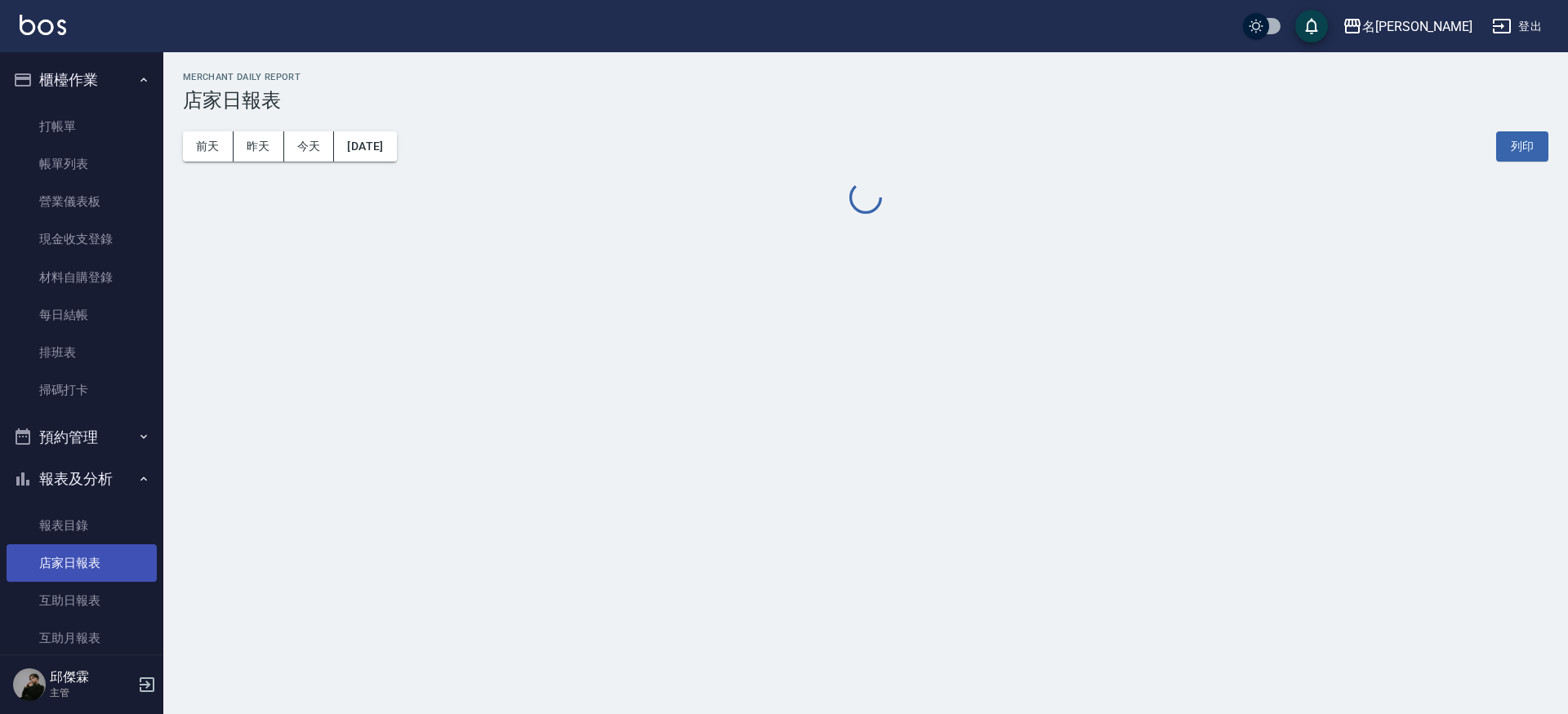
click at [97, 560] on link "店家日報表" at bounding box center [82, 564] width 151 height 37
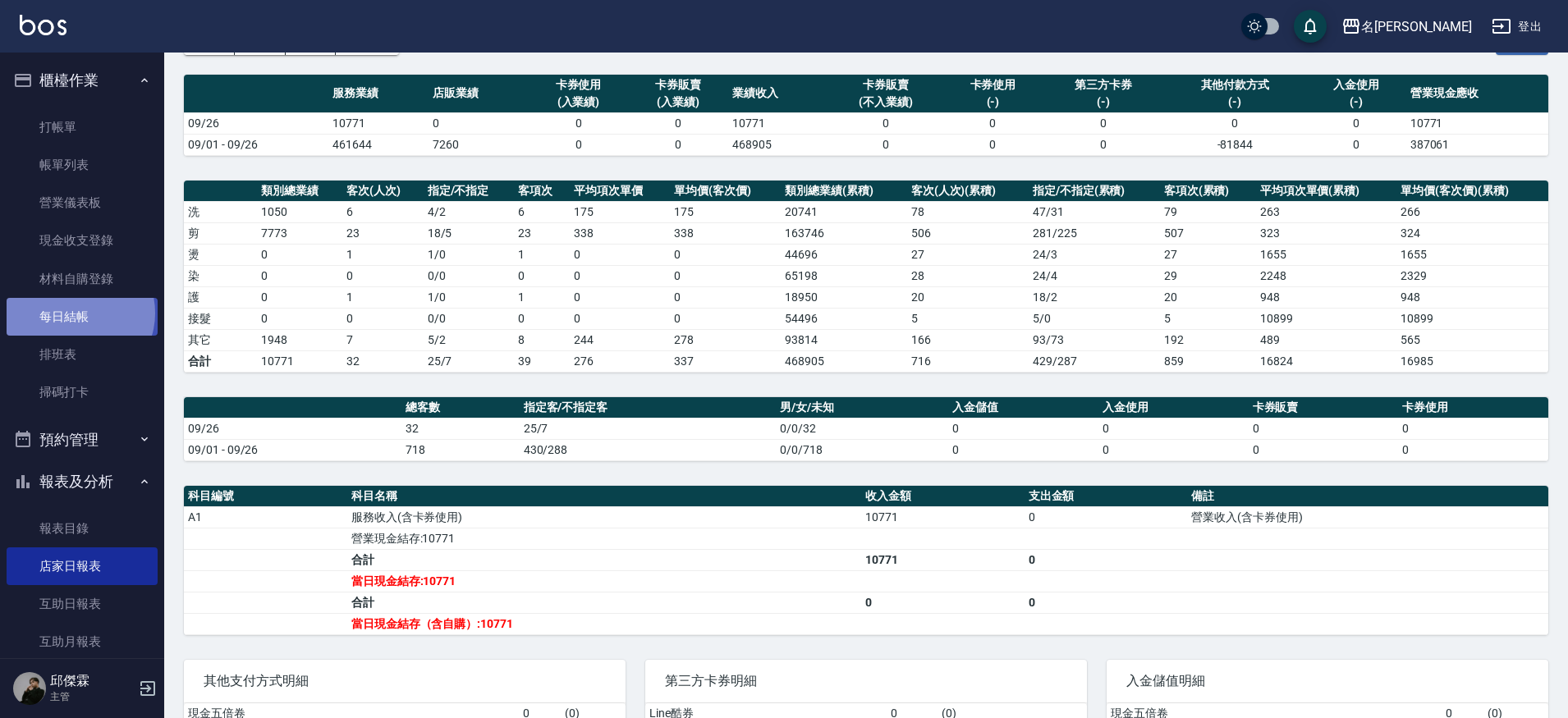
click at [79, 312] on link "每日結帳" at bounding box center [82, 317] width 151 height 38
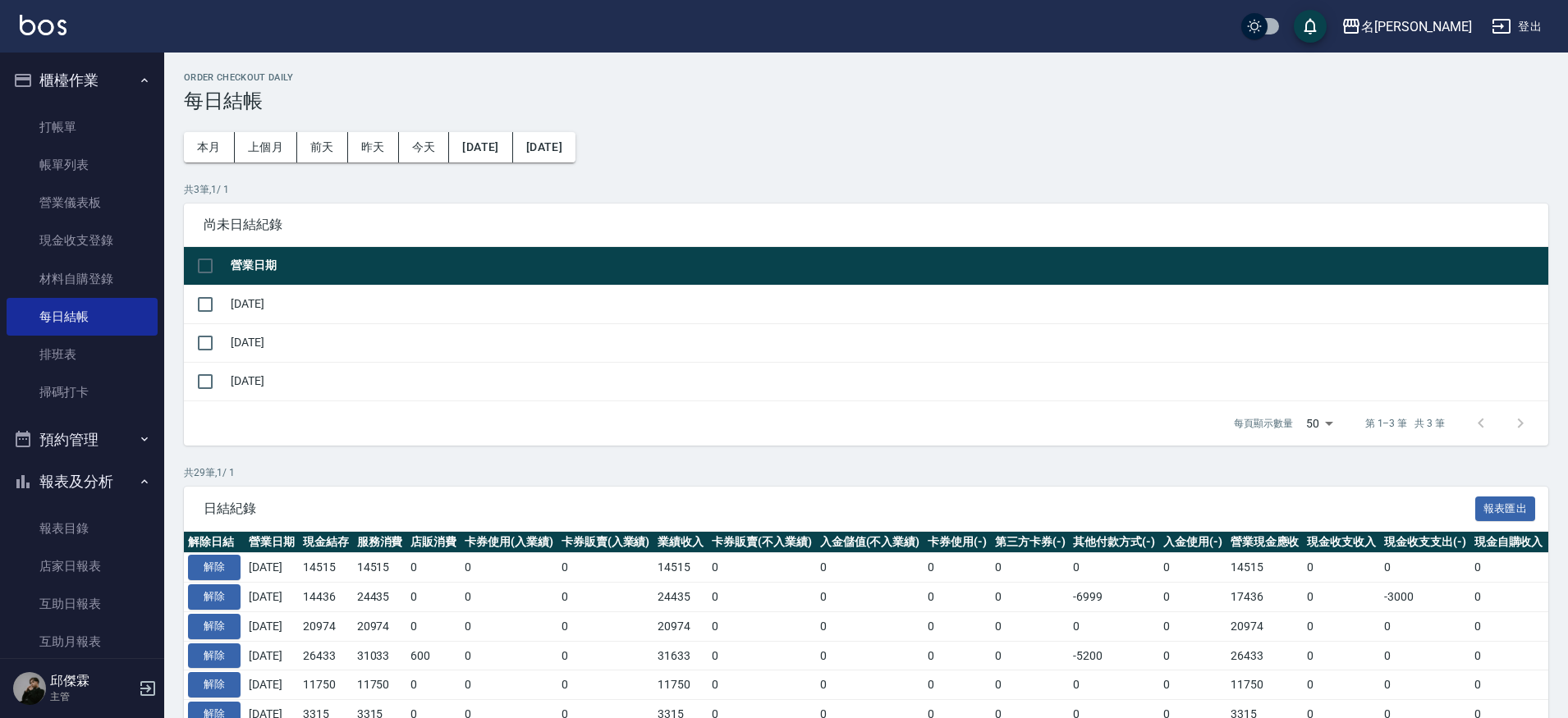
drag, startPoint x: 210, startPoint y: 385, endPoint x: 180, endPoint y: 283, distance: 106.3
click at [209, 383] on input "checkbox" at bounding box center [205, 381] width 34 height 34
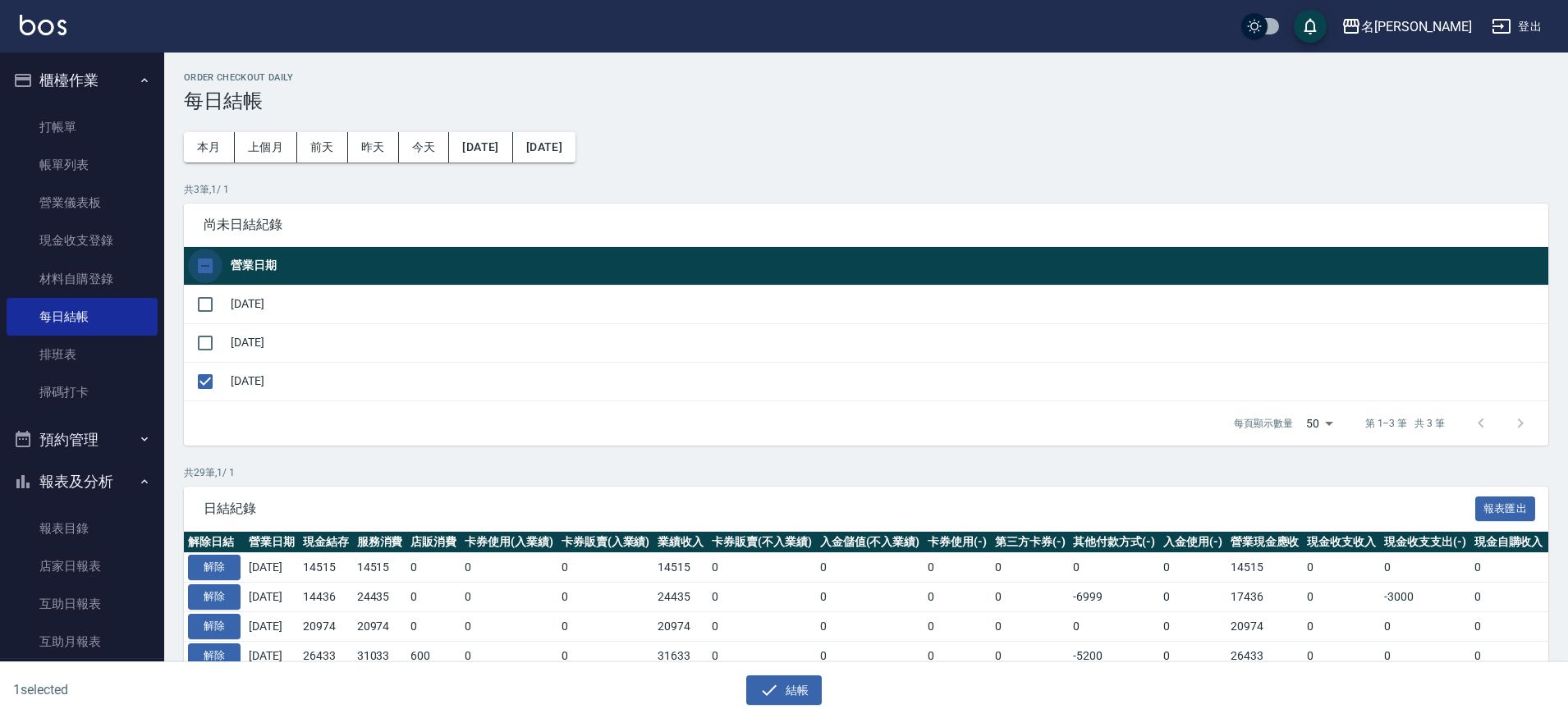
click at [206, 268] on input "checkbox" at bounding box center [205, 266] width 34 height 34
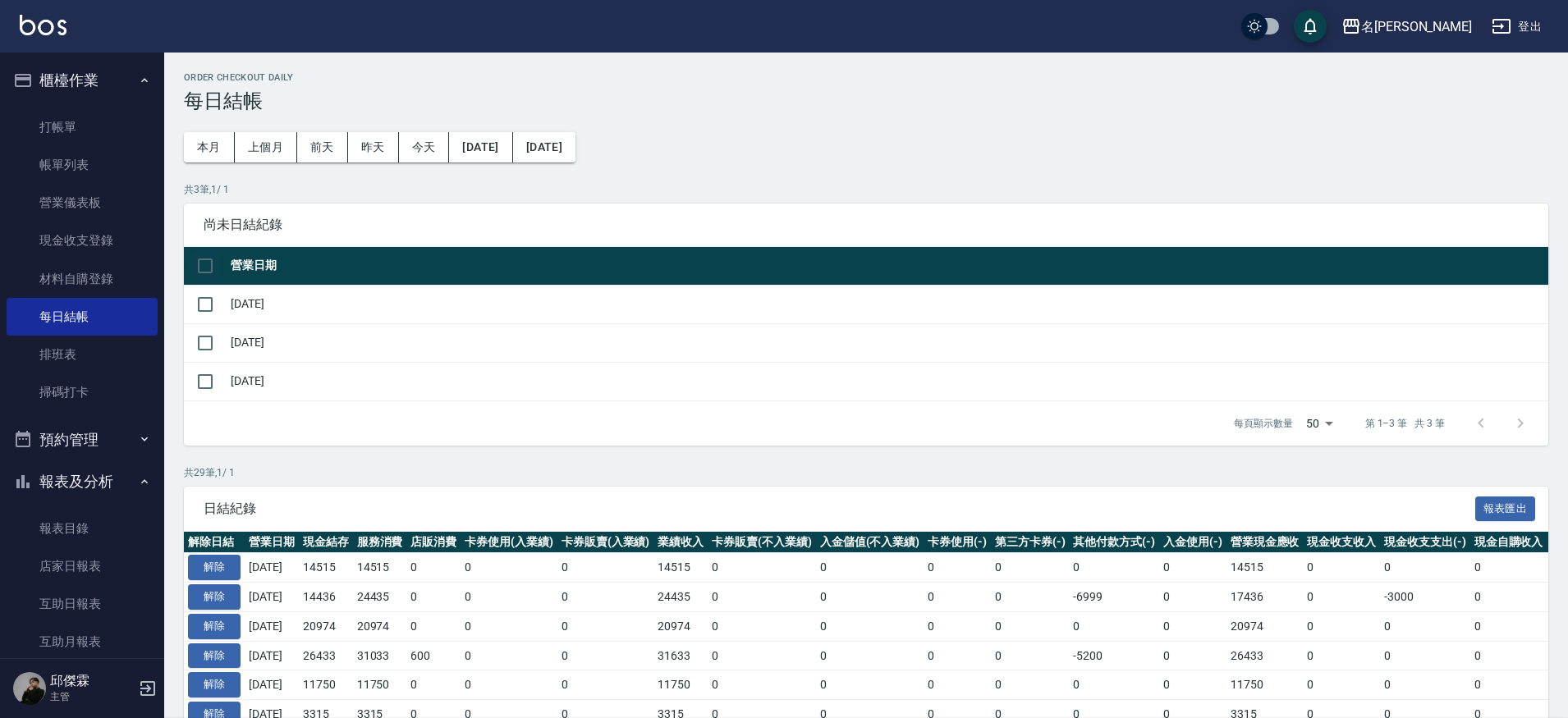
click at [205, 268] on input "checkbox" at bounding box center [205, 266] width 34 height 34
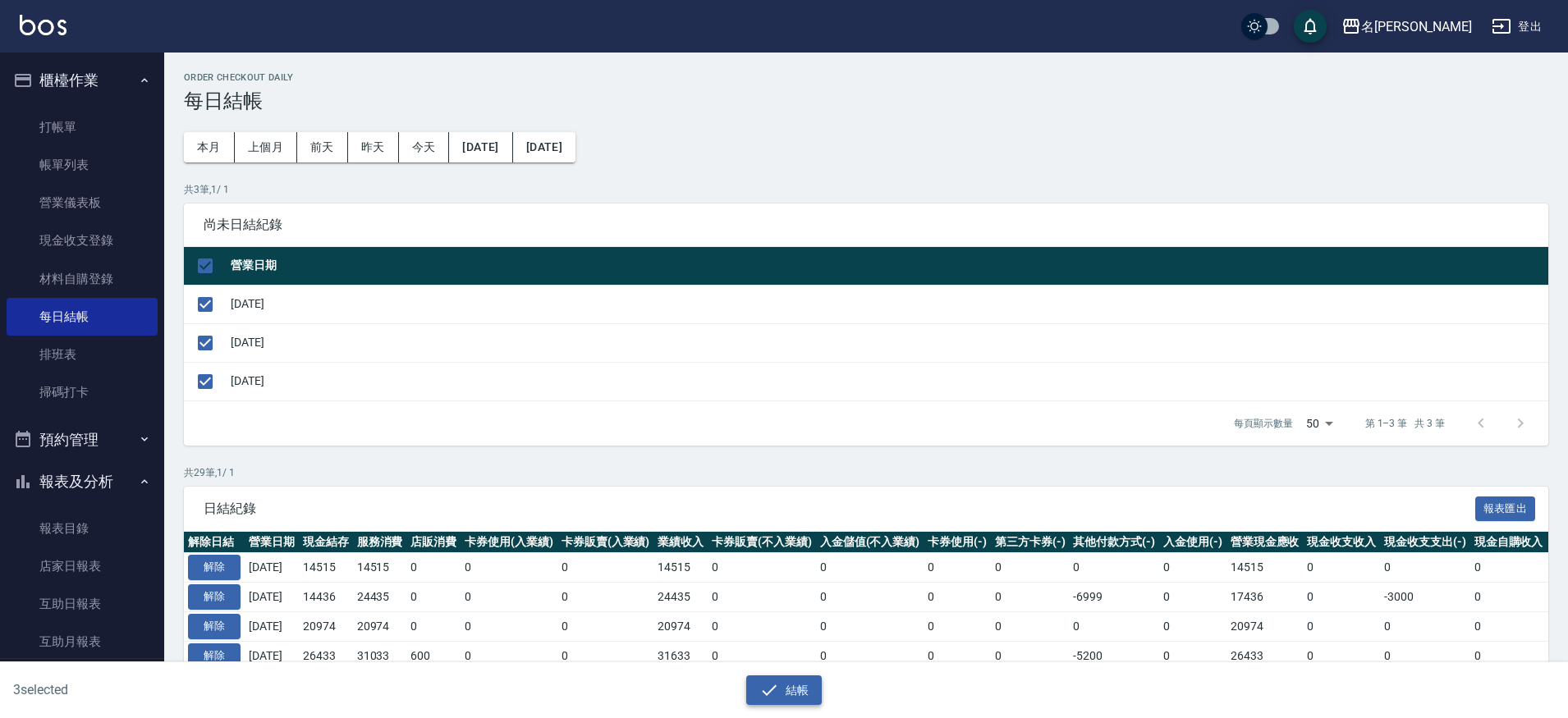
click at [794, 683] on button "結帳" at bounding box center [784, 691] width 76 height 31
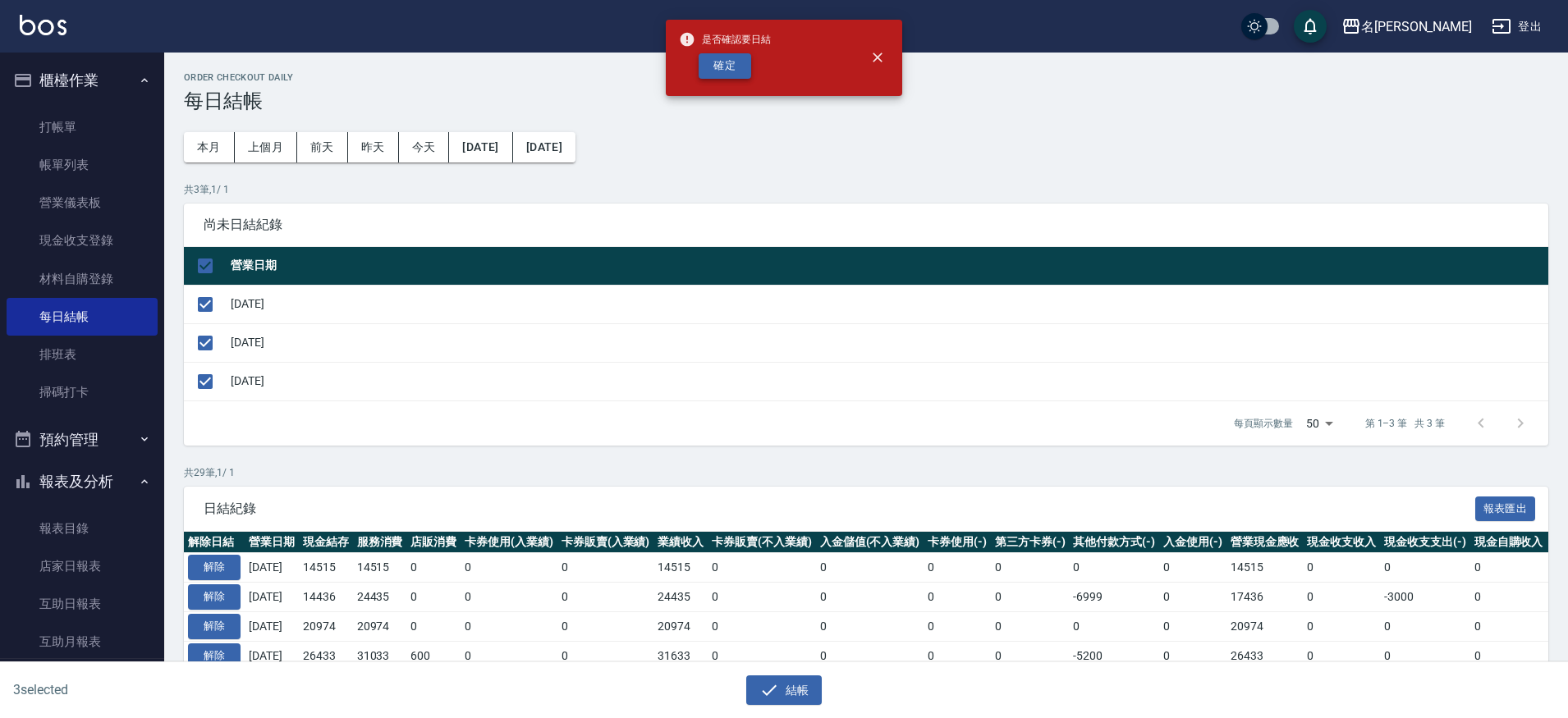
click at [749, 53] on button "確定" at bounding box center [724, 66] width 52 height 26
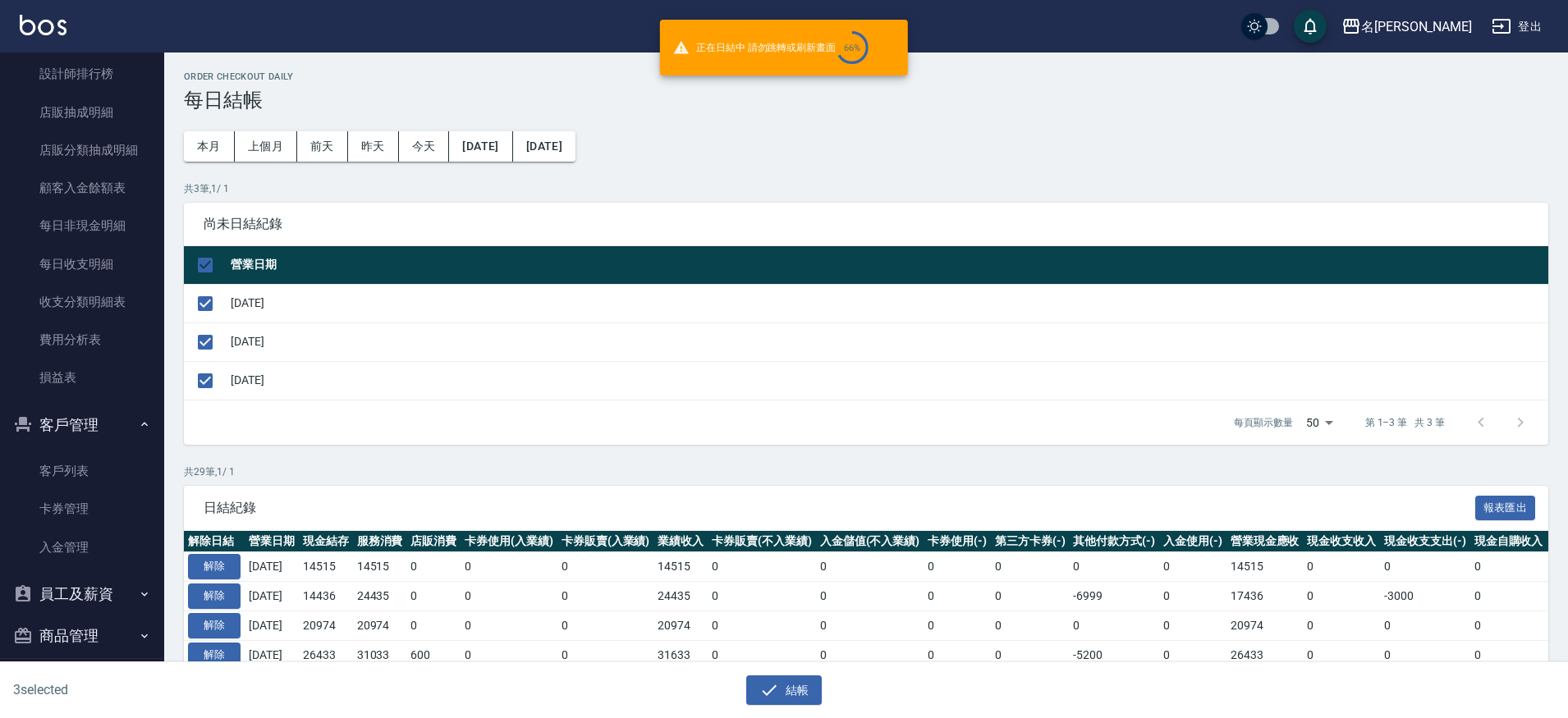
scroll to position [1074, 0]
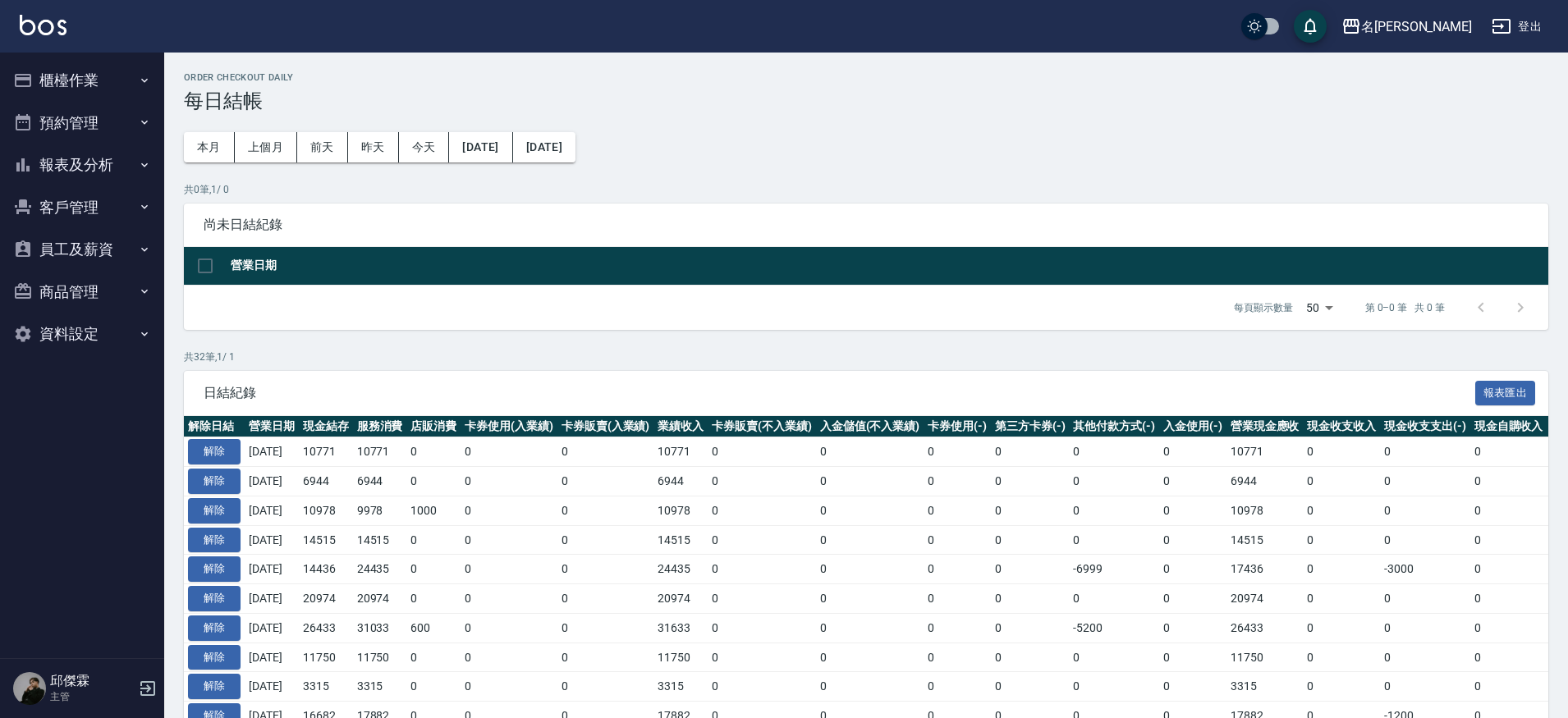
scroll to position [736, 0]
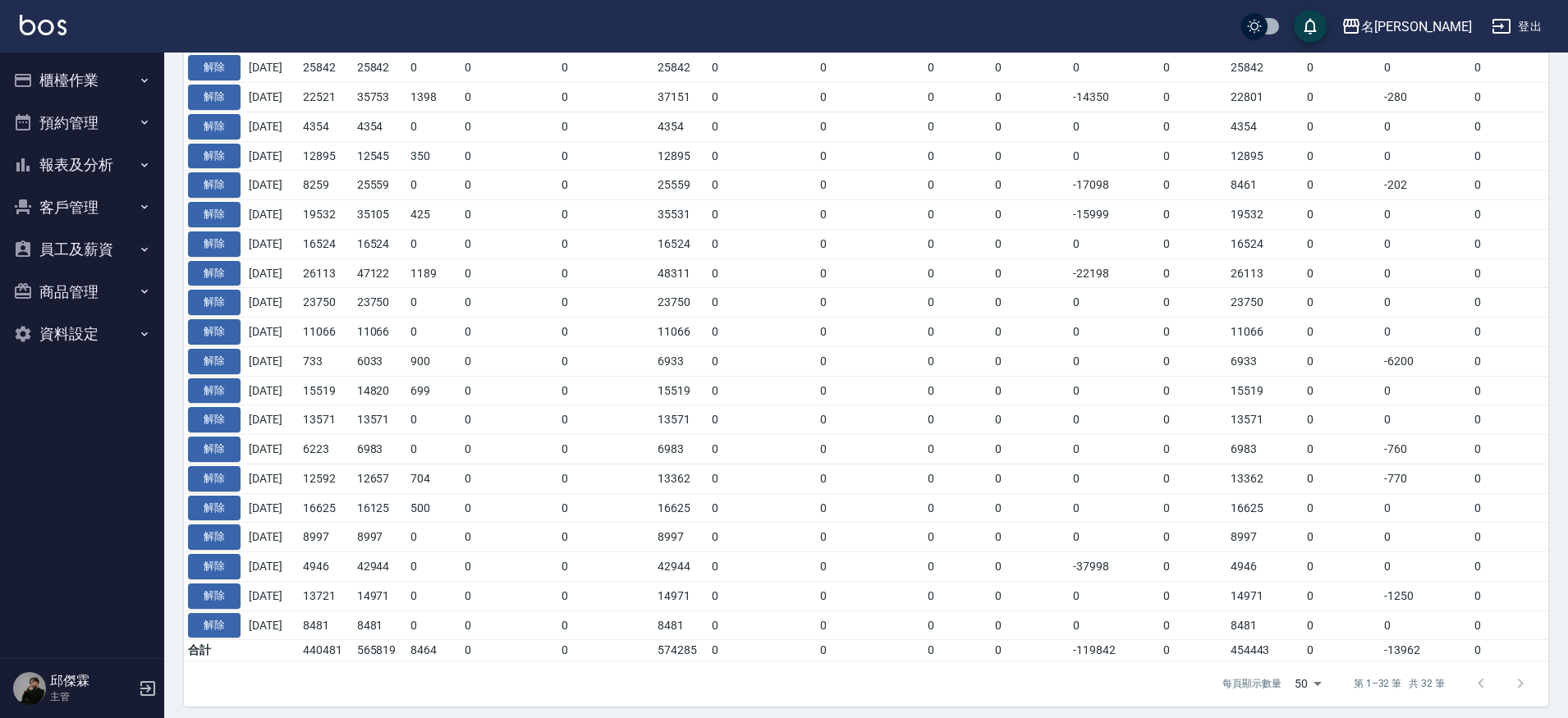
click at [55, 233] on button "員工及薪資" at bounding box center [82, 250] width 151 height 43
click at [64, 209] on button "客戶管理" at bounding box center [82, 208] width 151 height 43
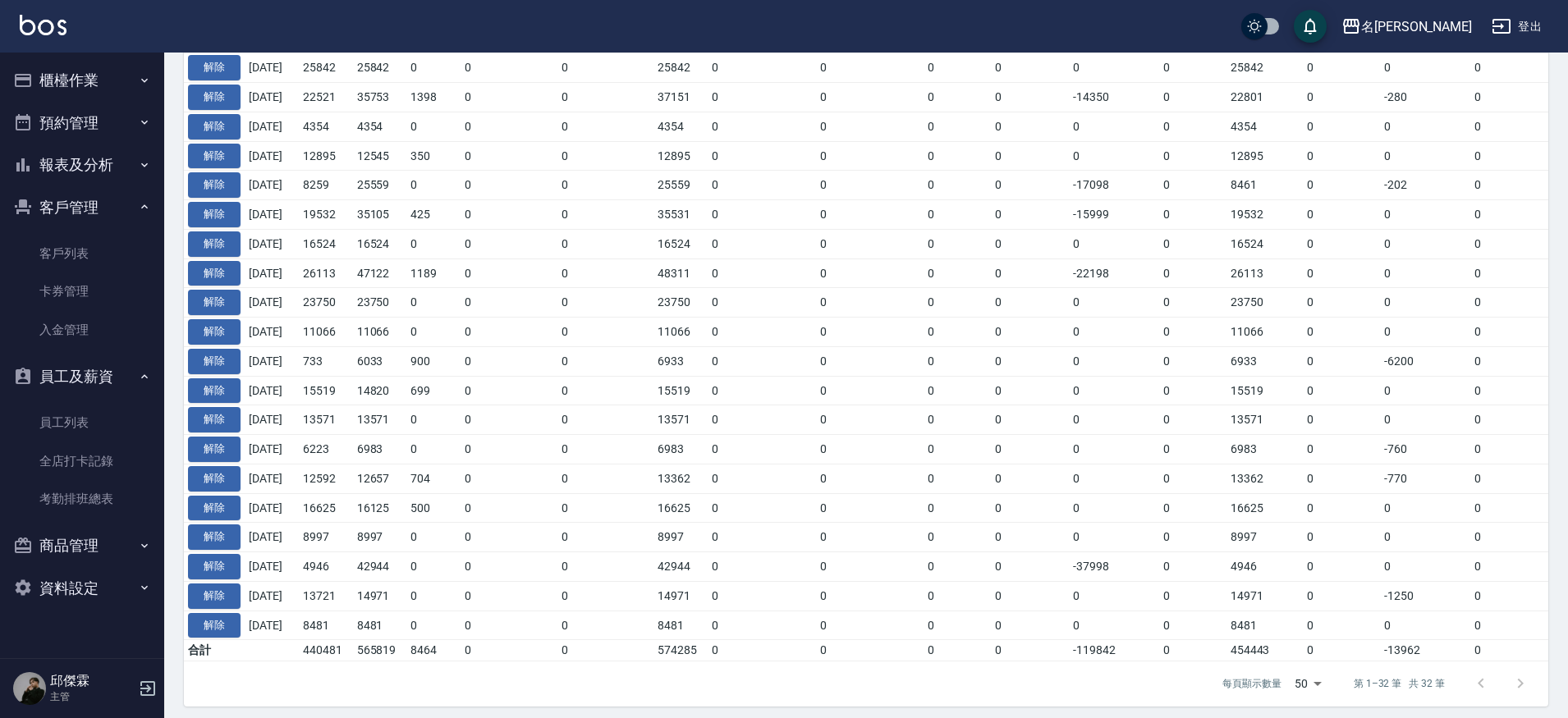
click at [75, 172] on button "報表及分析" at bounding box center [82, 165] width 151 height 43
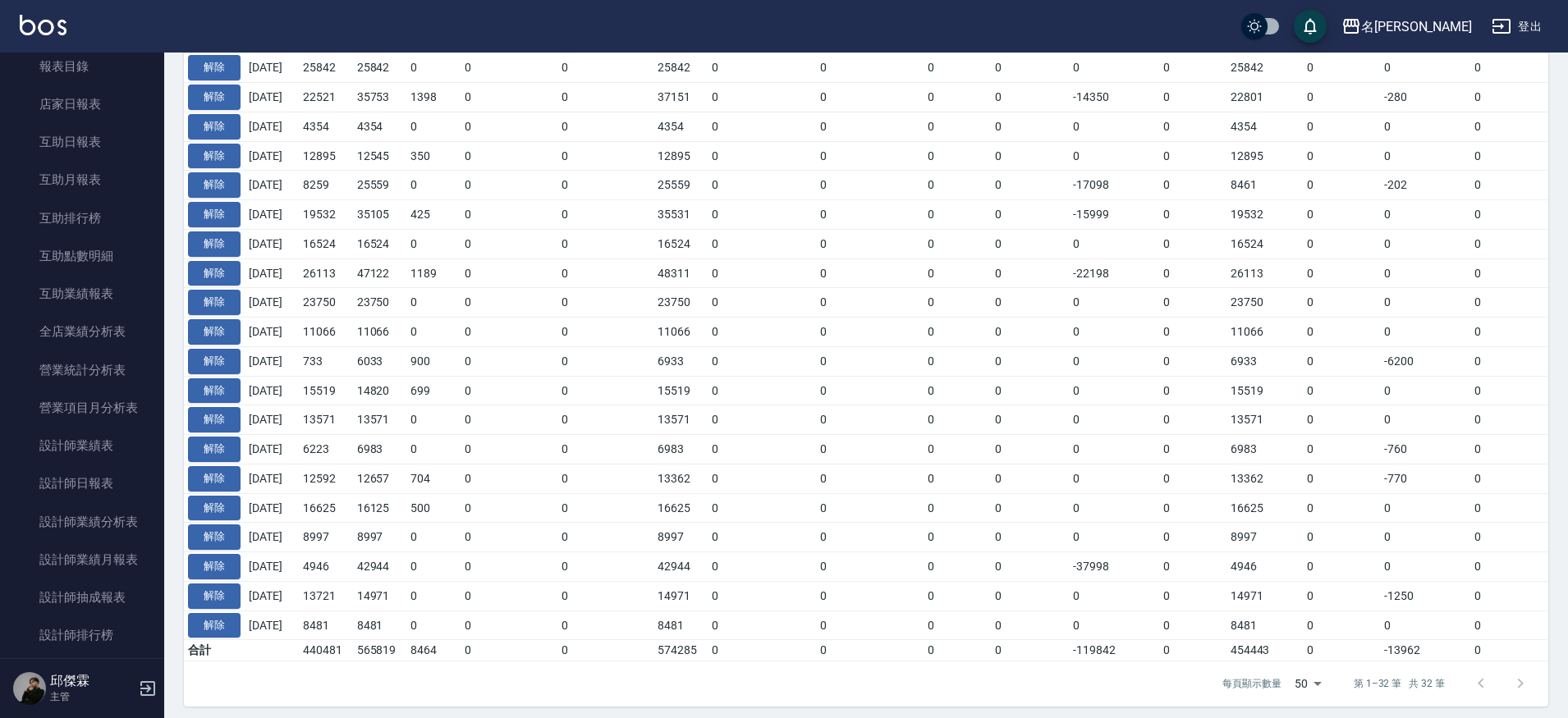
scroll to position [174, 0]
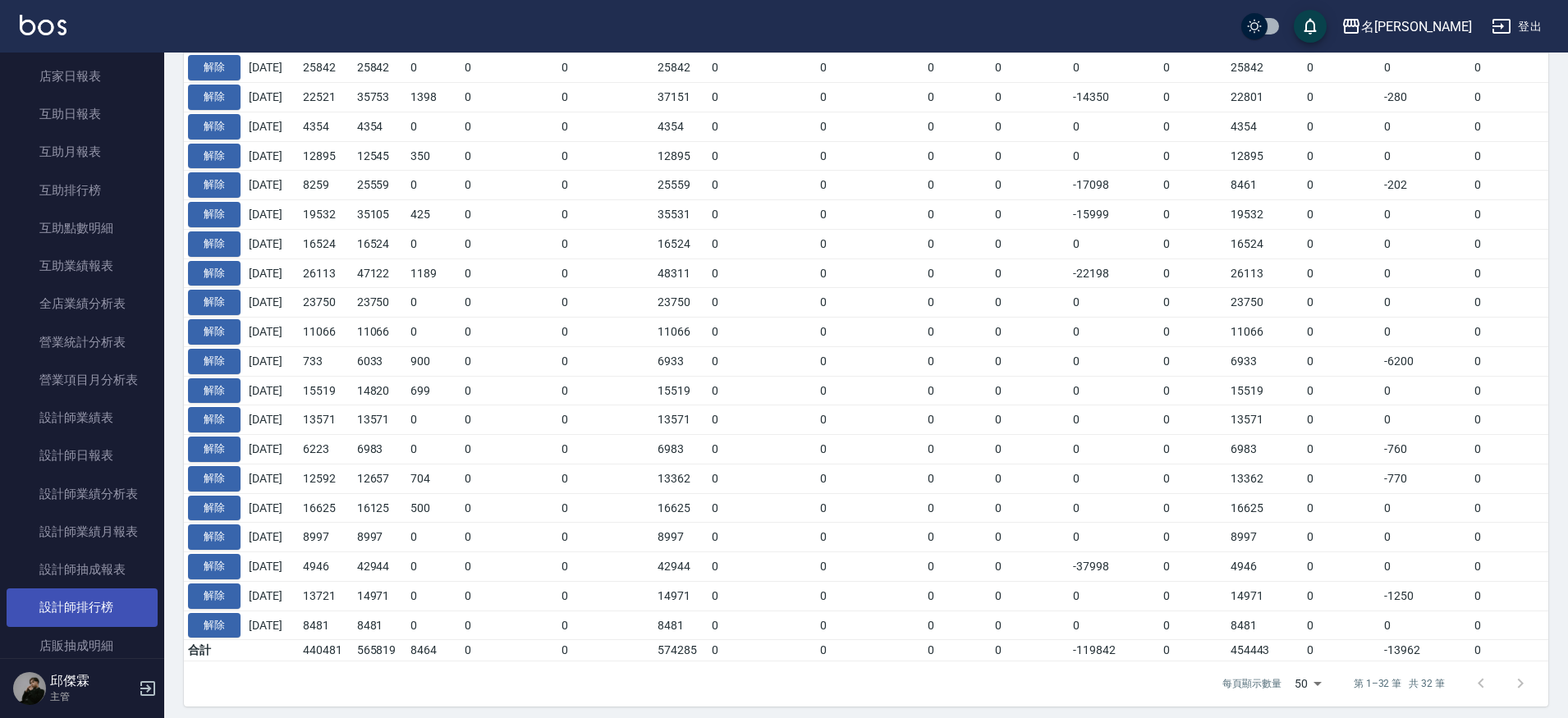
click at [80, 609] on link "設計師排行榜" at bounding box center [82, 608] width 151 height 38
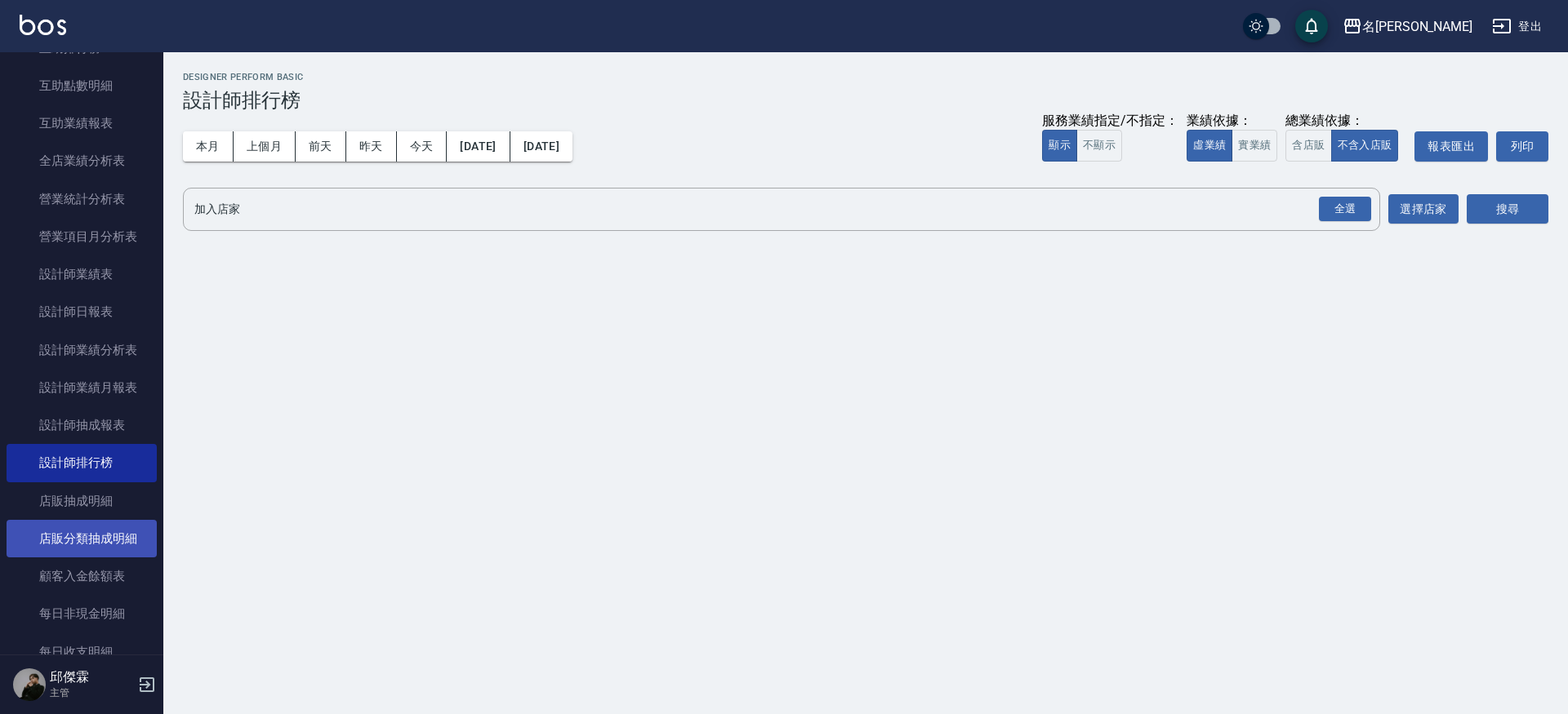
scroll to position [320, 0]
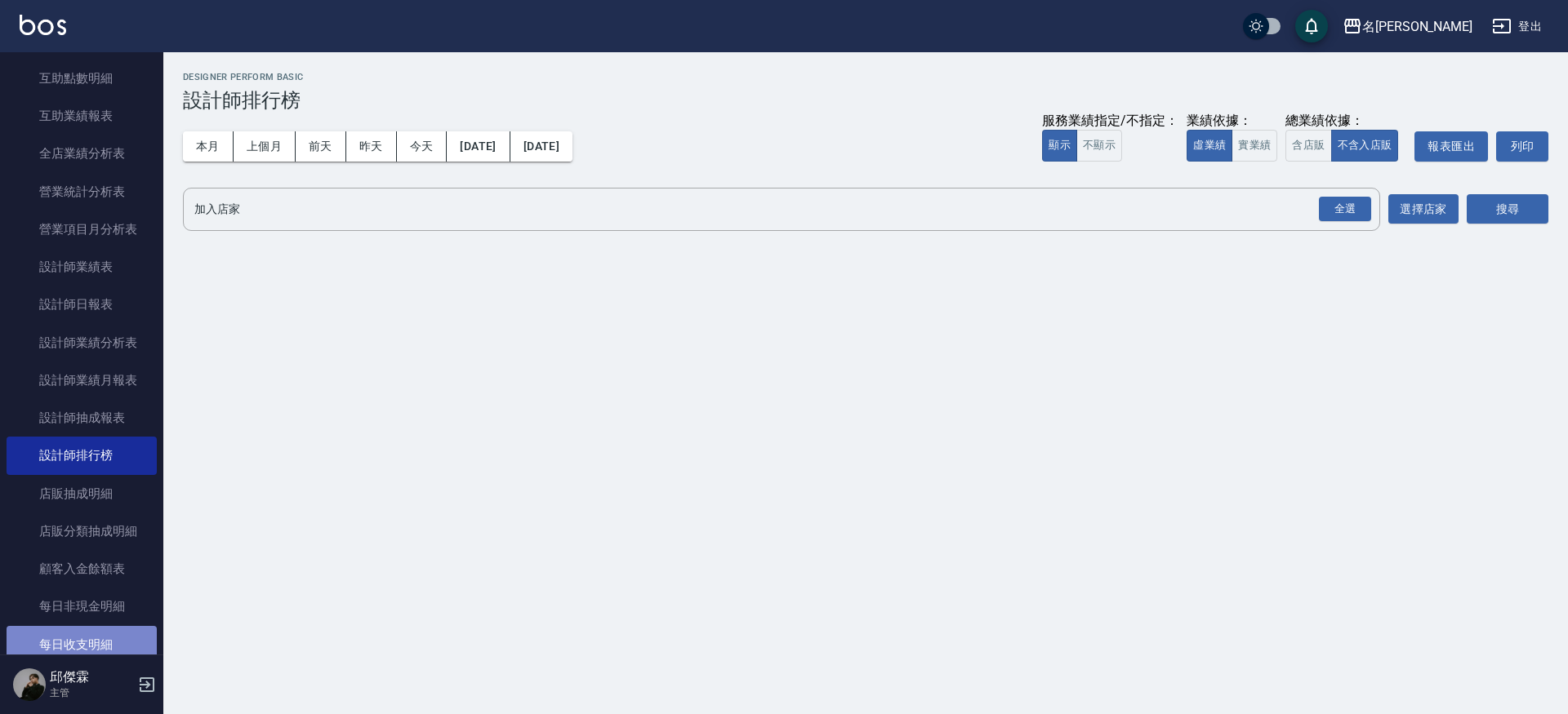
click at [107, 630] on link "每日收支明細" at bounding box center [82, 645] width 151 height 37
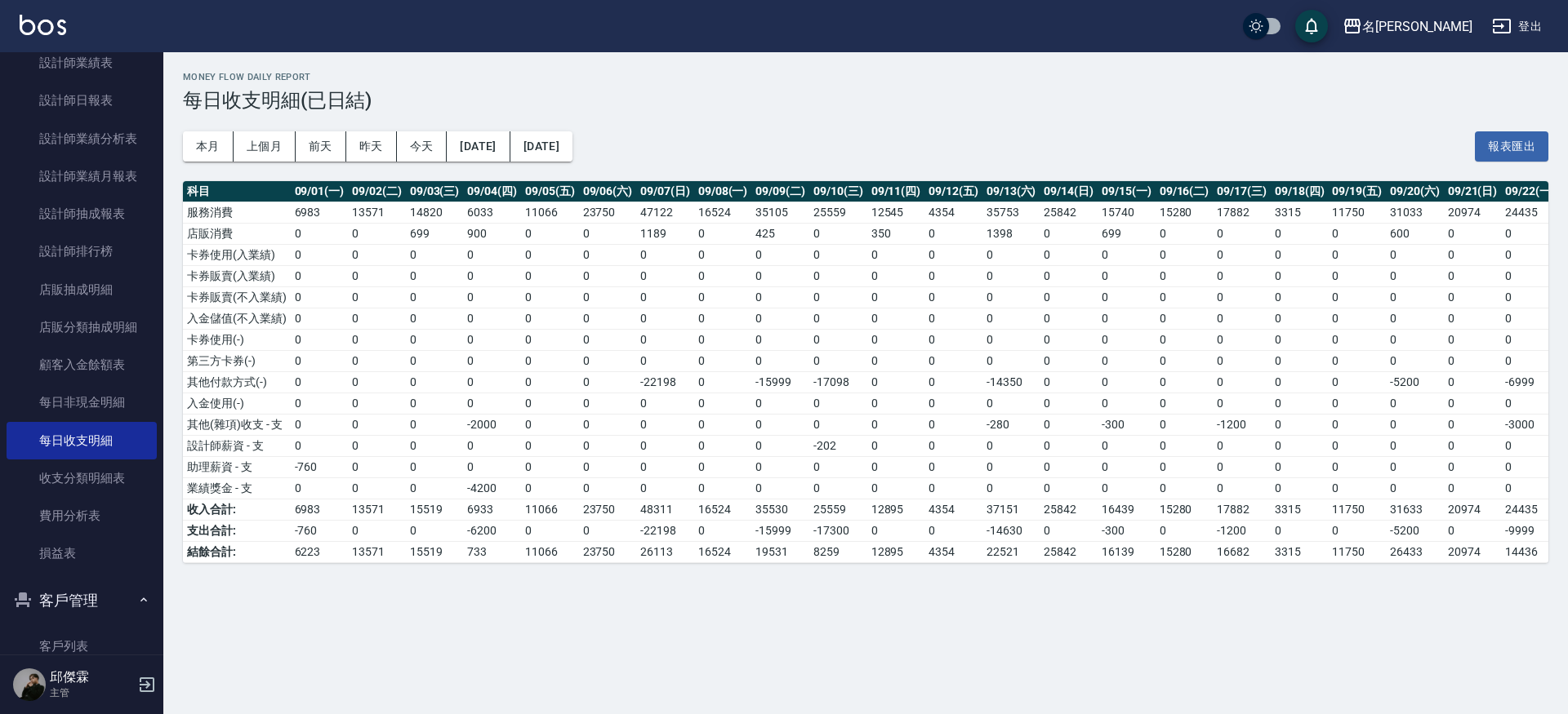
scroll to position [531, 0]
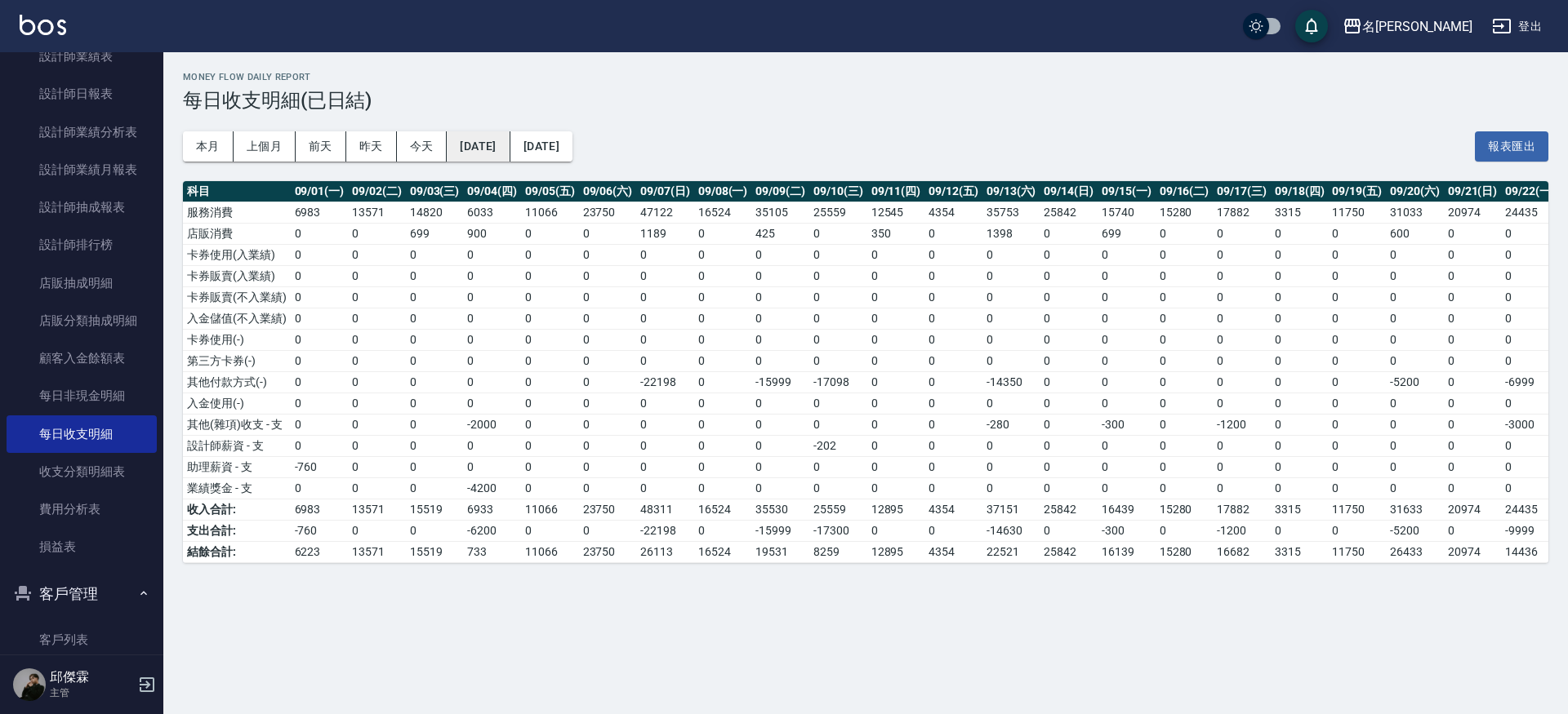
click at [480, 159] on button "[DATE]" at bounding box center [478, 147] width 63 height 31
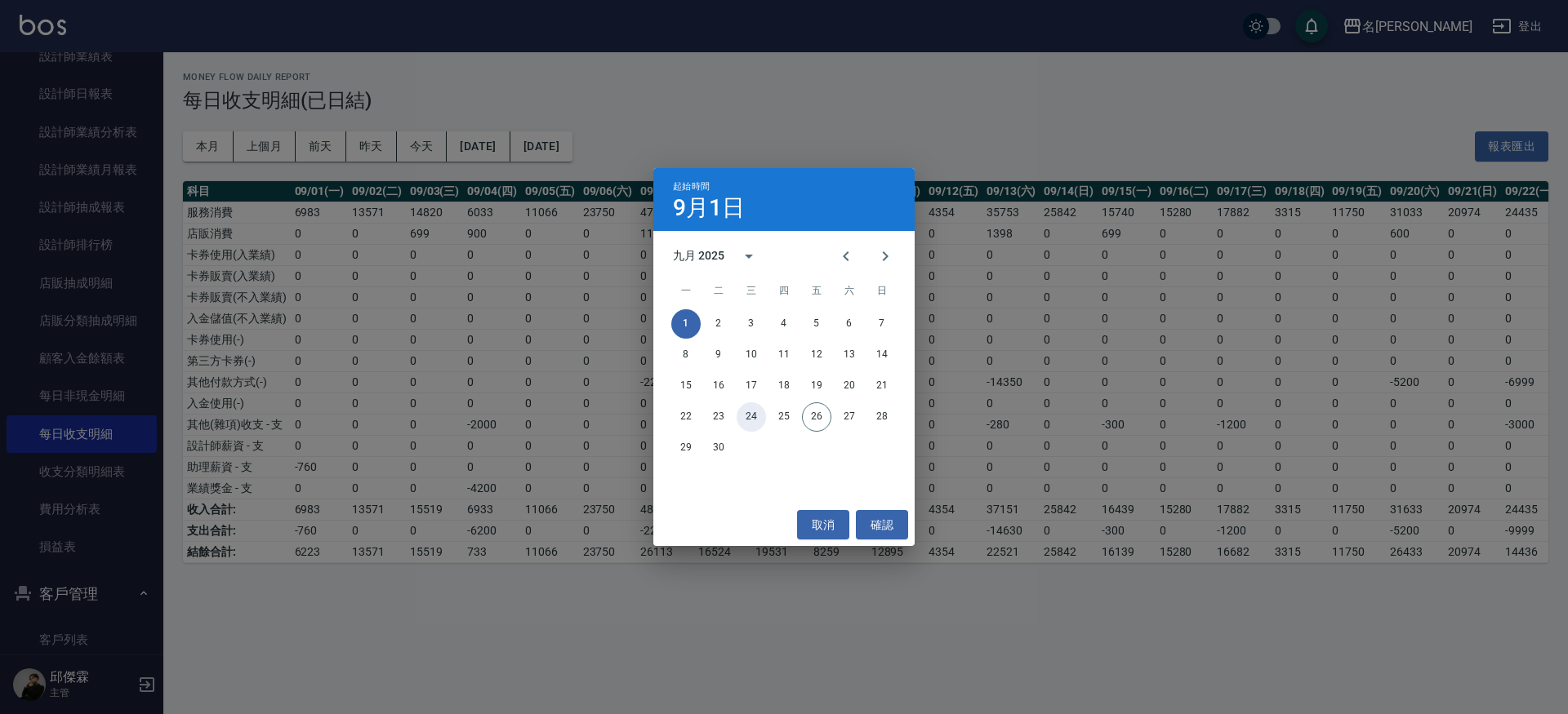
click at [752, 415] on button "24" at bounding box center [751, 416] width 30 height 30
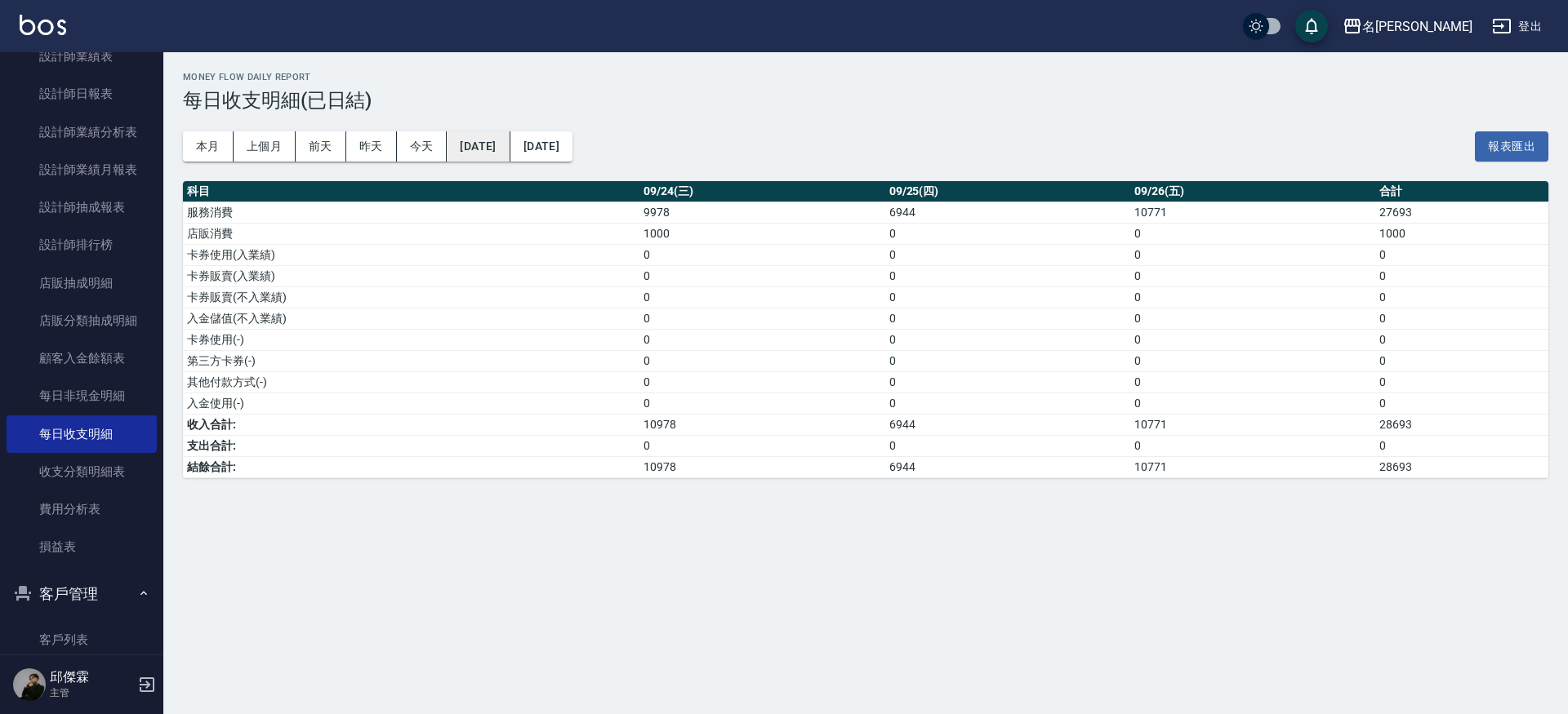
click at [509, 144] on button "[DATE]" at bounding box center [478, 147] width 63 height 31
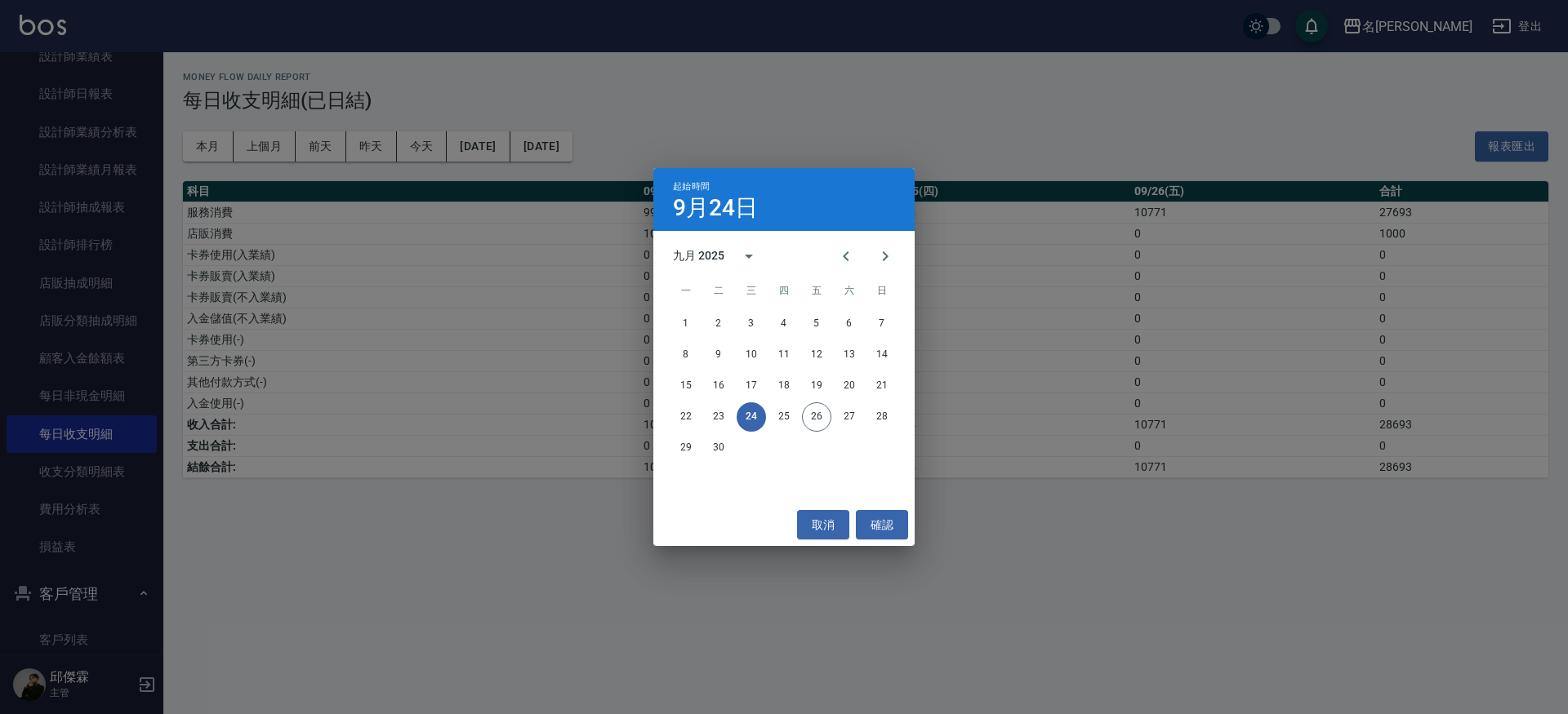
click at [852, 110] on div "起始時間 9月24日 九月 2025 一 二 三 四 五 六 日 1 2 3 4 5 6 7 8 9 10 11 12 13 14 15 16 17 18 1…" at bounding box center [784, 357] width 1568 height 714
